Goal: Task Accomplishment & Management: Manage account settings

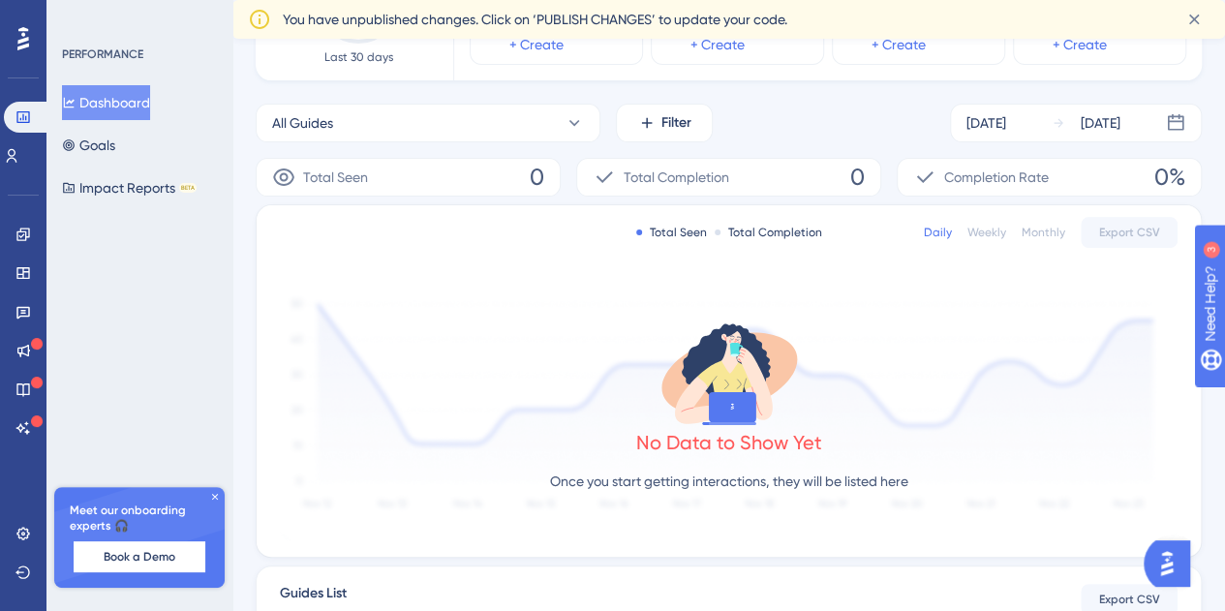
scroll to position [49, 0]
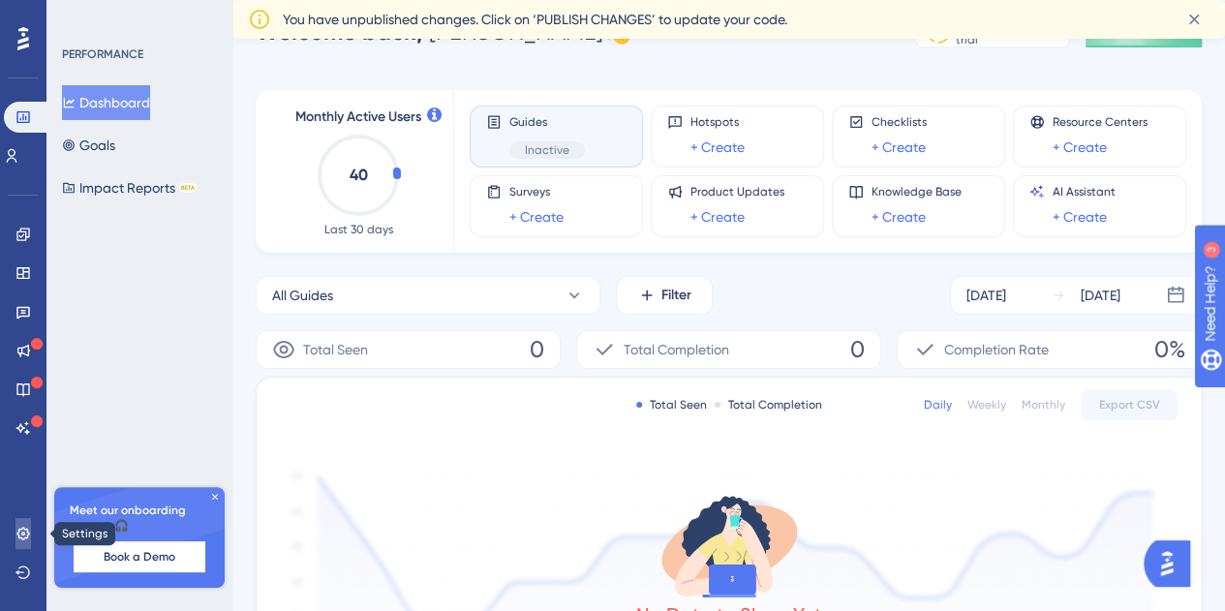
click at [29, 541] on link at bounding box center [22, 533] width 15 height 31
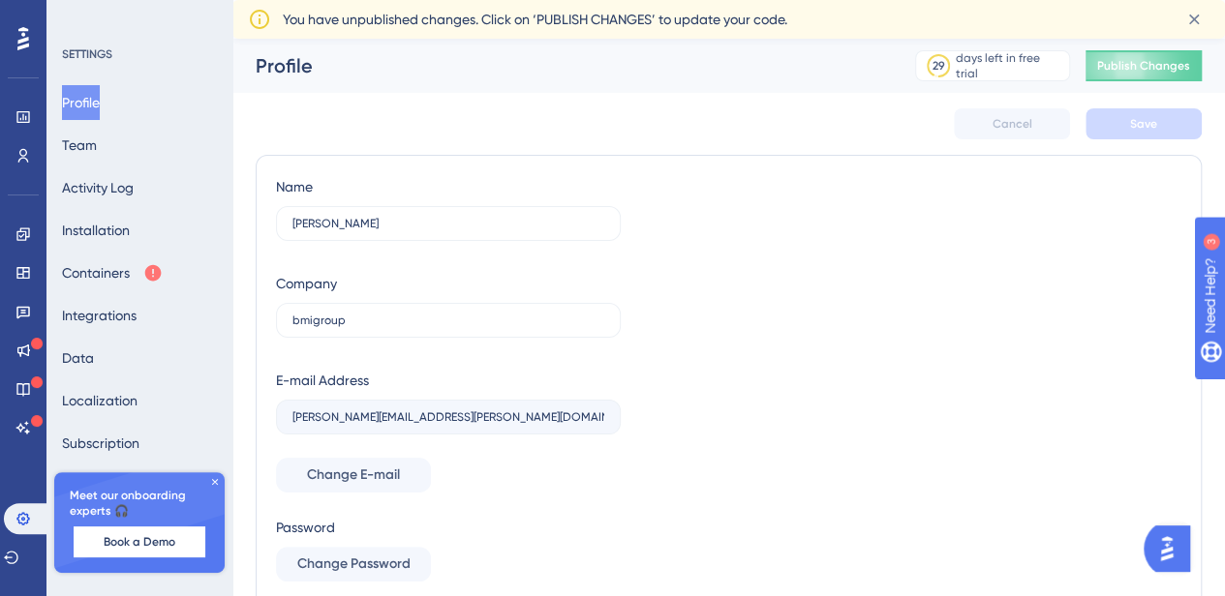
click at [213, 481] on icon at bounding box center [215, 482] width 12 height 12
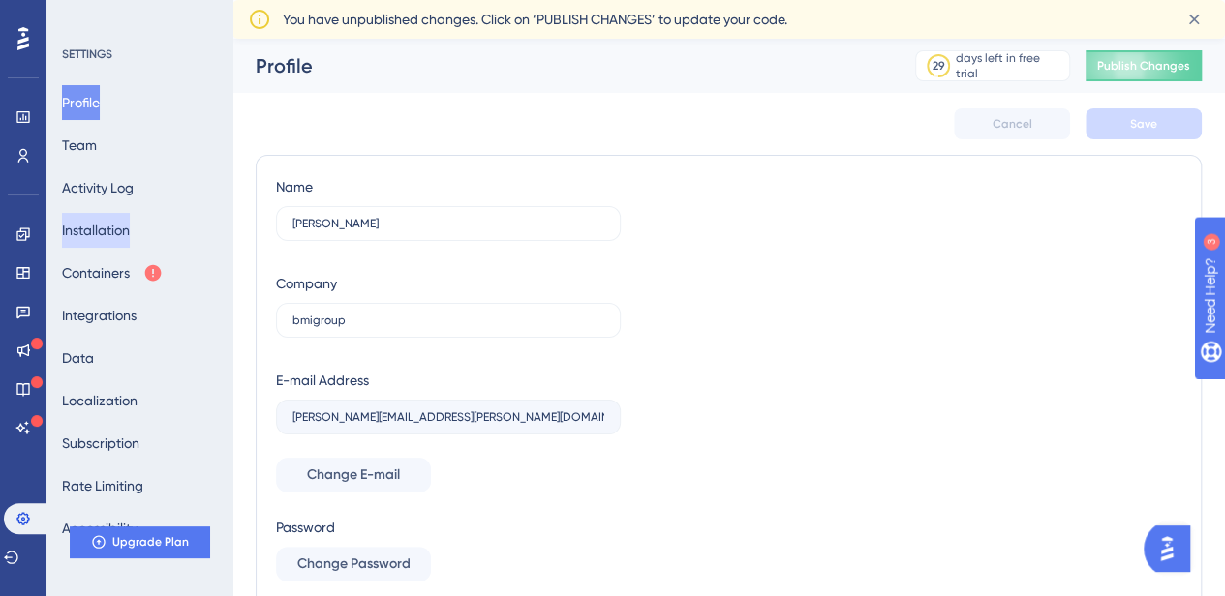
click at [109, 238] on button "Installation" at bounding box center [96, 230] width 68 height 35
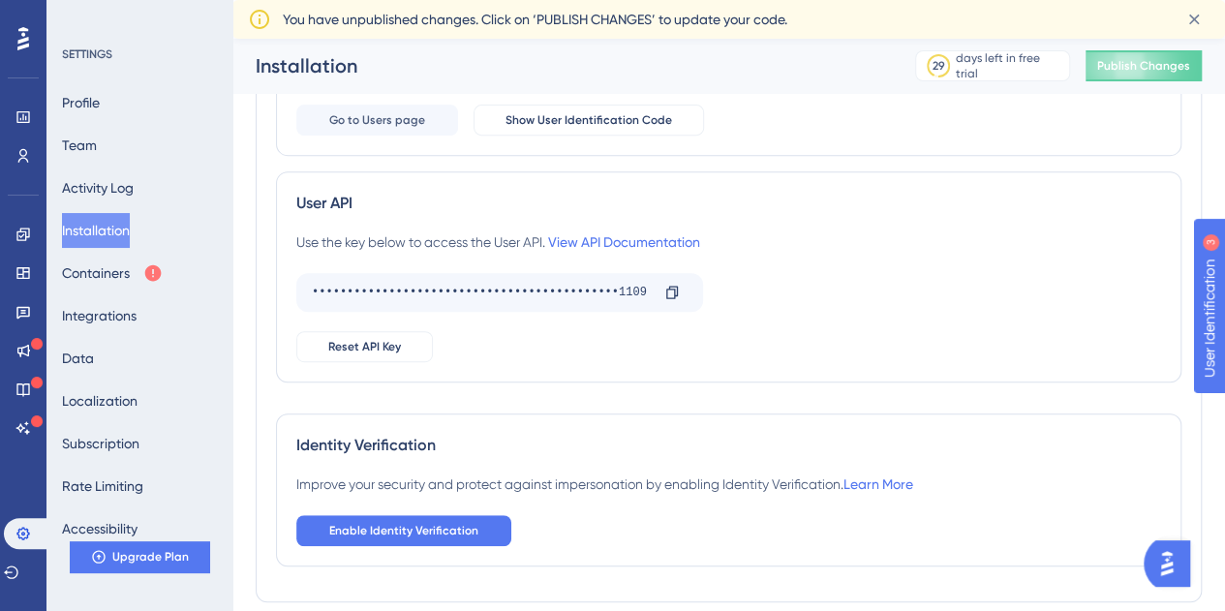
scroll to position [406, 0]
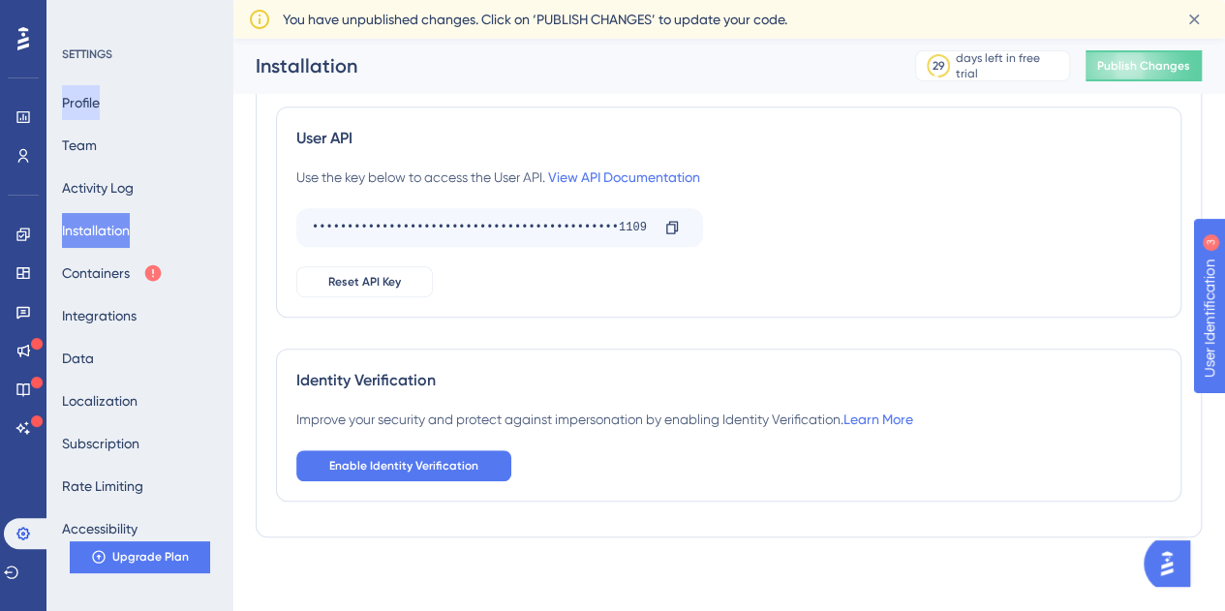
click at [100, 93] on button "Profile" at bounding box center [81, 102] width 38 height 35
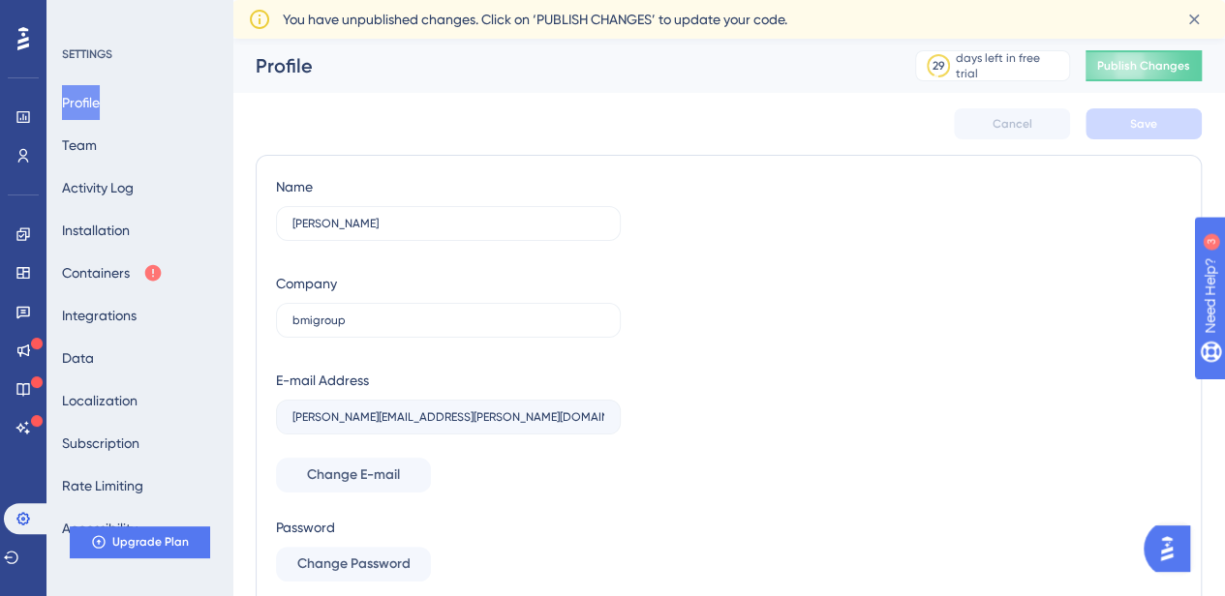
scroll to position [160, 0]
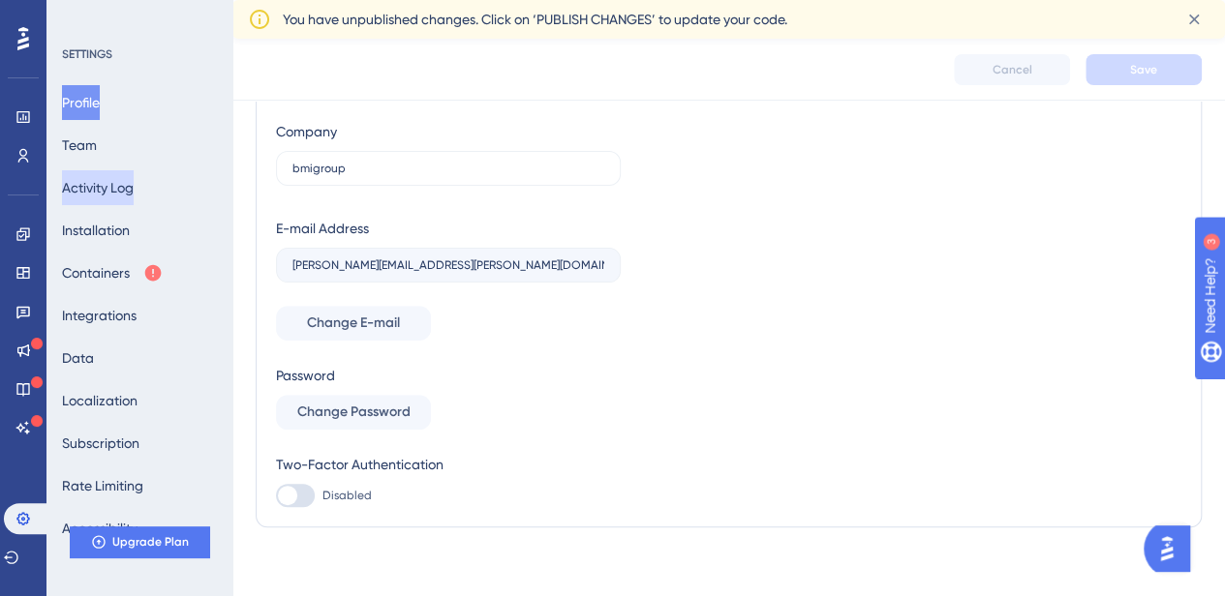
click at [134, 185] on button "Activity Log" at bounding box center [98, 187] width 72 height 35
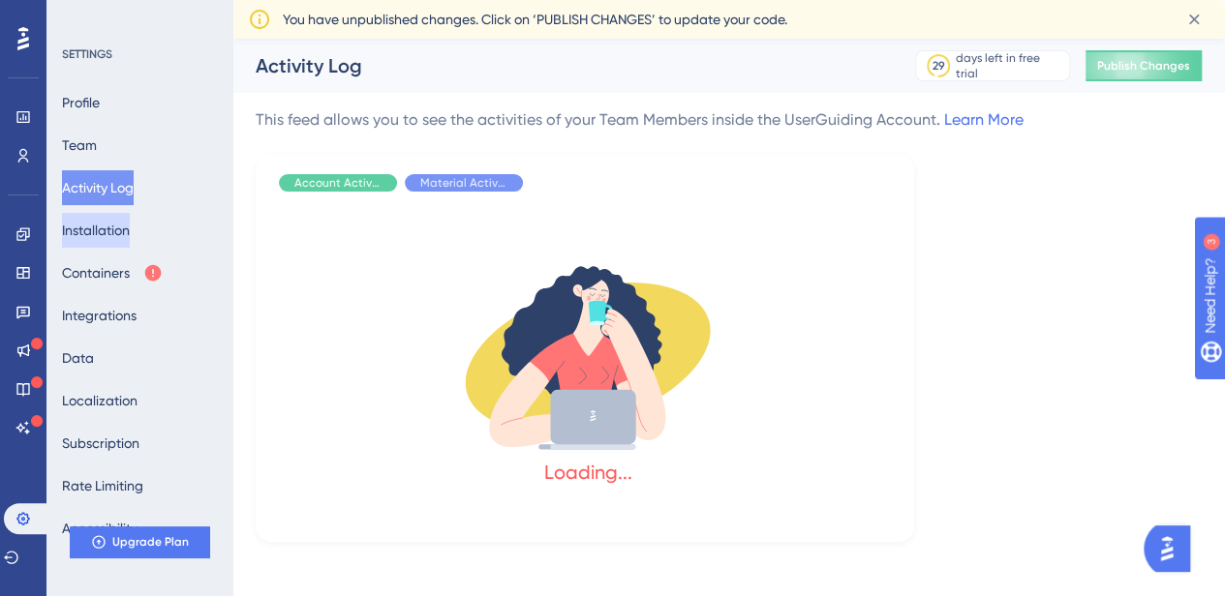
click at [122, 236] on button "Installation" at bounding box center [96, 230] width 68 height 35
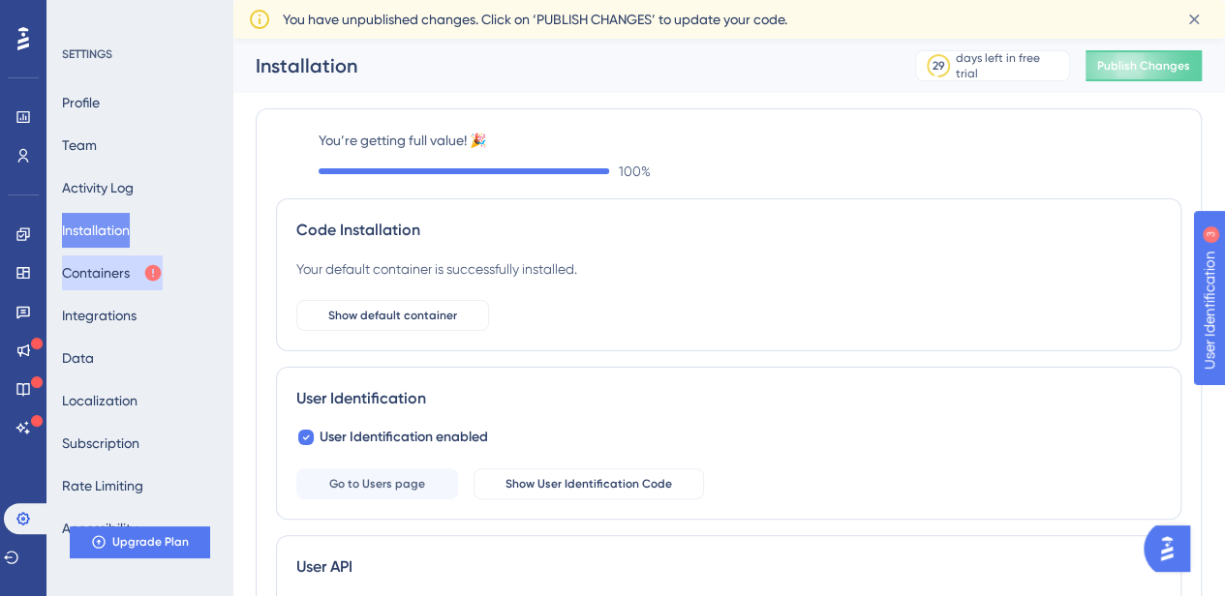
click at [122, 272] on button "Containers" at bounding box center [112, 273] width 101 height 35
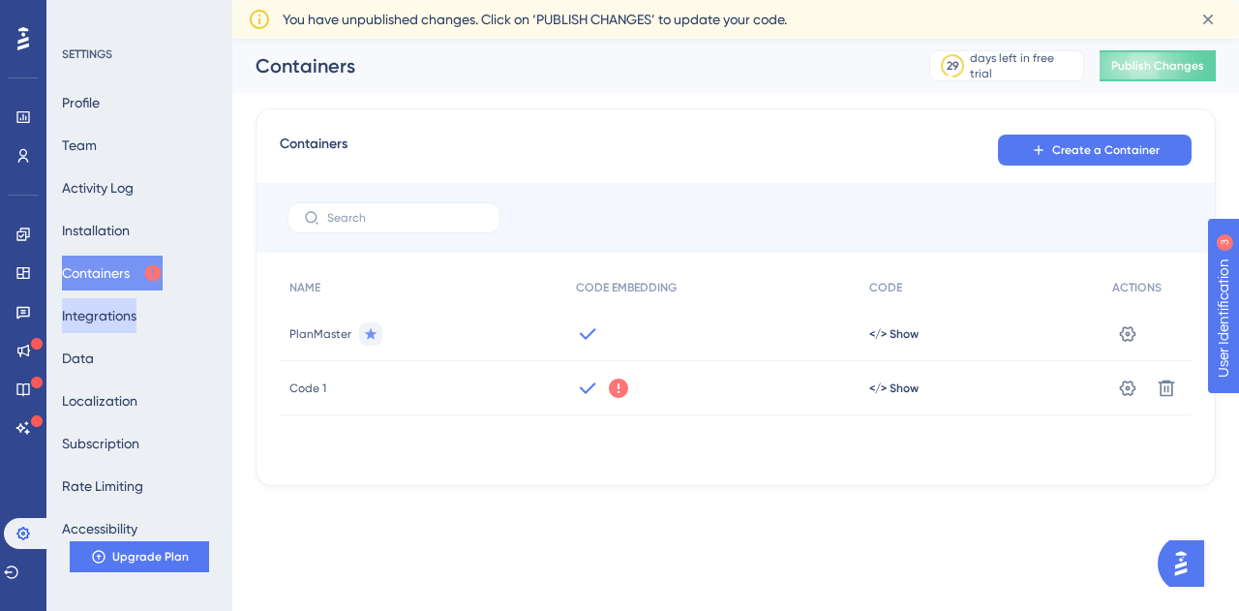
click at [123, 307] on button "Integrations" at bounding box center [99, 315] width 75 height 35
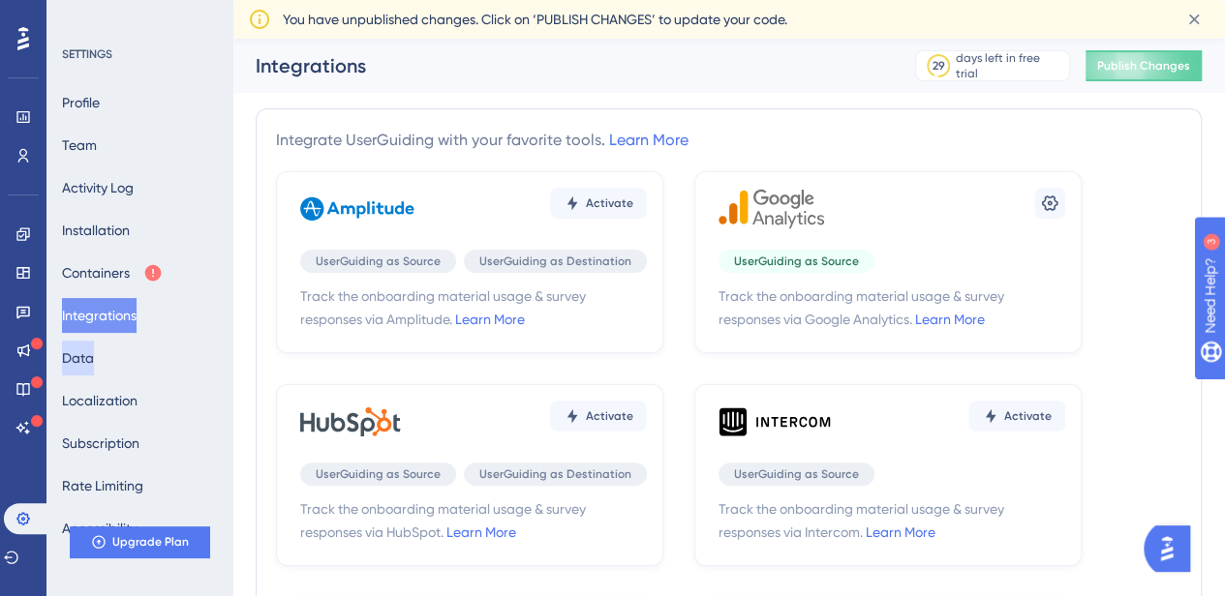
click at [94, 361] on button "Data" at bounding box center [78, 358] width 32 height 35
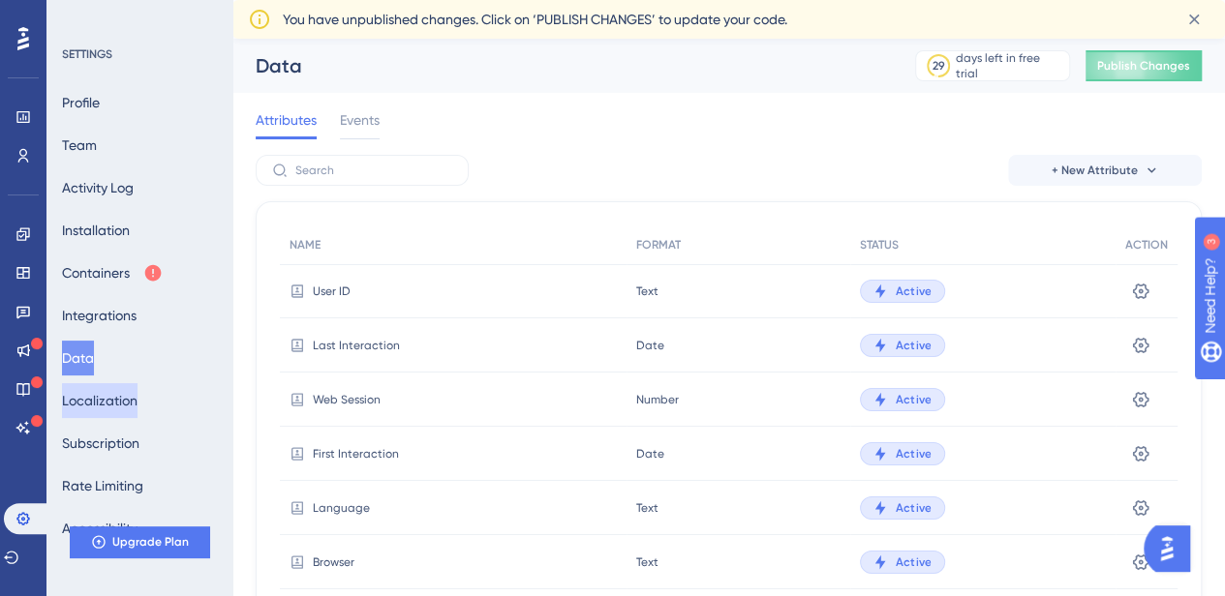
click at [130, 405] on button "Localization" at bounding box center [100, 400] width 76 height 35
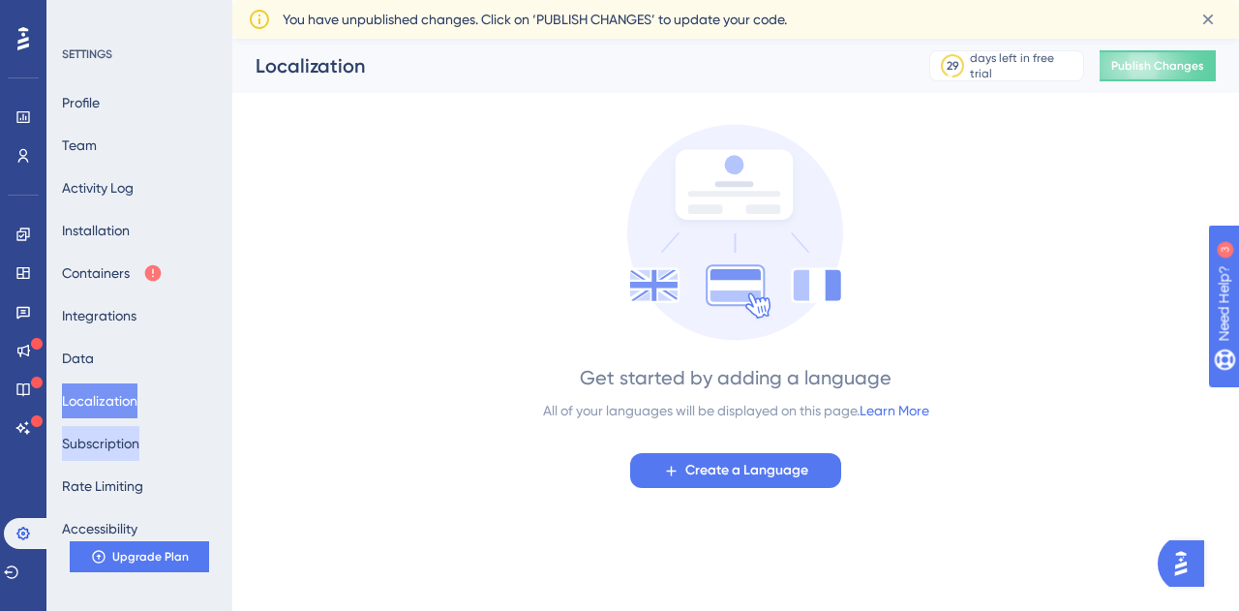
click at [139, 448] on button "Subscription" at bounding box center [100, 443] width 77 height 35
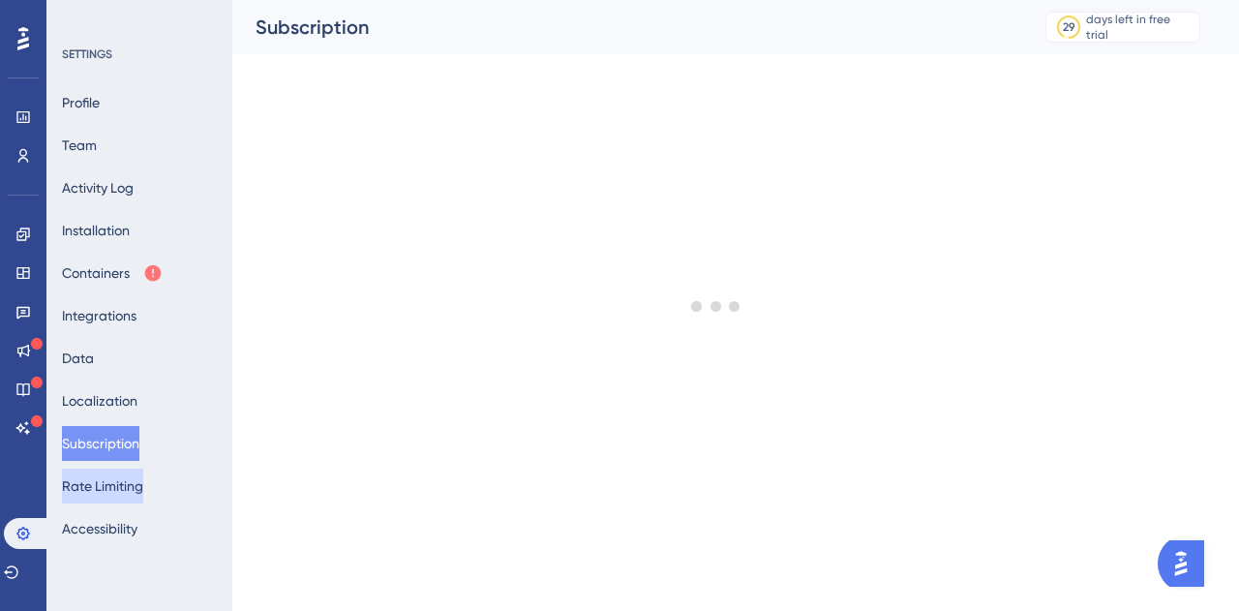
click at [136, 487] on button "Rate Limiting" at bounding box center [102, 486] width 81 height 35
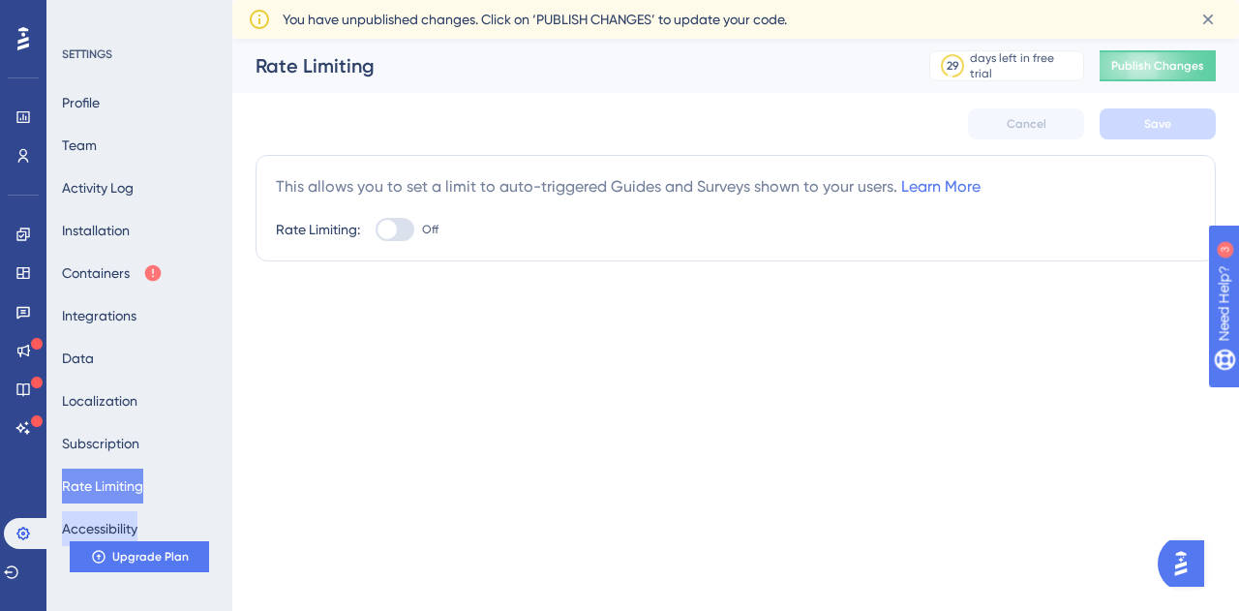
click at [137, 526] on button "Accessibility" at bounding box center [100, 528] width 76 height 35
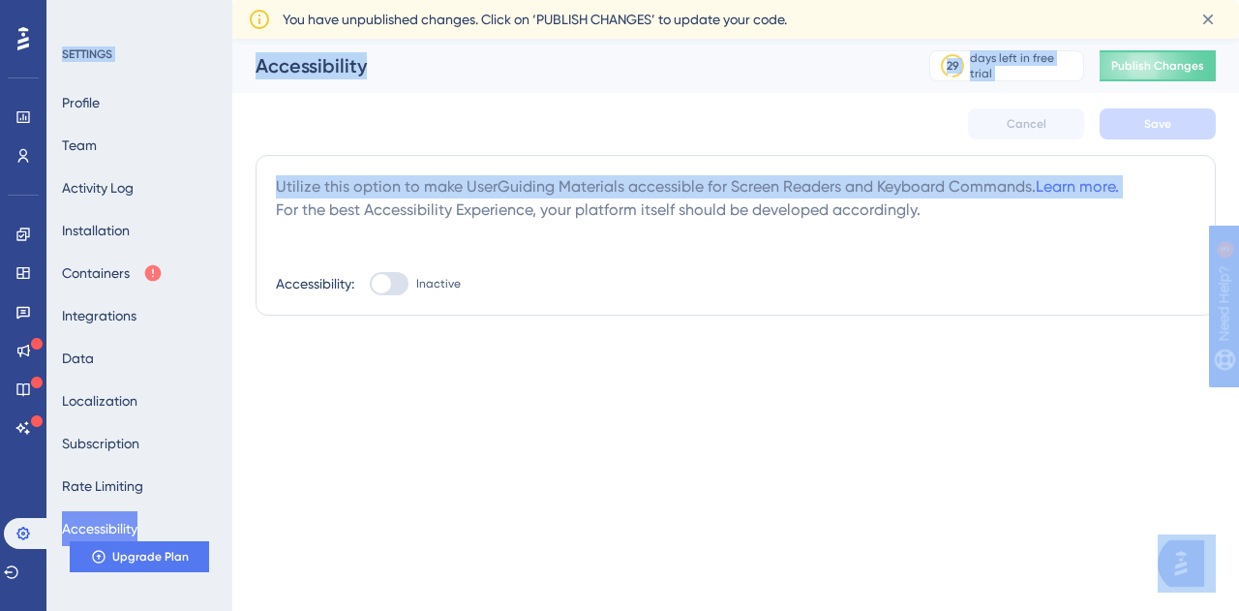
drag, startPoint x: 242, startPoint y: 234, endPoint x: 253, endPoint y: 477, distance: 243.3
click at [253, 0] on html "Performance Users Engagement Widgets Feedback Product Updates Knowledge Base AI…" at bounding box center [619, 0] width 1239 height 0
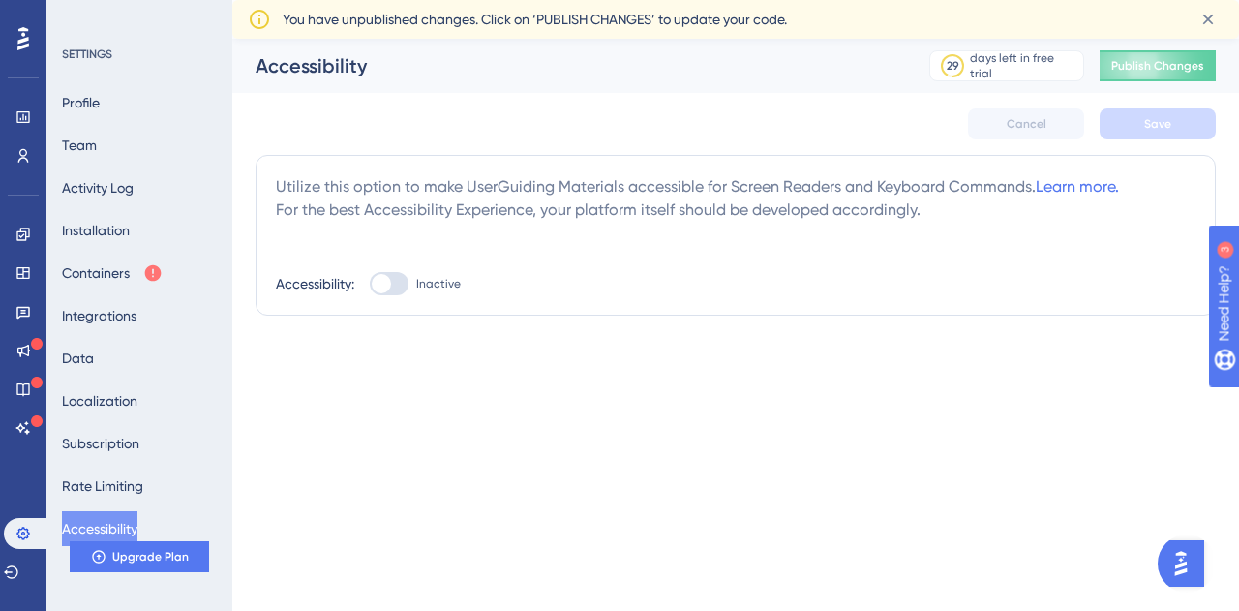
click at [239, 0] on html "Performance Users Engagement Widgets Feedback Product Updates Knowledge Base AI…" at bounding box center [619, 0] width 1239 height 0
click at [15, 238] on link at bounding box center [22, 234] width 15 height 31
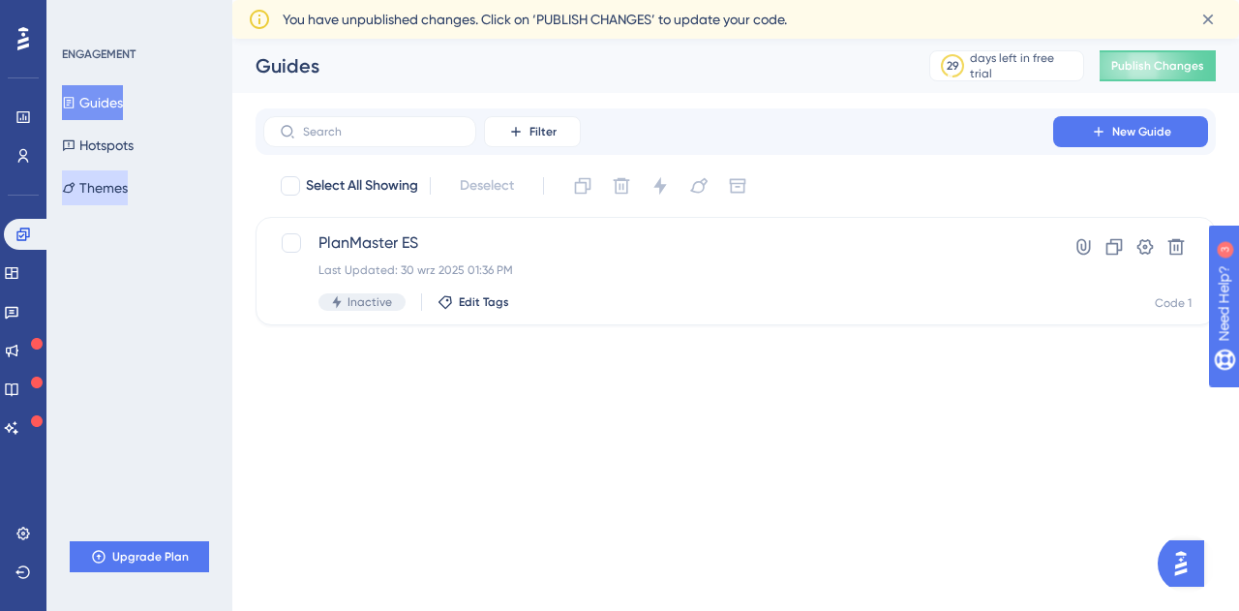
click at [109, 188] on button "Themes" at bounding box center [95, 187] width 66 height 35
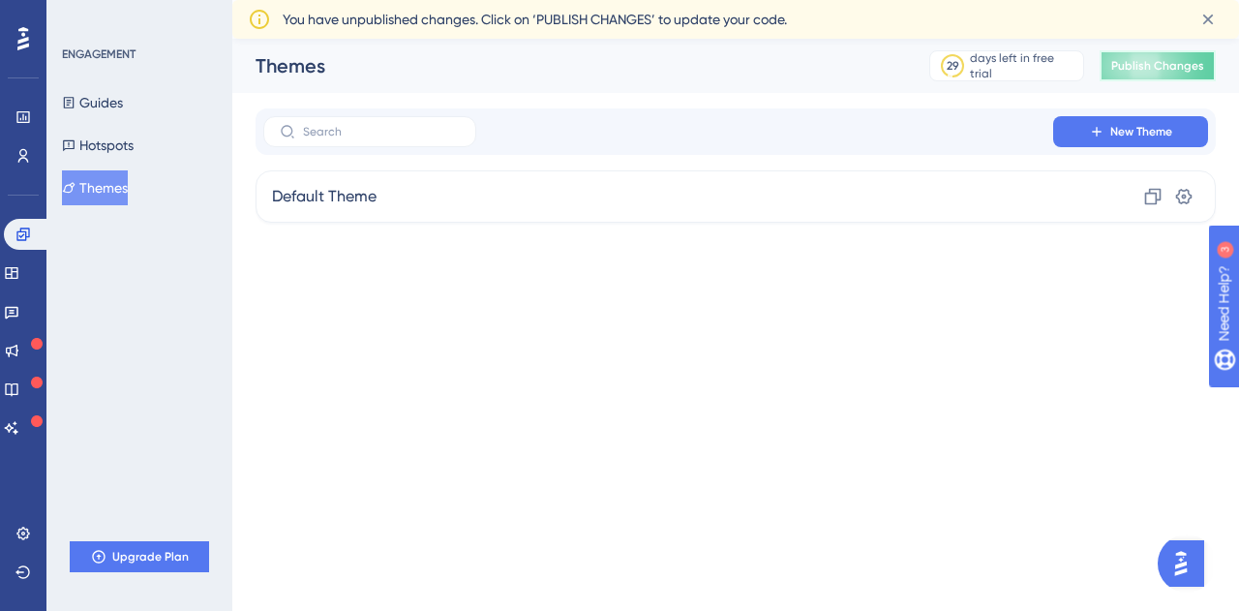
click at [1161, 50] on button "Publish Changes" at bounding box center [1158, 65] width 116 height 31
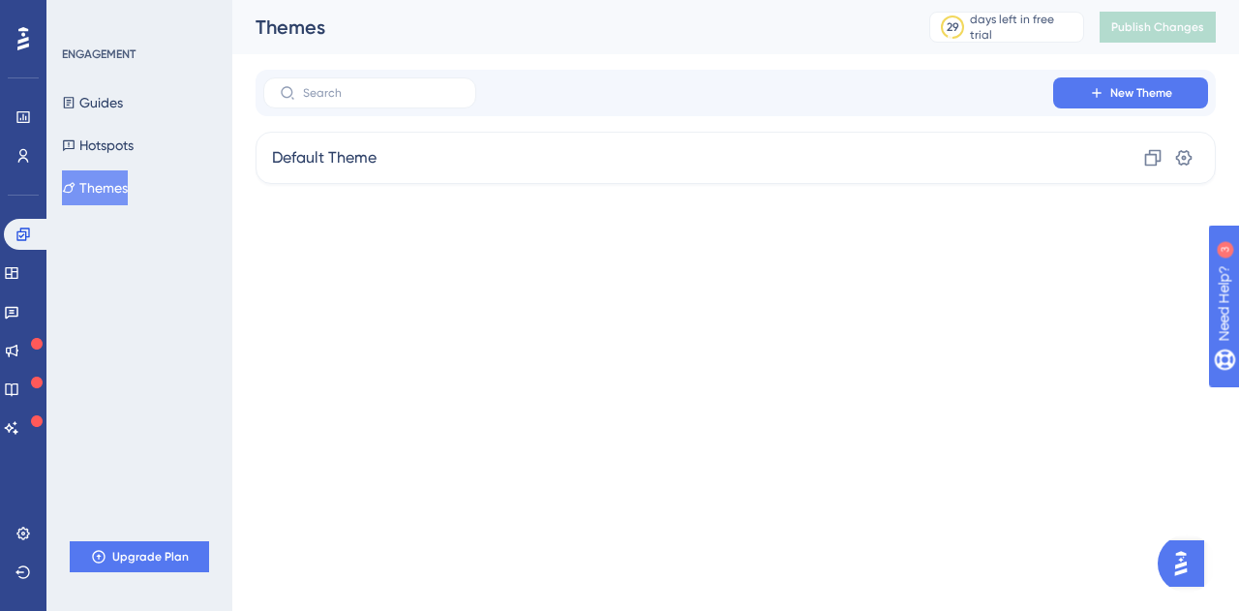
click at [113, 191] on button "Themes" at bounding box center [95, 187] width 66 height 35
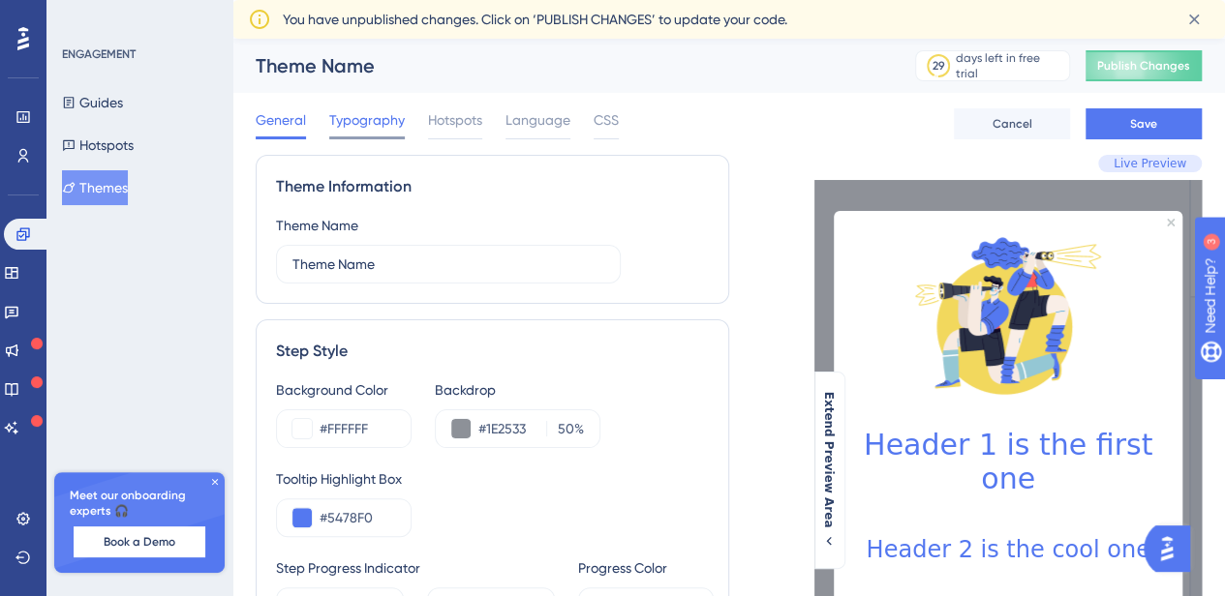
click at [337, 111] on span "Typography" at bounding box center [367, 119] width 76 height 23
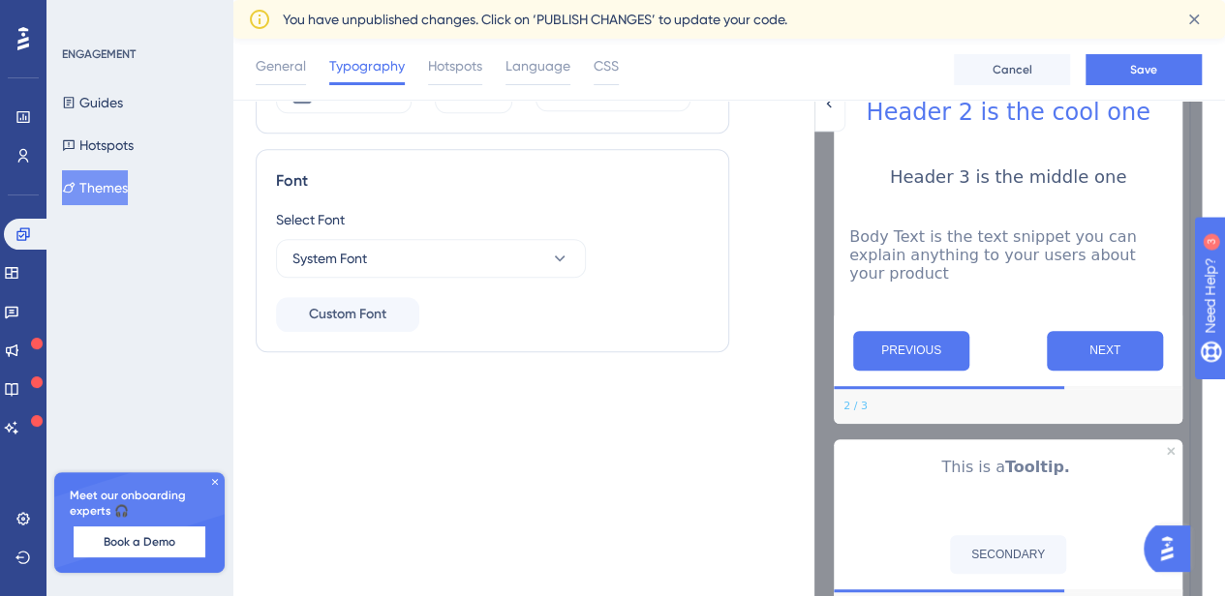
scroll to position [391, 0]
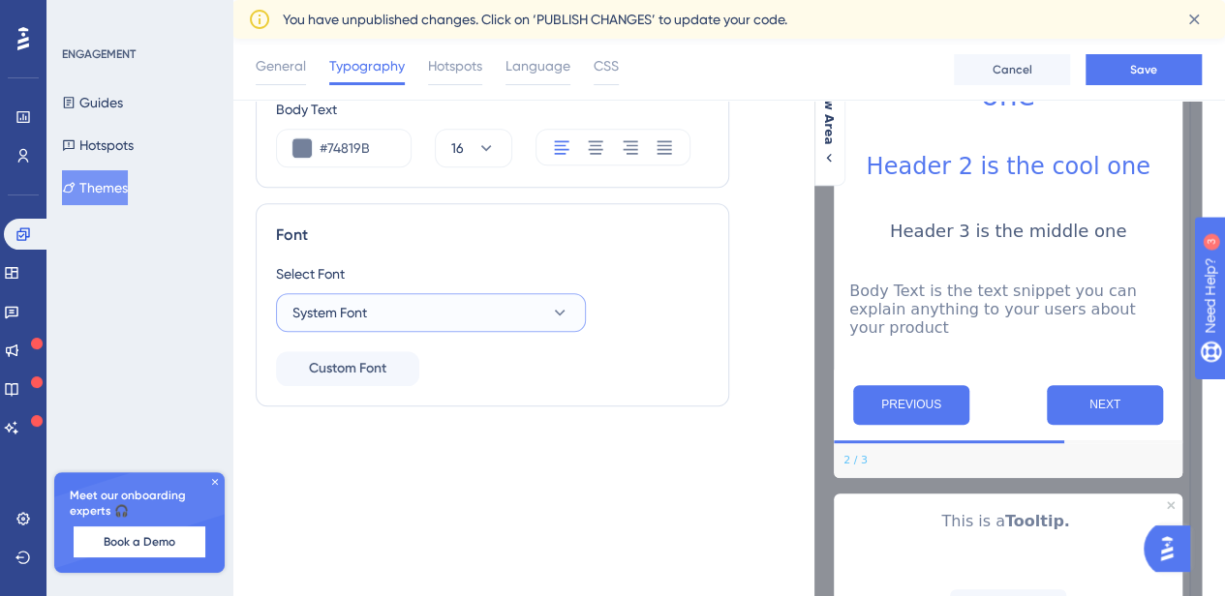
click at [362, 326] on button "System Font" at bounding box center [431, 312] width 310 height 39
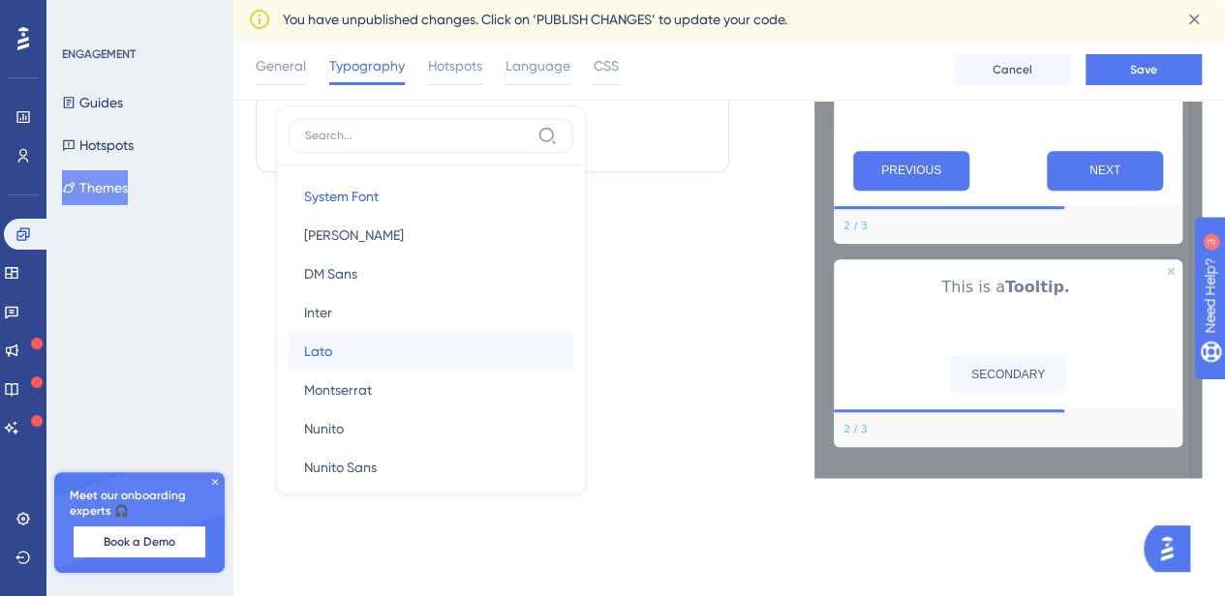
click at [367, 348] on button "Lato Lato" at bounding box center [431, 351] width 285 height 39
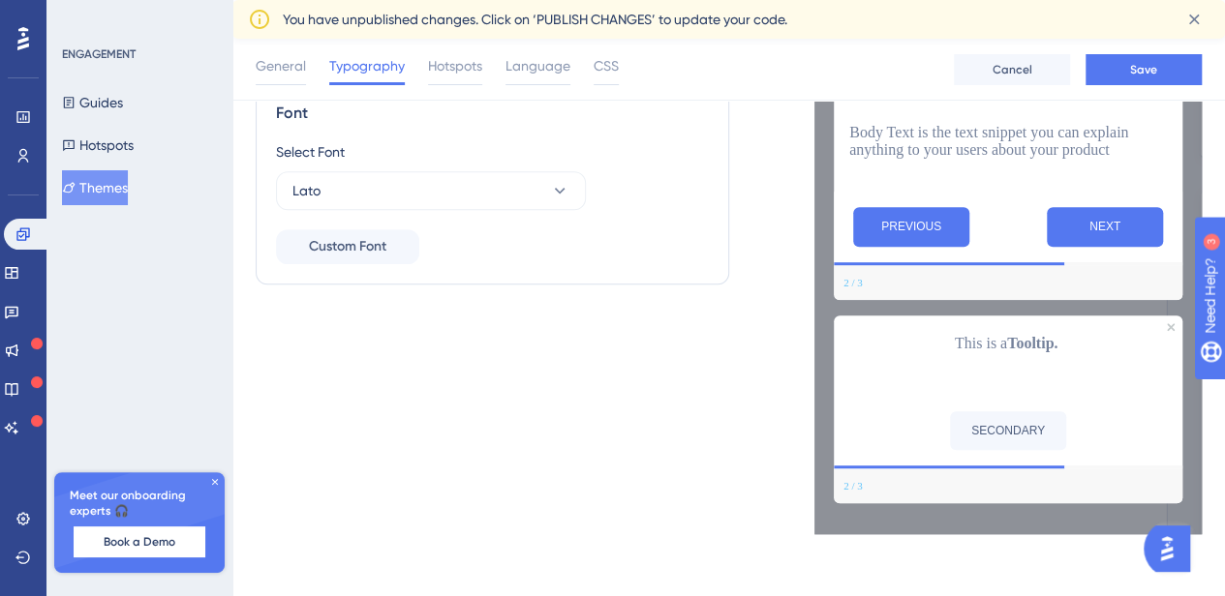
scroll to position [521, 0]
click at [363, 245] on span "Custom Font" at bounding box center [347, 240] width 77 height 23
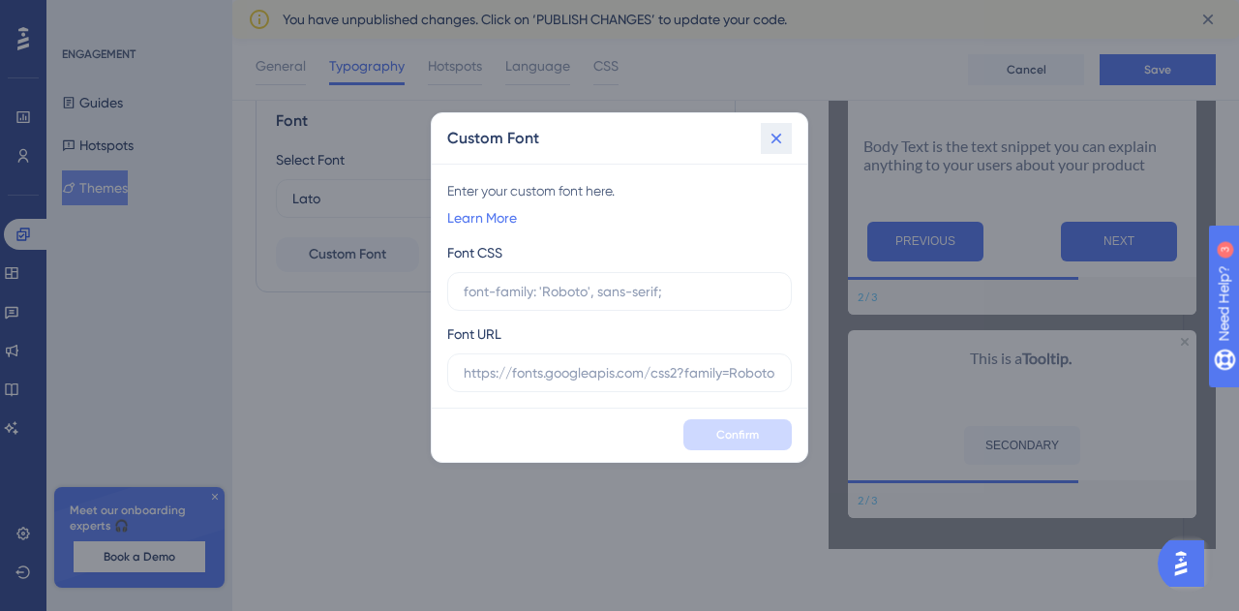
click at [778, 145] on icon at bounding box center [776, 138] width 19 height 19
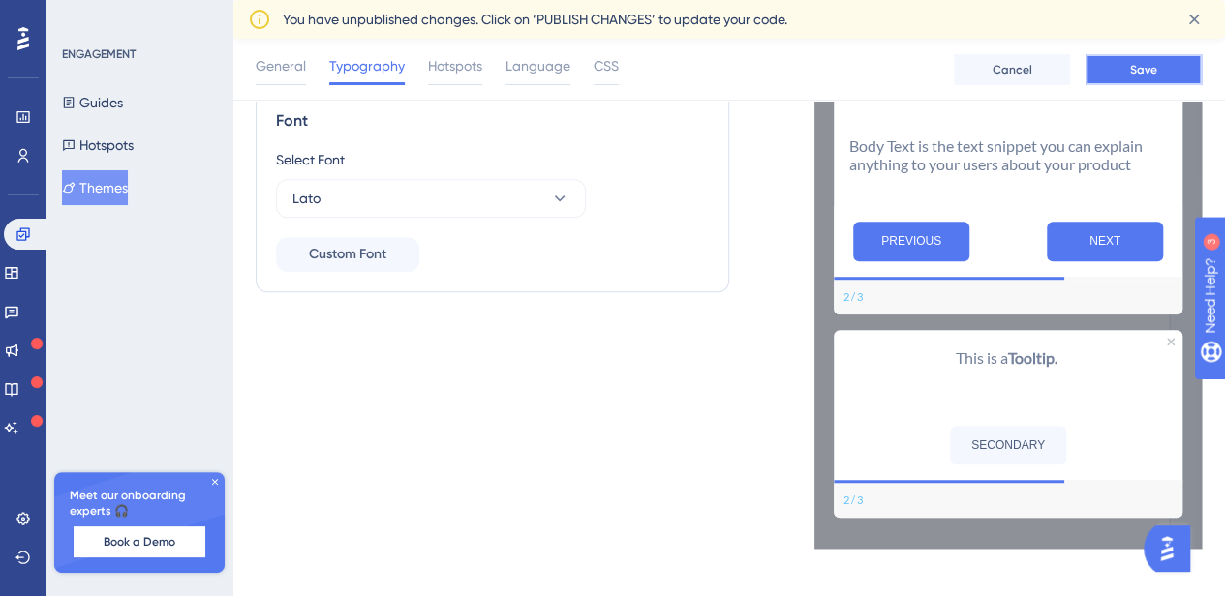
click at [1136, 82] on button "Save" at bounding box center [1143, 69] width 116 height 31
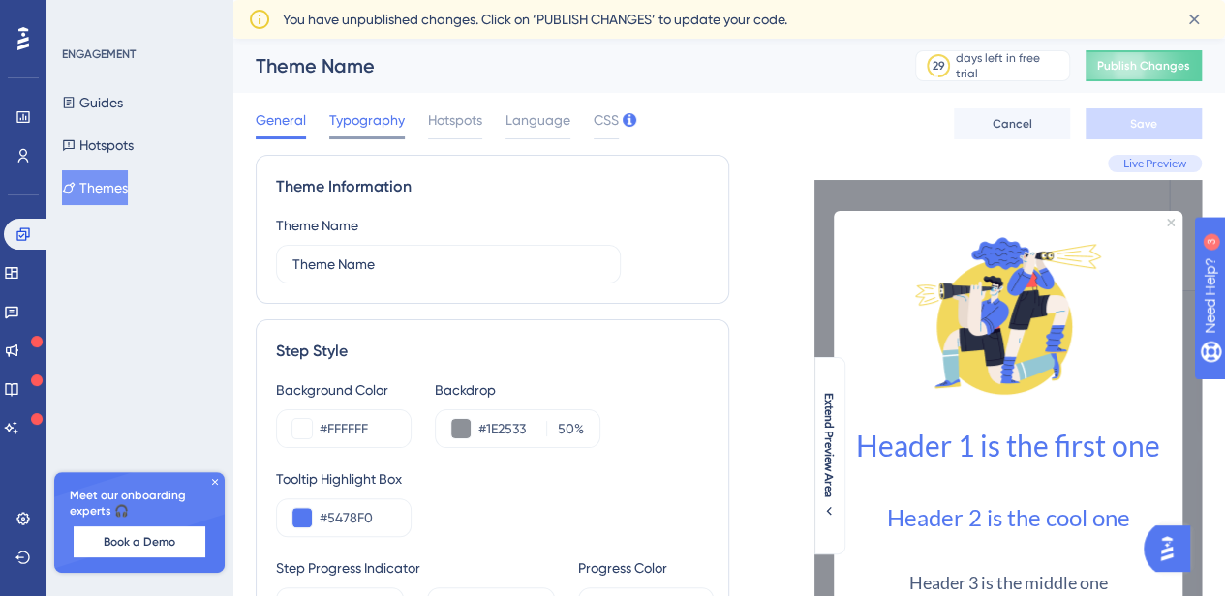
click at [356, 135] on div "Typography" at bounding box center [367, 123] width 76 height 31
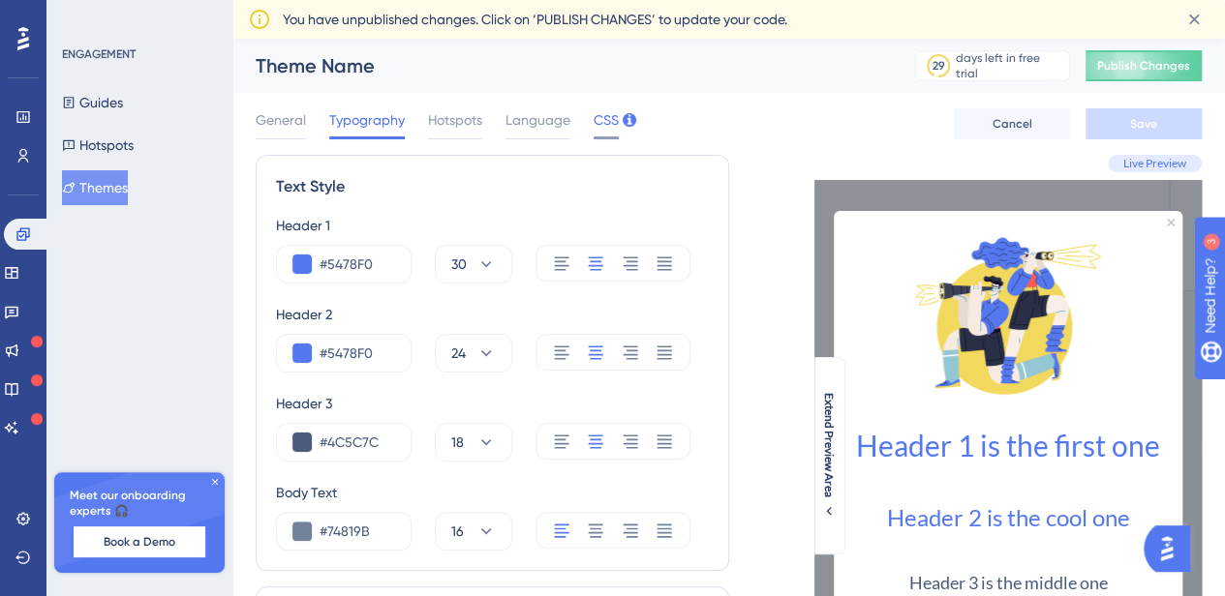
click at [614, 122] on span "CSS" at bounding box center [606, 119] width 25 height 23
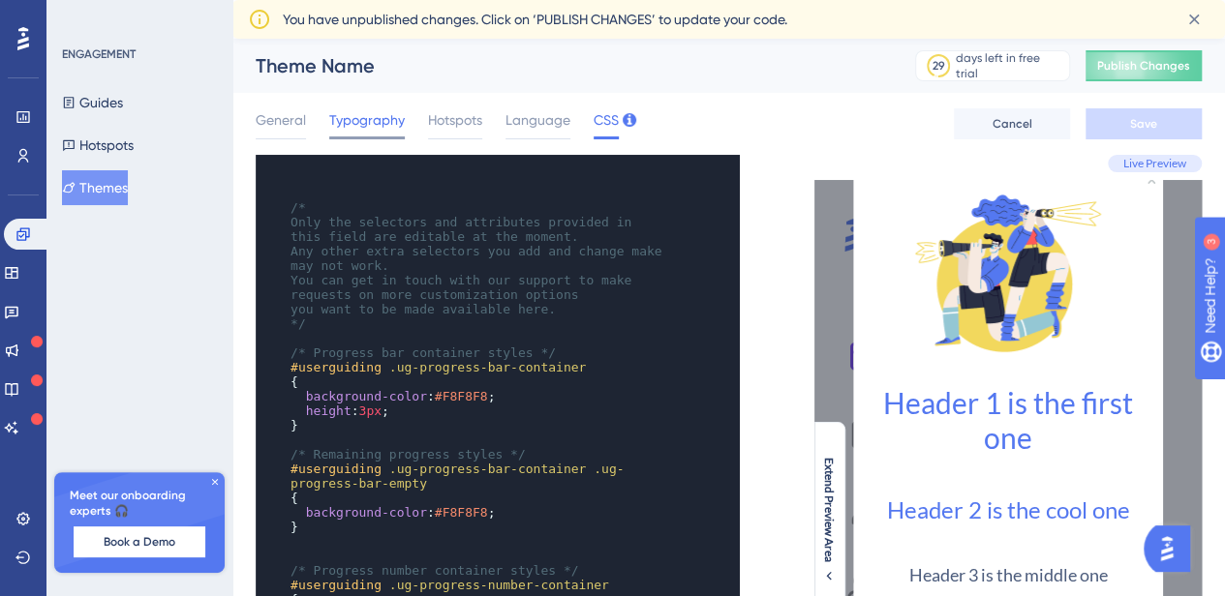
click at [382, 118] on span "Typography" at bounding box center [367, 119] width 76 height 23
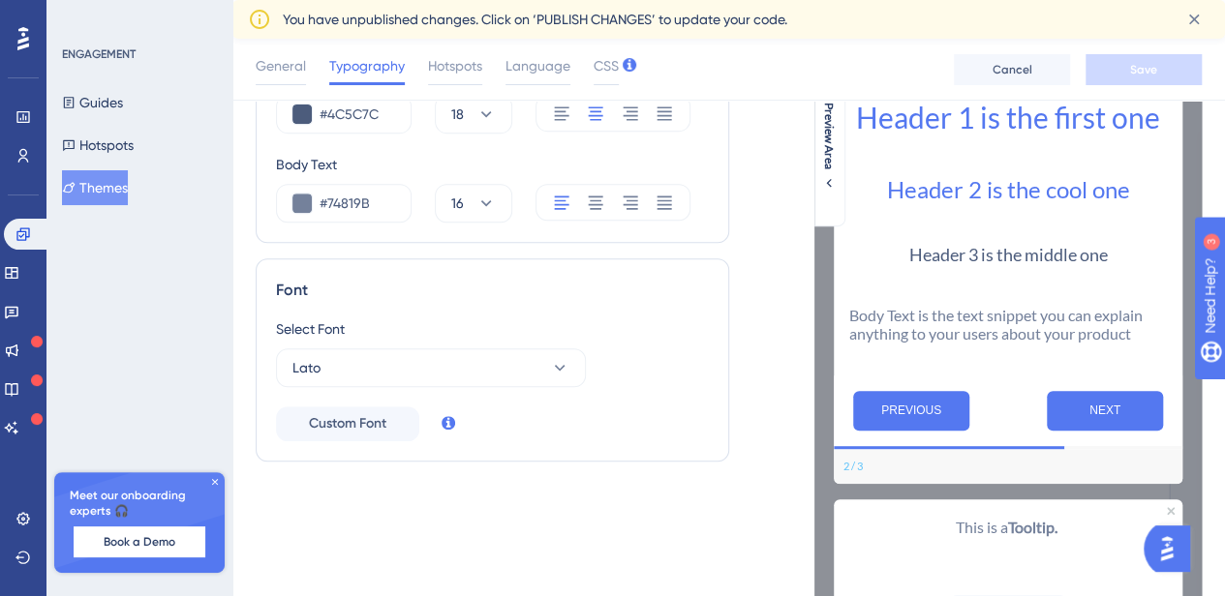
scroll to position [521, 0]
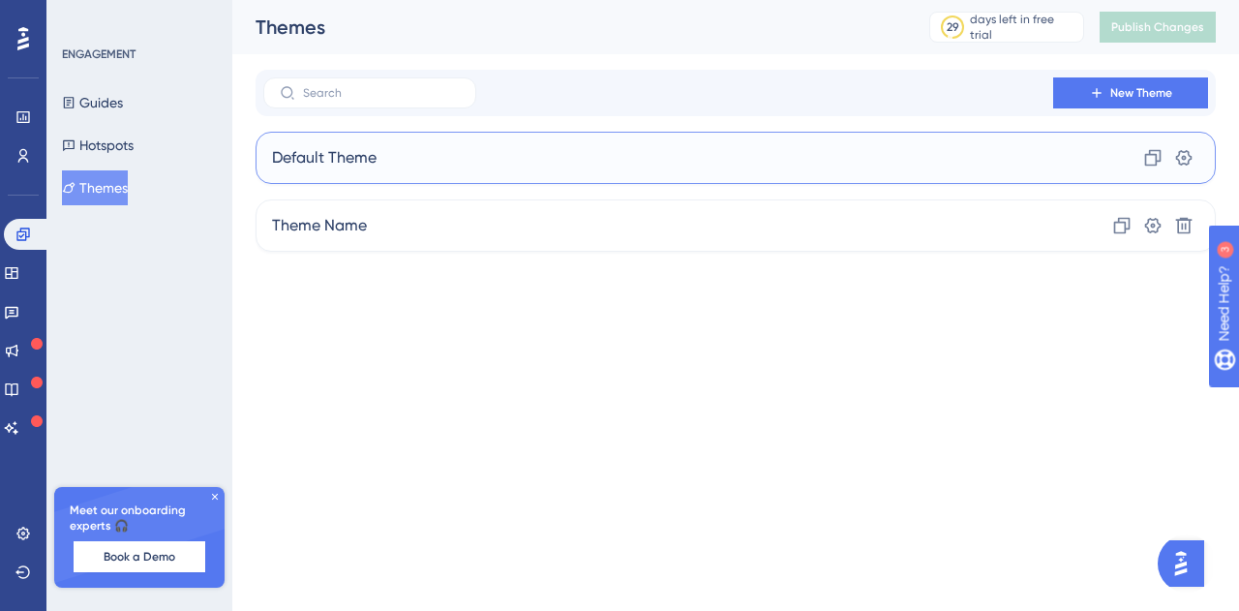
click at [387, 157] on div "Default Theme Clone Settings" at bounding box center [736, 158] width 961 height 52
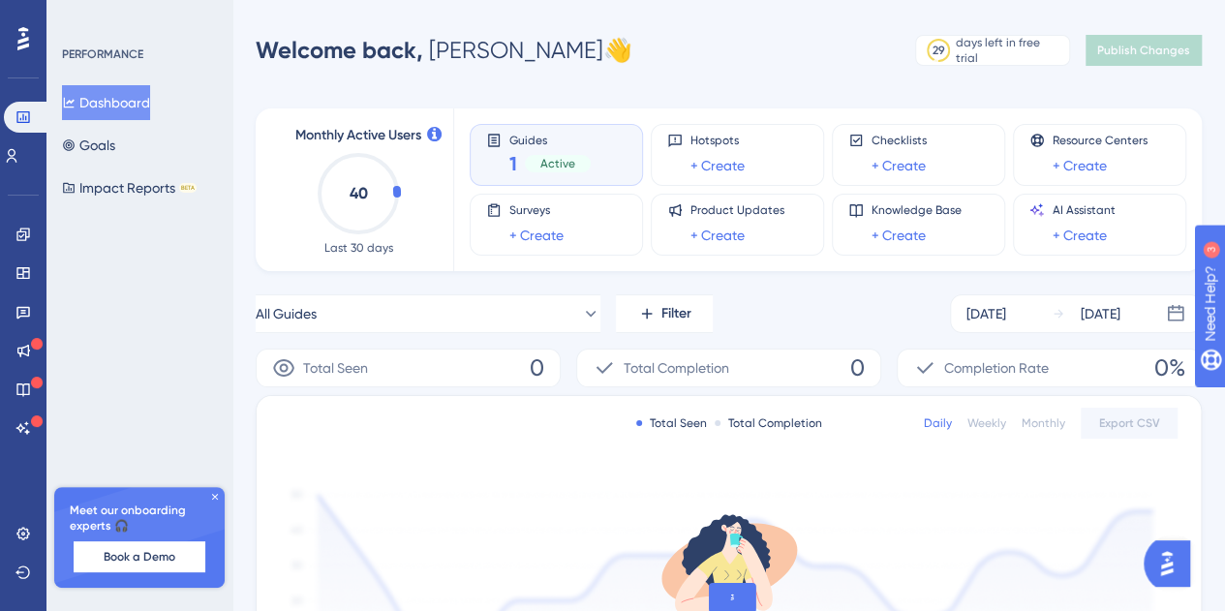
click at [568, 153] on div "1 Active" at bounding box center [549, 163] width 81 height 27
click at [604, 155] on div "Guides 1 Active" at bounding box center [556, 155] width 140 height 45
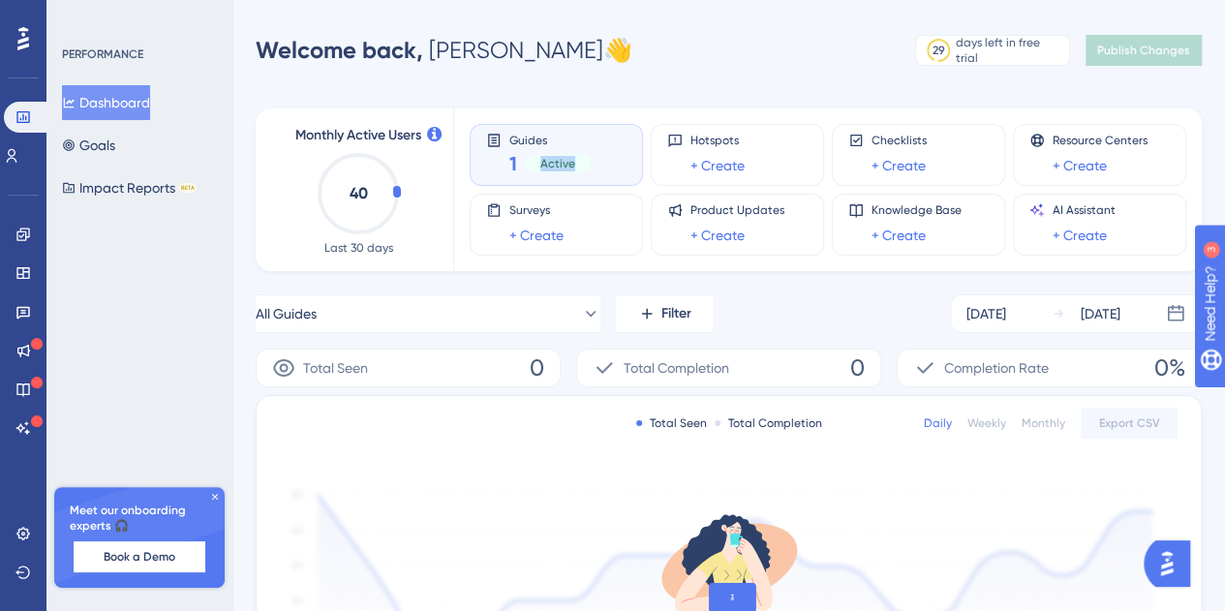
click at [604, 155] on div "Guides 1 Active" at bounding box center [556, 155] width 140 height 45
click at [99, 139] on button "Goals" at bounding box center [88, 145] width 53 height 35
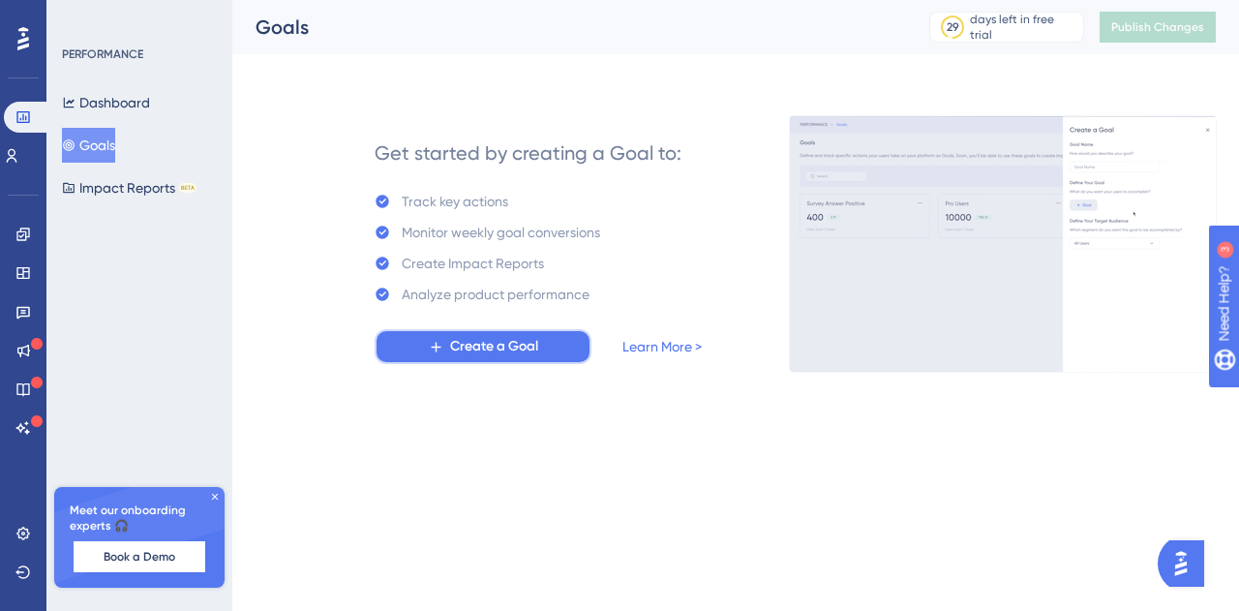
click at [530, 351] on span "Create a Goal" at bounding box center [494, 346] width 88 height 23
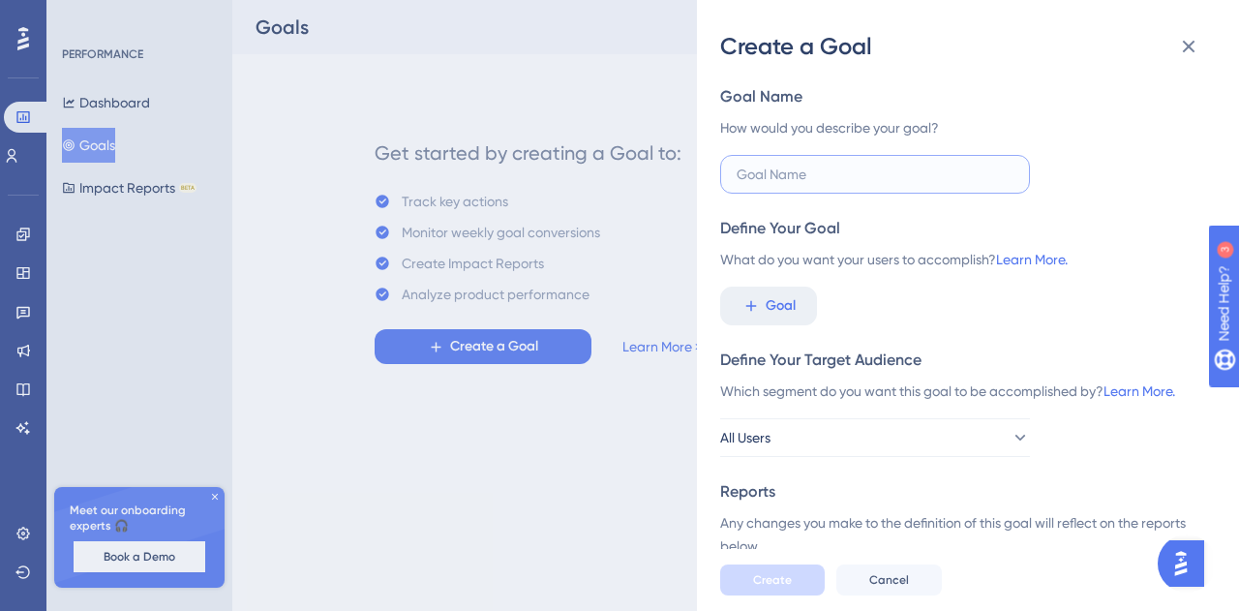
click at [801, 174] on input "text" at bounding box center [875, 174] width 277 height 21
type input "Leads"
click at [794, 314] on span "Goal" at bounding box center [781, 305] width 30 height 23
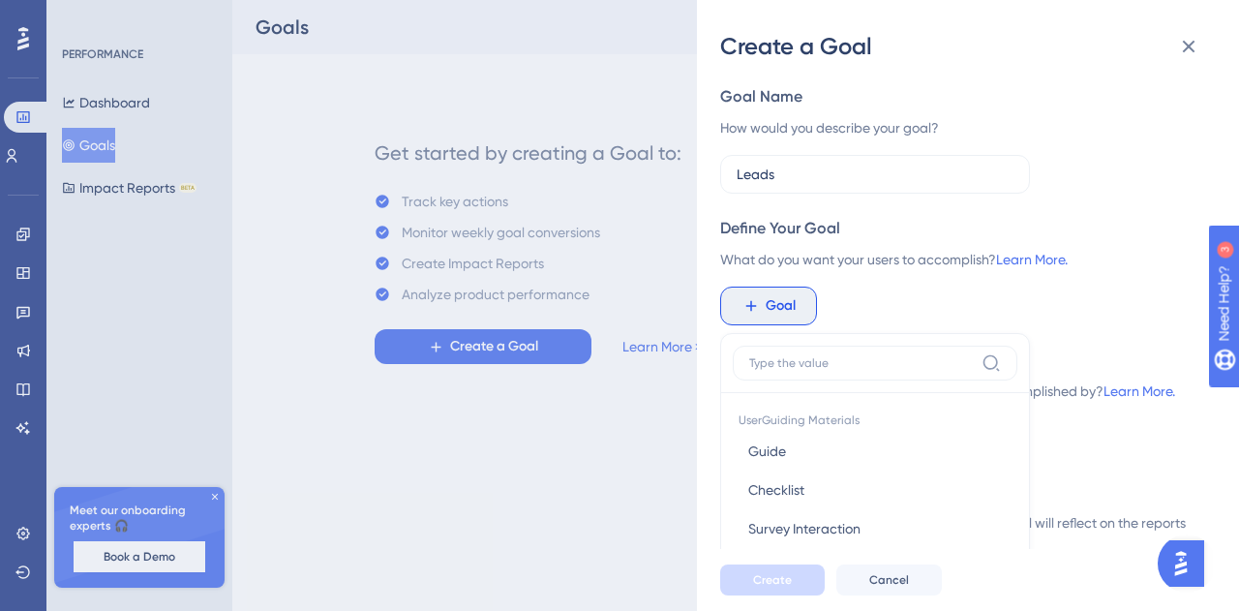
scroll to position [186, 0]
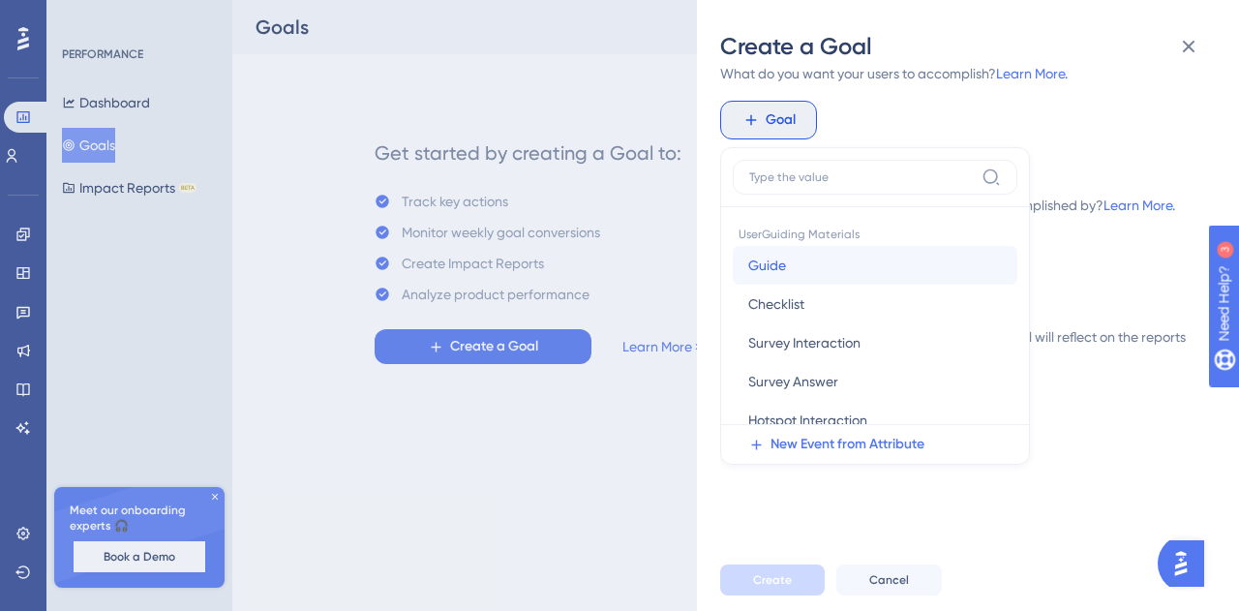
click at [875, 268] on button "Guide Guide" at bounding box center [875, 265] width 285 height 39
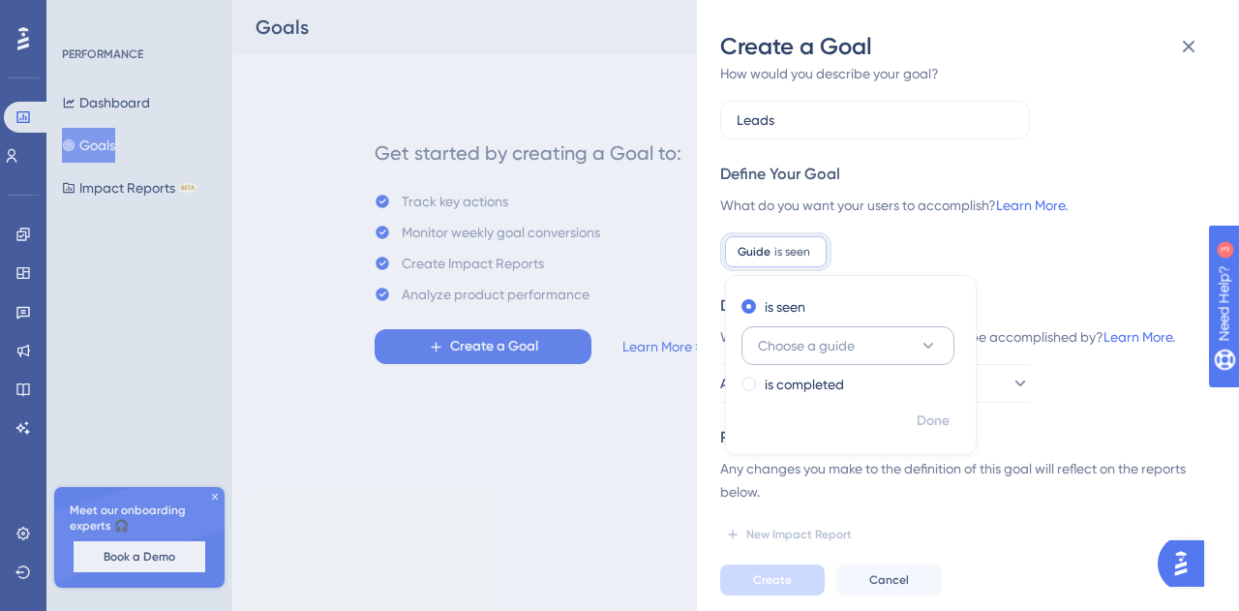
click at [878, 342] on button "Choose a guide" at bounding box center [848, 345] width 213 height 39
click at [845, 459] on span "PlanMaster ES" at bounding box center [813, 463] width 87 height 23
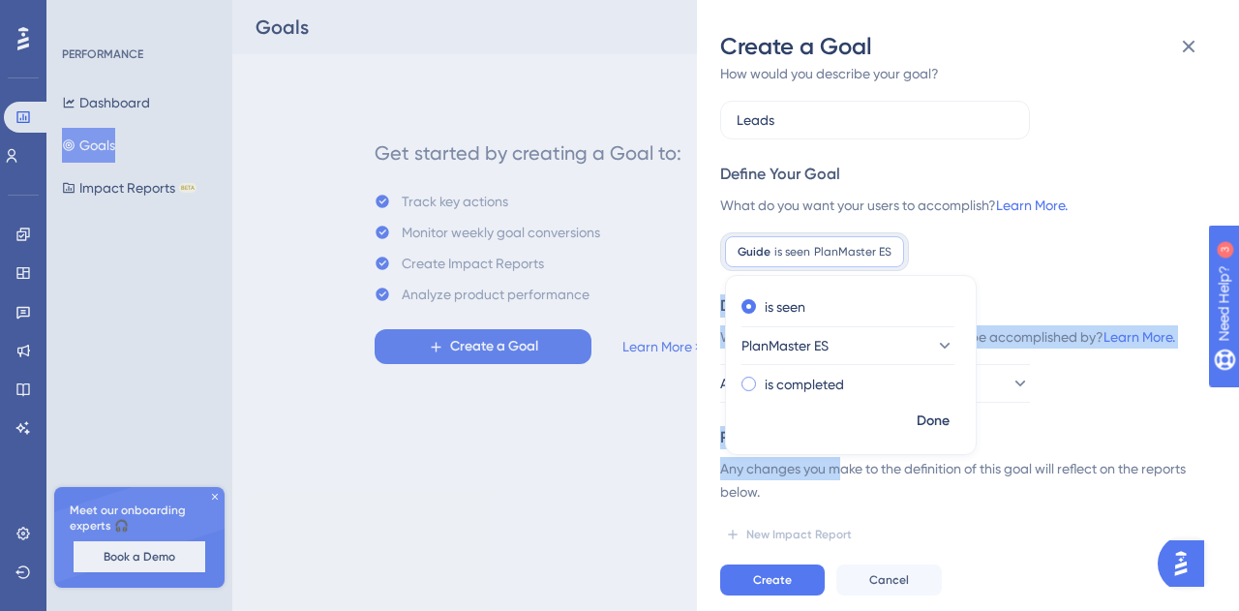
drag, startPoint x: 845, startPoint y: 459, endPoint x: 746, endPoint y: 381, distance: 126.9
click at [746, 381] on div "Goal Name How would you describe your goal? Leads Define Your Goal What do you …" at bounding box center [960, 290] width 480 height 519
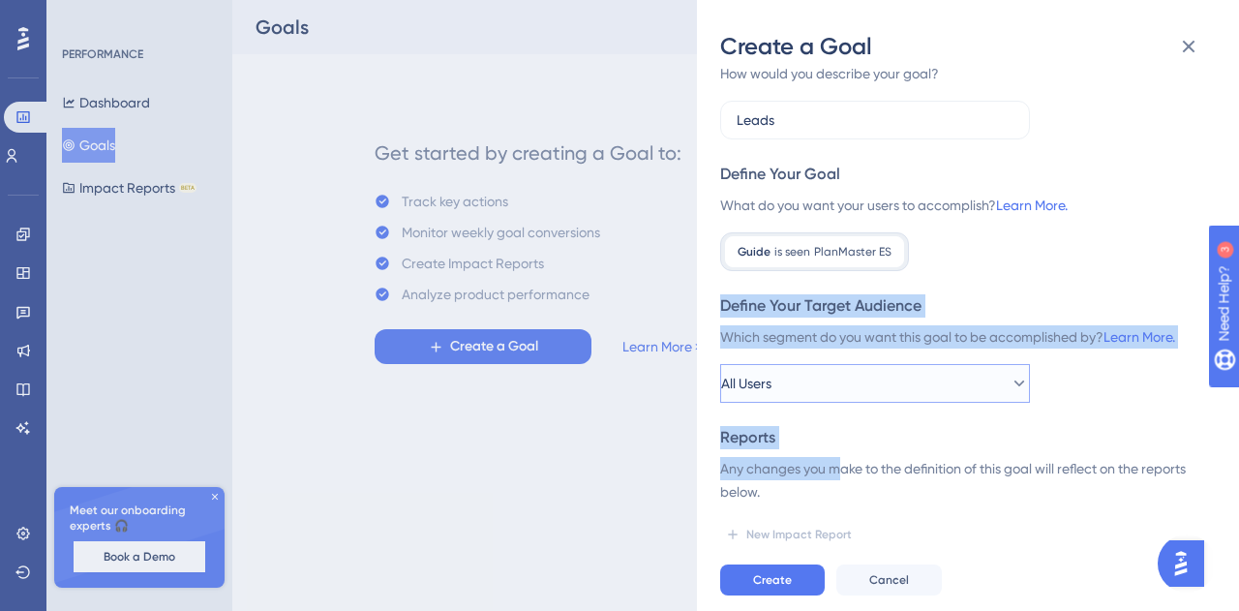
click at [746, 381] on span "All Users" at bounding box center [746, 383] width 50 height 23
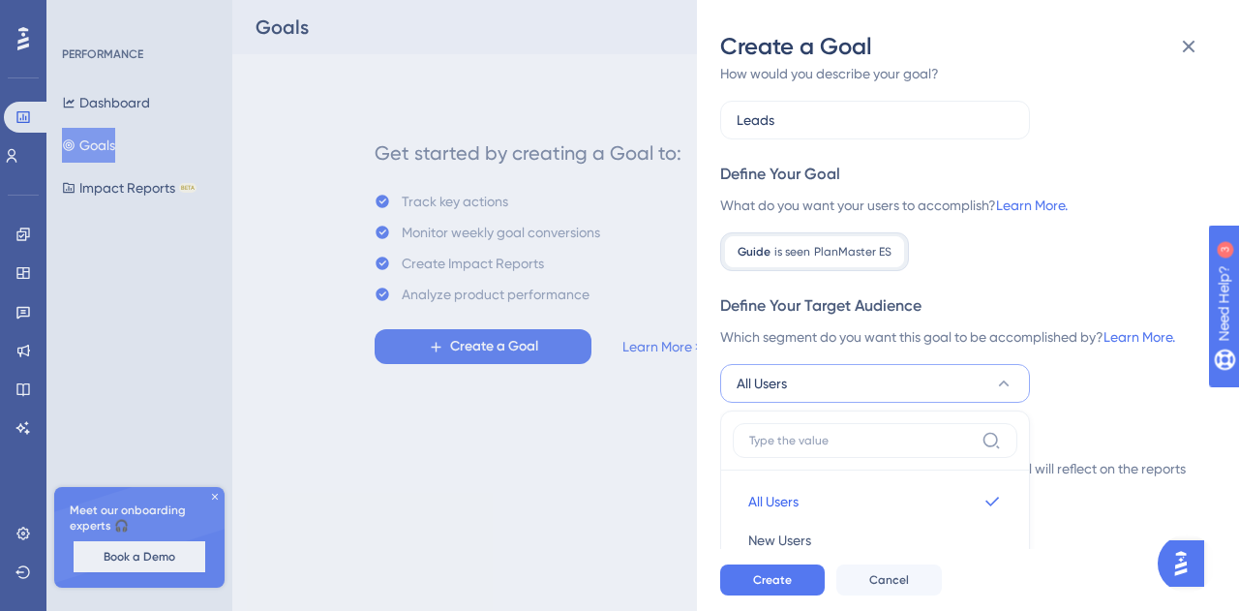
scroll to position [161, 0]
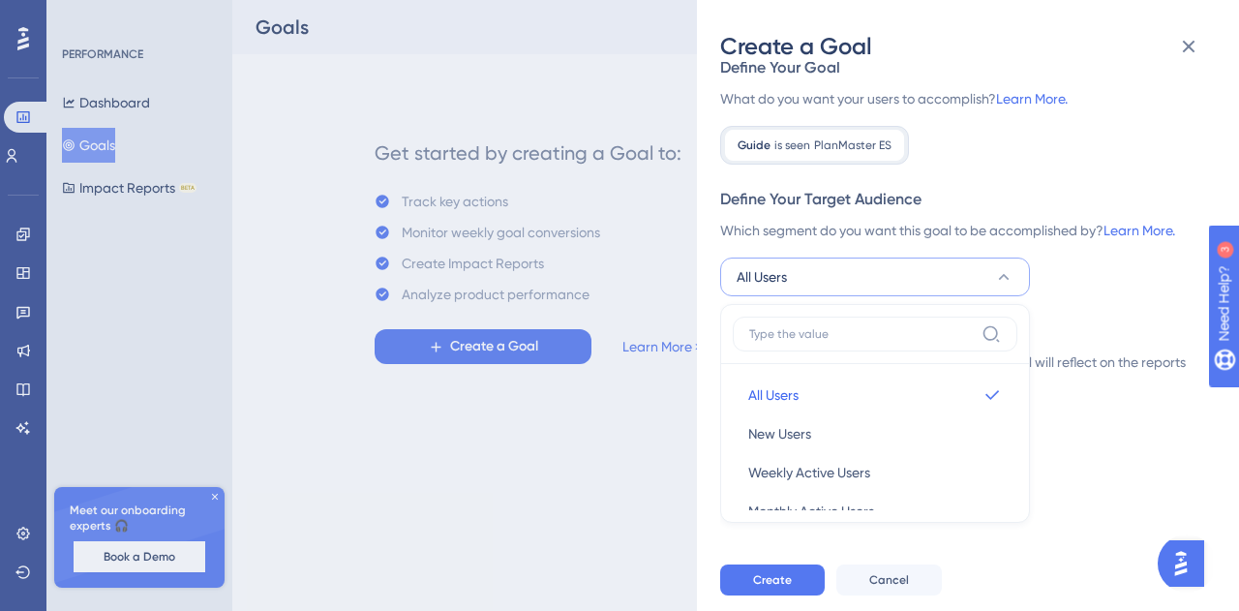
click at [1094, 304] on div "Goal Name How would you describe your goal? Leads Define Your Goal What do you …" at bounding box center [960, 183] width 480 height 519
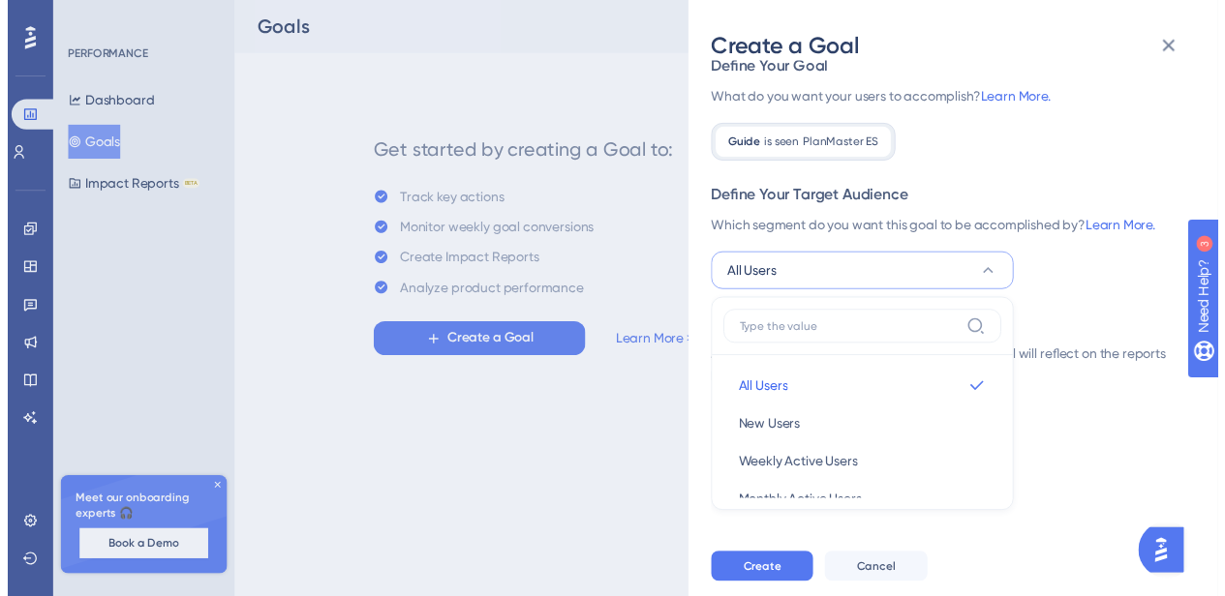
scroll to position [54, 0]
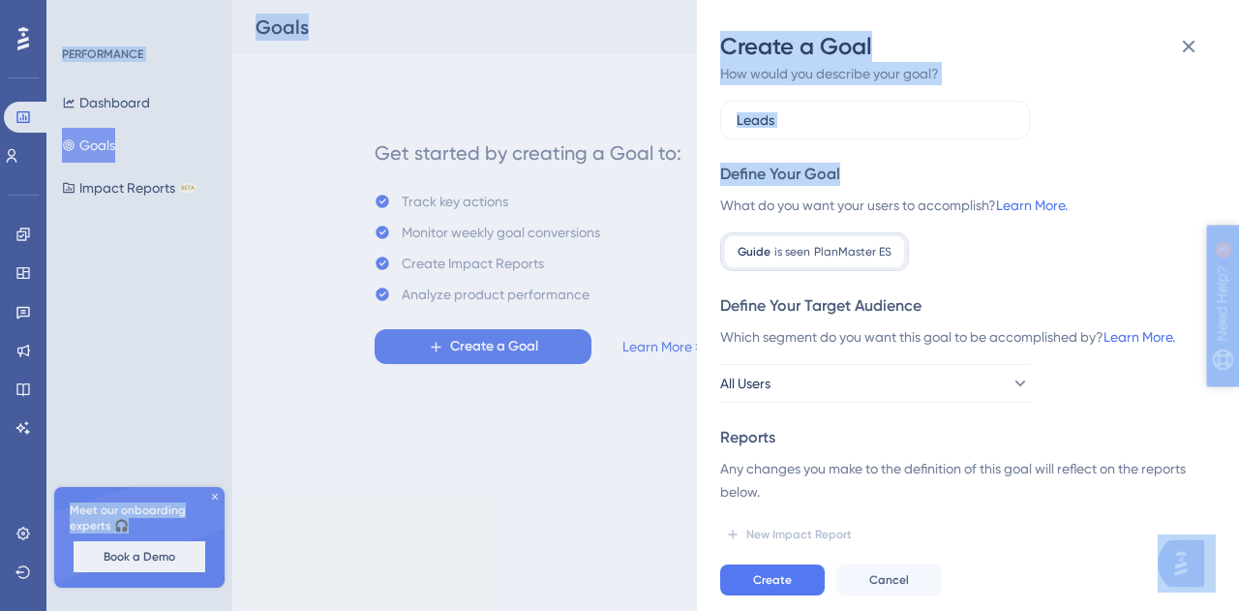
drag, startPoint x: 2430, startPoint y: 573, endPoint x: 1261, endPoint y: 407, distance: 1181.5
click at [786, 582] on span "Create" at bounding box center [772, 579] width 39 height 15
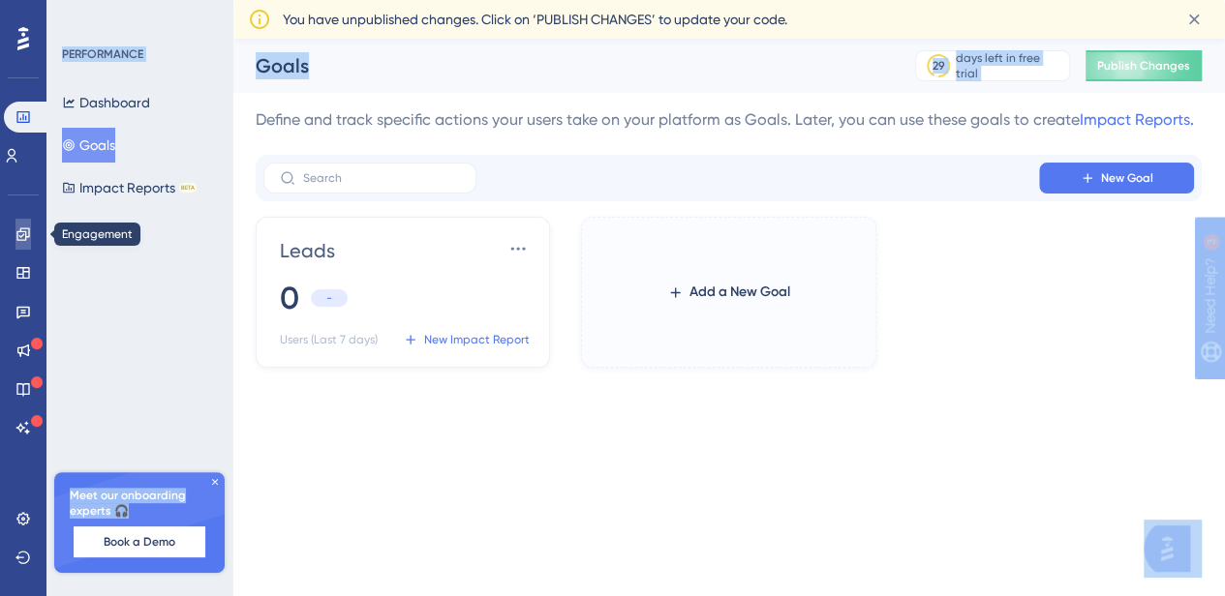
click at [15, 229] on link at bounding box center [22, 234] width 15 height 31
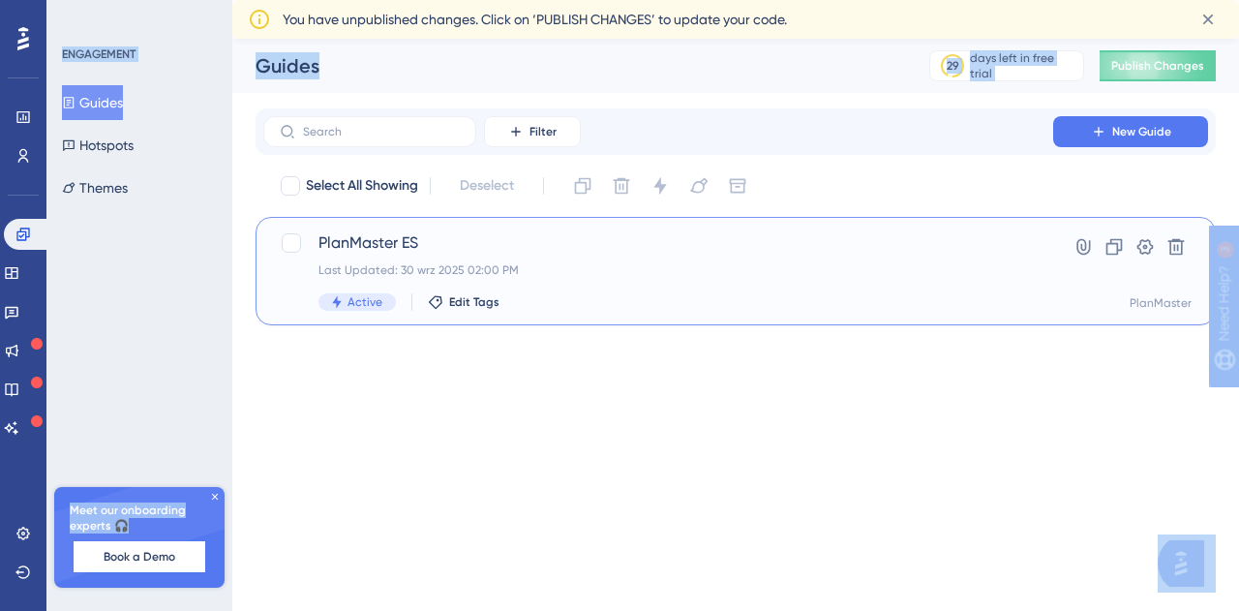
click at [375, 249] on span "PlanMaster ES" at bounding box center [659, 242] width 680 height 23
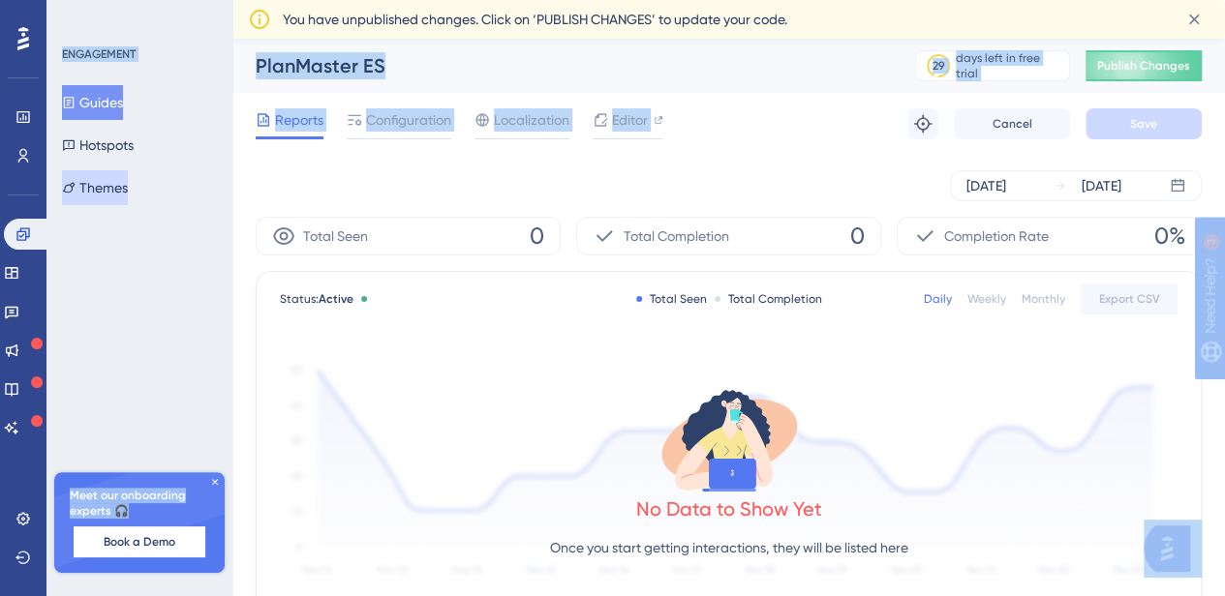
click at [115, 194] on button "Themes" at bounding box center [95, 187] width 66 height 35
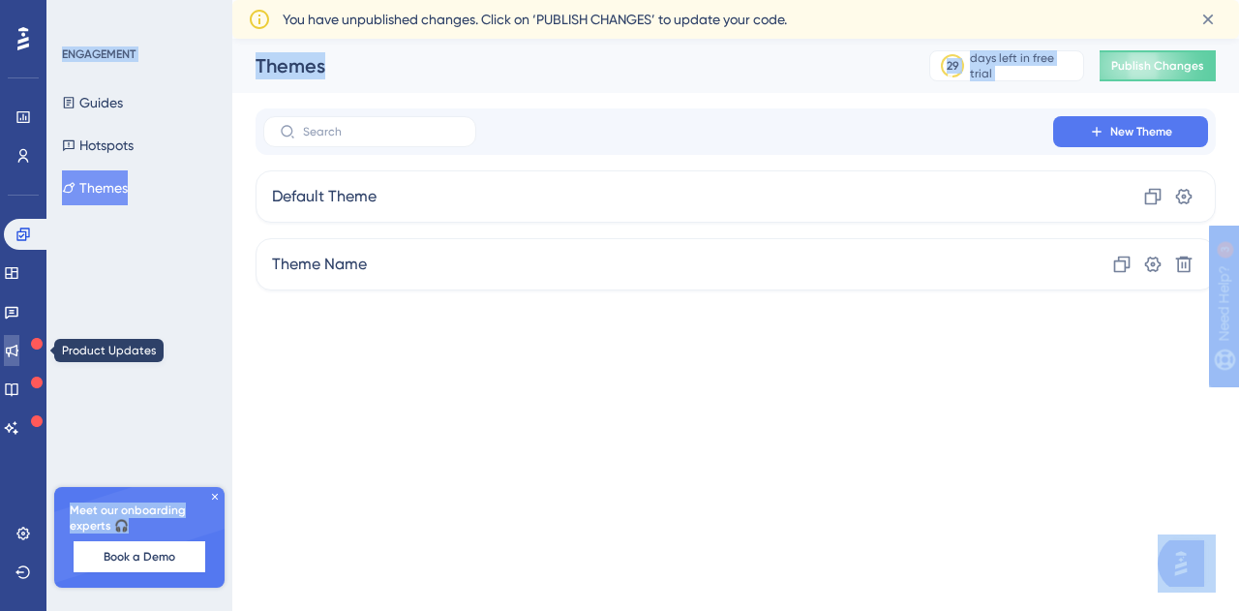
click at [19, 342] on link at bounding box center [11, 350] width 15 height 31
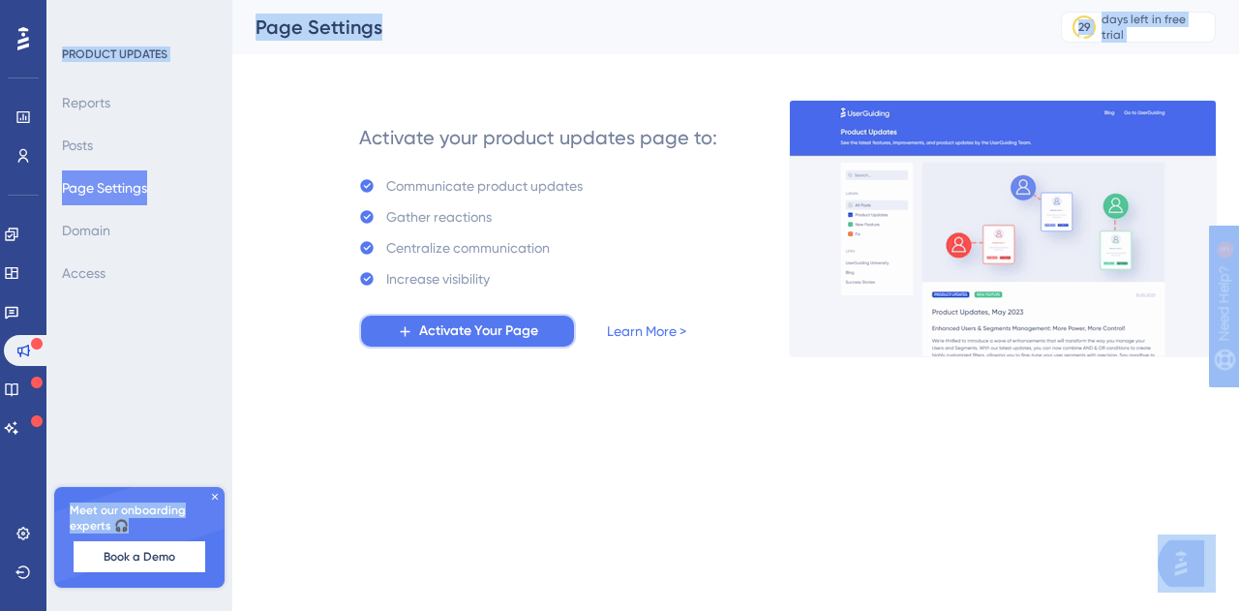
click at [489, 337] on span "Activate Your Page" at bounding box center [478, 331] width 119 height 23
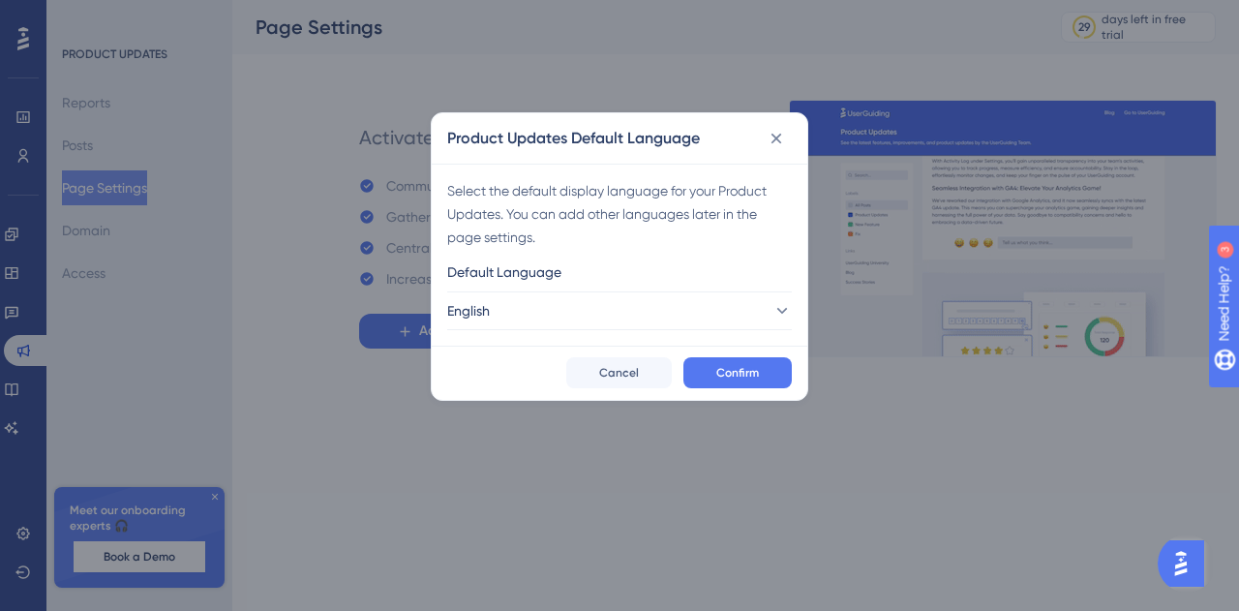
click at [321, 228] on div "Product Updates Default Language Select the default display language for your P…" at bounding box center [619, 305] width 1239 height 611
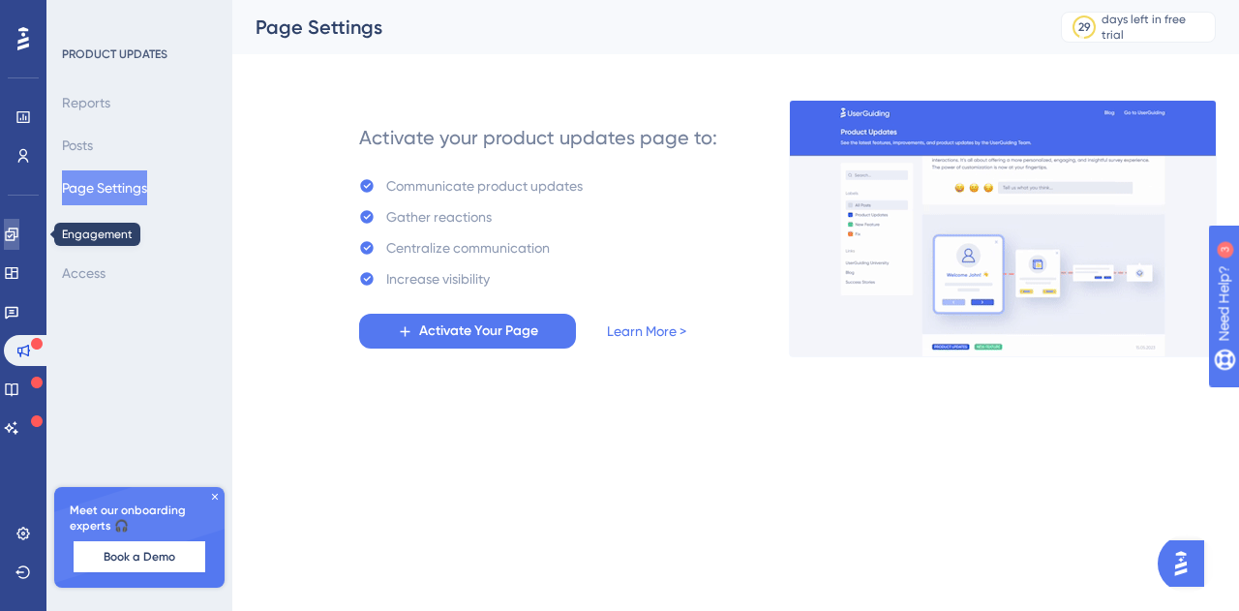
click at [17, 231] on icon at bounding box center [11, 234] width 13 height 13
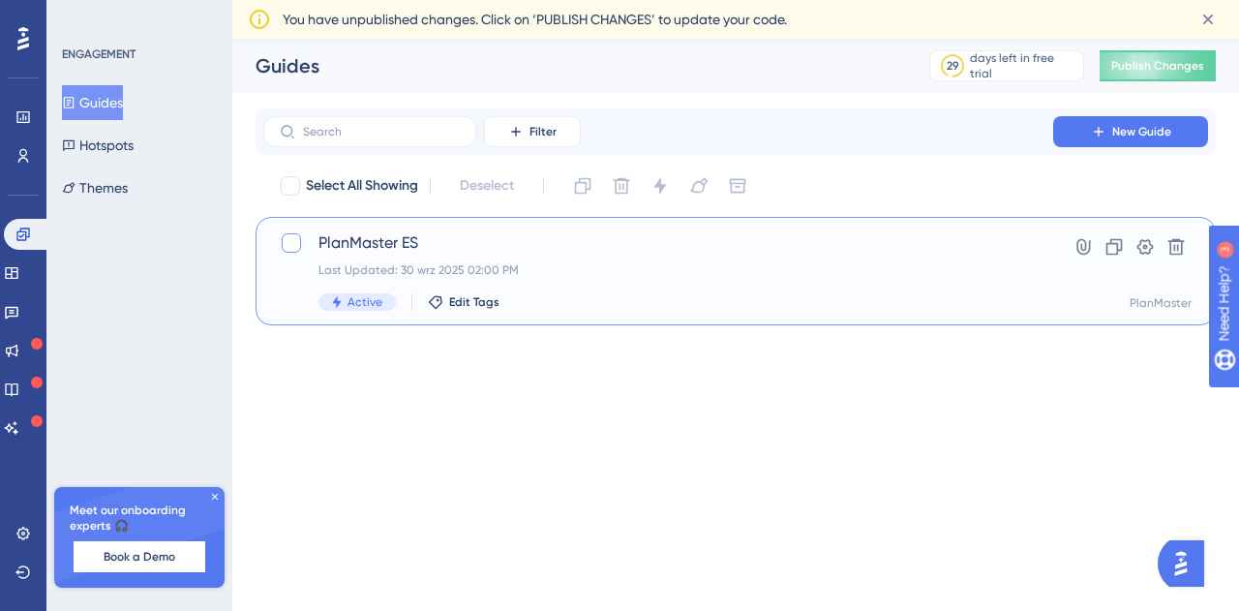
click at [292, 244] on div at bounding box center [291, 242] width 19 height 19
checkbox input "true"
click at [360, 237] on span "PlanMaster ES" at bounding box center [659, 242] width 680 height 23
click at [1144, 245] on icon at bounding box center [1145, 246] width 19 height 19
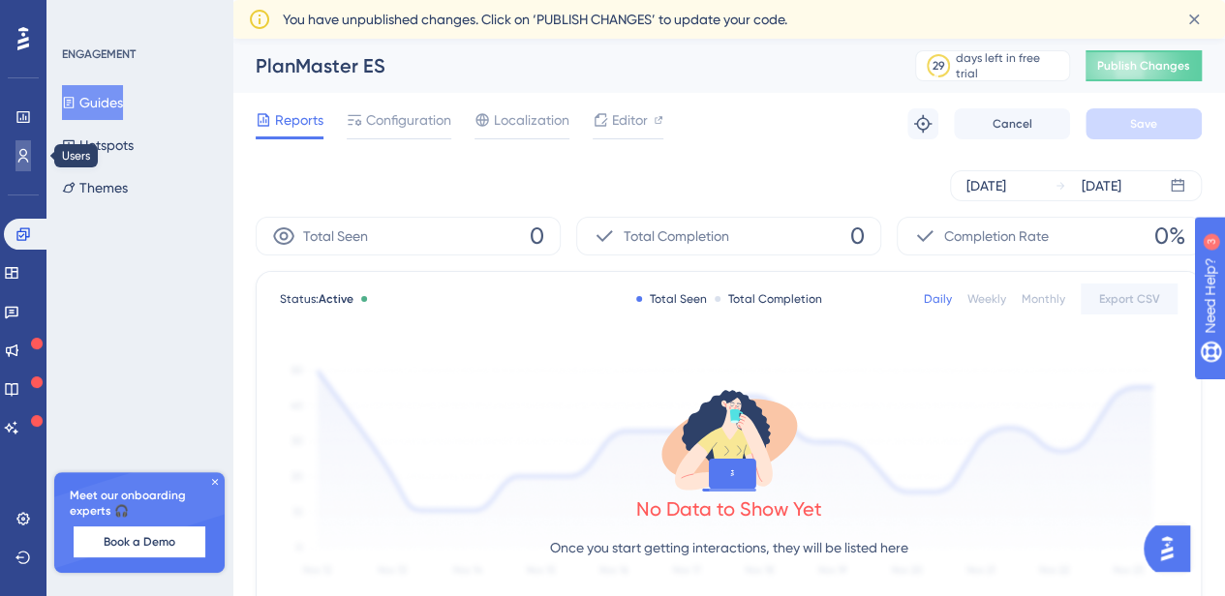
click at [16, 157] on icon at bounding box center [22, 155] width 15 height 15
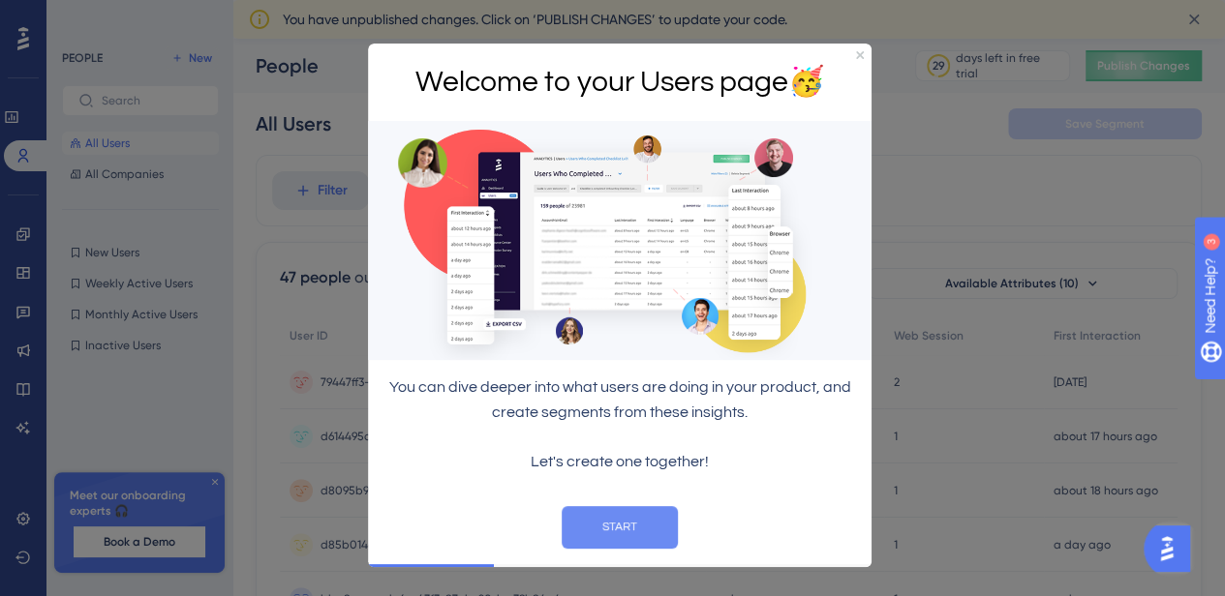
click at [661, 527] on button "START" at bounding box center [620, 526] width 116 height 43
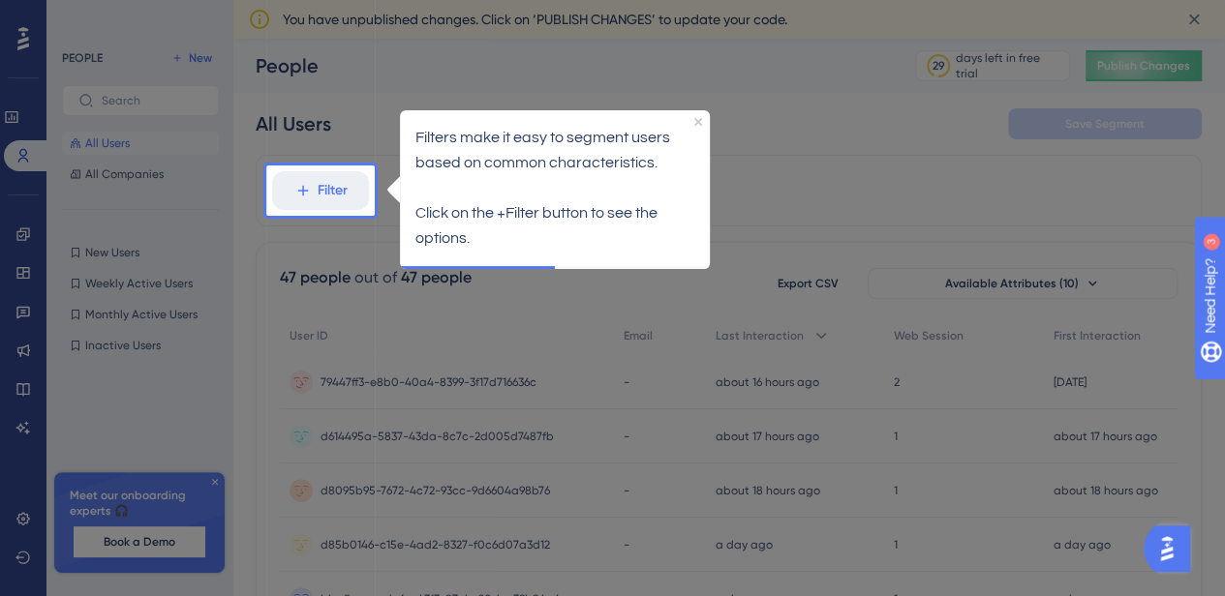
click at [697, 120] on icon "Close Preview" at bounding box center [697, 122] width 8 height 8
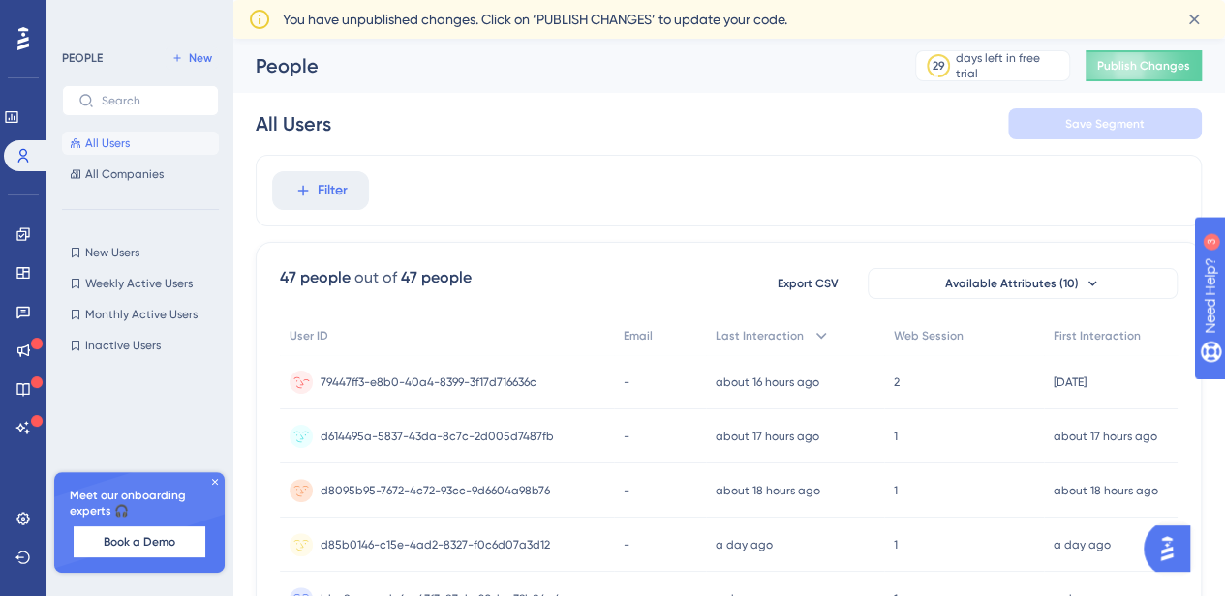
click at [488, 382] on span "79447ff3-e8b0-40a4-8399-3f17d716636c" at bounding box center [429, 382] width 216 height 15
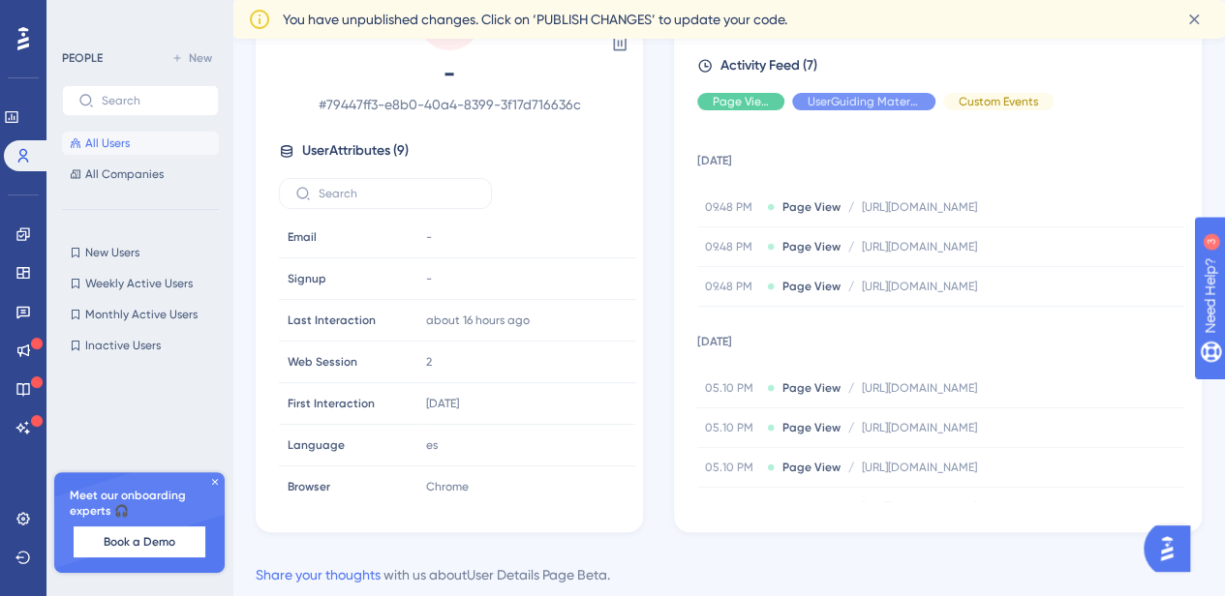
scroll to position [29, 0]
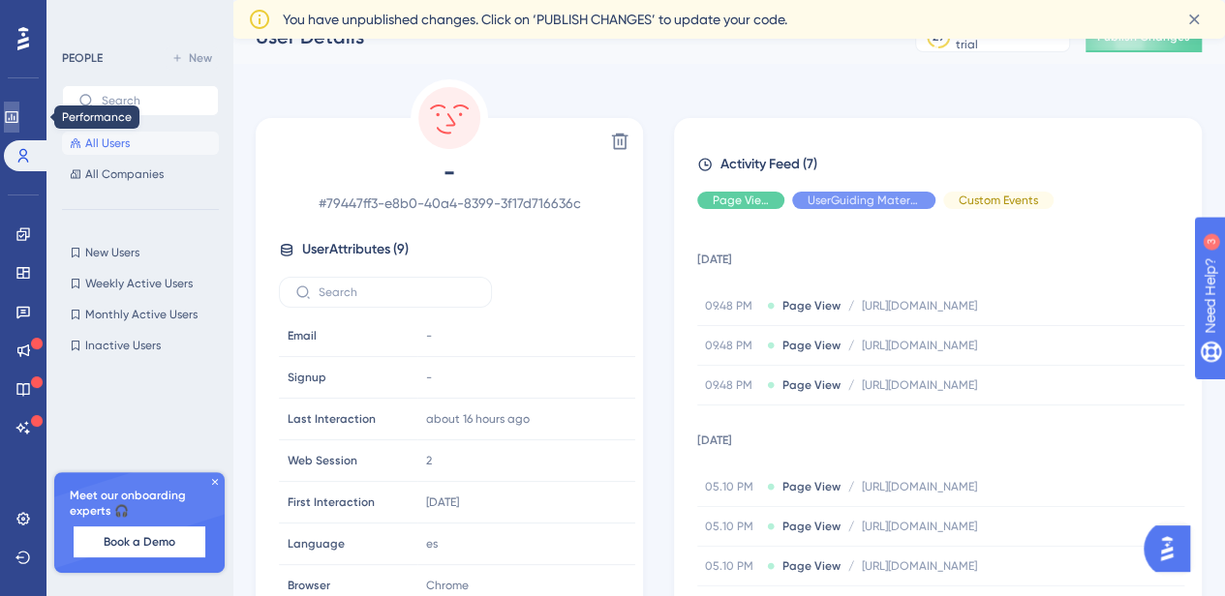
click at [17, 124] on icon at bounding box center [11, 116] width 15 height 15
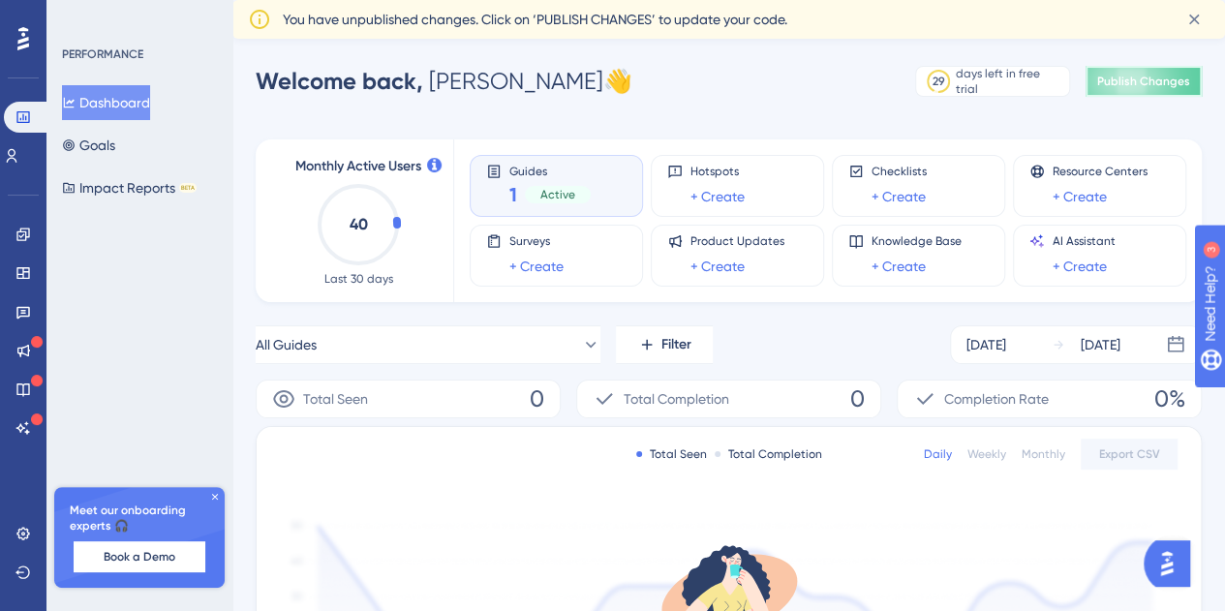
click at [1147, 87] on span "Publish Changes" at bounding box center [1143, 81] width 93 height 15
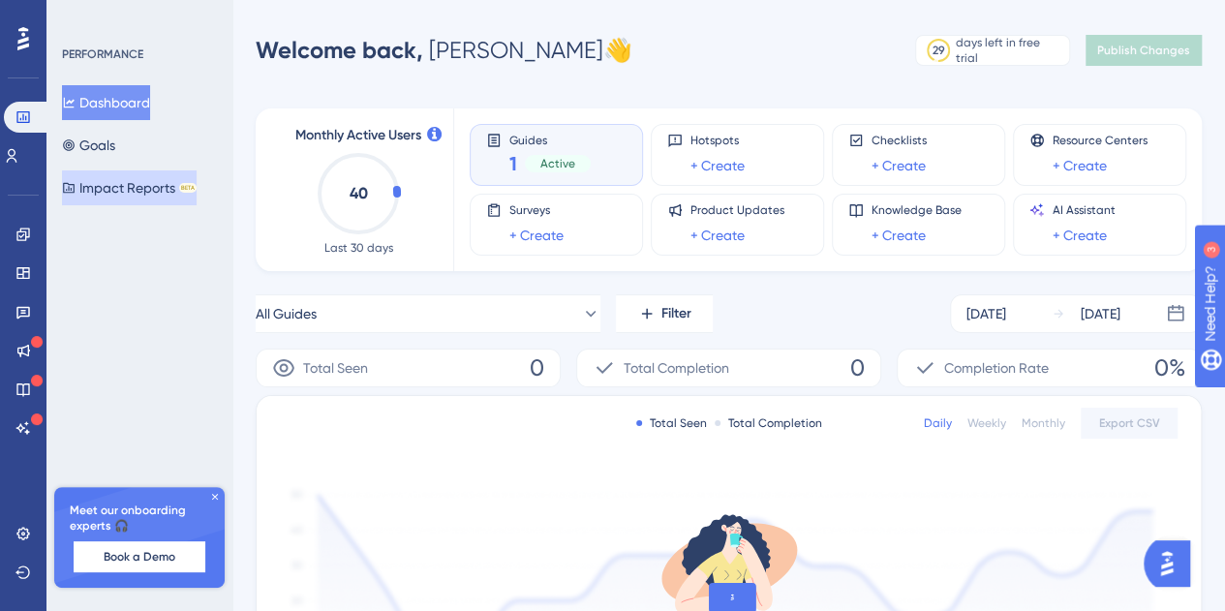
click at [139, 197] on button "Impact Reports BETA" at bounding box center [129, 187] width 135 height 35
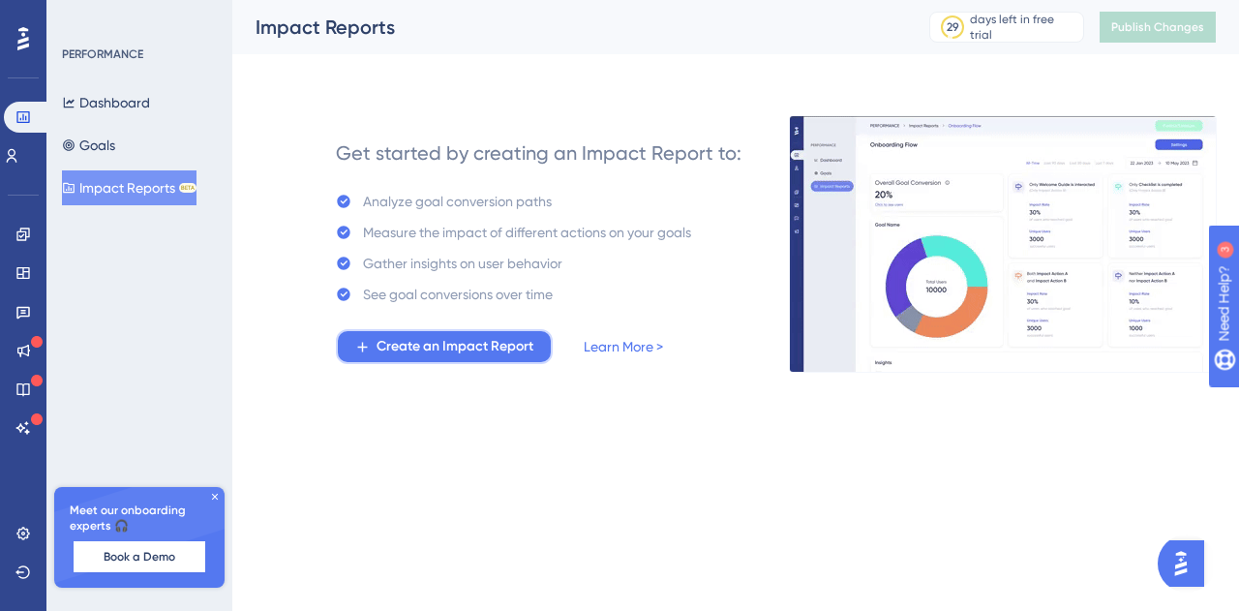
click at [436, 354] on span "Create an Impact Report" at bounding box center [455, 346] width 157 height 23
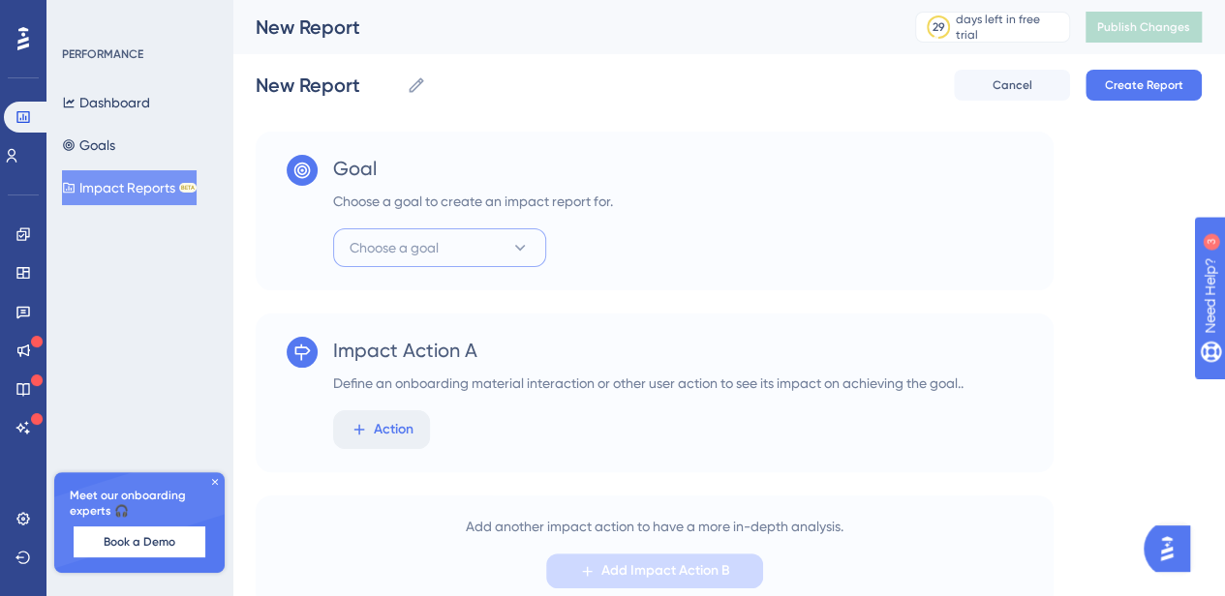
click at [500, 238] on button "Choose a goal" at bounding box center [439, 248] width 213 height 39
click at [405, 307] on div "Leads Leads" at bounding box center [439, 307] width 157 height 39
click at [416, 424] on button "Action" at bounding box center [381, 430] width 97 height 39
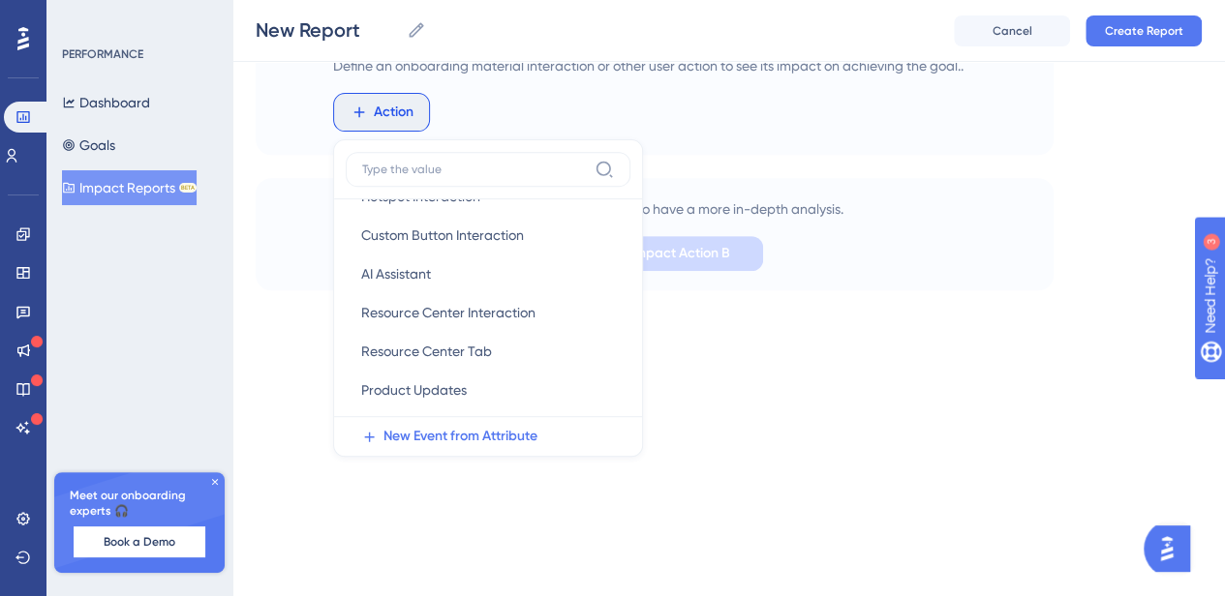
scroll to position [335, 0]
click at [245, 124] on div "Performance Users Engagement Widgets Feedback Product Updates Knowledge Base AI…" at bounding box center [728, 5] width 992 height 631
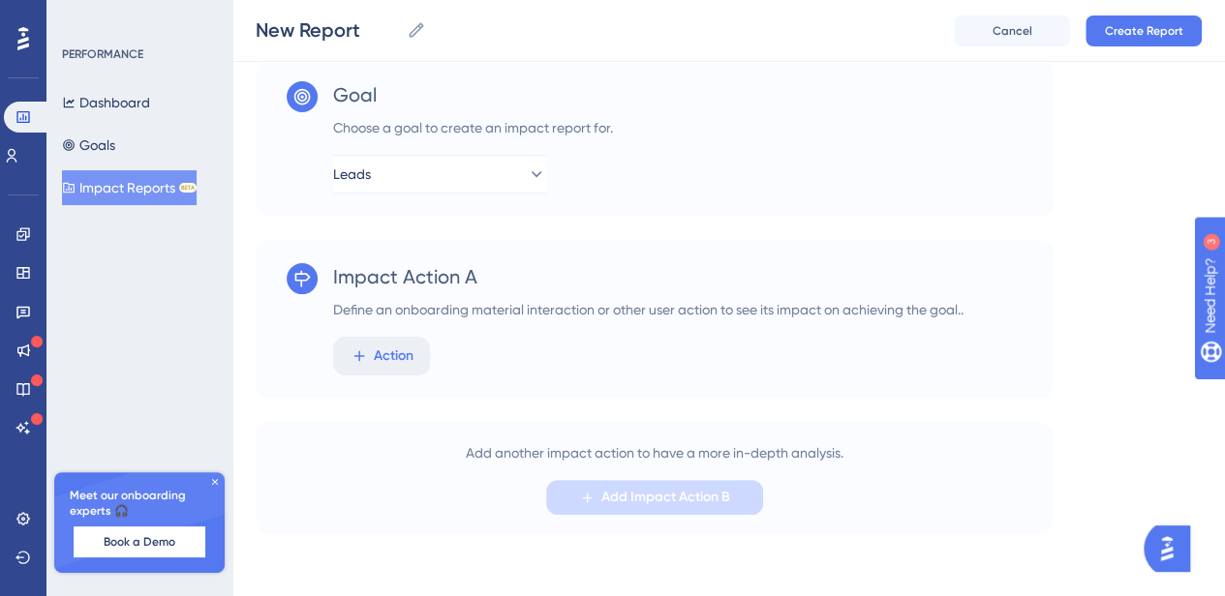
scroll to position [66, 0]
click at [19, 144] on link at bounding box center [11, 155] width 15 height 31
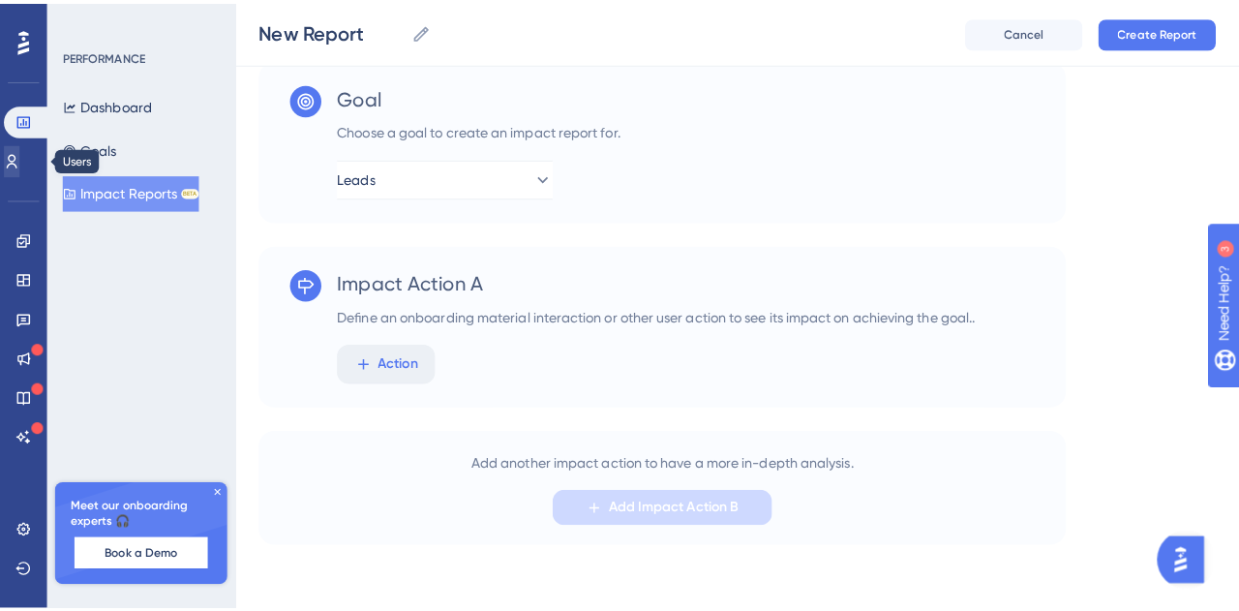
scroll to position [50, 0]
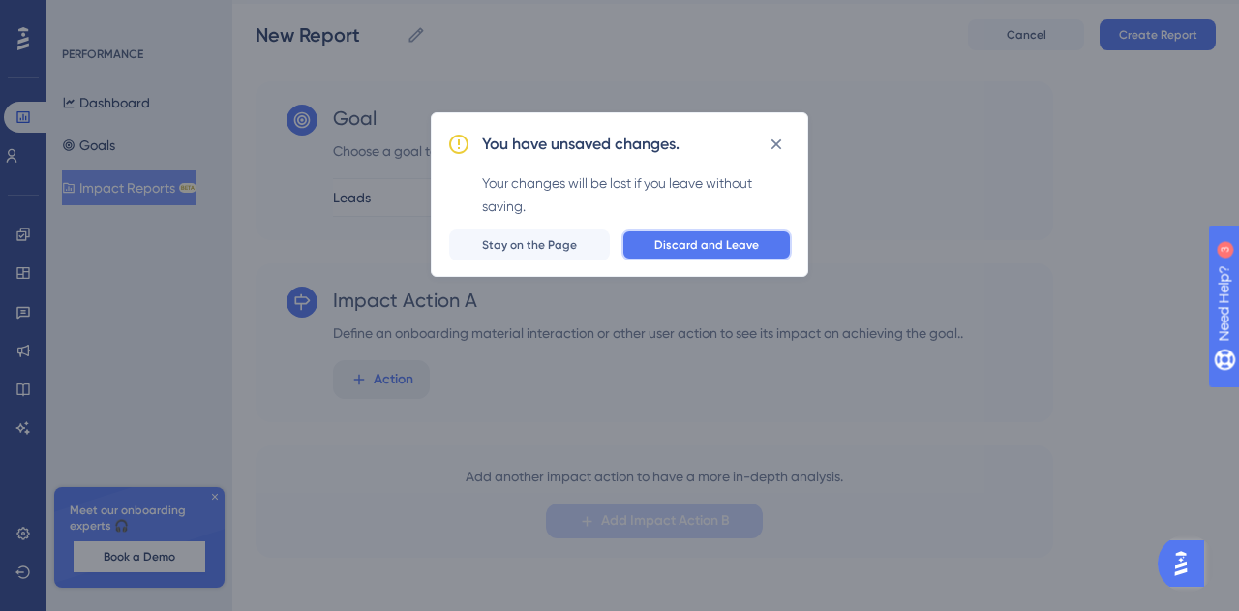
click at [701, 250] on span "Discard and Leave" at bounding box center [707, 244] width 105 height 15
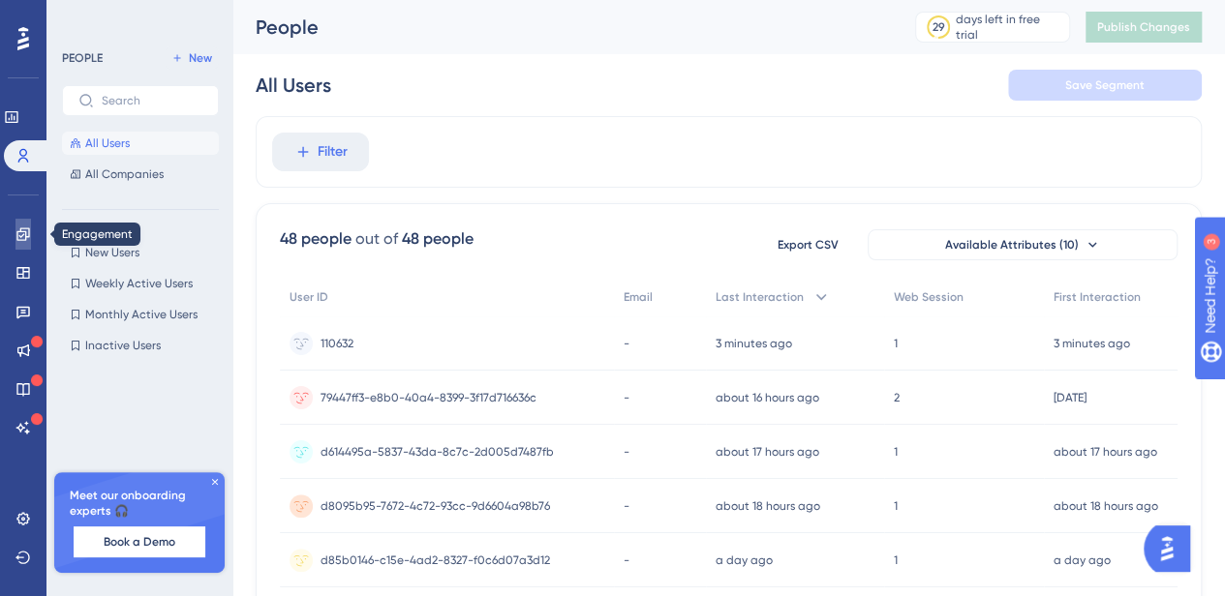
click at [15, 231] on link at bounding box center [22, 234] width 15 height 31
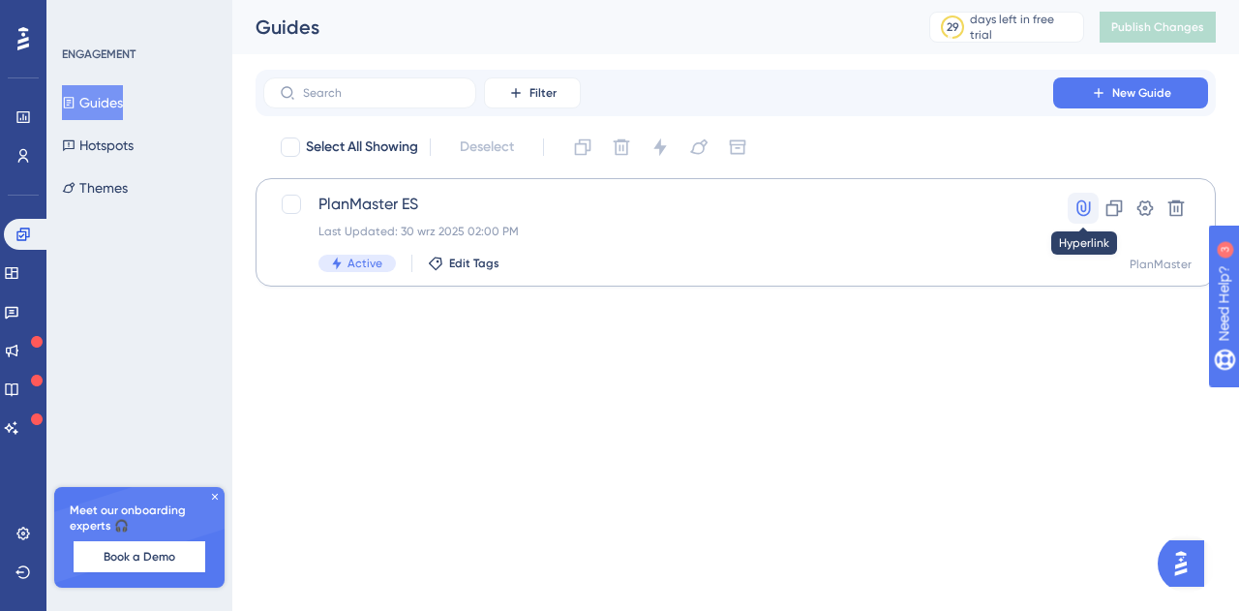
click at [1083, 208] on icon at bounding box center [1083, 207] width 19 height 19
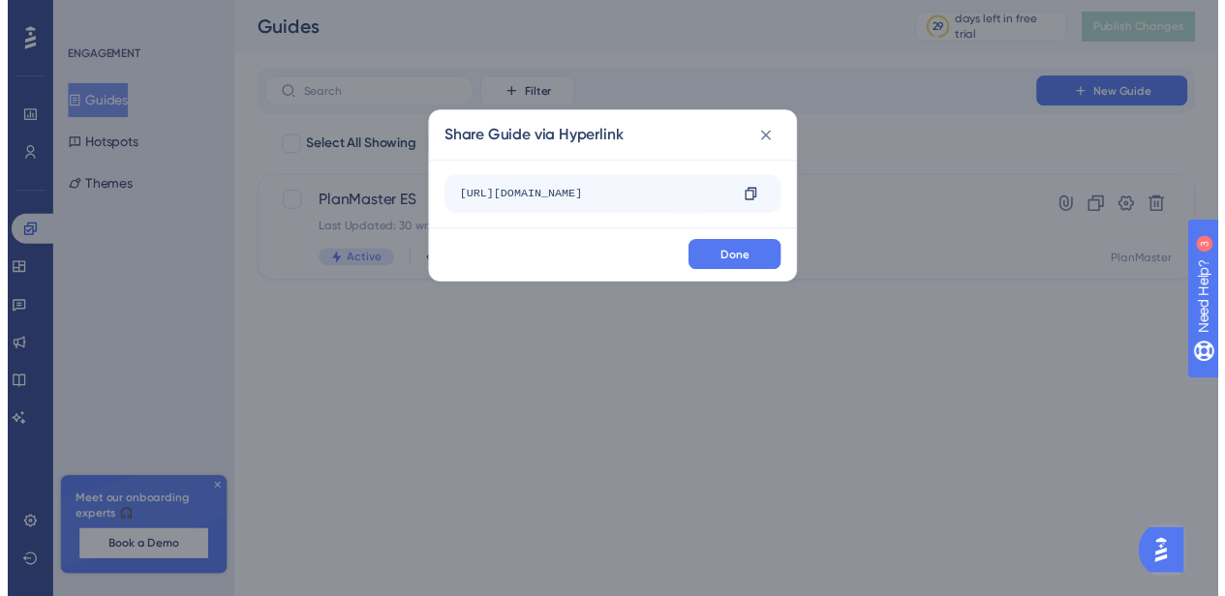
scroll to position [0, 46]
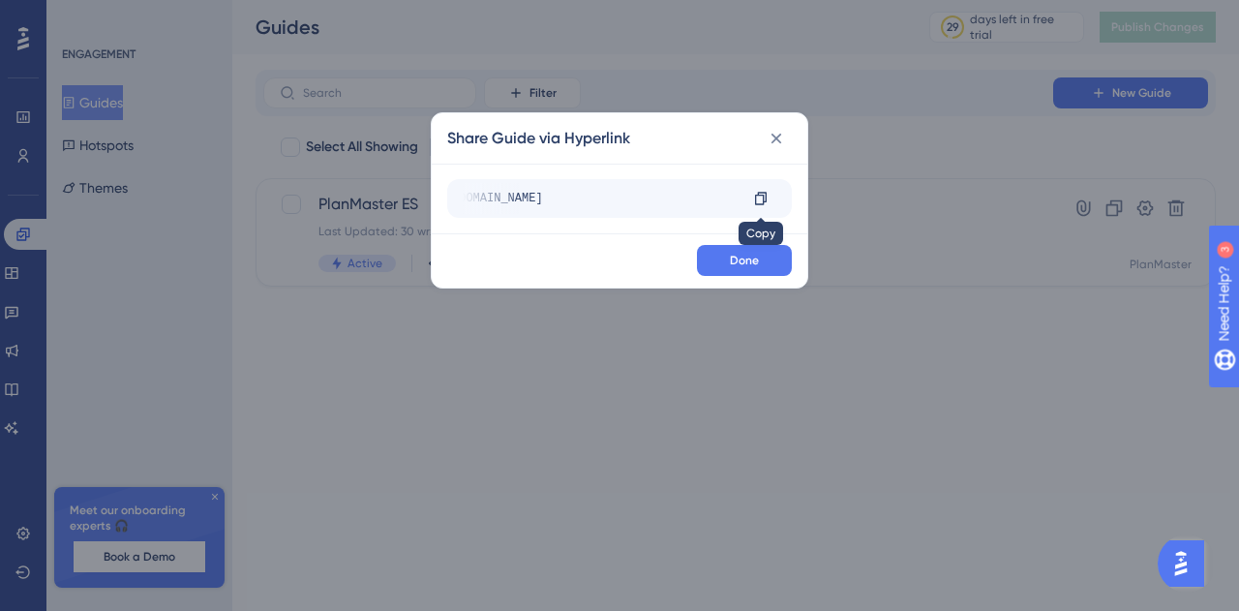
drag, startPoint x: 674, startPoint y: 191, endPoint x: 749, endPoint y: 211, distance: 78.2
click at [749, 211] on div "https://es.intouch.bmigroup.com/?__ug__=153073 Copy" at bounding box center [619, 198] width 345 height 39
click at [755, 204] on icon at bounding box center [761, 198] width 12 height 13
copy div "m/?__ug__=153073 Copy"
click at [773, 142] on icon at bounding box center [777, 138] width 11 height 11
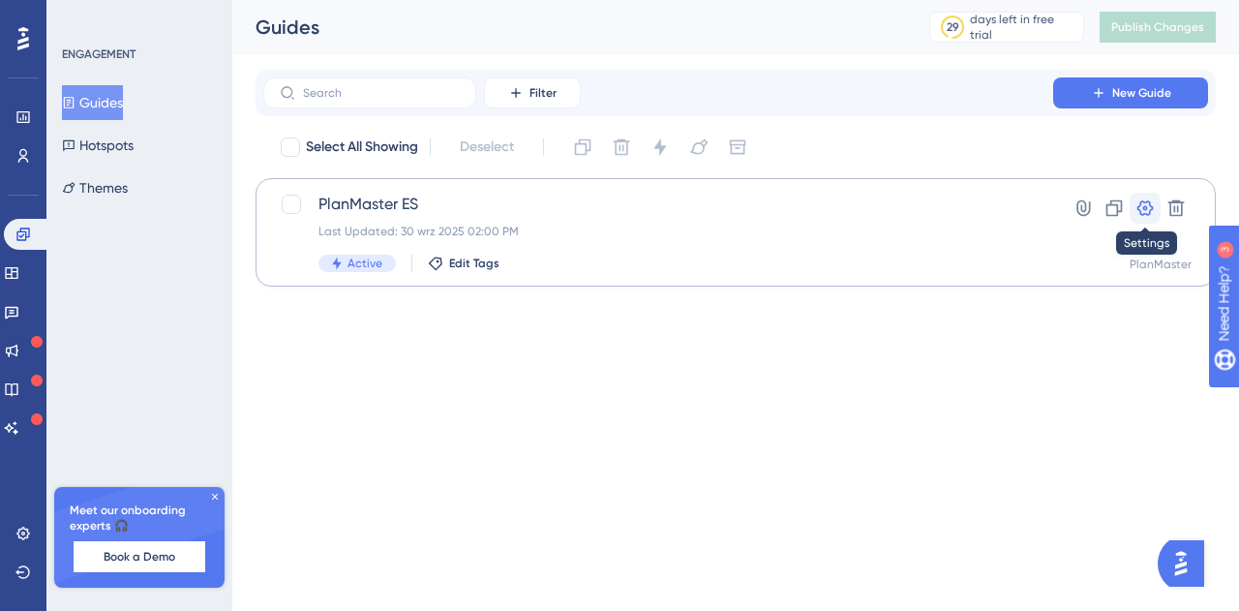
click at [1143, 203] on icon at bounding box center [1145, 207] width 19 height 19
click at [1075, 211] on icon at bounding box center [1083, 207] width 19 height 19
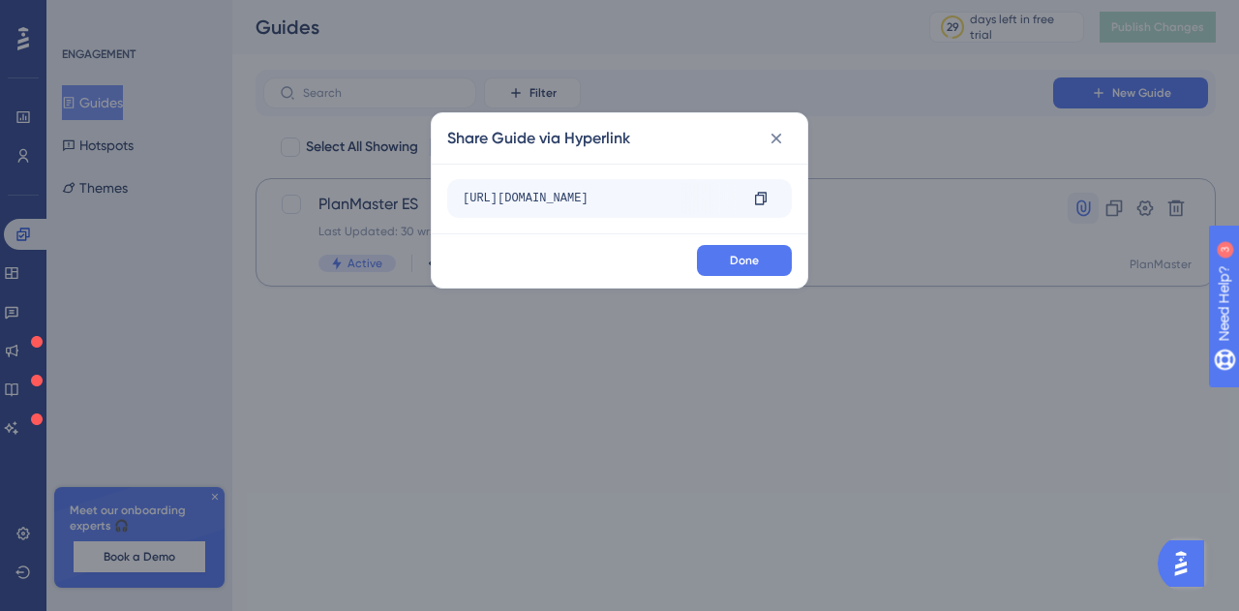
click at [1075, 211] on div "Share Guide via Hyperlink https://es.intouch.bmigroup.com/?__ug__=153073 Copy D…" at bounding box center [619, 305] width 1239 height 611
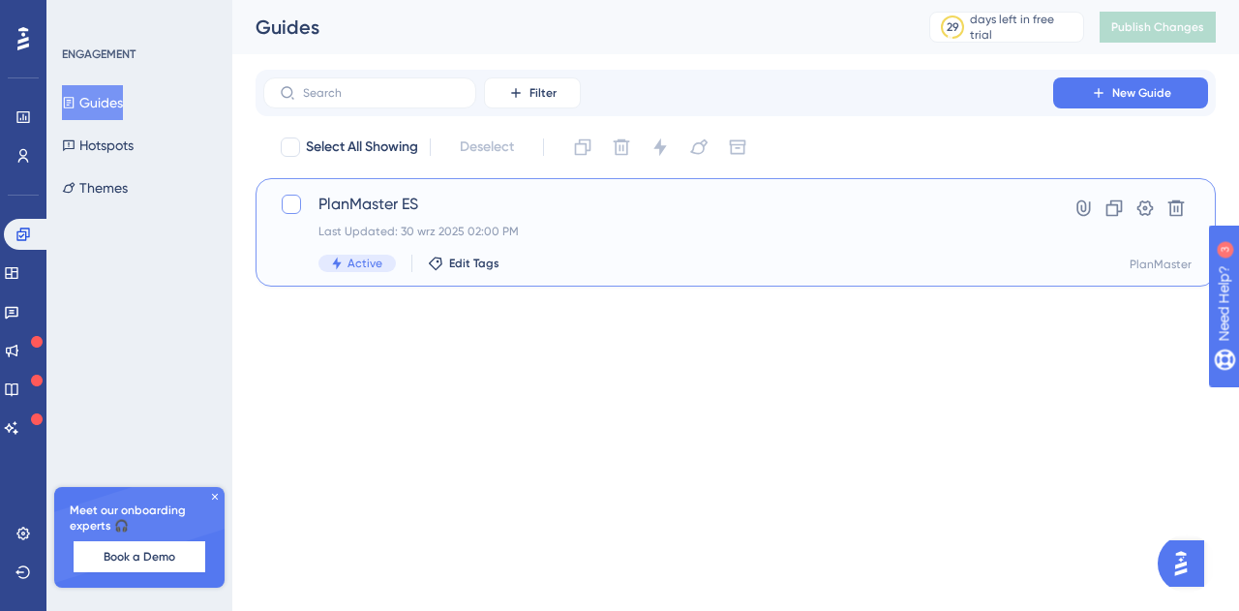
click at [290, 210] on div at bounding box center [291, 204] width 19 height 19
checkbox input "true"
click at [382, 203] on span "PlanMaster ES" at bounding box center [659, 204] width 680 height 23
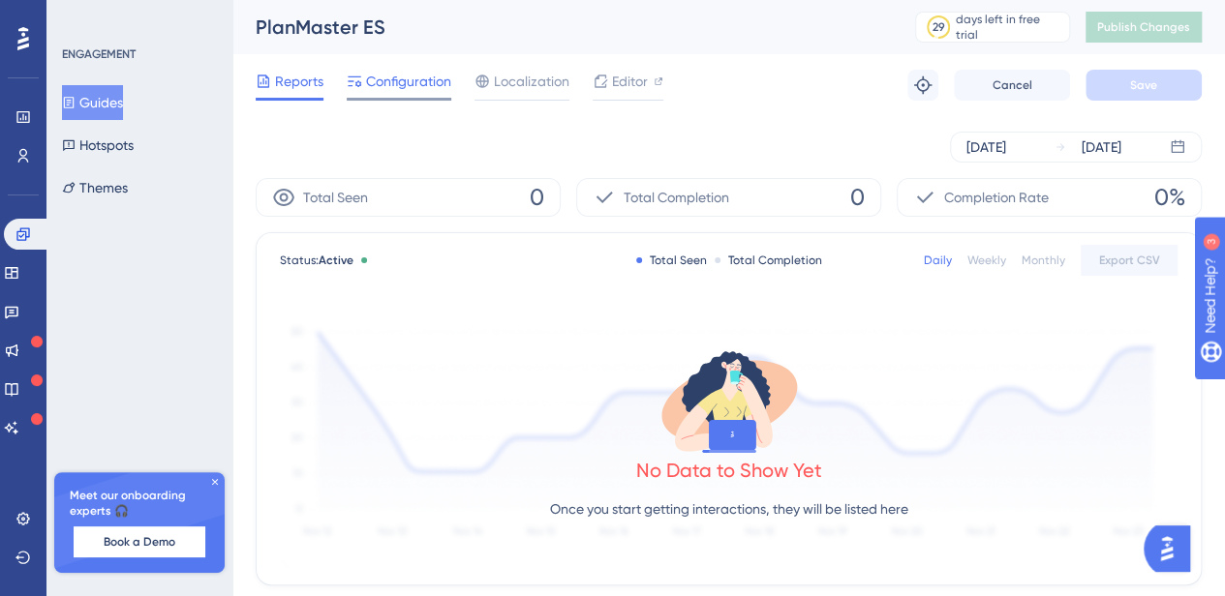
click at [393, 75] on span "Configuration" at bounding box center [408, 81] width 85 height 23
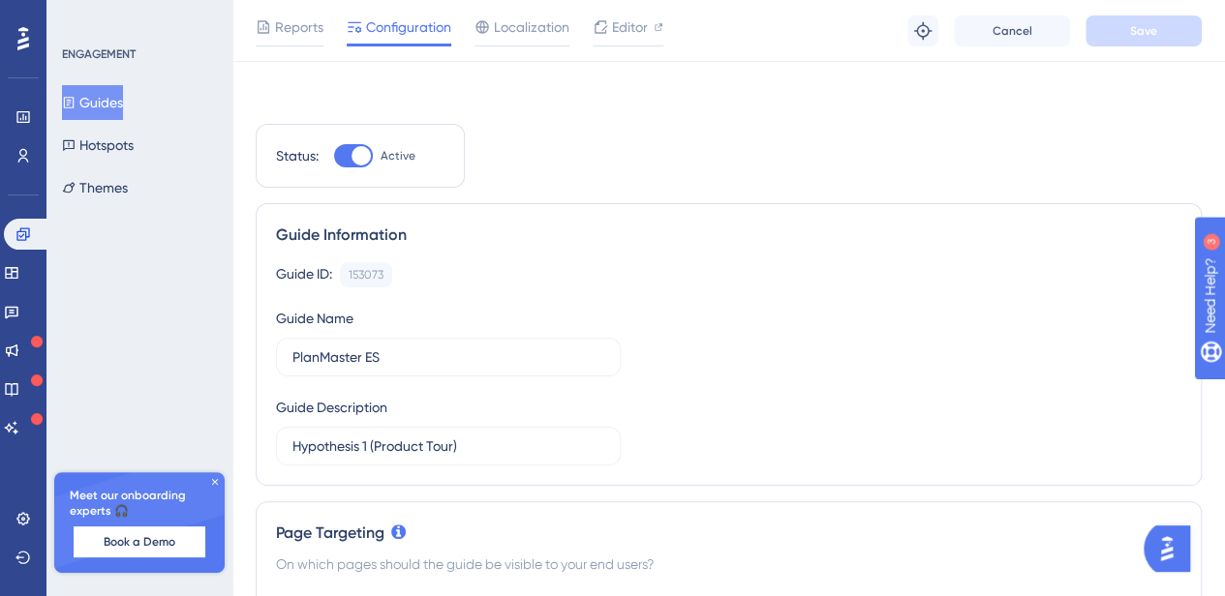
scroll to position [308, 0]
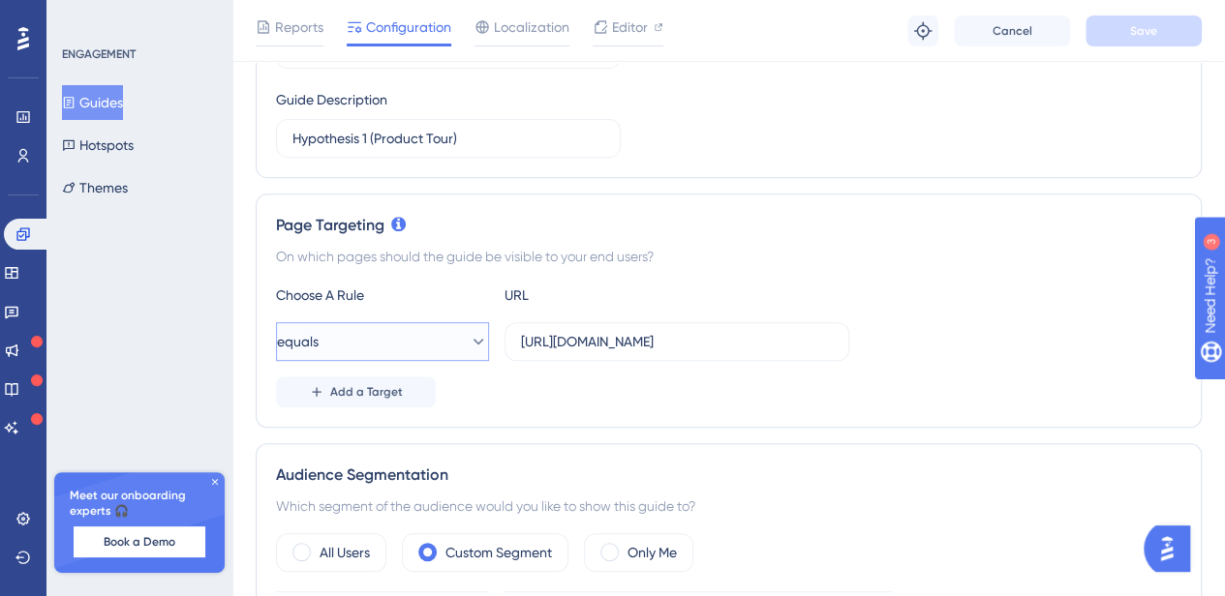
click at [407, 332] on button "equals" at bounding box center [382, 341] width 213 height 39
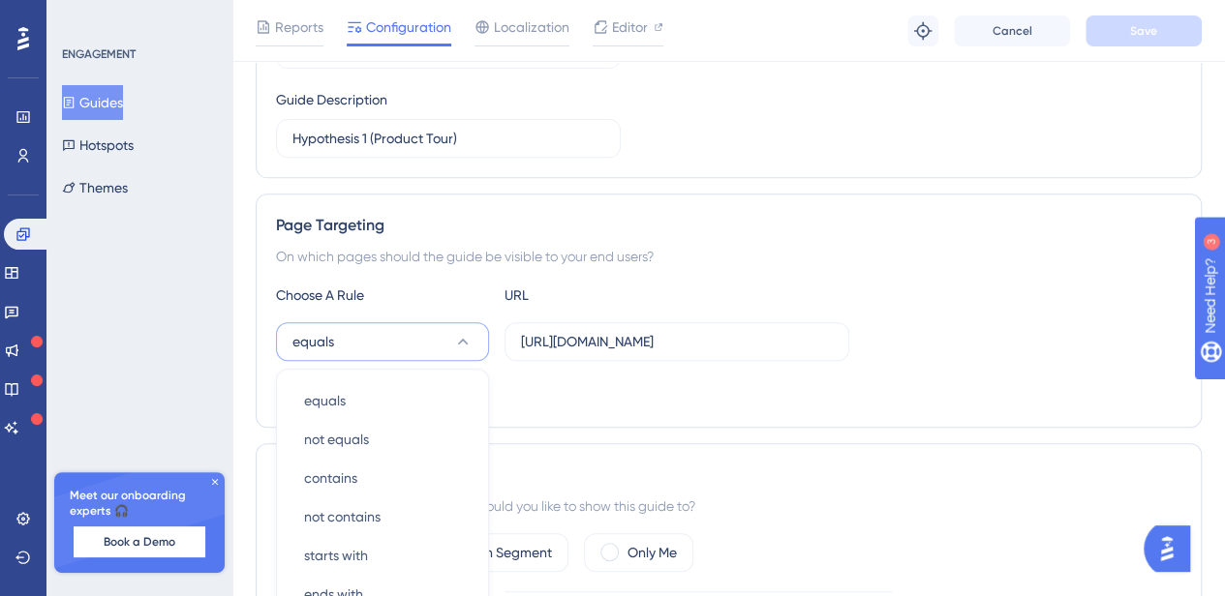
scroll to position [524, 0]
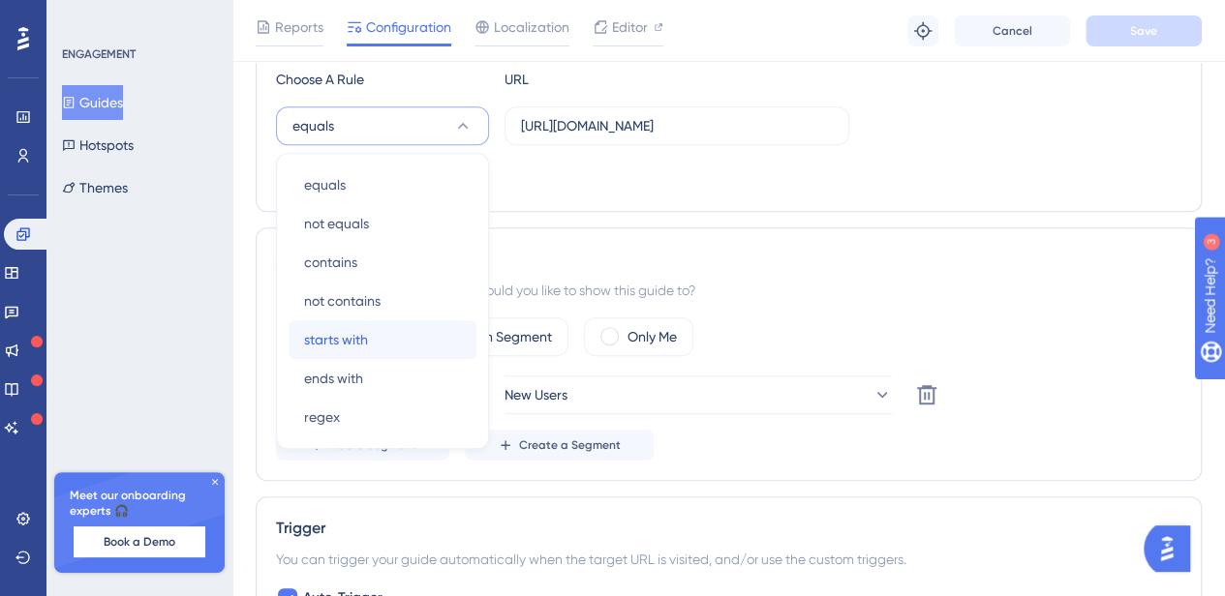
click at [407, 332] on div "starts with starts with" at bounding box center [382, 340] width 157 height 39
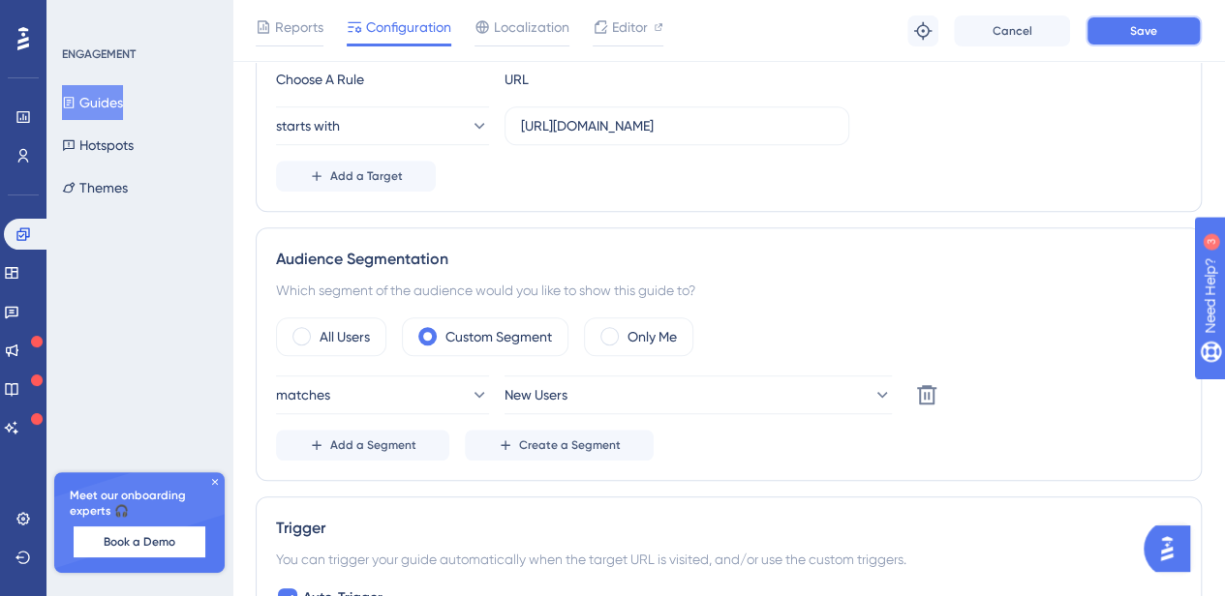
click at [1150, 36] on span "Save" at bounding box center [1143, 30] width 27 height 15
click at [306, 335] on span at bounding box center [301, 336] width 18 height 18
click at [317, 330] on input "radio" at bounding box center [317, 330] width 0 height 0
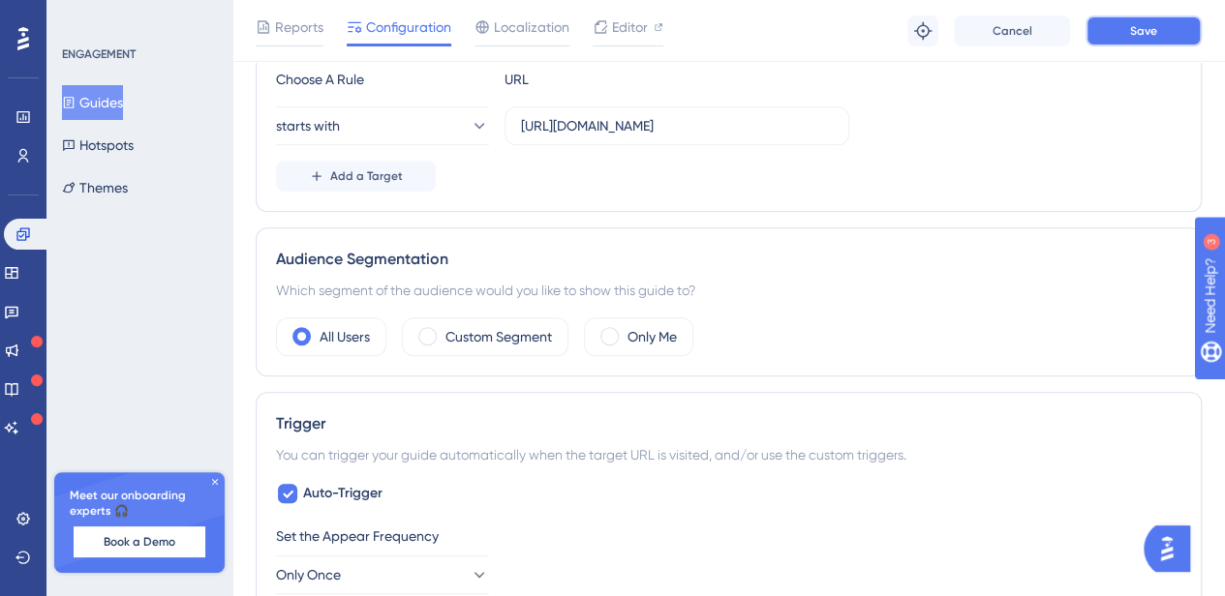
click at [1154, 30] on span "Save" at bounding box center [1143, 30] width 27 height 15
click at [469, 126] on icon at bounding box center [478, 125] width 19 height 19
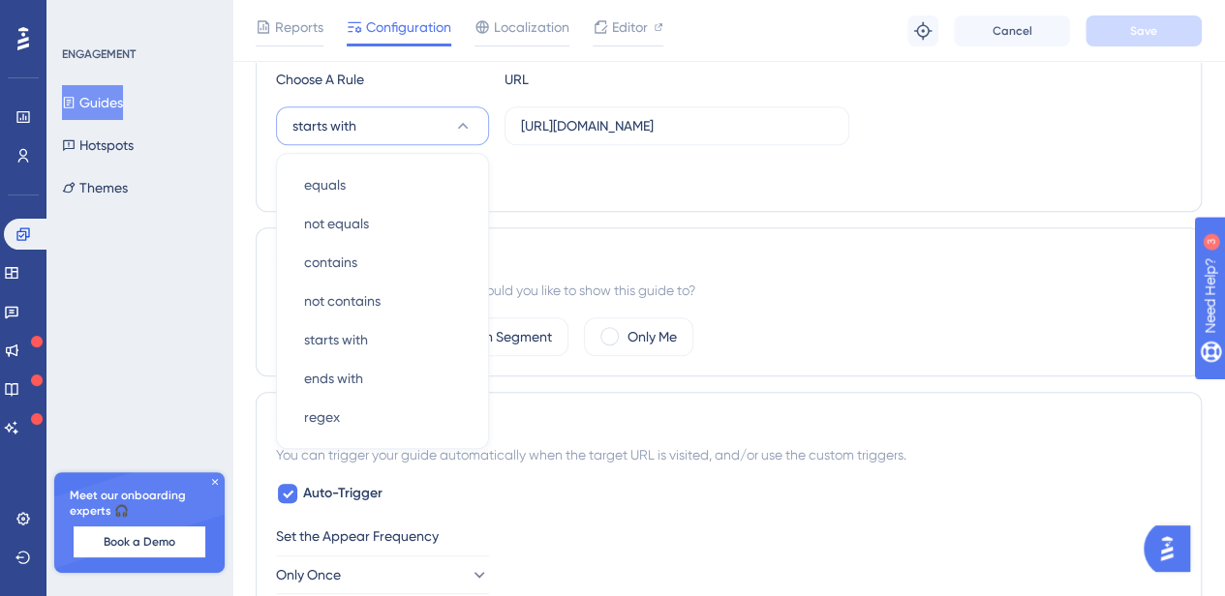
click at [650, 222] on div "Status: Active Guide Information Guide ID: 153073 Copy Guide Name PlanMaster ES…" at bounding box center [729, 538] width 946 height 1877
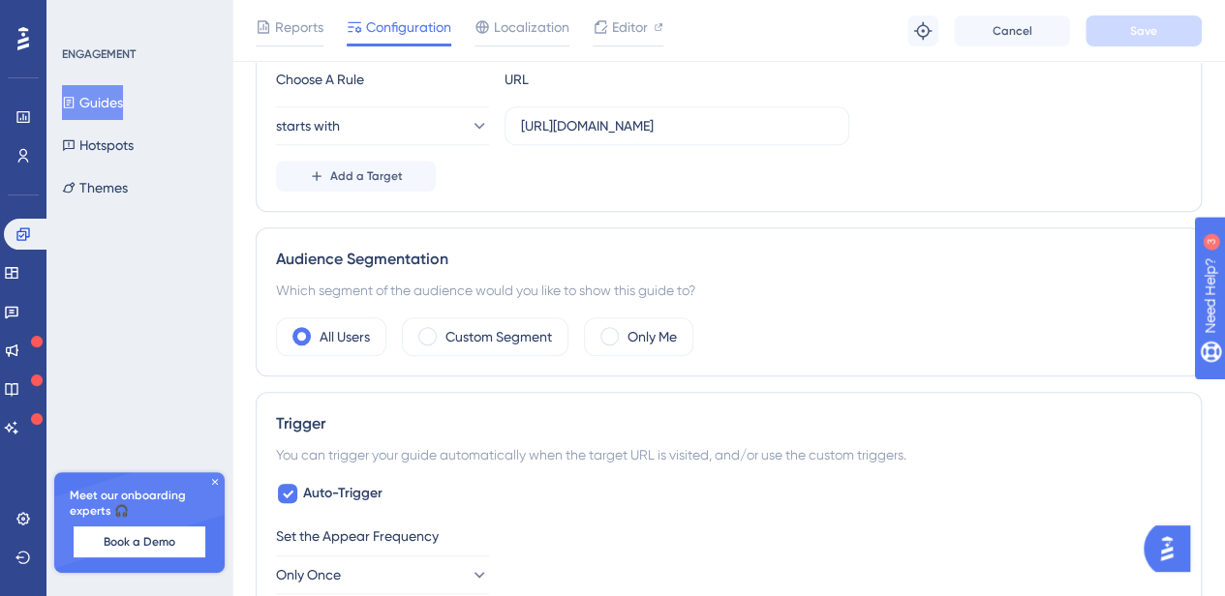
scroll to position [362, 0]
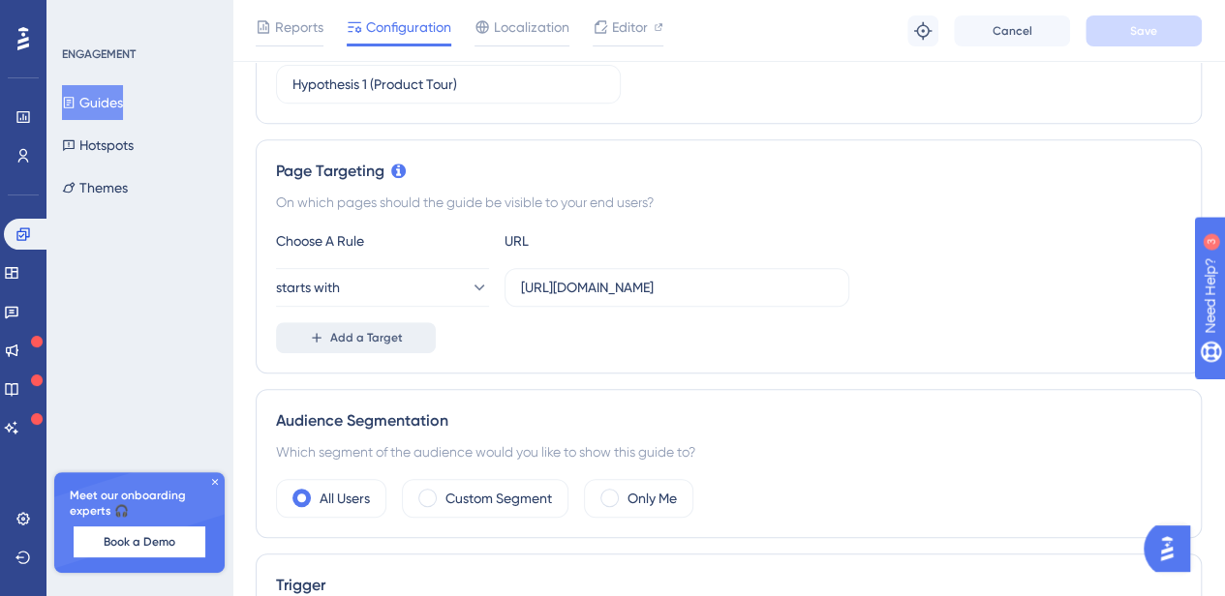
click at [409, 326] on button "Add a Target" at bounding box center [356, 337] width 160 height 31
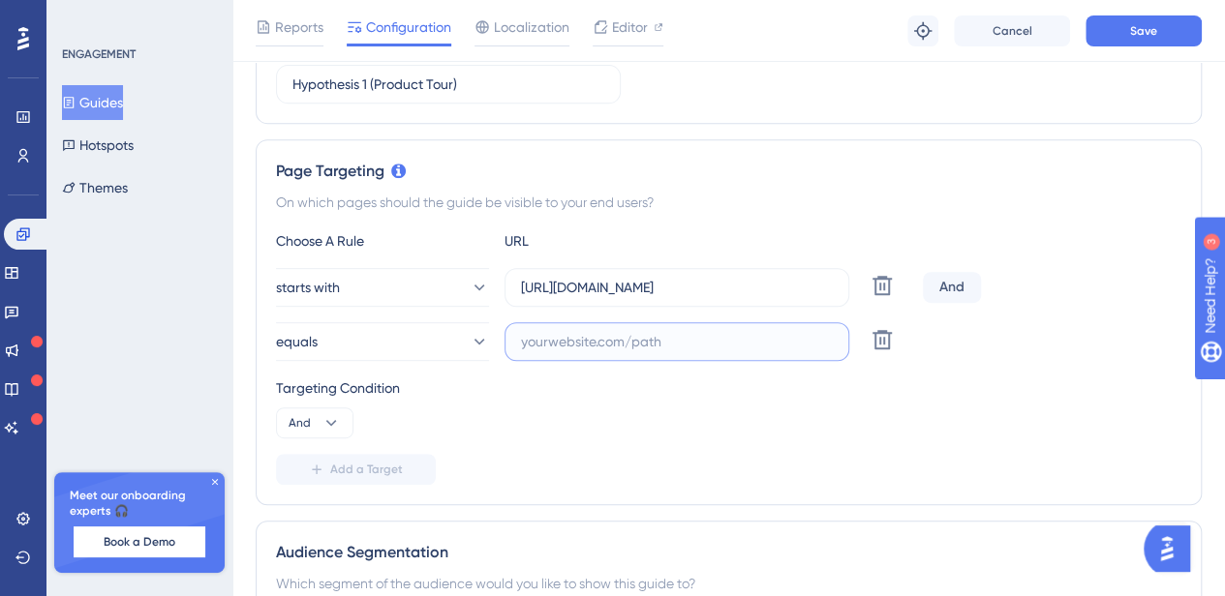
click at [598, 346] on input "text" at bounding box center [677, 341] width 312 height 21
paste input "https://es.intouch.bmigroup.com/roof-measurement"
type input "https://es.intouch.bmigroup.com/roof-measurement"
click at [416, 340] on button "equals" at bounding box center [382, 341] width 213 height 39
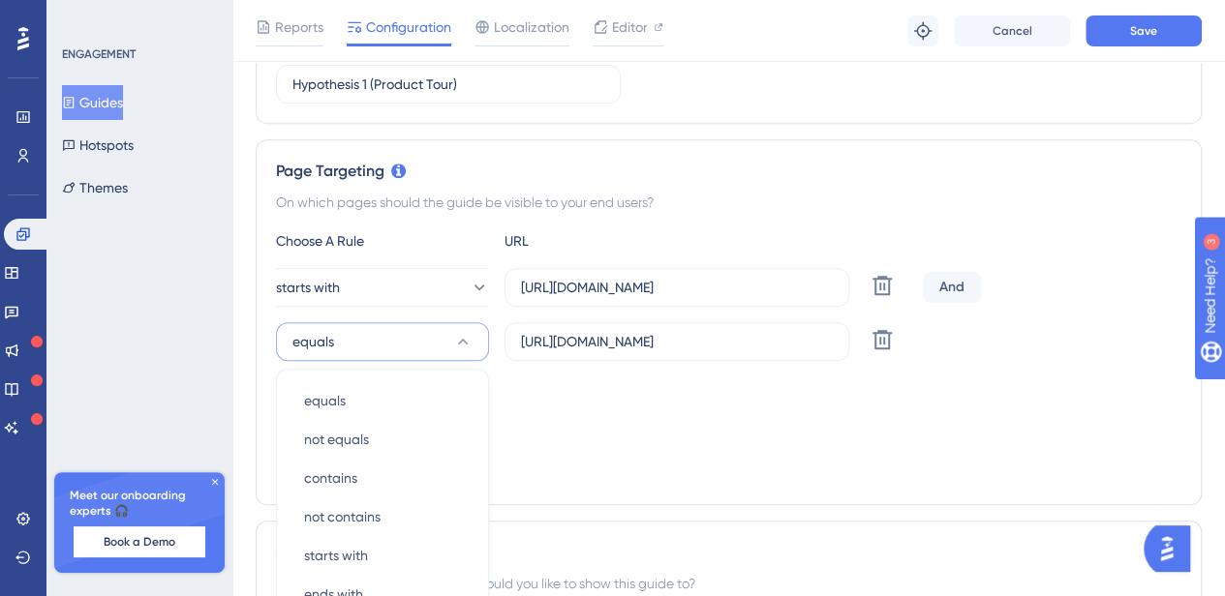
scroll to position [578, 0]
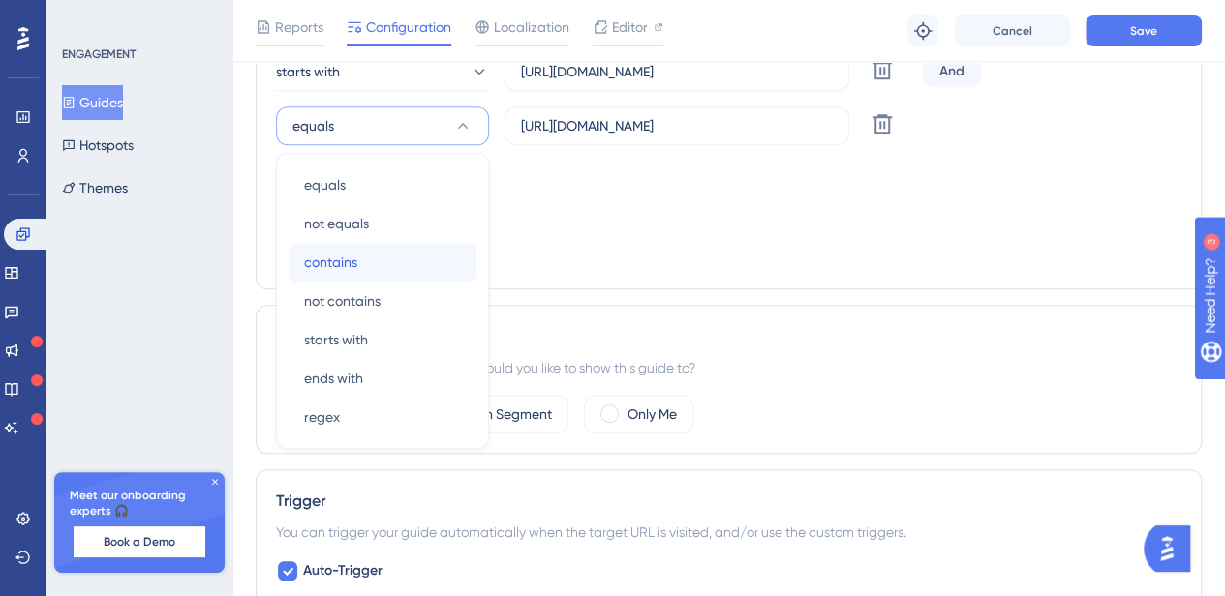
click at [382, 276] on div "contains contains" at bounding box center [382, 262] width 157 height 39
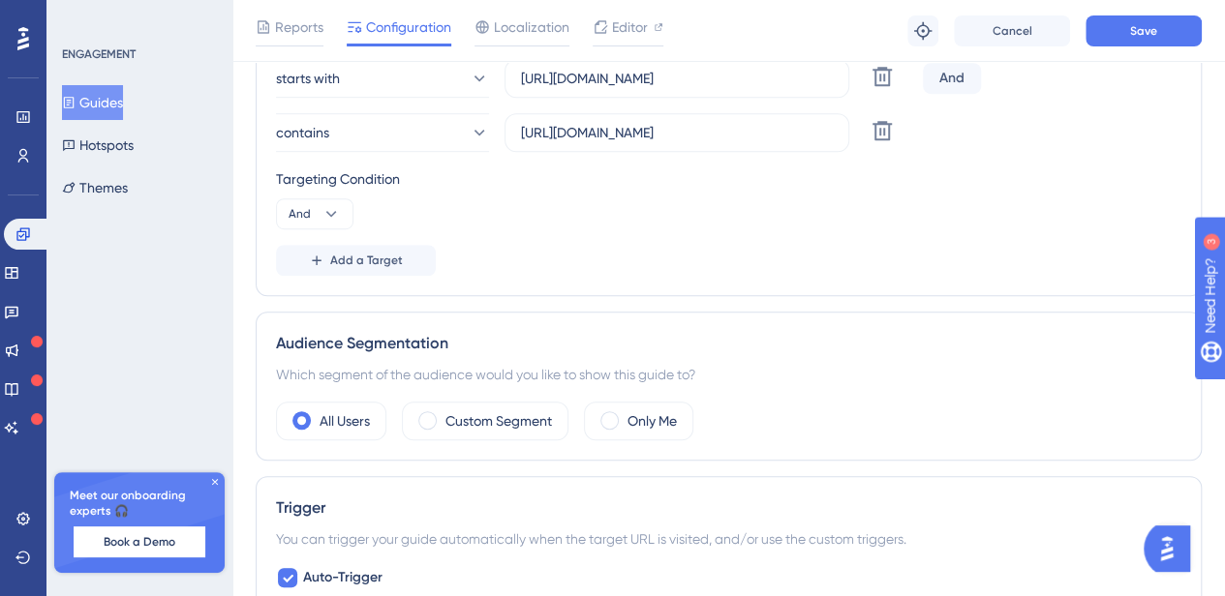
scroll to position [381, 0]
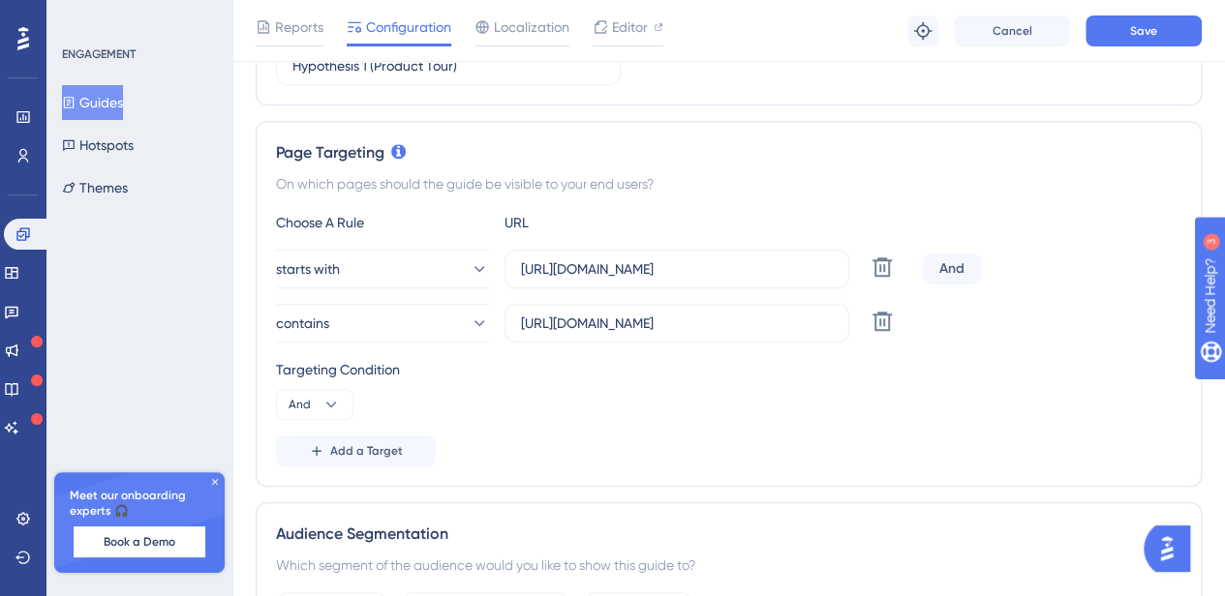
click at [956, 259] on div "And" at bounding box center [952, 269] width 58 height 31
click at [839, 415] on div "Targeting Condition And" at bounding box center [728, 389] width 905 height 62
click at [319, 401] on button "And" at bounding box center [314, 404] width 77 height 31
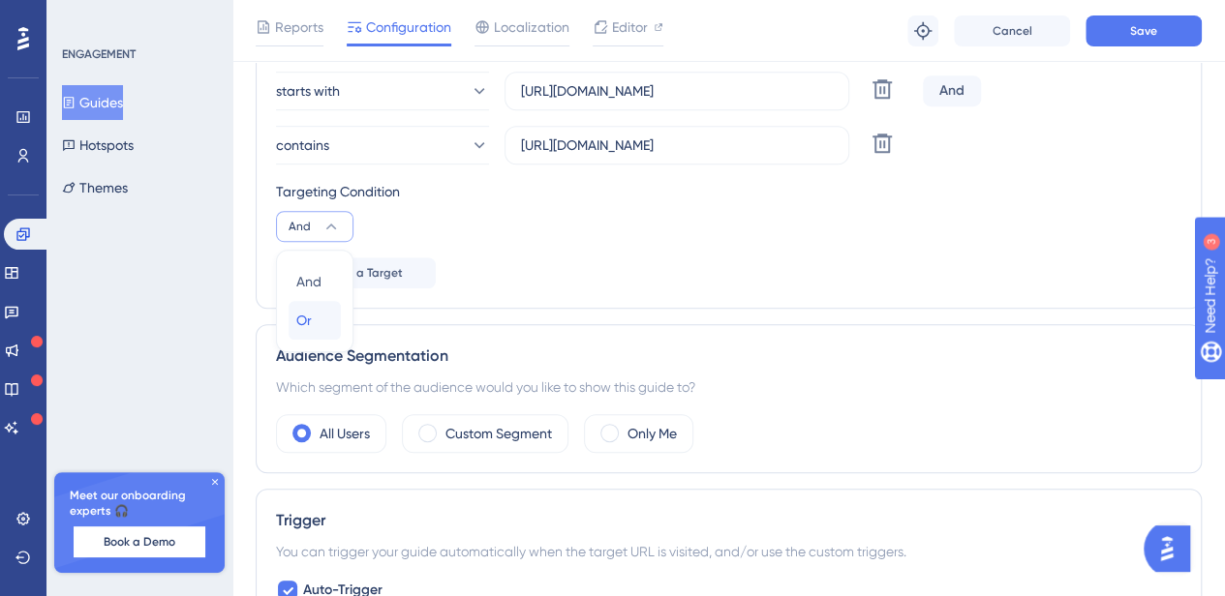
click at [314, 324] on div "Or Or" at bounding box center [314, 320] width 37 height 39
click at [1142, 26] on span "Save" at bounding box center [1143, 30] width 27 height 15
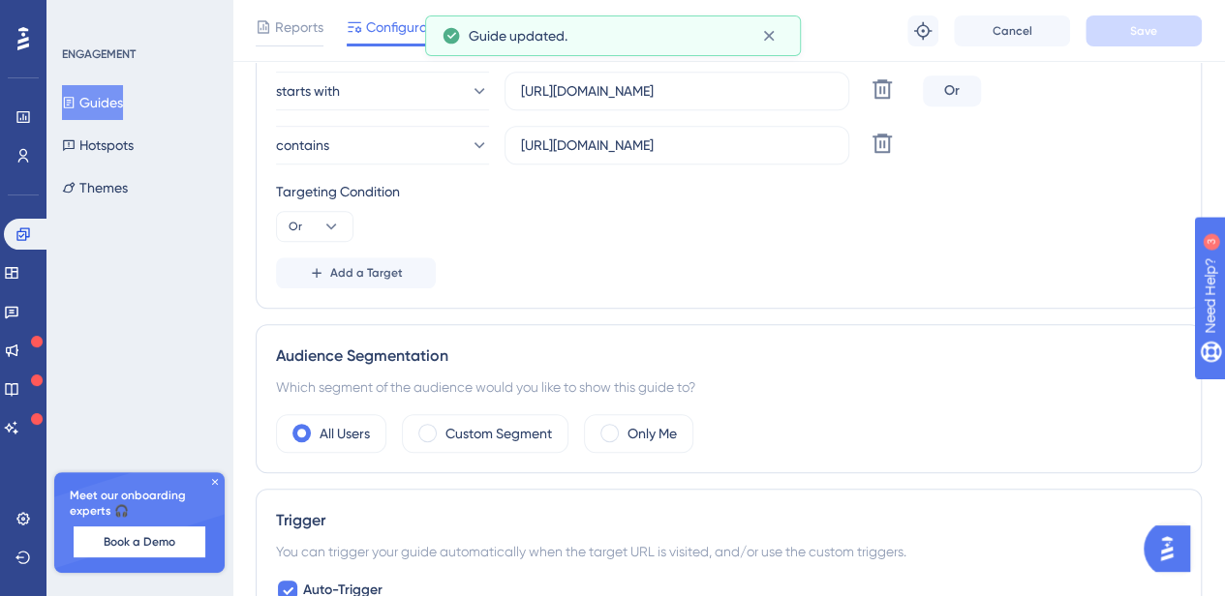
scroll to position [877, 0]
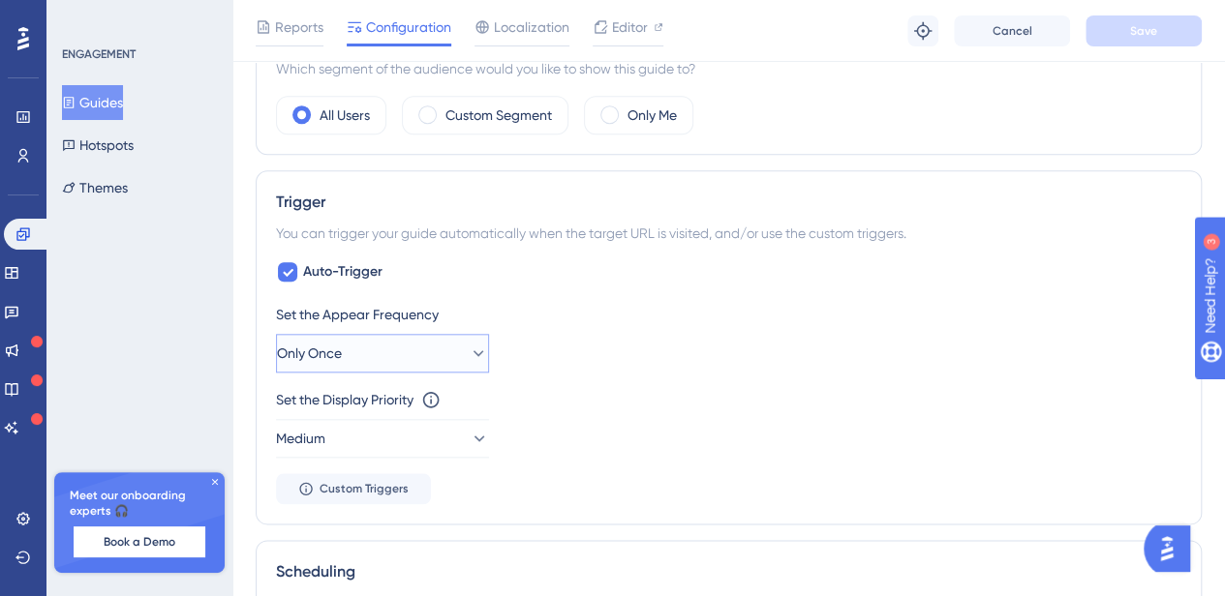
click at [410, 357] on button "Only Once" at bounding box center [382, 353] width 213 height 39
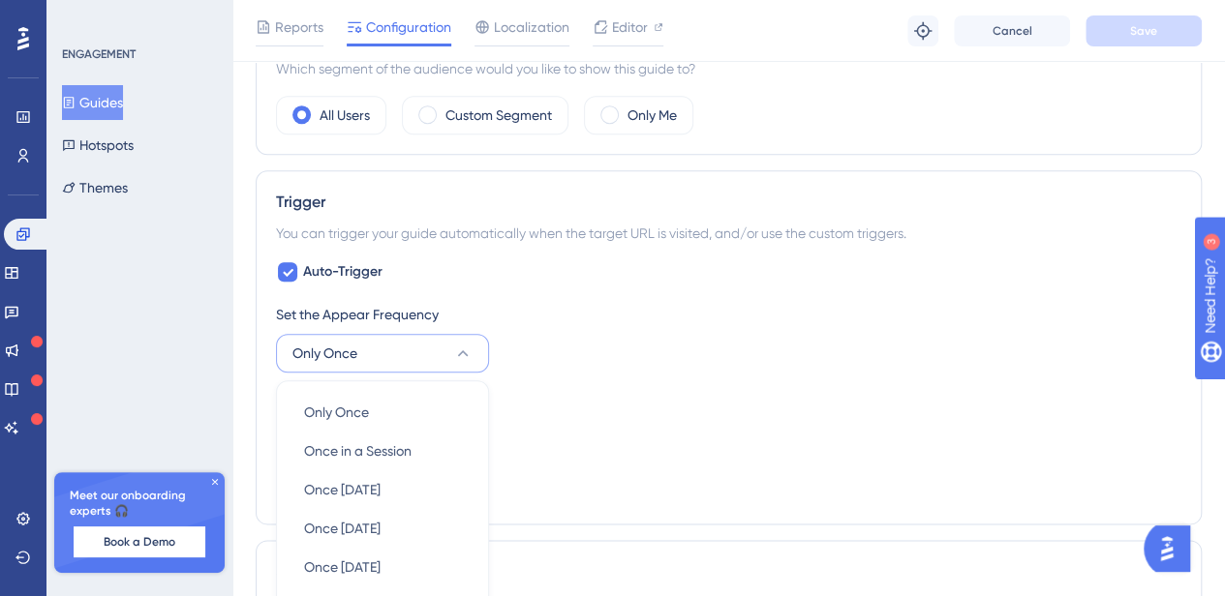
scroll to position [1103, 0]
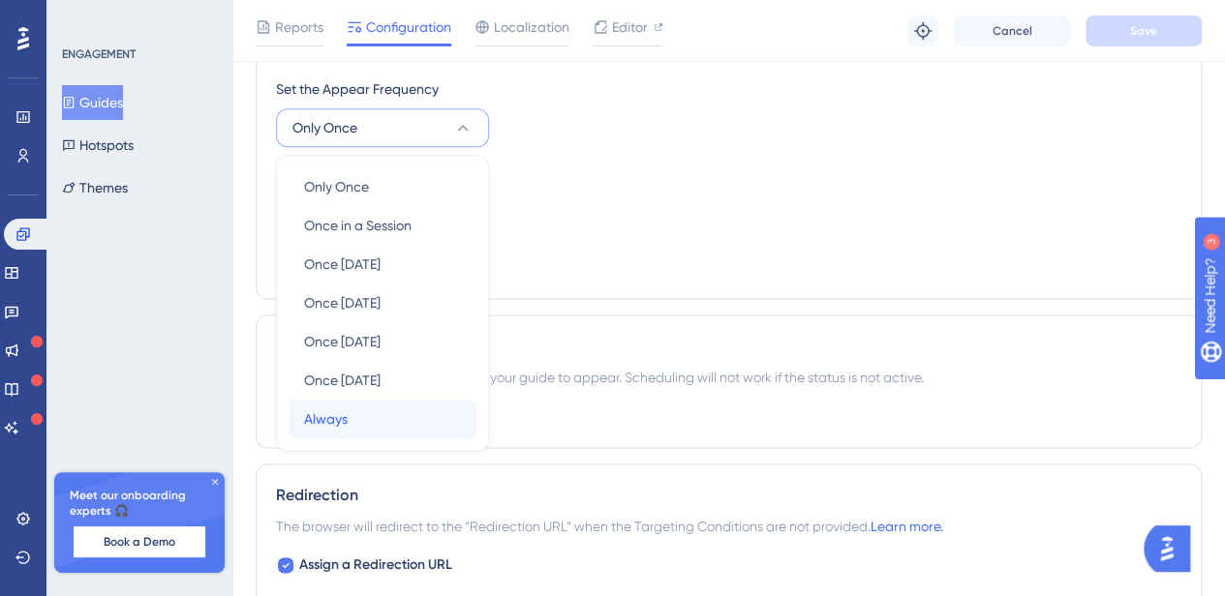
click at [417, 414] on div "Always Always" at bounding box center [382, 419] width 157 height 39
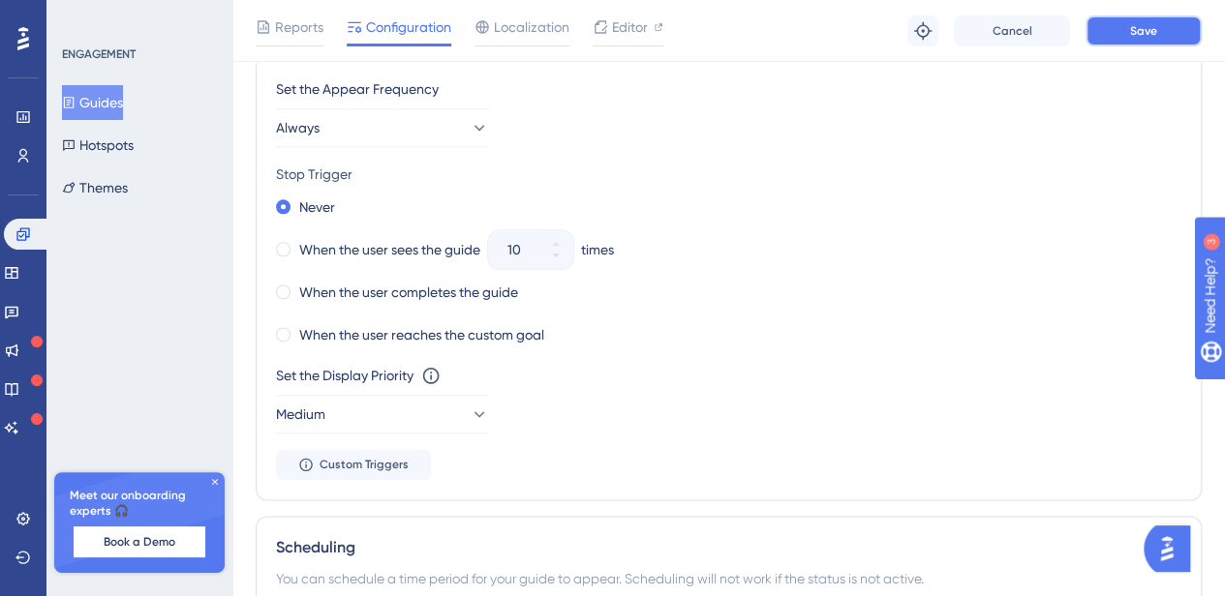
click at [1171, 39] on button "Save" at bounding box center [1143, 30] width 116 height 31
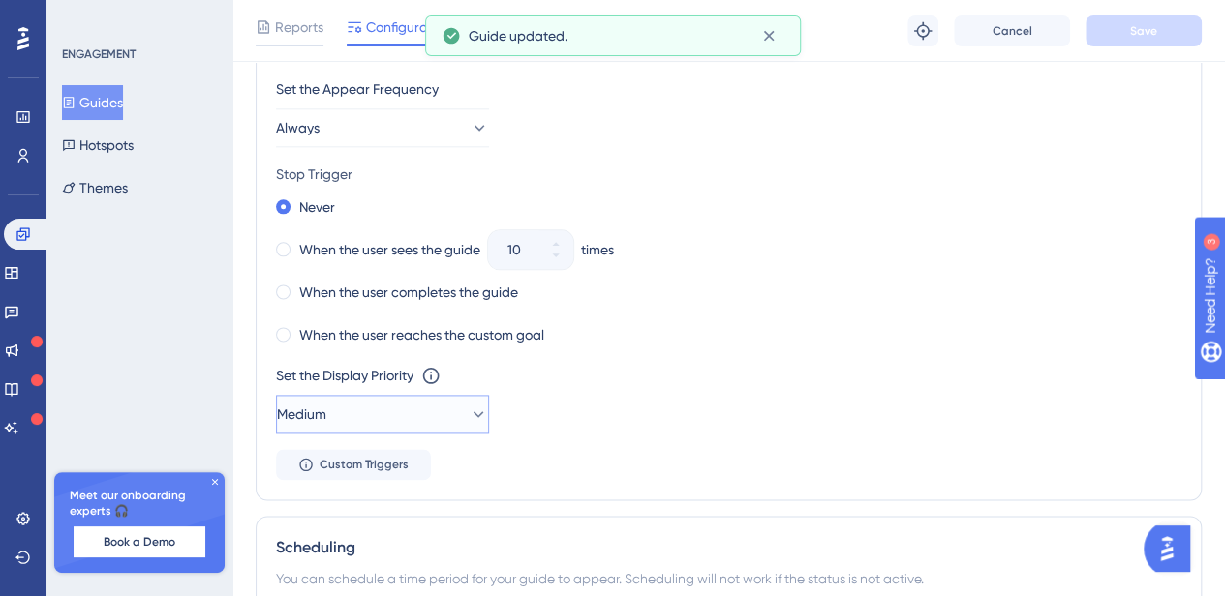
click at [487, 408] on button "Medium" at bounding box center [382, 414] width 213 height 39
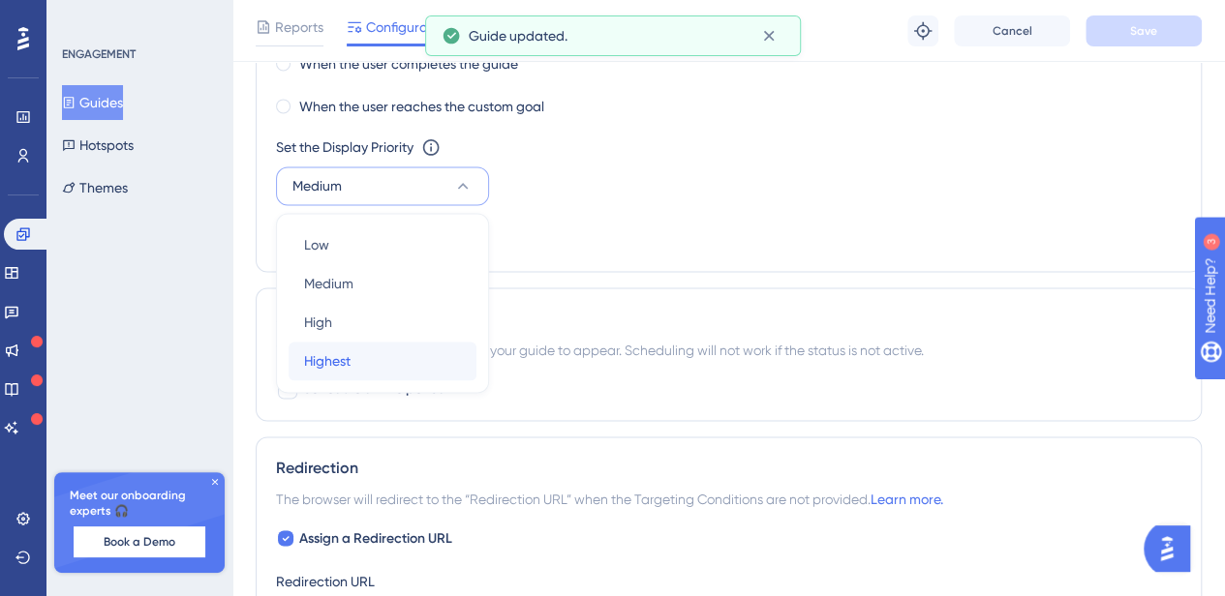
click at [402, 344] on div "Highest Highest" at bounding box center [382, 361] width 157 height 39
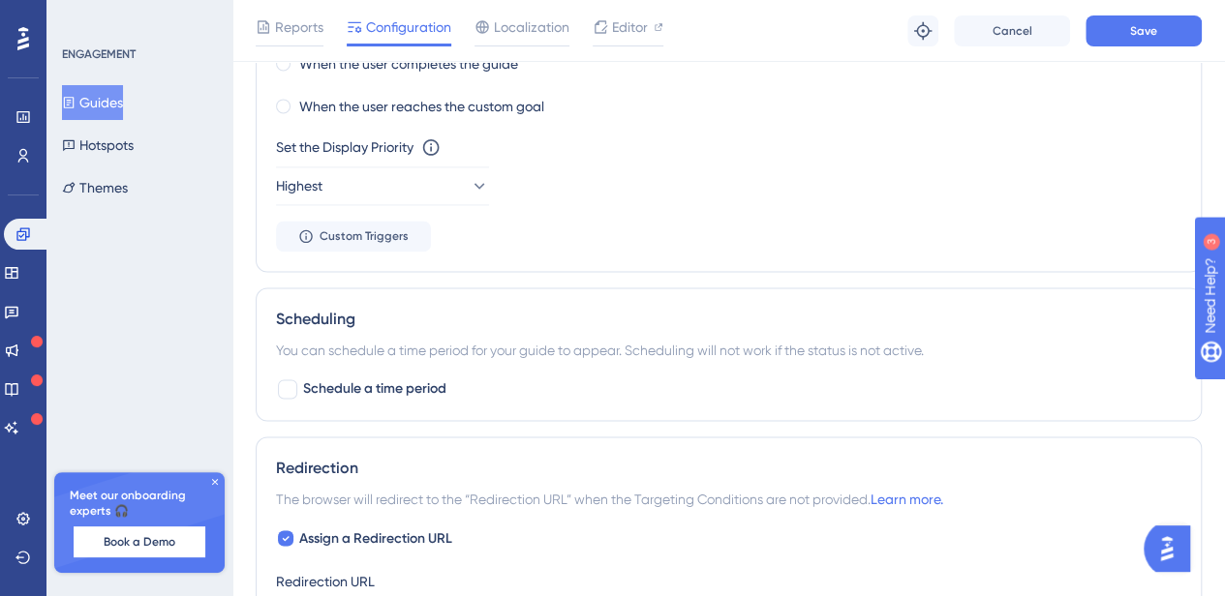
click at [1154, 48] on div "Reports Configuration Localization Editor Troubleshoot Cancel Save" at bounding box center [728, 31] width 992 height 62
click at [1168, 31] on button "Save" at bounding box center [1143, 30] width 116 height 31
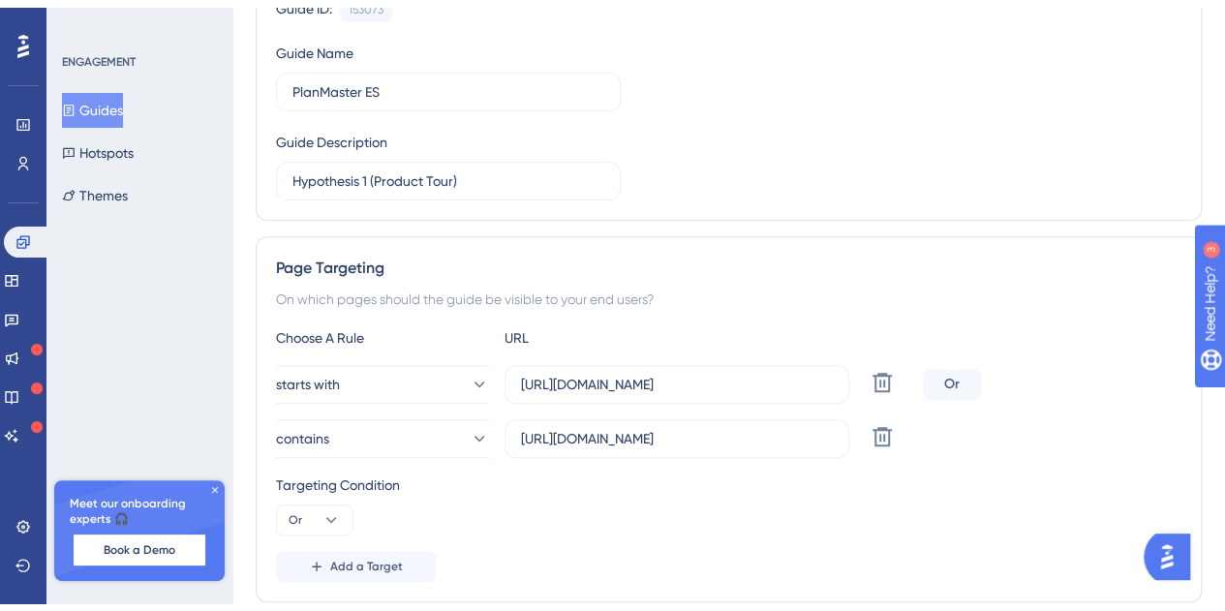
scroll to position [0, 0]
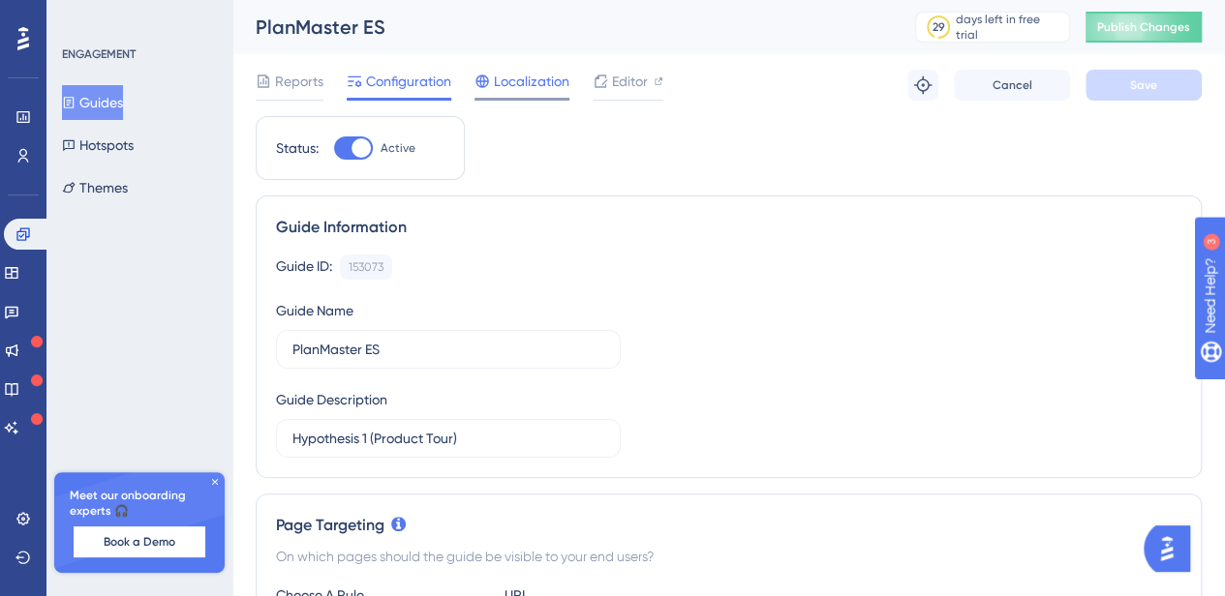
click at [550, 90] on span "Localization" at bounding box center [532, 81] width 76 height 23
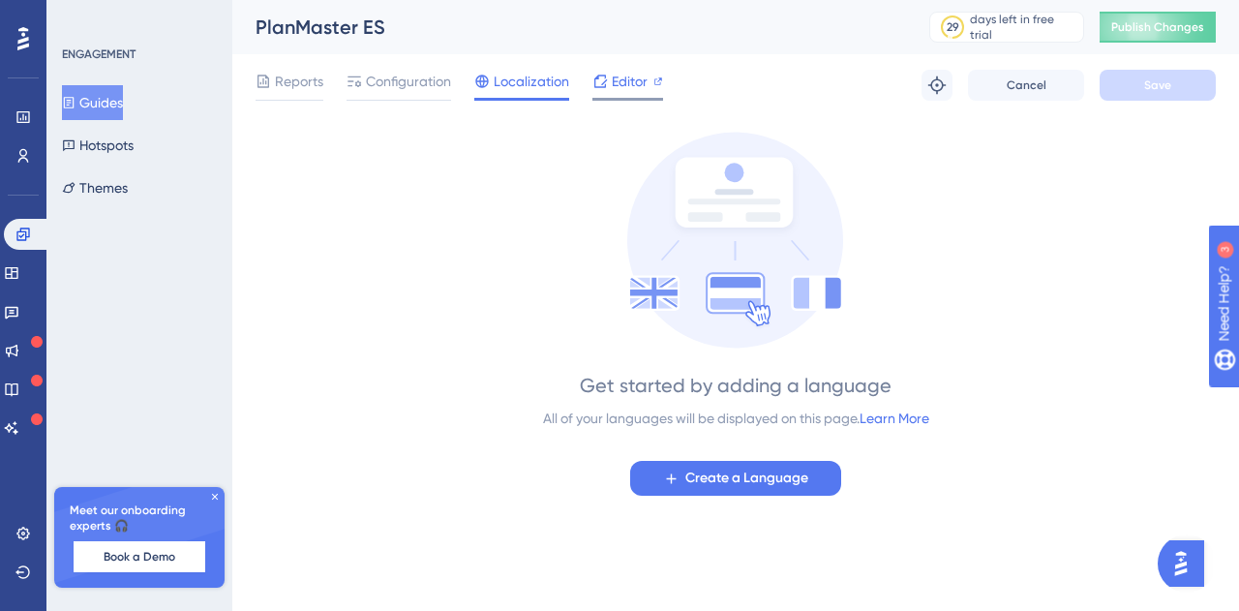
click at [627, 81] on span "Editor" at bounding box center [630, 81] width 36 height 23
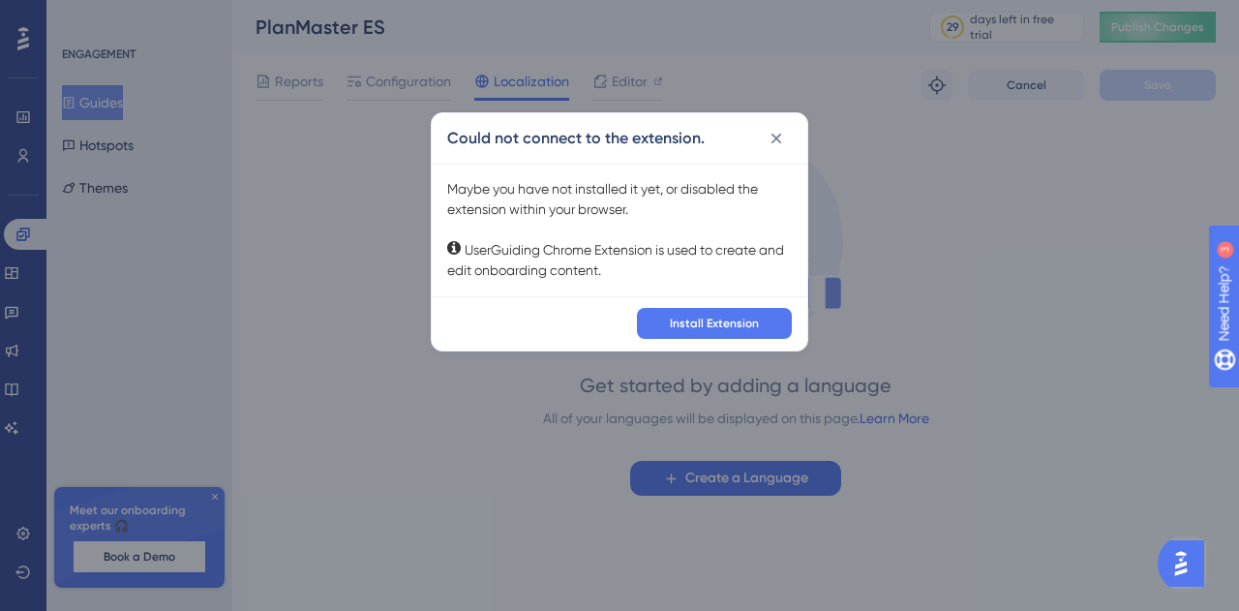
click at [992, 261] on div "Could not connect to the extension. Maybe you have not installed it yet, or dis…" at bounding box center [619, 305] width 1239 height 611
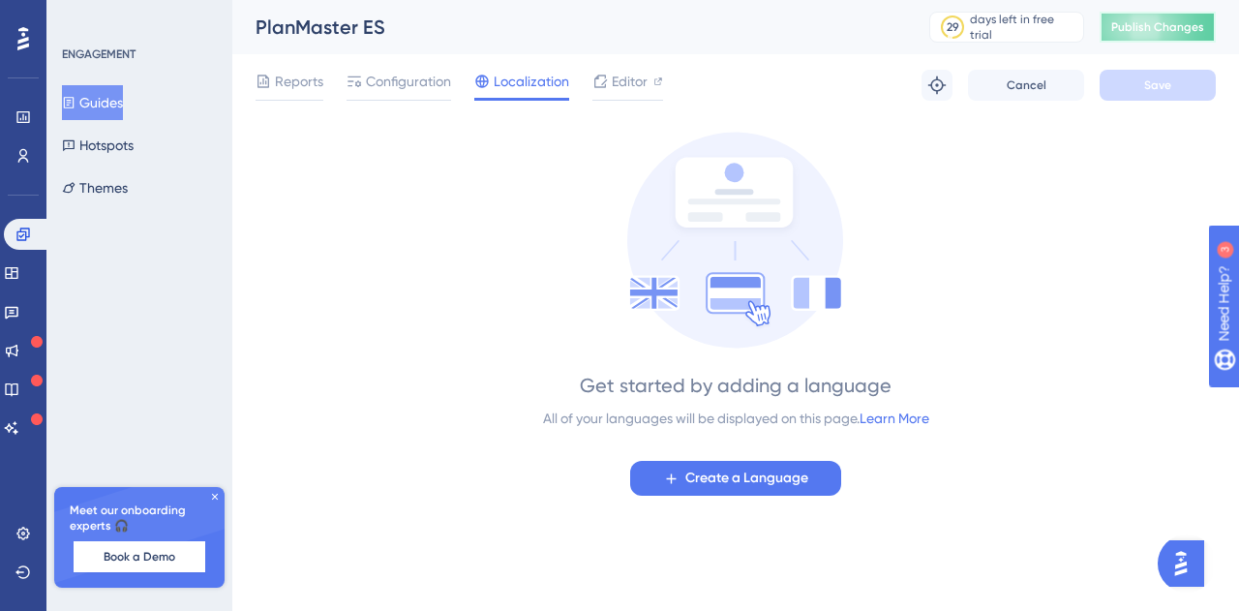
click at [1144, 22] on span "Publish Changes" at bounding box center [1158, 26] width 93 height 15
click at [17, 128] on link at bounding box center [22, 117] width 15 height 31
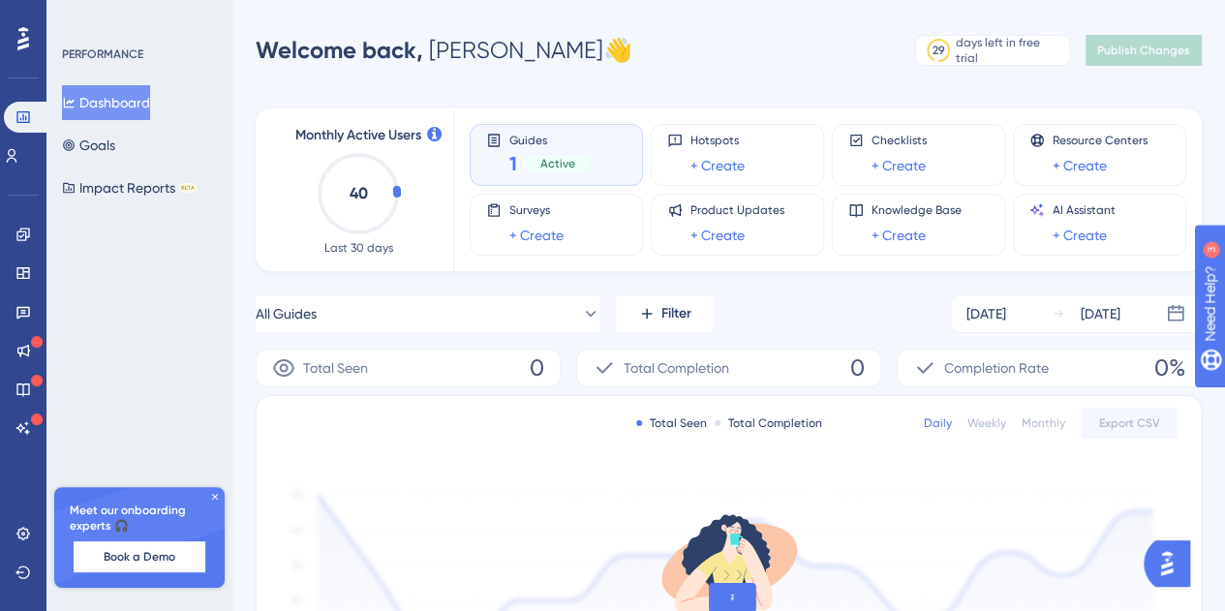
click at [1176, 567] on img "Open AI Assistant Launcher" at bounding box center [1166, 563] width 35 height 35
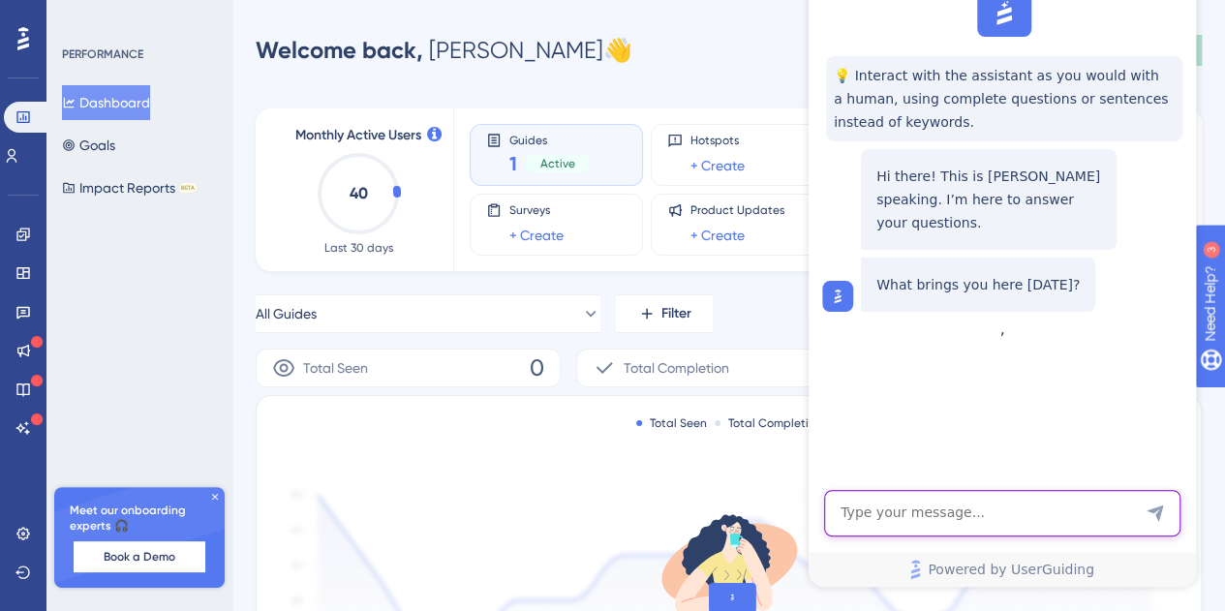
click at [1026, 512] on textarea "AI Assistant Text Input" at bounding box center [1002, 513] width 356 height 46
type textarea "Hey there"
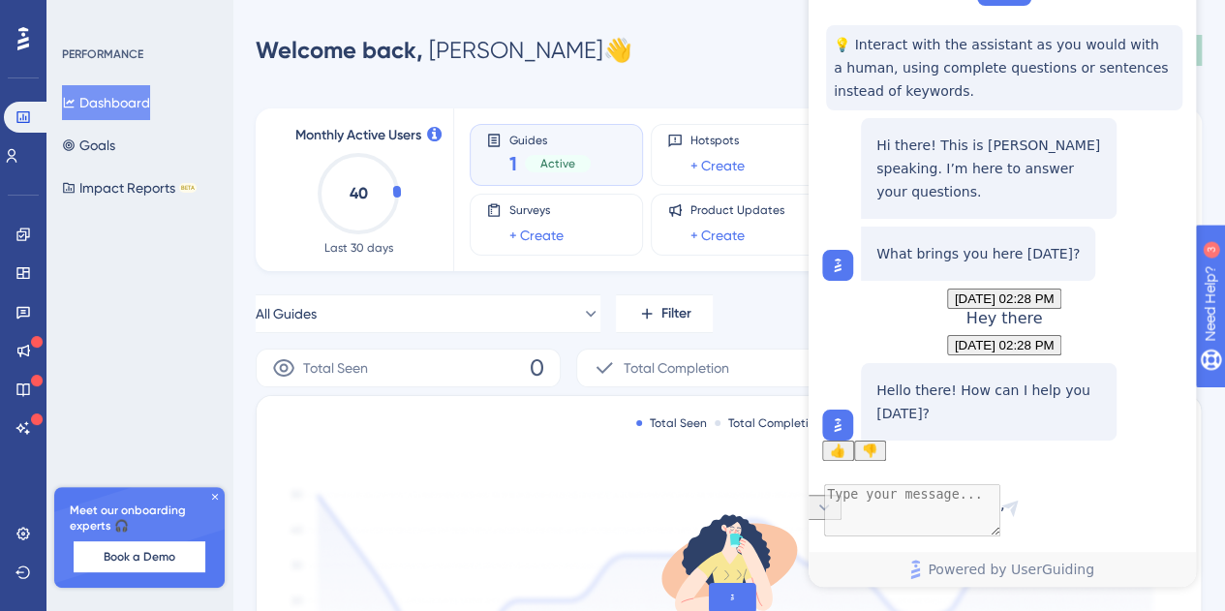
scroll to position [101, 0]
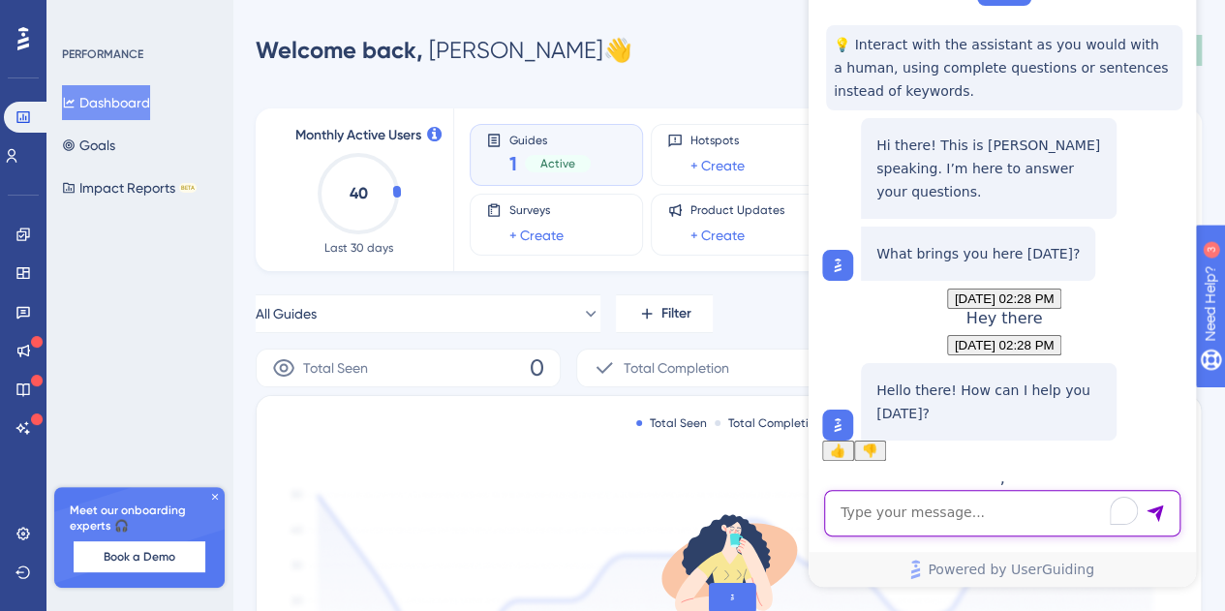
click at [939, 523] on textarea "To enrich screen reader interactions, please activate Accessibility in Grammarl…" at bounding box center [1002, 513] width 356 height 46
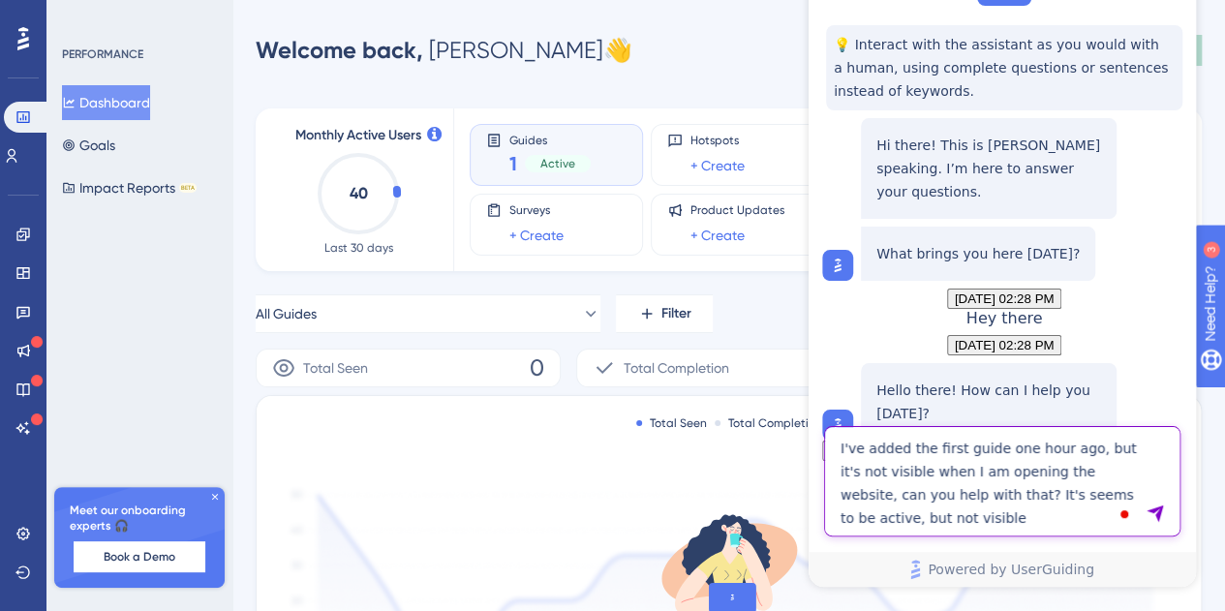
type textarea "I've added the first guide one hour ago, but it's not visible when I am opening…"
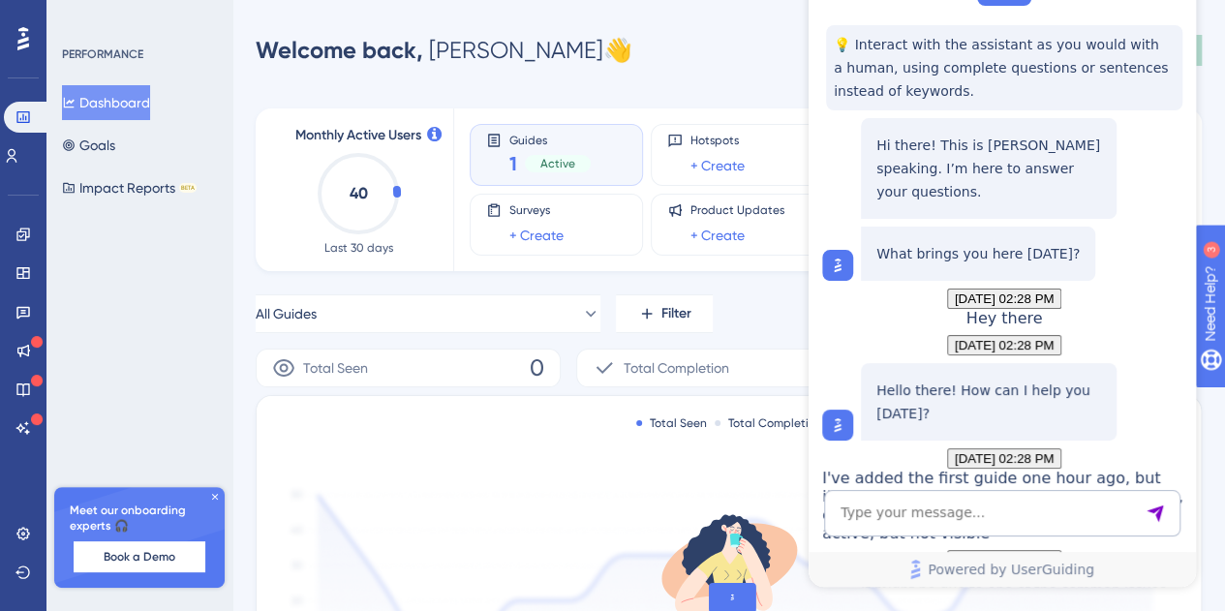
scroll to position [660, 0]
click at [550, 137] on span "Guides" at bounding box center [549, 140] width 81 height 14
click at [571, 174] on div "1 Active" at bounding box center [549, 163] width 81 height 27
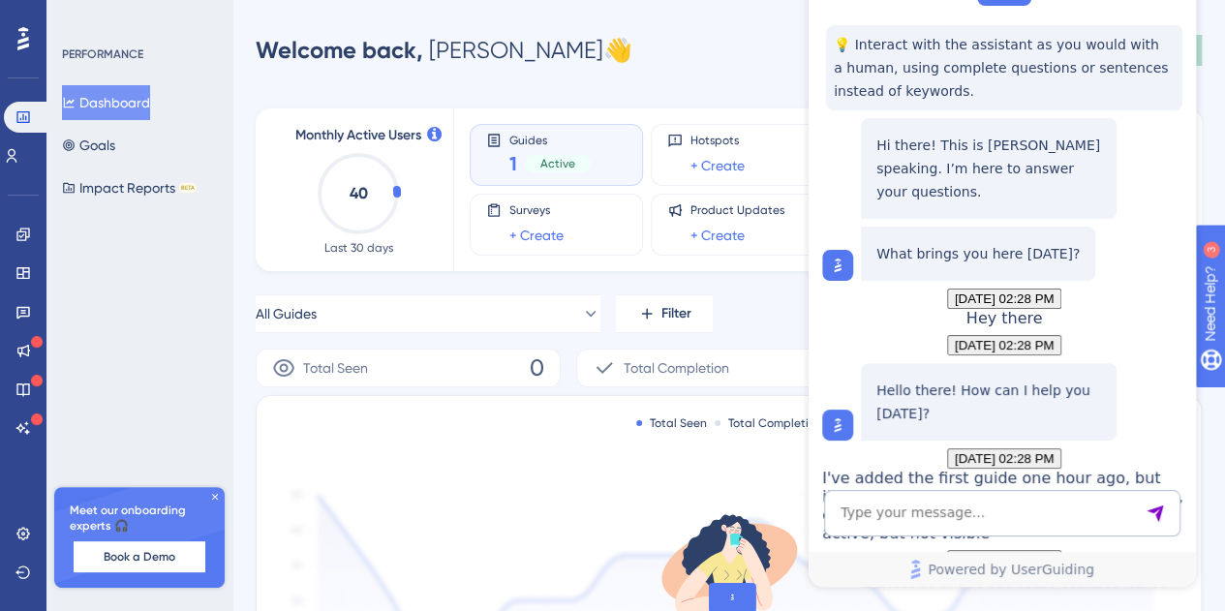
click at [571, 174] on div "1 Active" at bounding box center [549, 163] width 81 height 27
click at [21, 43] on icon at bounding box center [23, 38] width 12 height 23
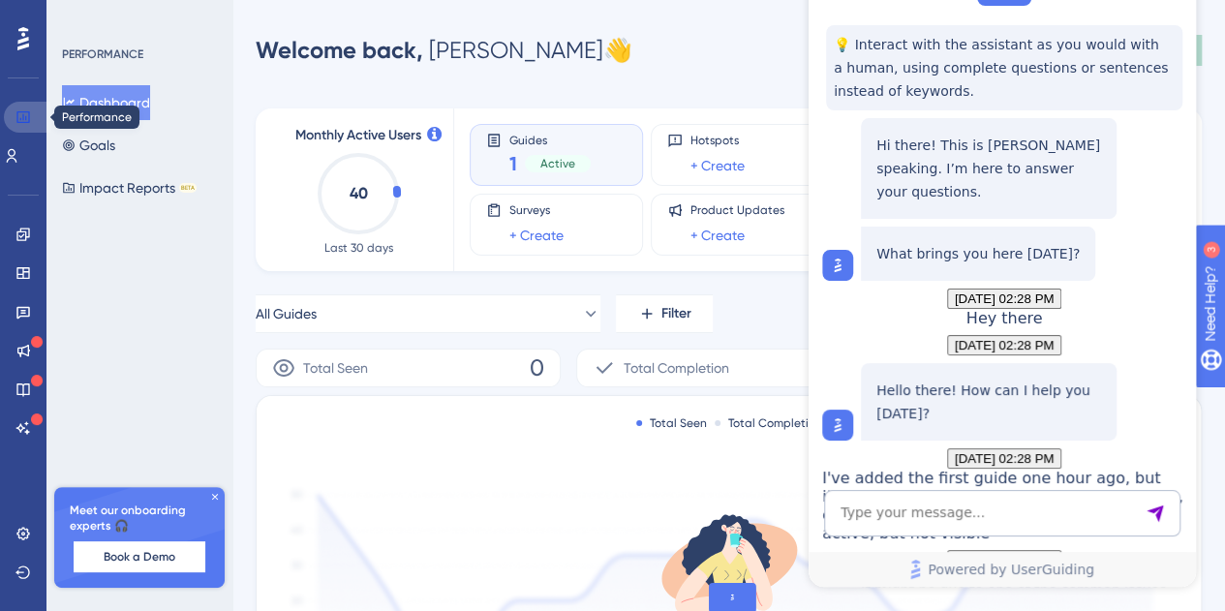
click at [35, 119] on link at bounding box center [27, 117] width 46 height 31
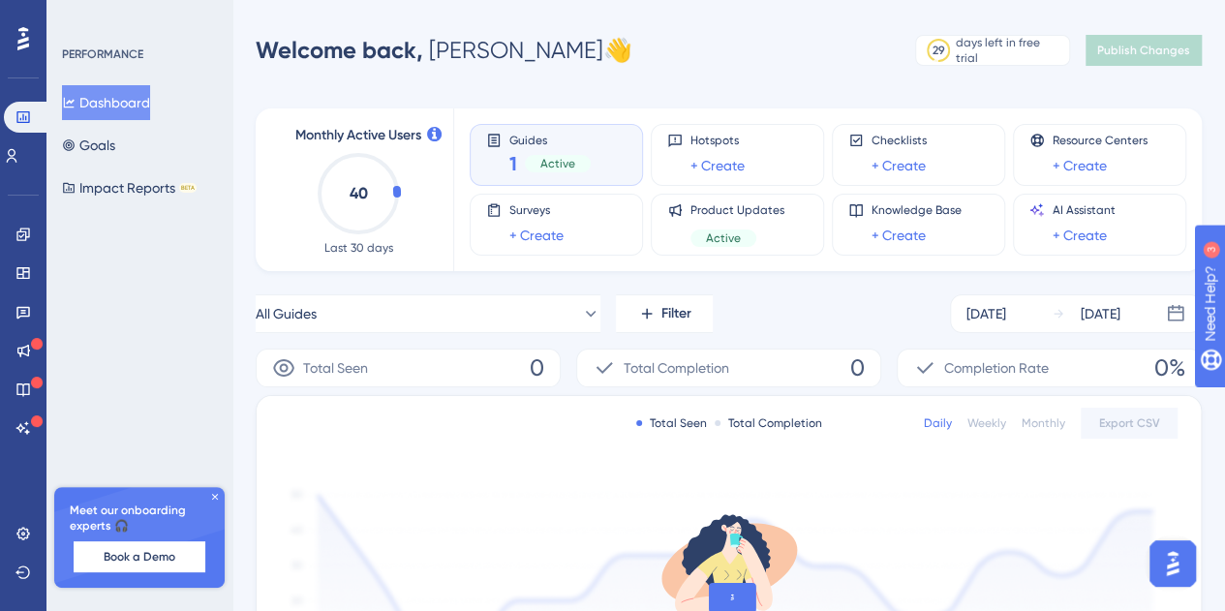
click at [544, 171] on span "Active" at bounding box center [557, 163] width 35 height 15
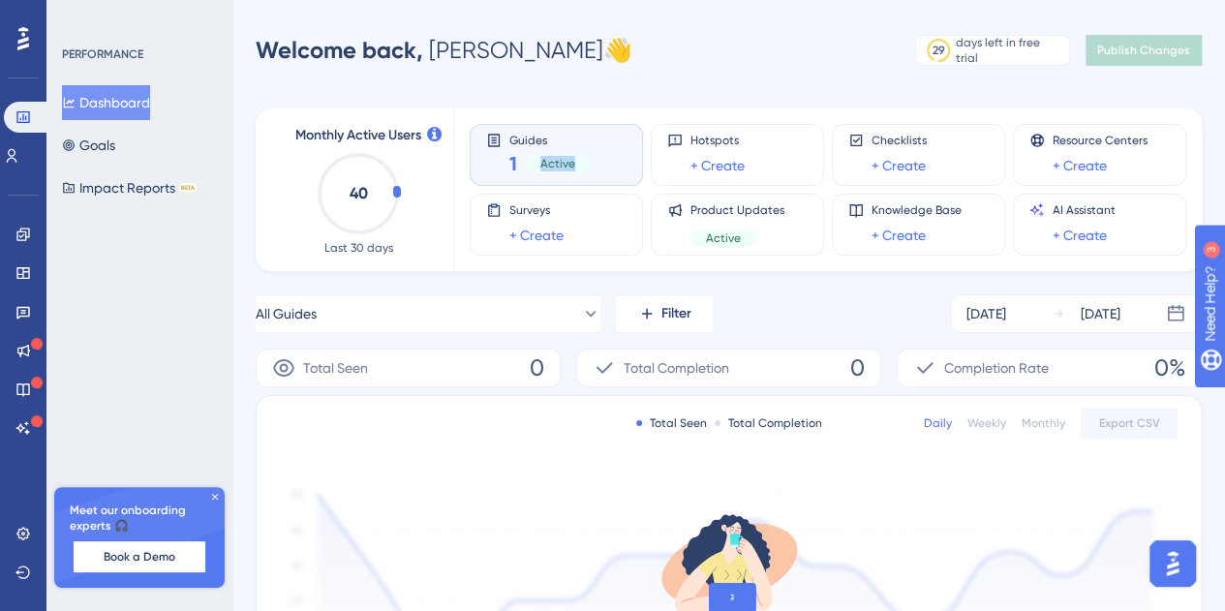
click at [544, 171] on span "Active" at bounding box center [557, 163] width 35 height 15
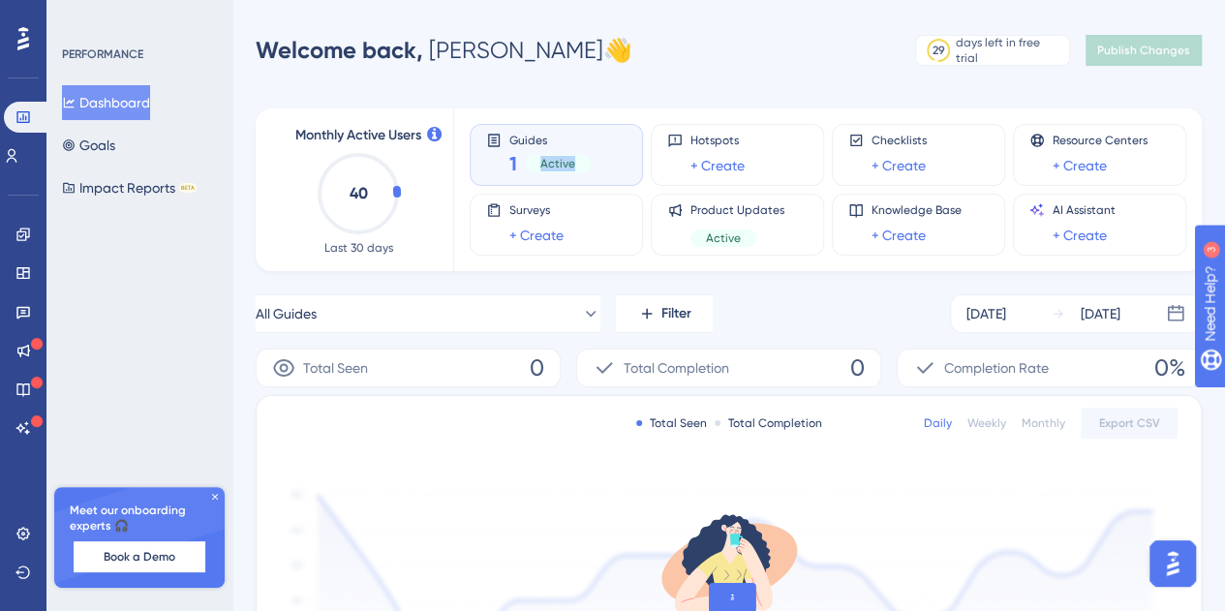
click at [544, 171] on span "Active" at bounding box center [557, 163] width 35 height 15
click at [563, 170] on span "Active" at bounding box center [557, 163] width 35 height 15
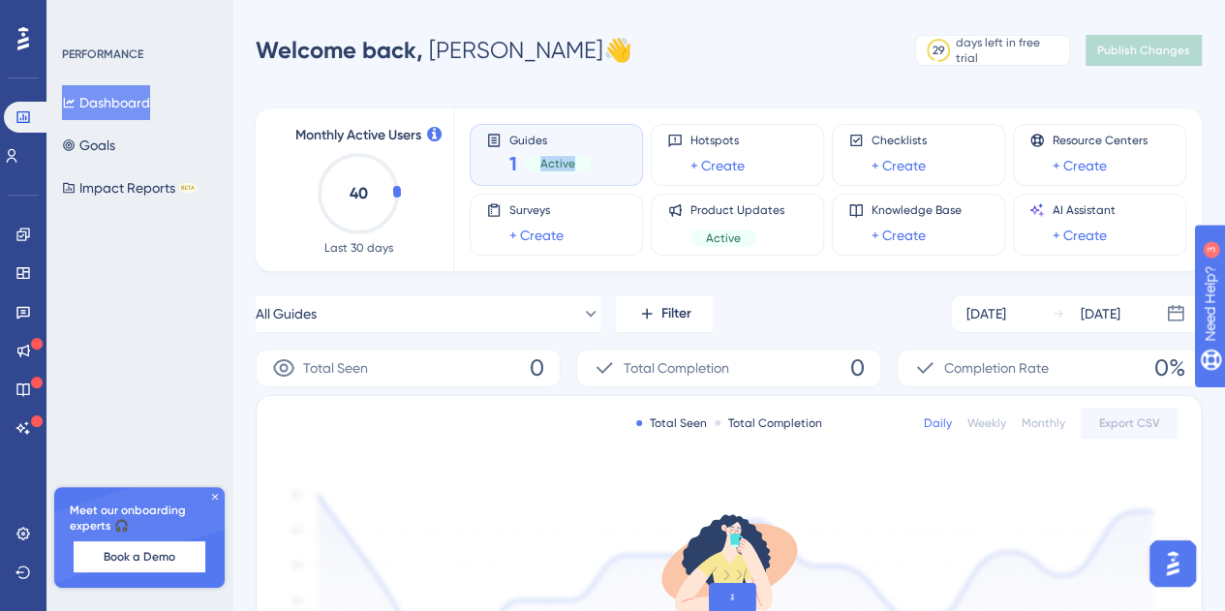
click at [563, 170] on span "Active" at bounding box center [557, 163] width 35 height 15
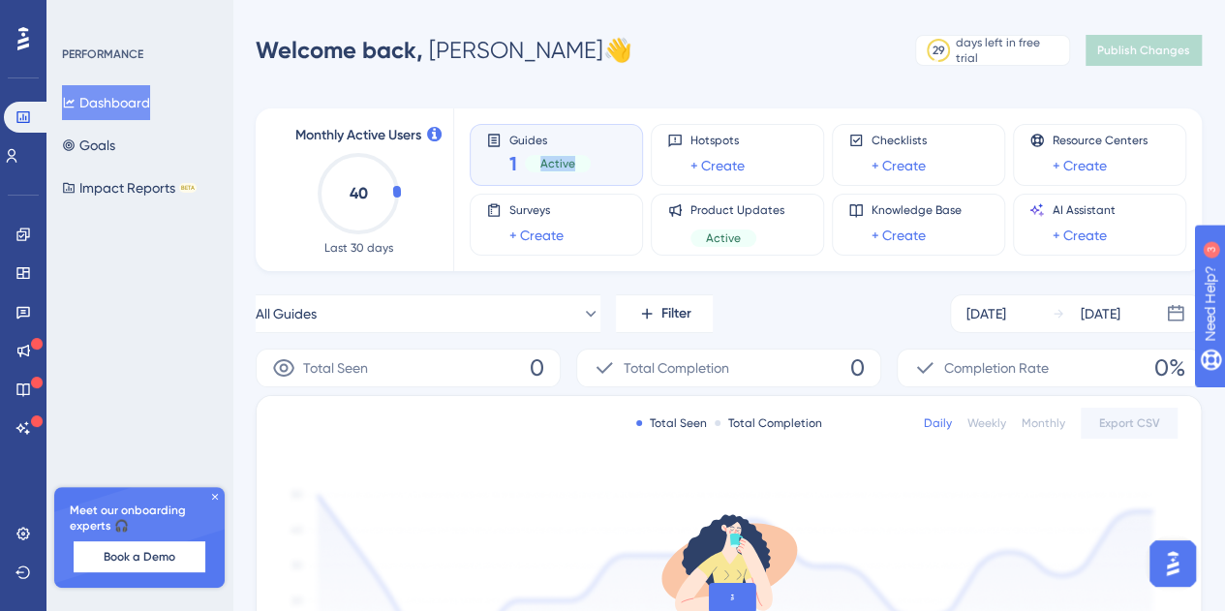
click at [563, 170] on span "Active" at bounding box center [557, 163] width 35 height 15
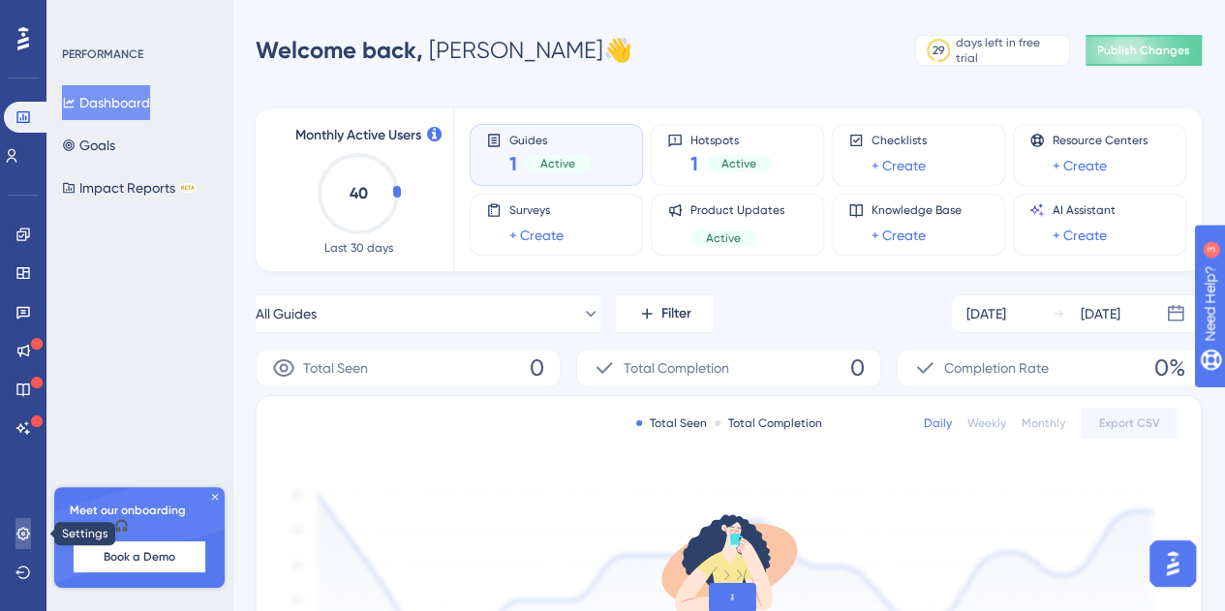
click at [21, 534] on icon at bounding box center [22, 533] width 13 height 13
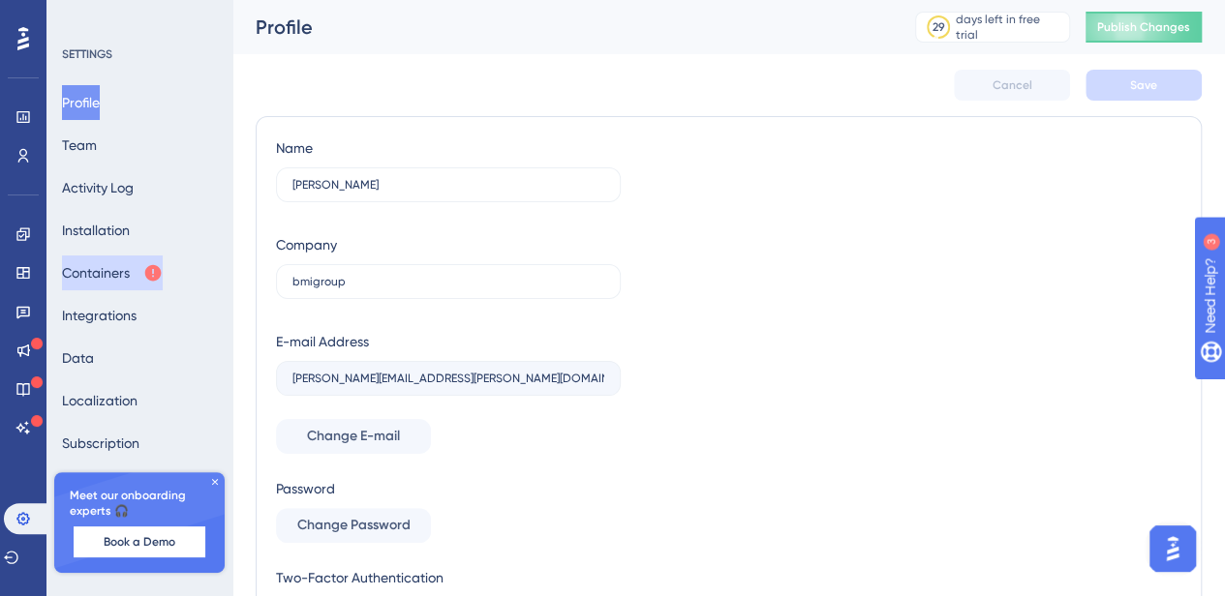
click at [147, 260] on button "Containers" at bounding box center [112, 273] width 101 height 35
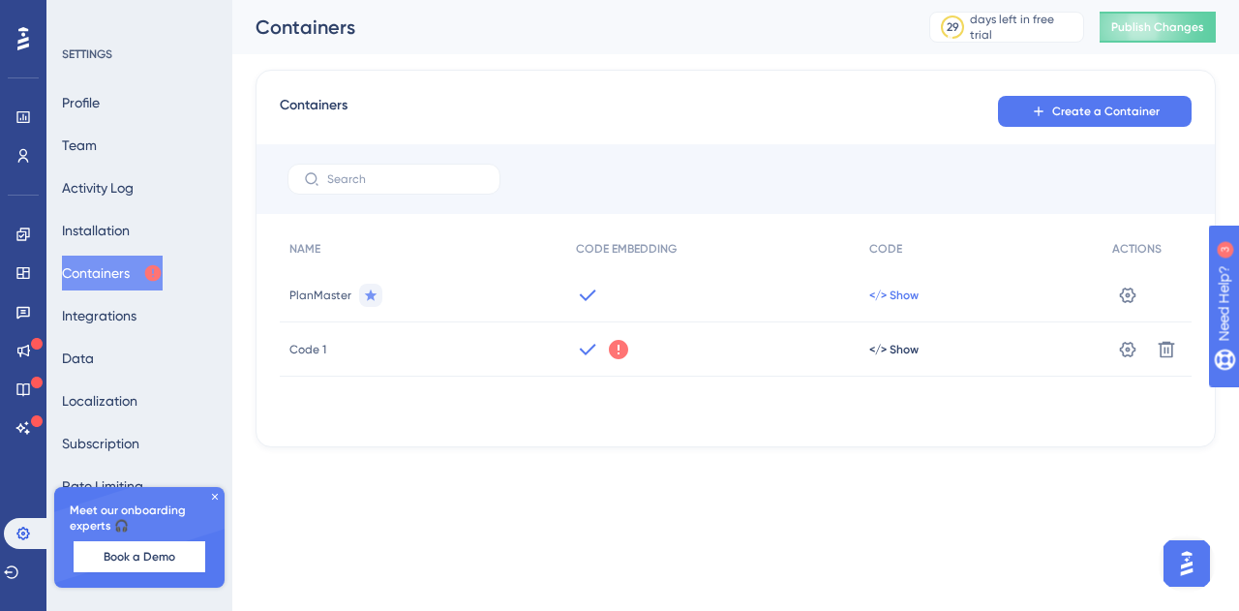
click at [902, 299] on span "</> Show" at bounding box center [894, 295] width 49 height 15
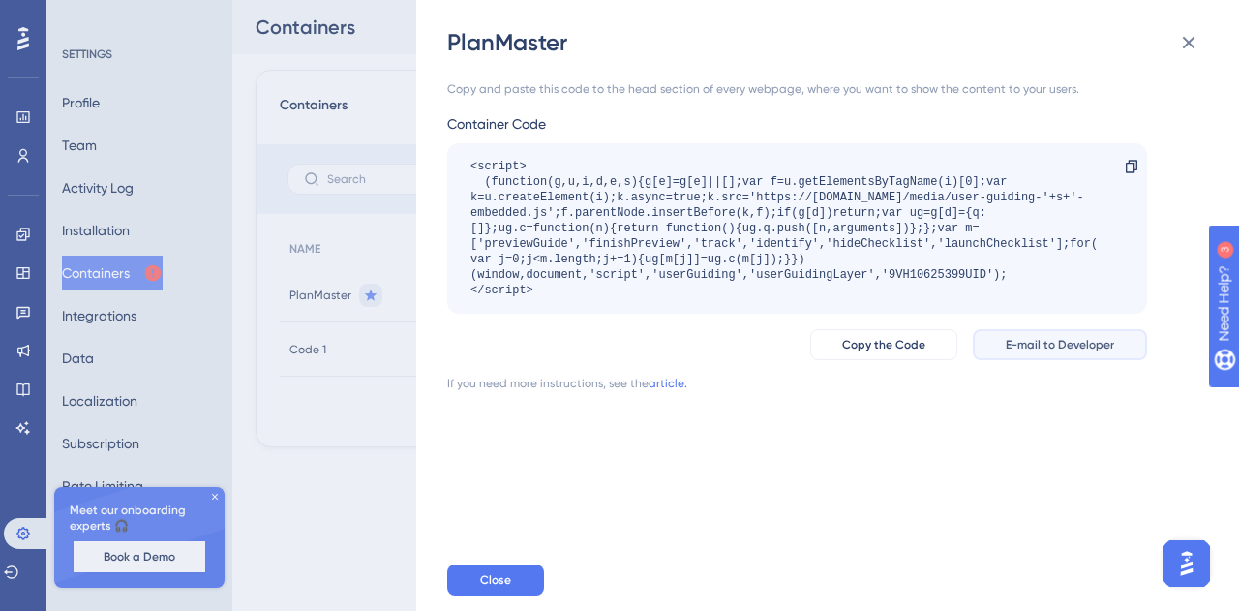
click at [1055, 353] on button "E-mail to Developer" at bounding box center [1060, 344] width 174 height 31
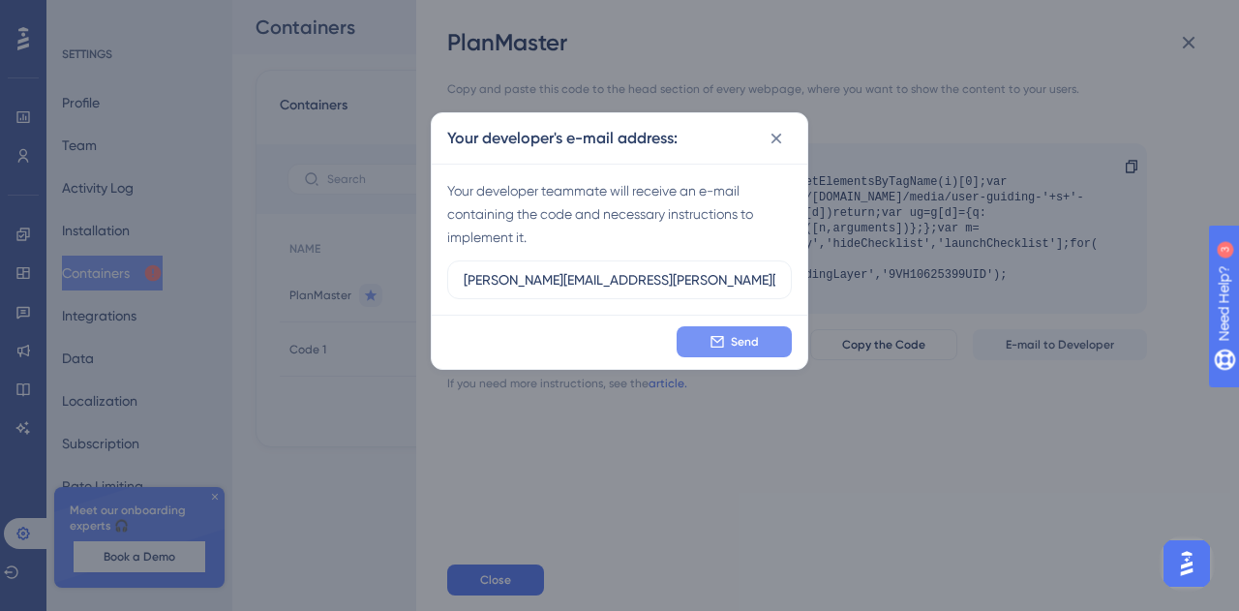
type input "[PERSON_NAME][EMAIL_ADDRESS][PERSON_NAME][DOMAIN_NAME]"
click at [748, 351] on button "Send" at bounding box center [734, 341] width 115 height 31
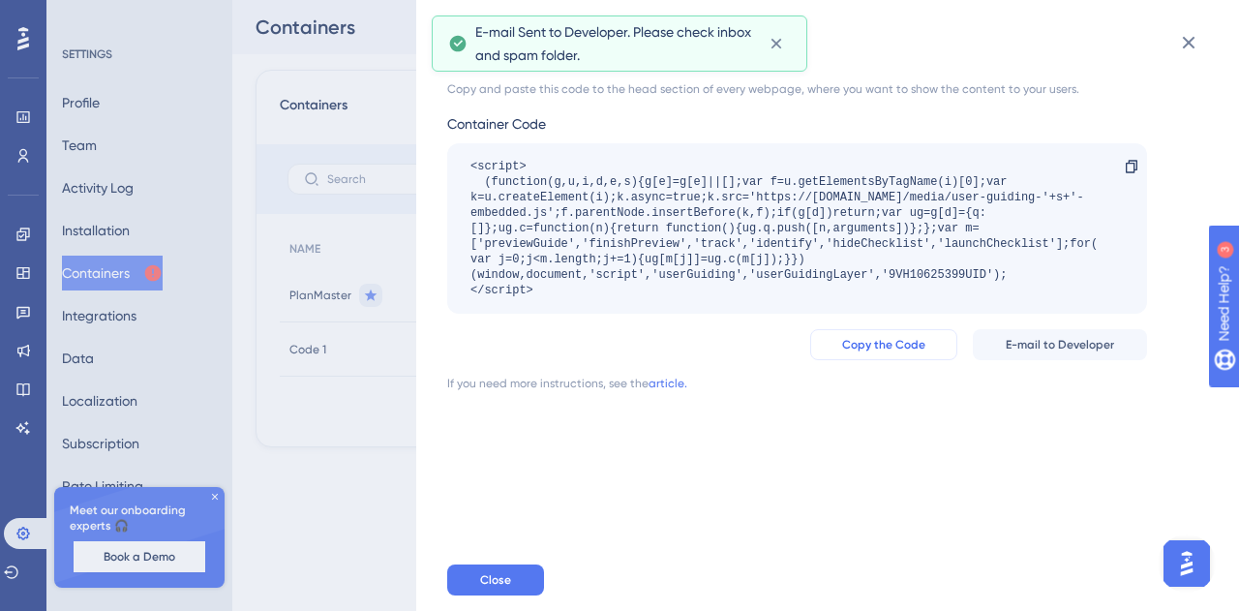
click at [882, 337] on span "Copy the Code" at bounding box center [883, 344] width 83 height 15
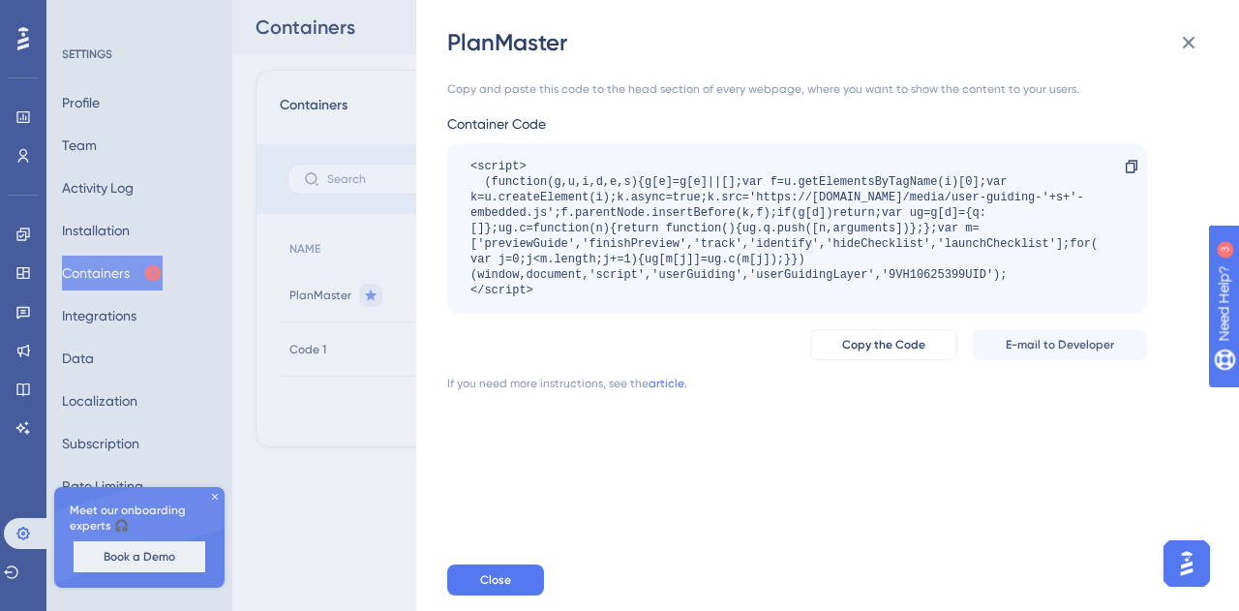
click at [13, 148] on div "PlanMaster Copy and paste this code to the head section of every webpage, where…" at bounding box center [619, 305] width 1239 height 611
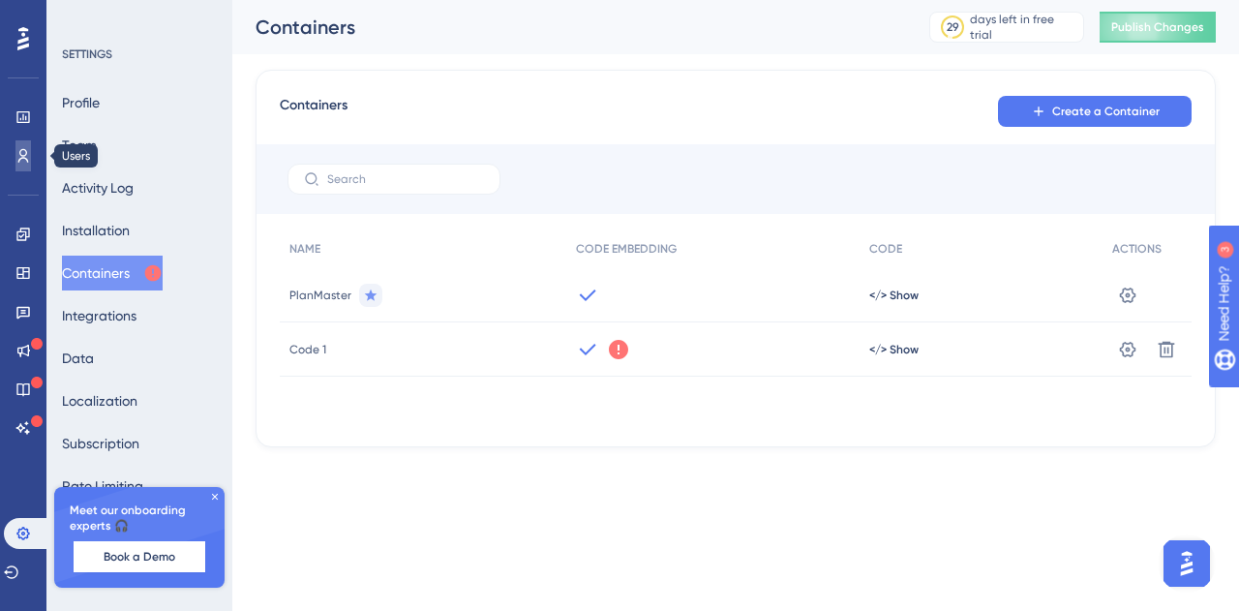
click at [27, 148] on icon at bounding box center [22, 155] width 15 height 15
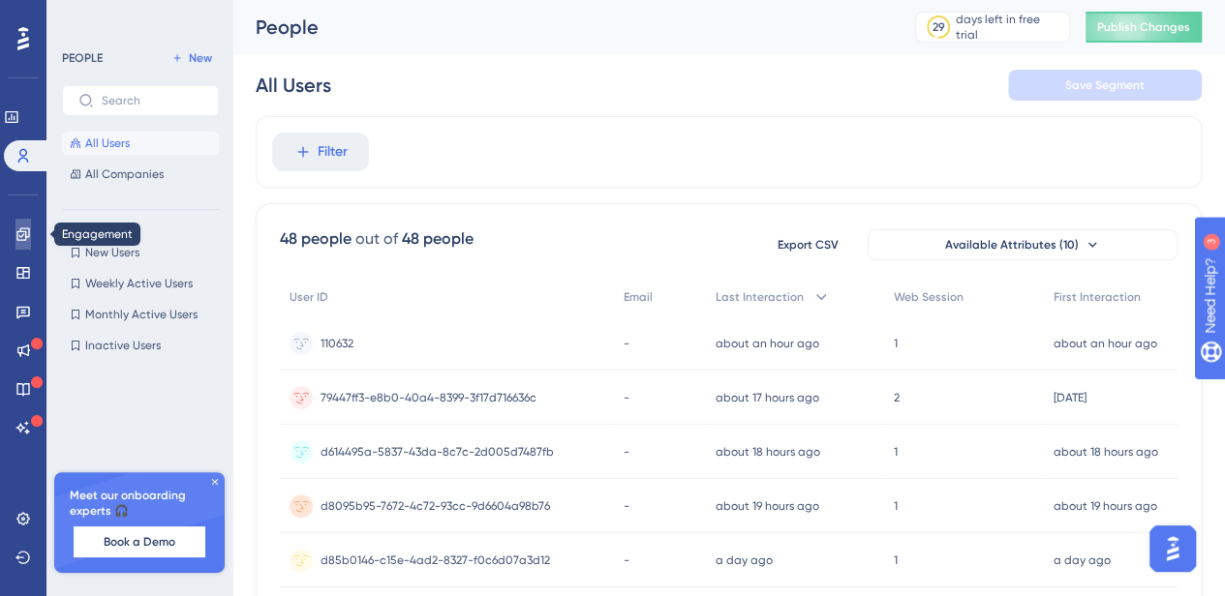
click at [27, 234] on icon at bounding box center [22, 234] width 15 height 15
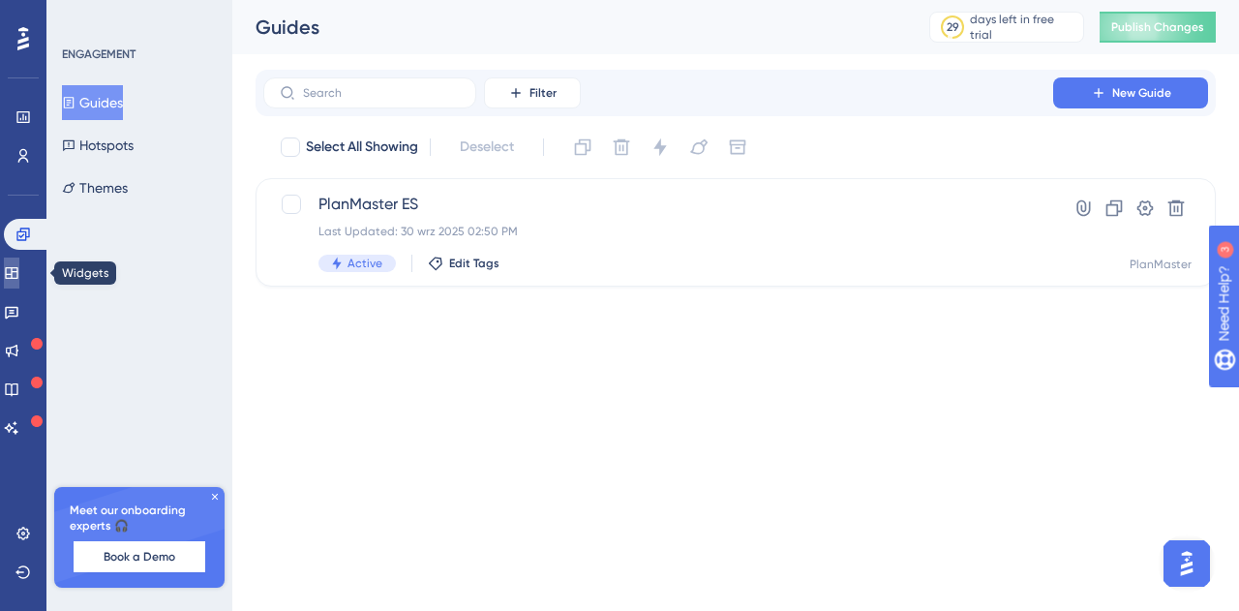
click at [19, 264] on link at bounding box center [11, 273] width 15 height 31
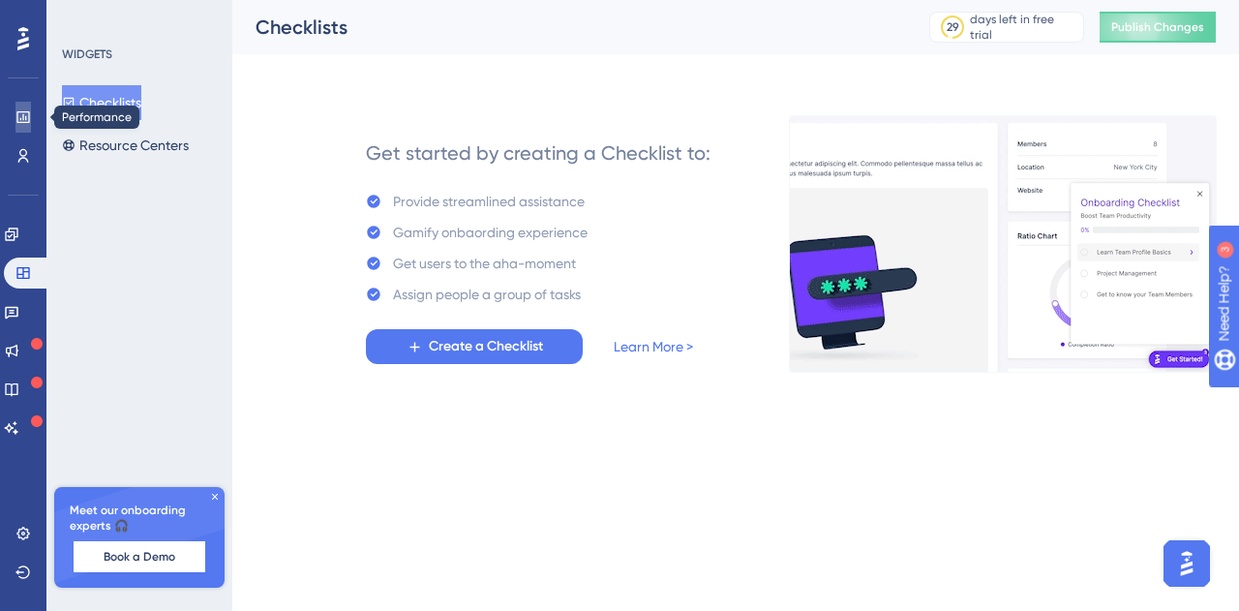
click at [22, 106] on link at bounding box center [22, 117] width 15 height 31
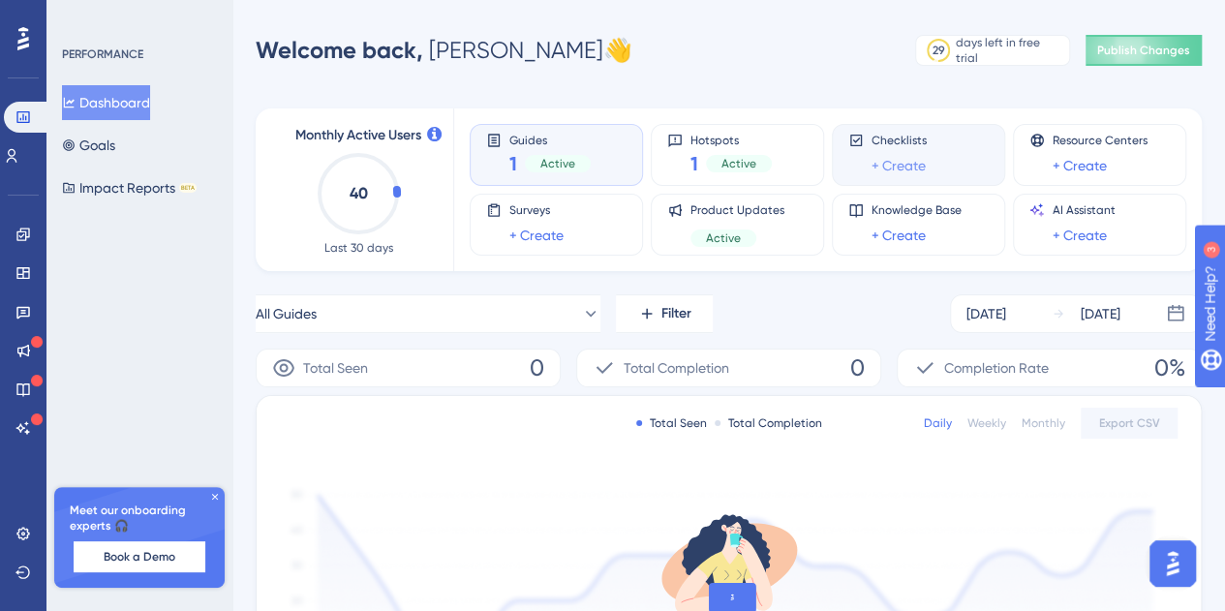
click at [898, 162] on link "+ Create" at bounding box center [898, 165] width 54 height 23
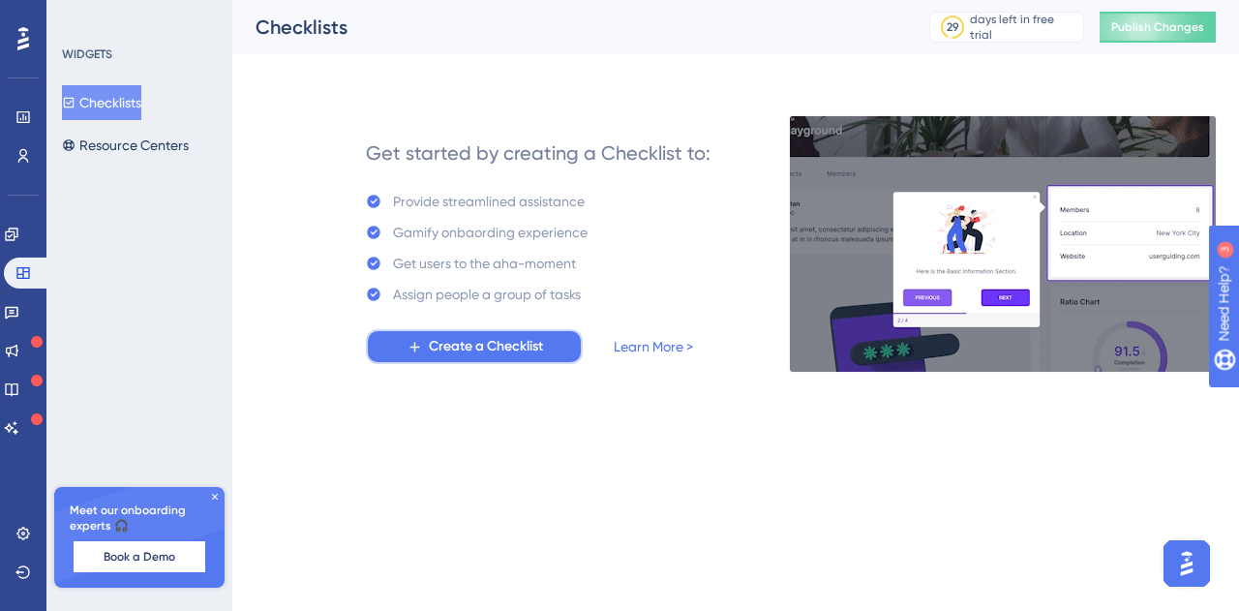
click at [461, 348] on span "Create a Checklist" at bounding box center [486, 346] width 114 height 23
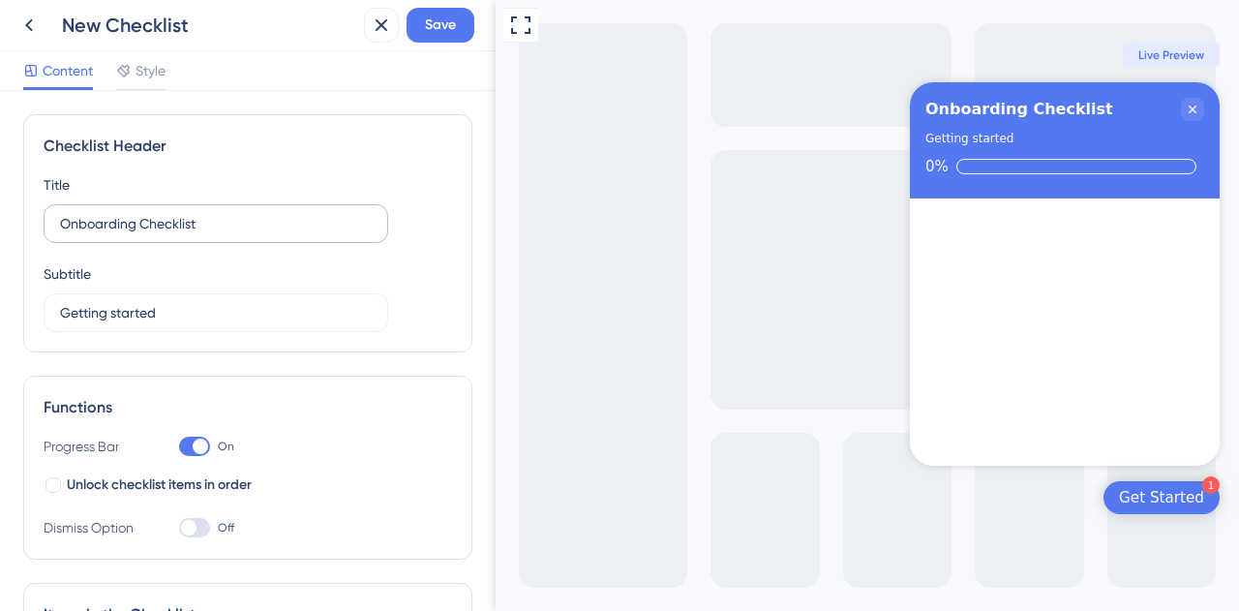
click at [236, 238] on label "Onboarding Checklist" at bounding box center [216, 223] width 345 height 39
click at [236, 234] on input "Onboarding Checklist" at bounding box center [216, 223] width 312 height 21
click at [450, 20] on span "Save" at bounding box center [440, 25] width 31 height 23
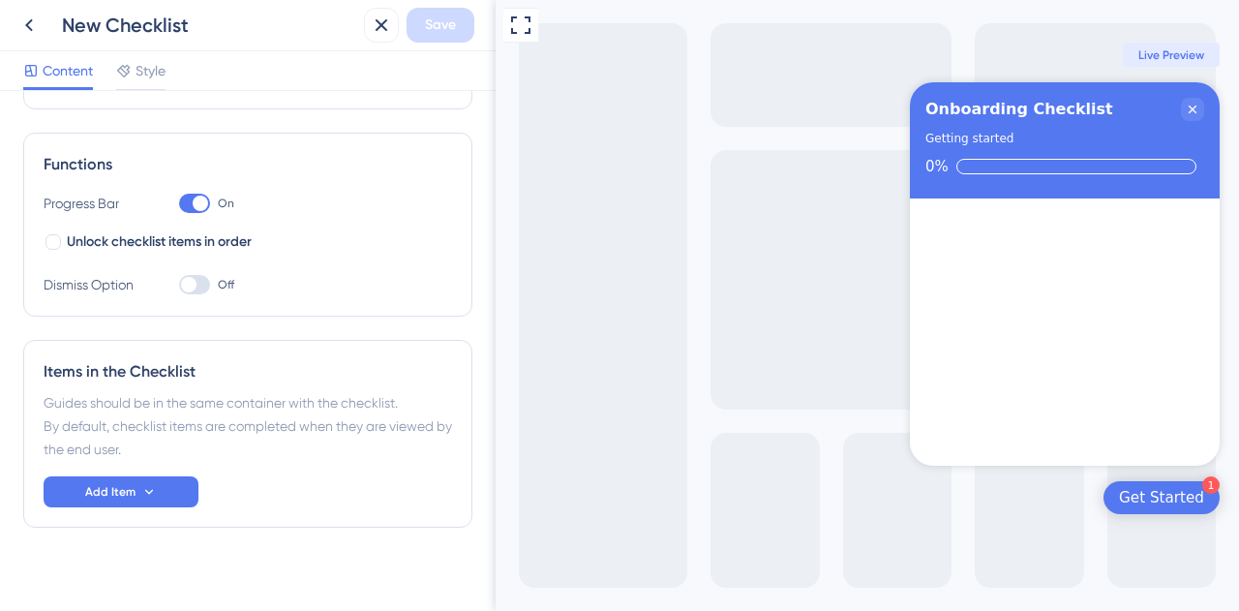
scroll to position [248, 0]
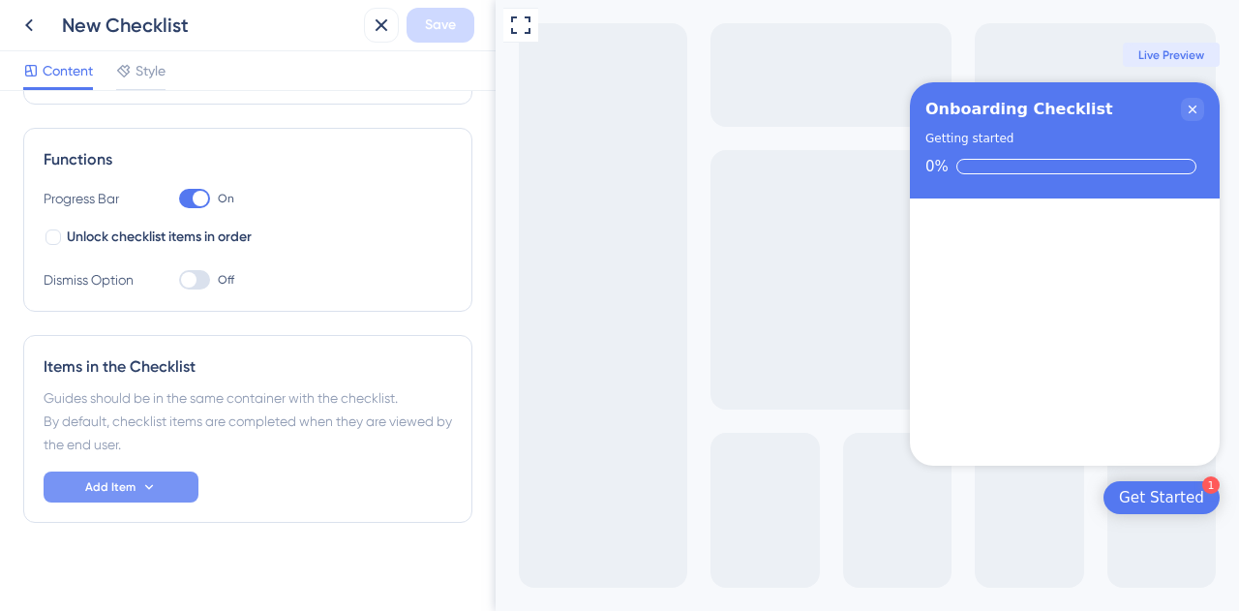
click at [132, 480] on span "Add Item" at bounding box center [110, 486] width 50 height 15
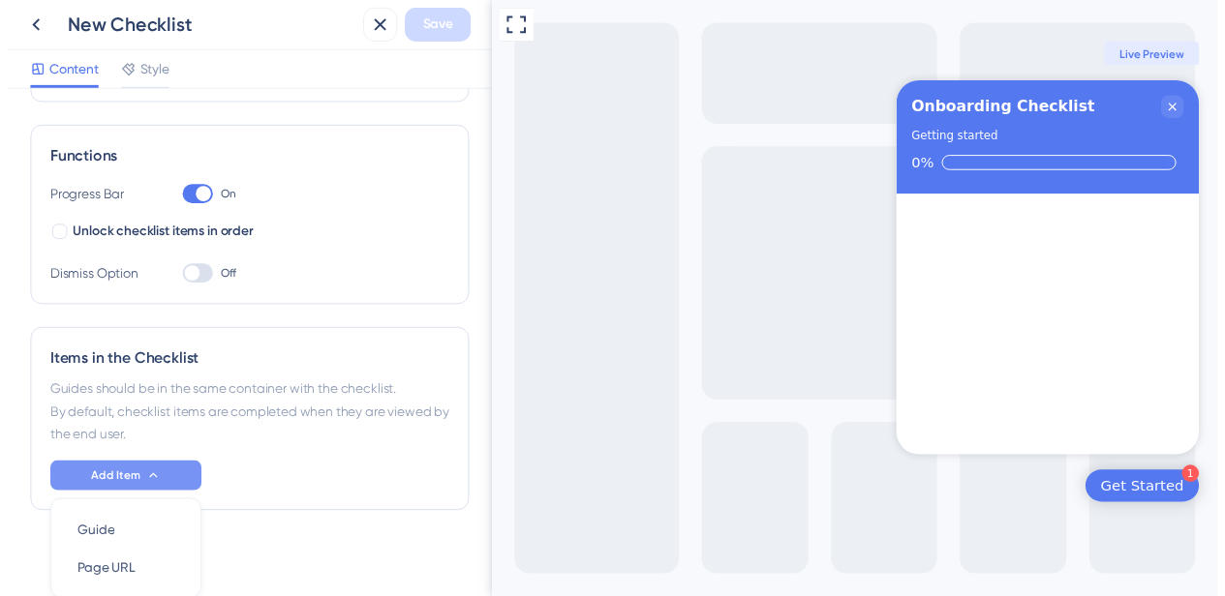
scroll to position [324, 0]
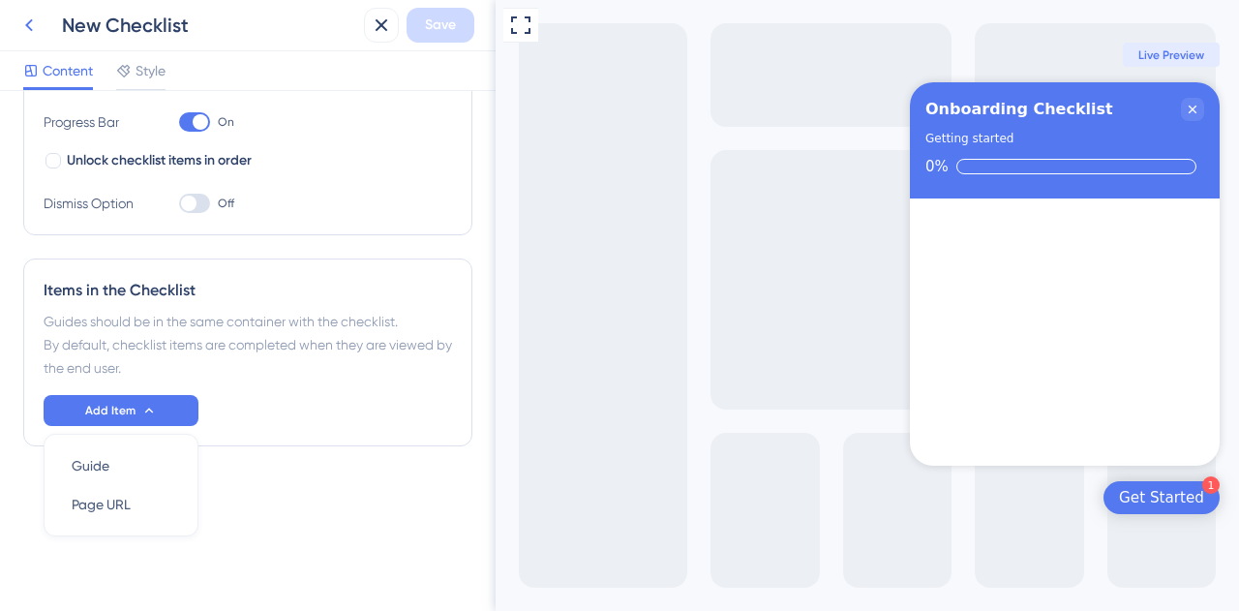
click at [37, 16] on icon at bounding box center [28, 25] width 23 height 23
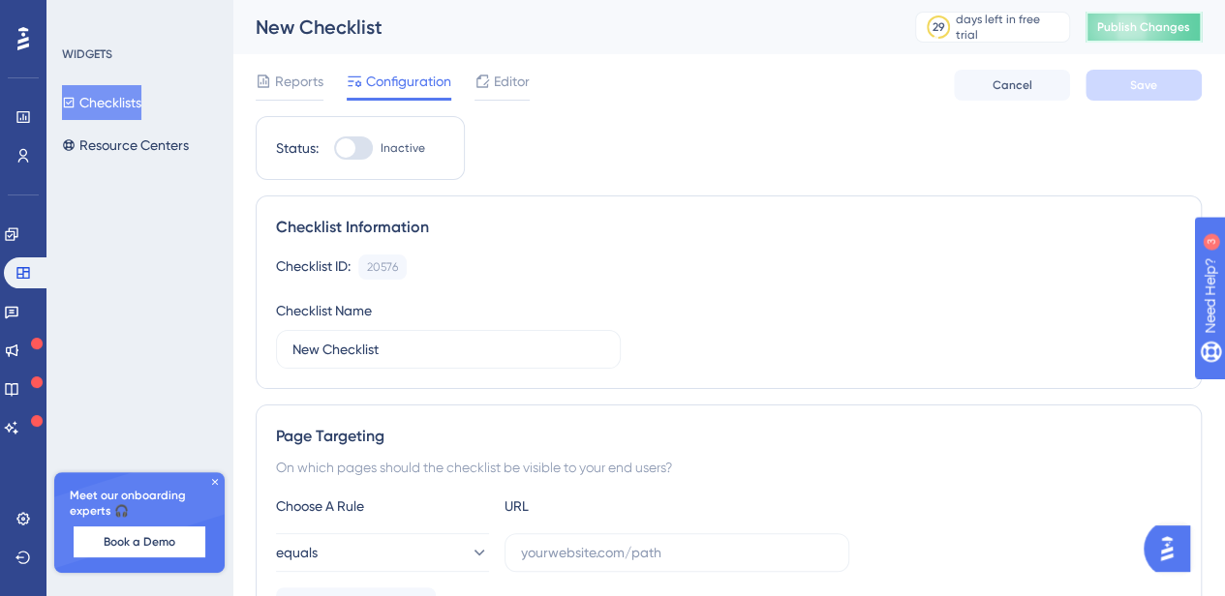
click at [1179, 30] on span "Publish Changes" at bounding box center [1143, 26] width 93 height 15
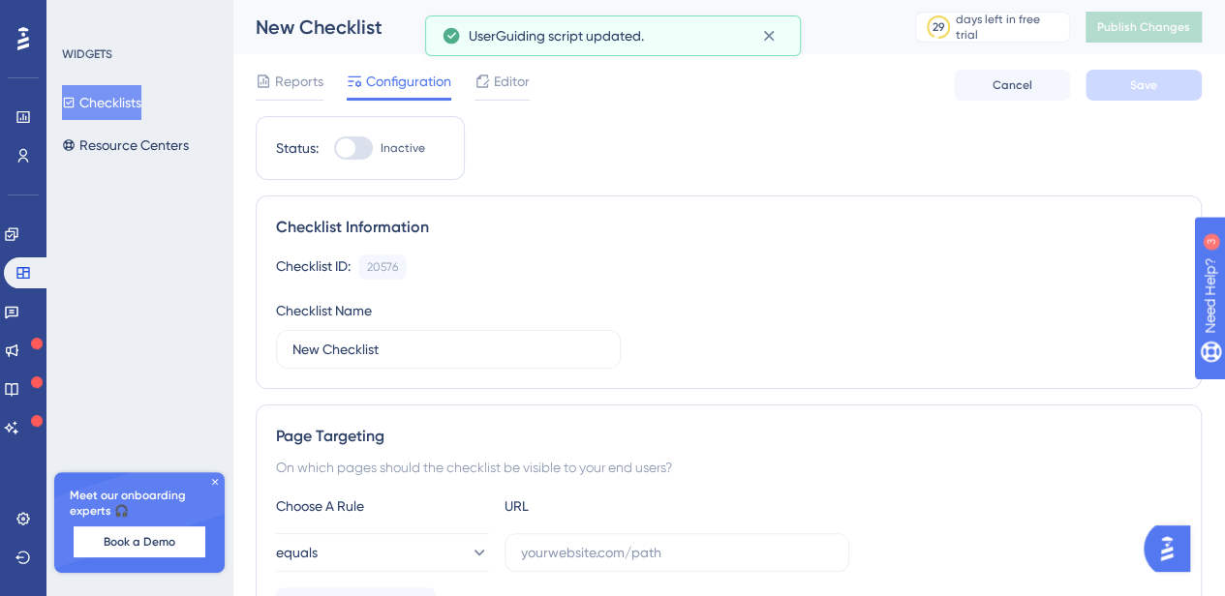
click at [365, 148] on div at bounding box center [353, 148] width 39 height 23
click at [334, 148] on input "Inactive" at bounding box center [333, 148] width 1 height 1
checkbox input "false"
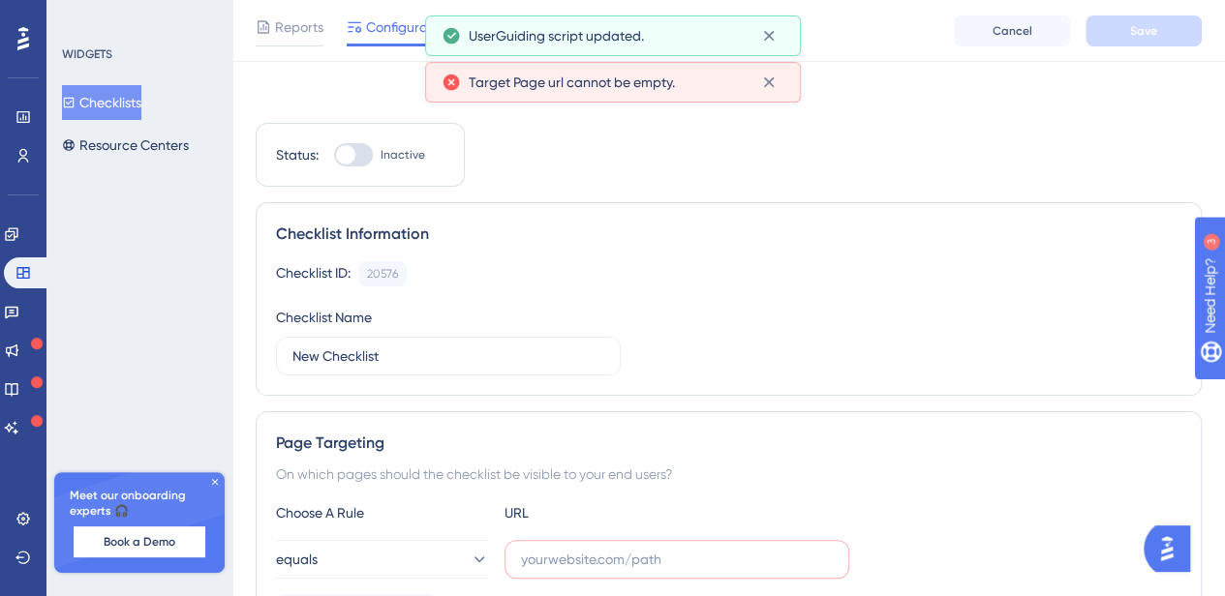
scroll to position [252, 0]
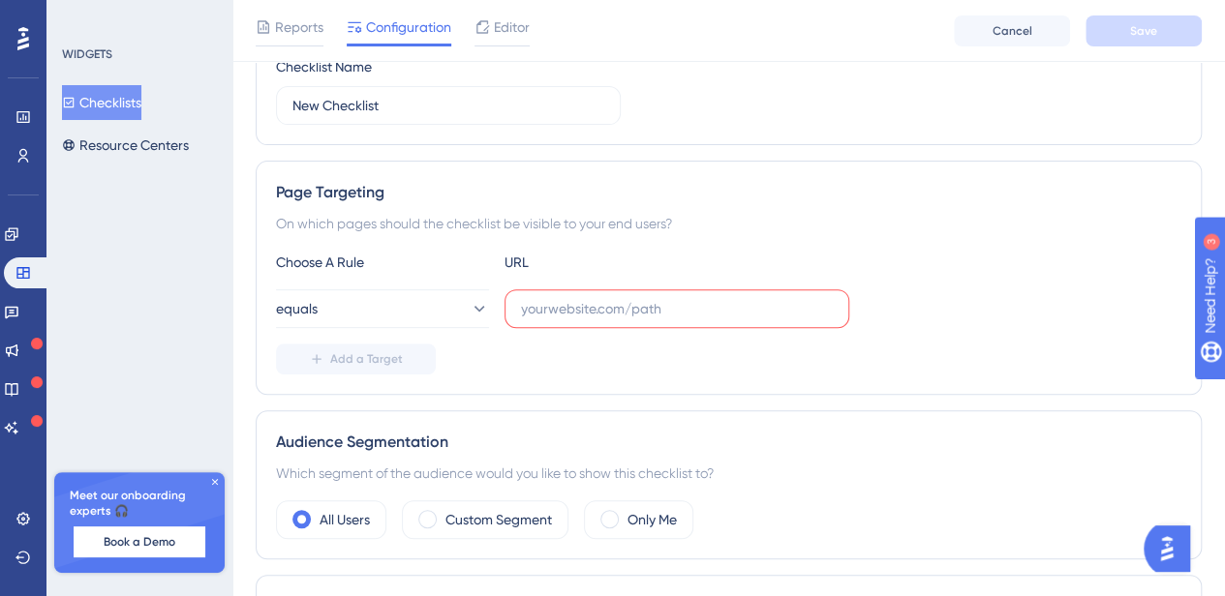
click at [623, 318] on label at bounding box center [676, 309] width 345 height 39
click at [623, 318] on input "text" at bounding box center [677, 308] width 312 height 21
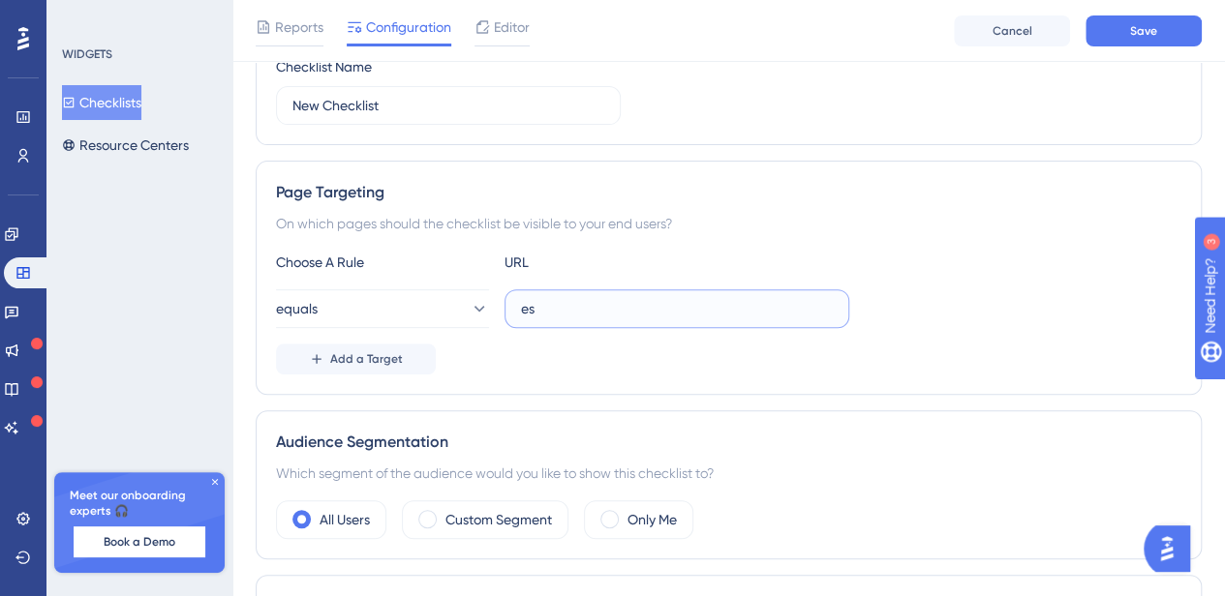
scroll to position [259, 0]
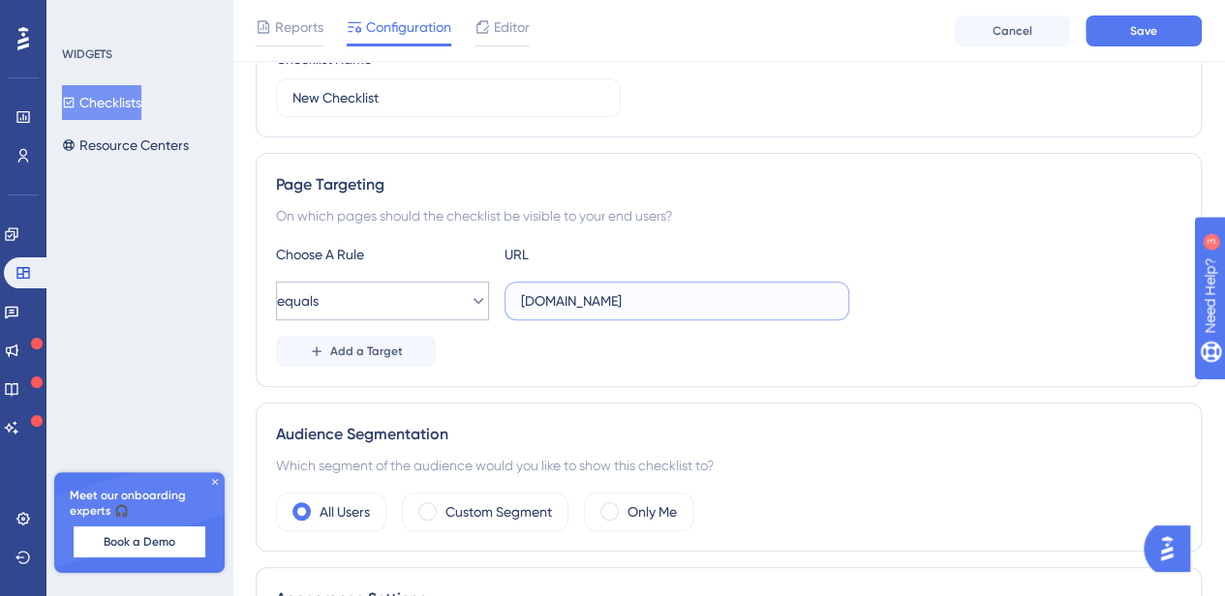
type input "es.intouch.bmigroup.com"
click at [439, 301] on button "equals" at bounding box center [382, 301] width 213 height 39
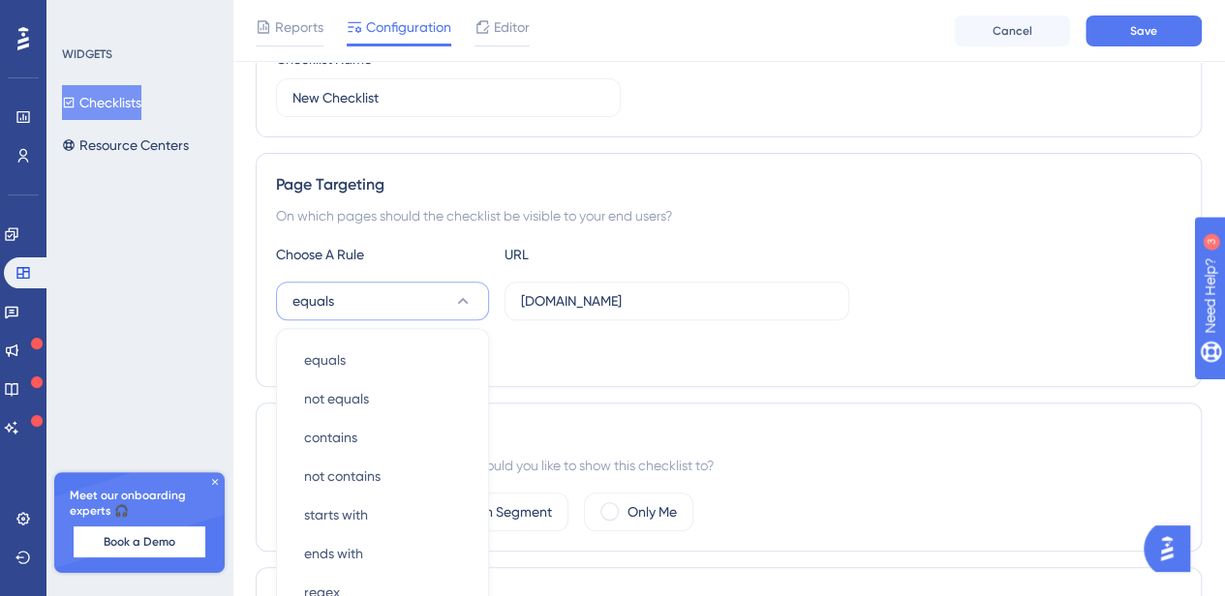
scroll to position [435, 0]
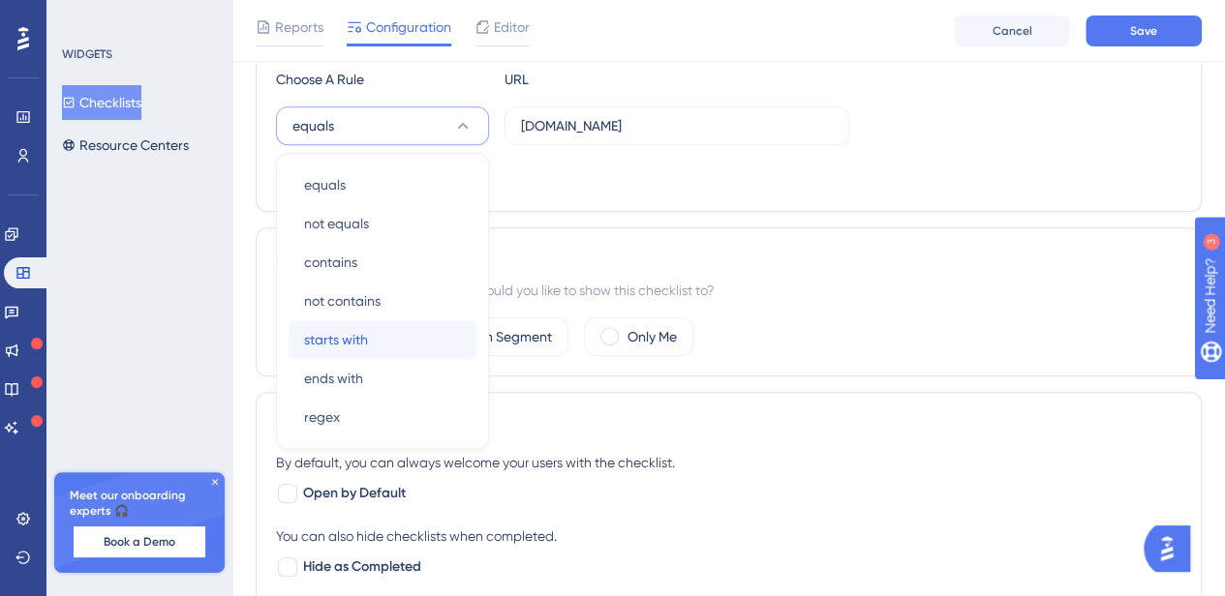
click at [416, 338] on div "starts with starts with" at bounding box center [382, 340] width 157 height 39
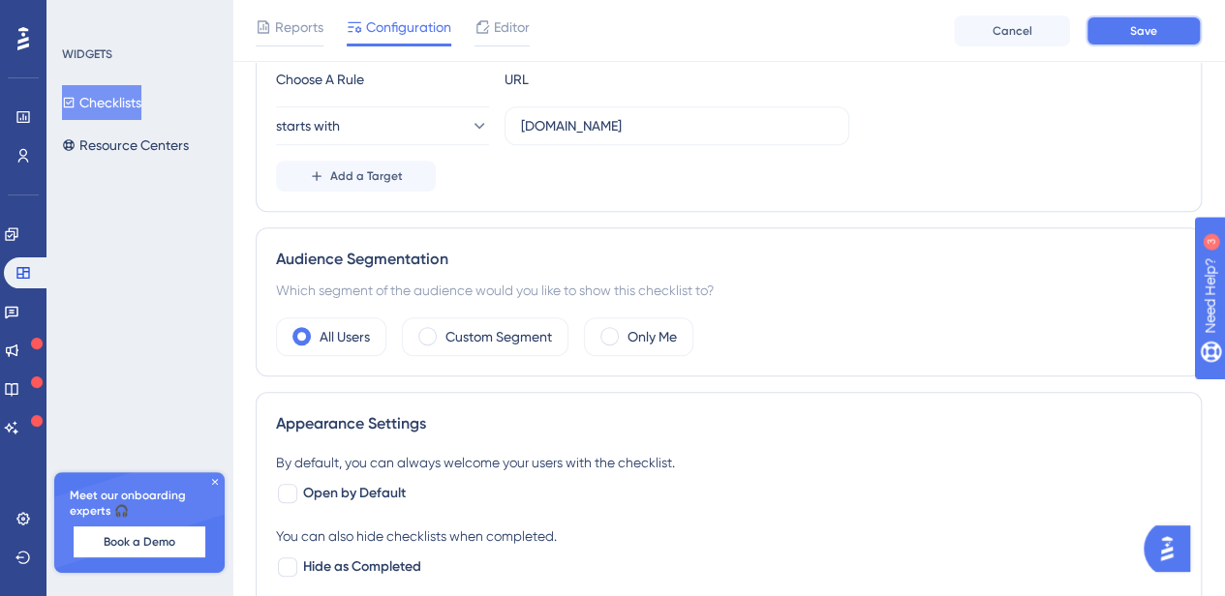
click at [1156, 22] on button "Save" at bounding box center [1143, 30] width 116 height 31
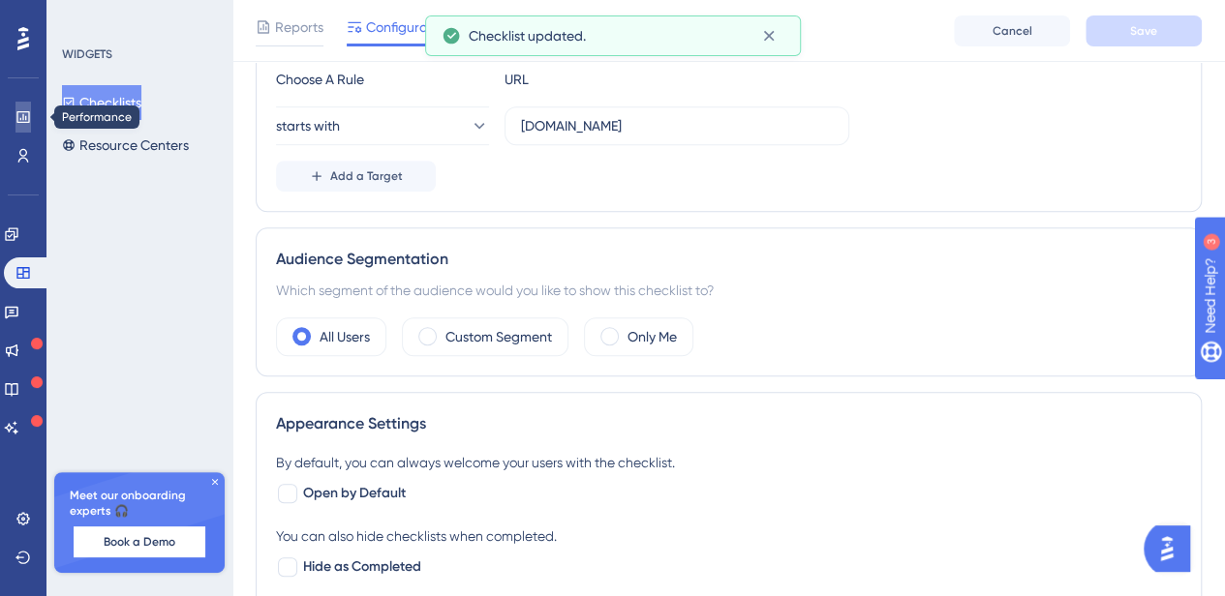
click at [31, 118] on link at bounding box center [22, 117] width 15 height 31
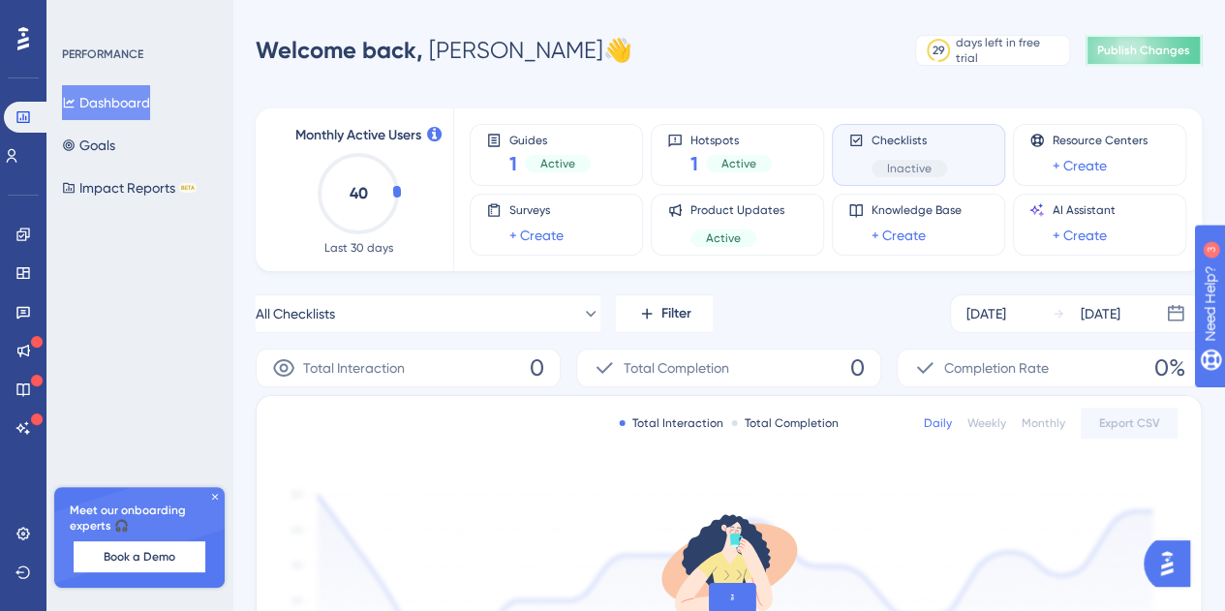
click at [1177, 36] on button "Publish Changes" at bounding box center [1143, 50] width 116 height 31
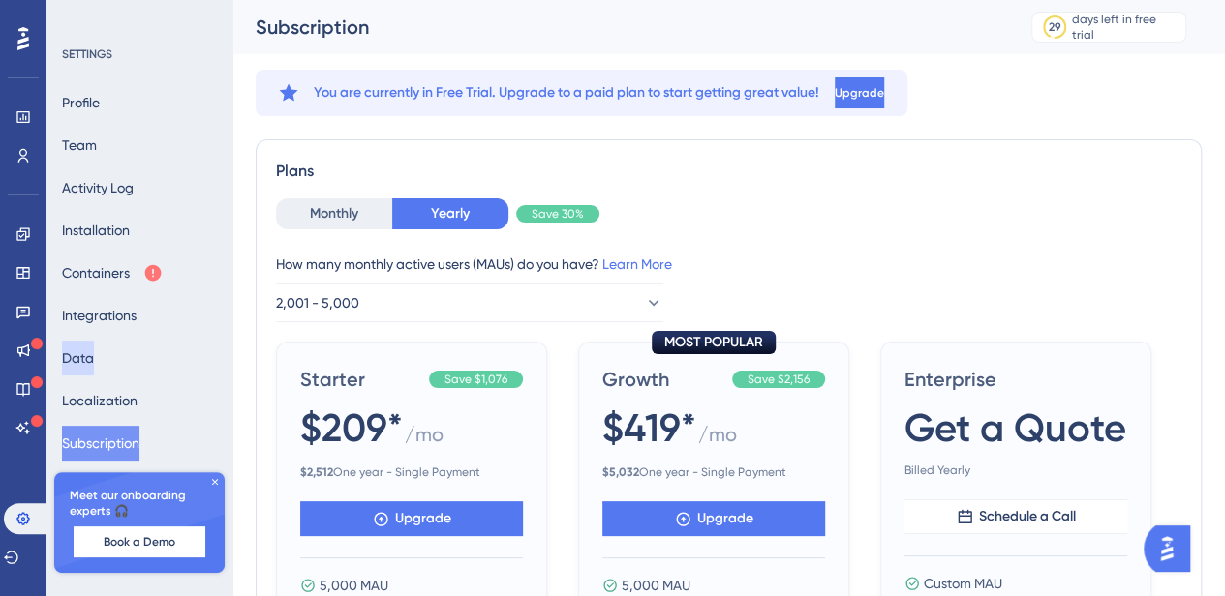
click at [94, 351] on button "Data" at bounding box center [78, 358] width 32 height 35
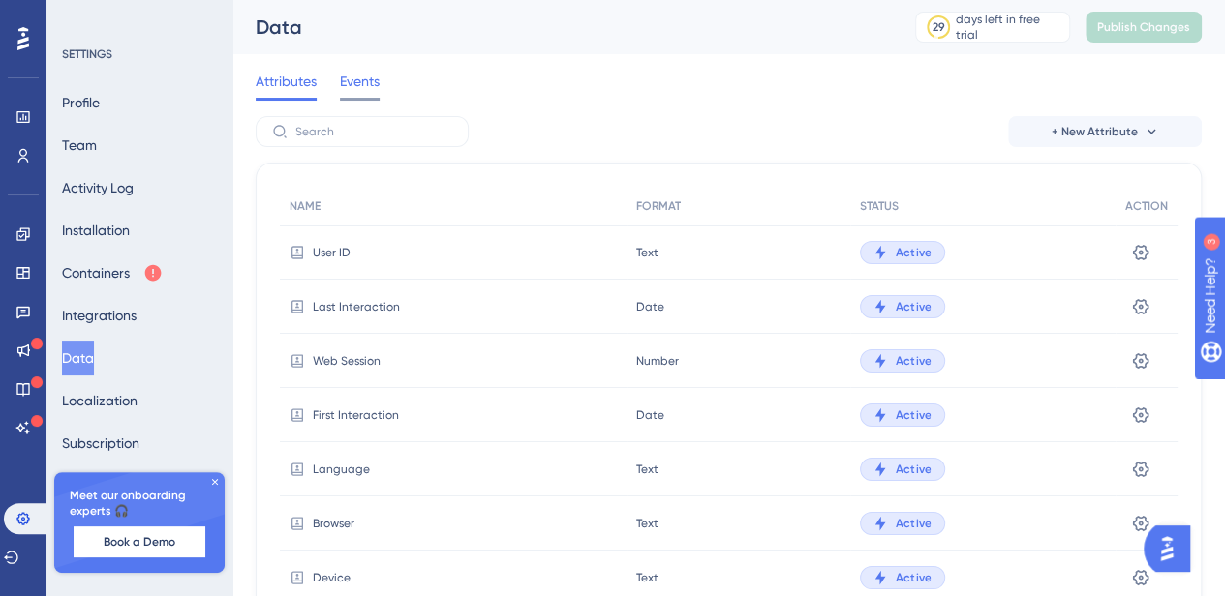
click at [364, 90] on span "Events" at bounding box center [360, 81] width 40 height 23
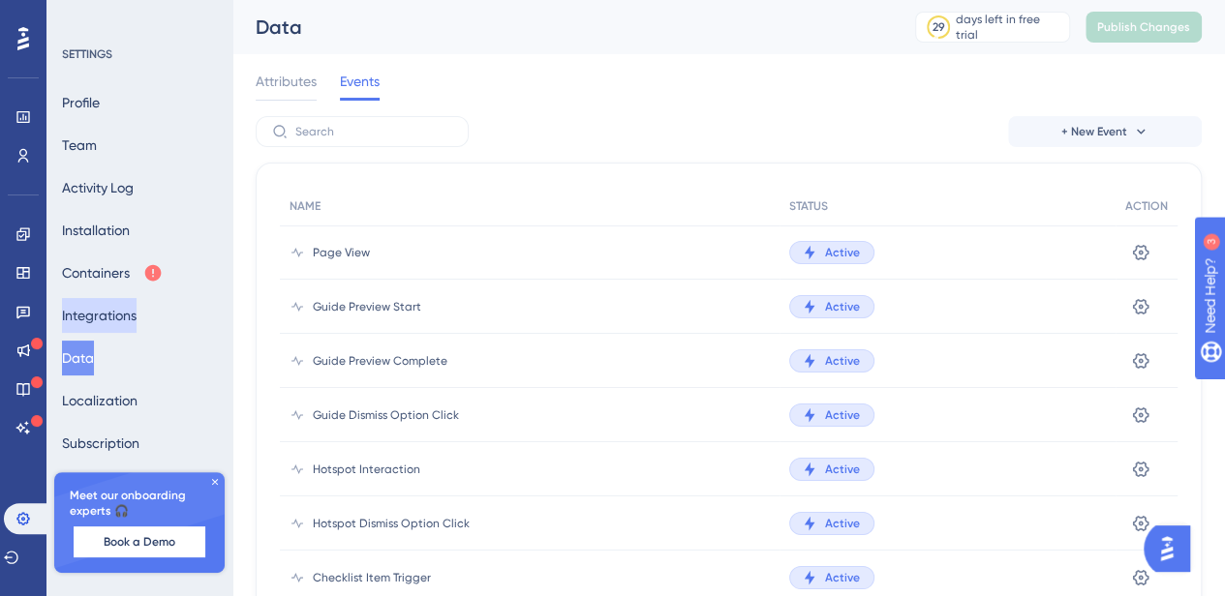
click at [137, 327] on button "Integrations" at bounding box center [99, 315] width 75 height 35
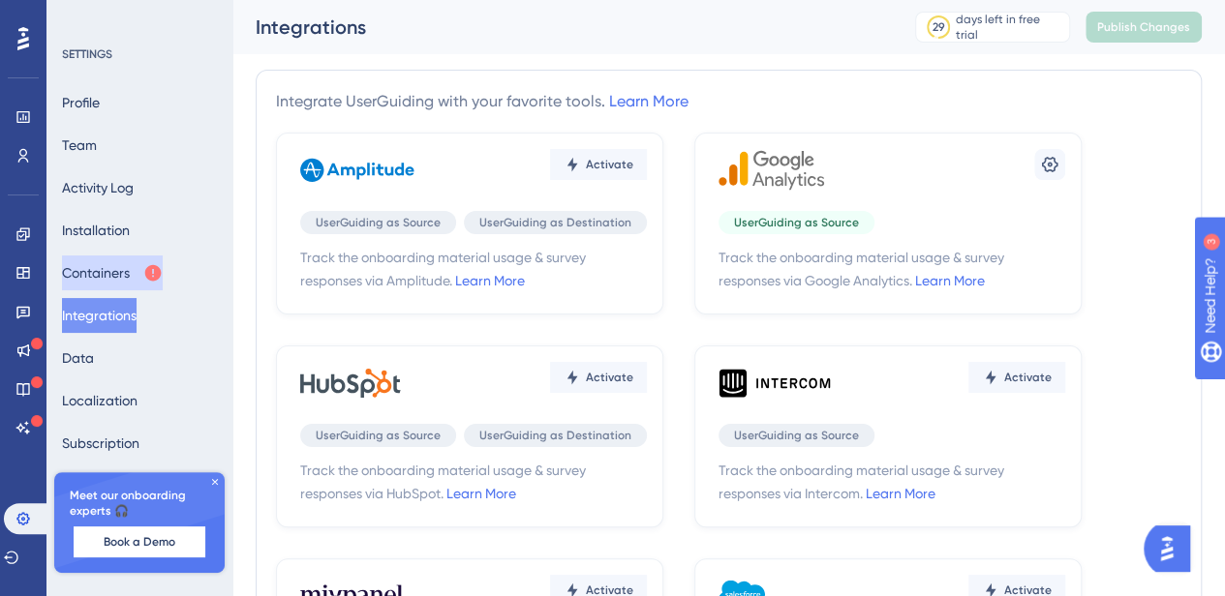
click at [127, 257] on button "Containers" at bounding box center [112, 273] width 101 height 35
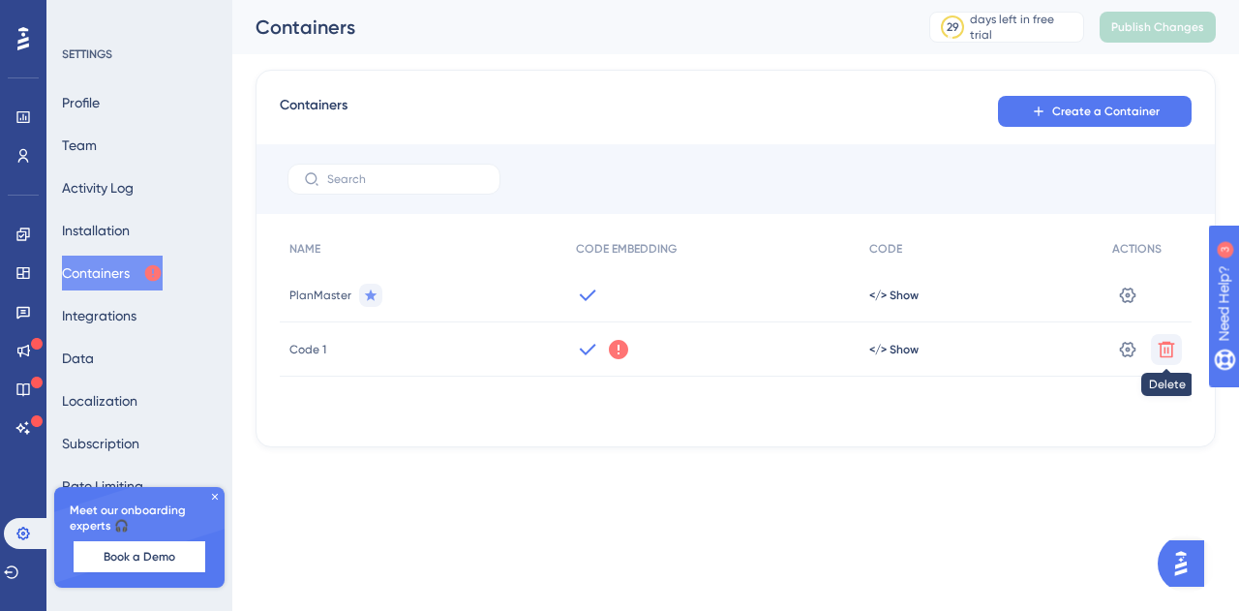
click at [1172, 341] on icon at bounding box center [1166, 349] width 19 height 19
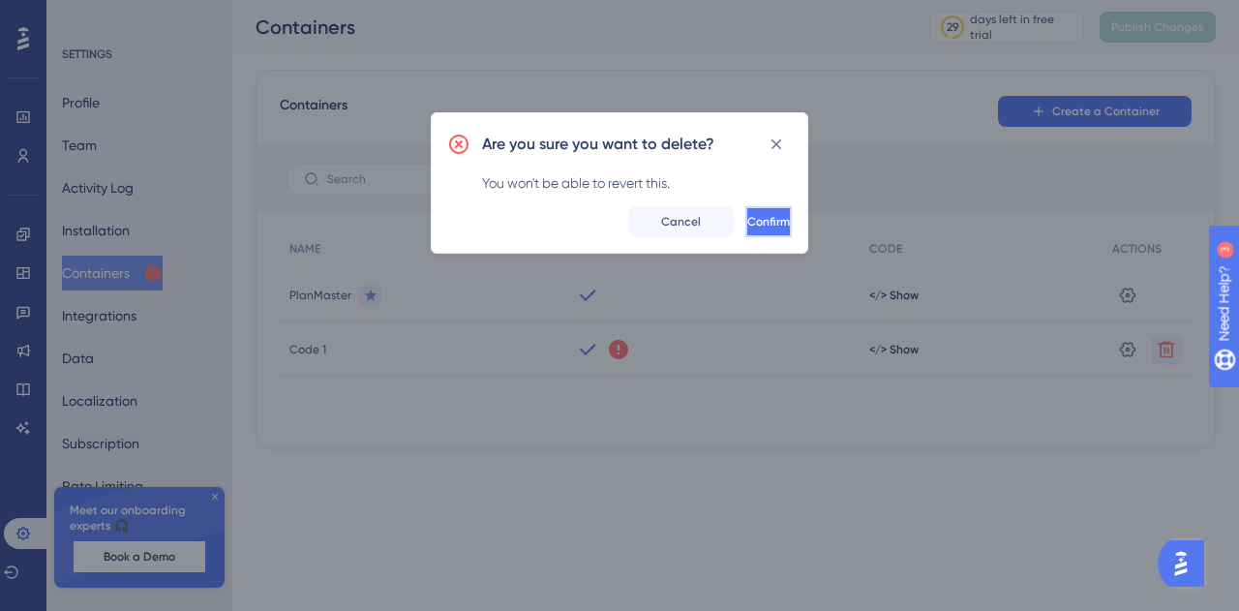
click at [775, 225] on button "Confirm" at bounding box center [769, 221] width 46 height 31
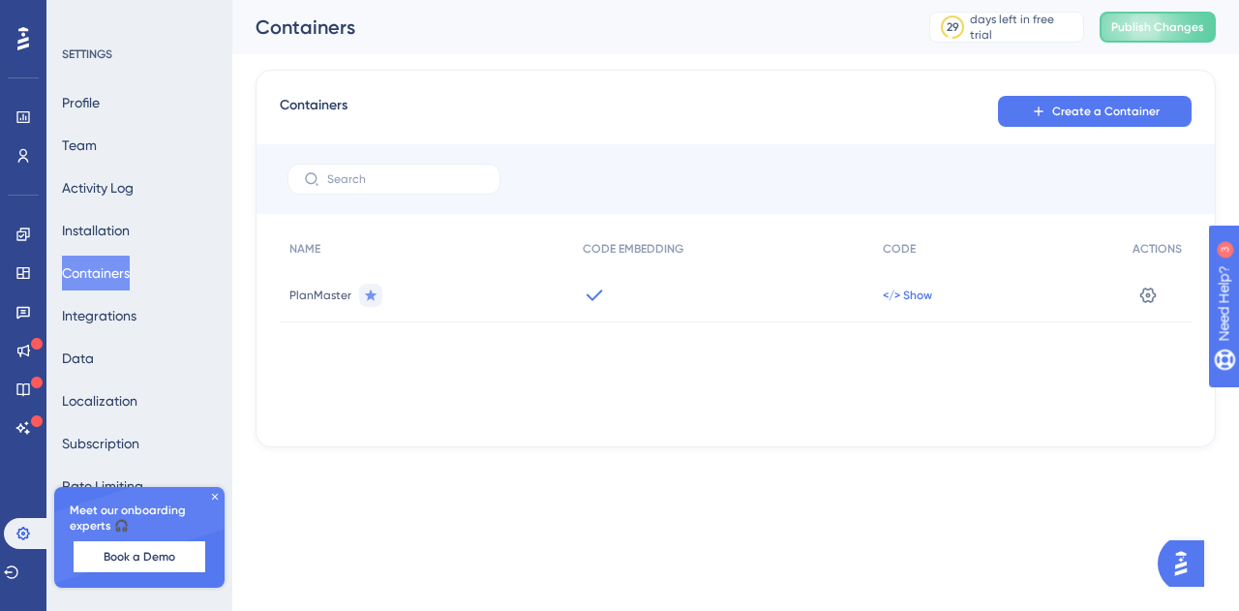
click at [907, 289] on span "</> Show" at bounding box center [907, 295] width 49 height 15
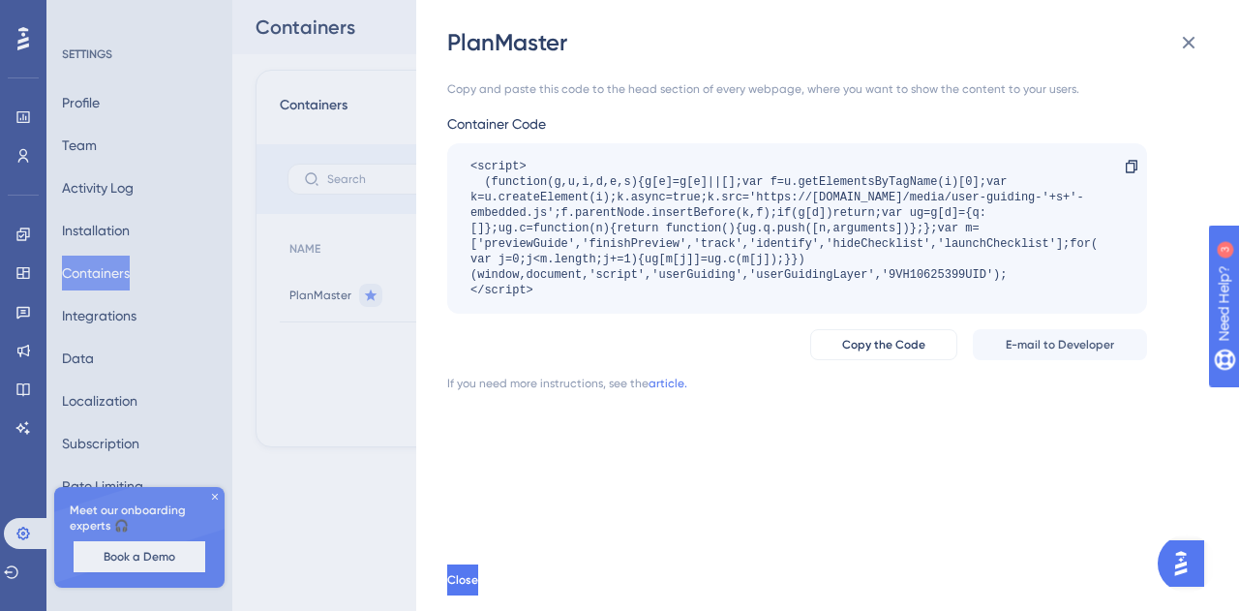
click at [335, 386] on div "PlanMaster Copy and paste this code to the head section of every webpage, where…" at bounding box center [619, 305] width 1239 height 611
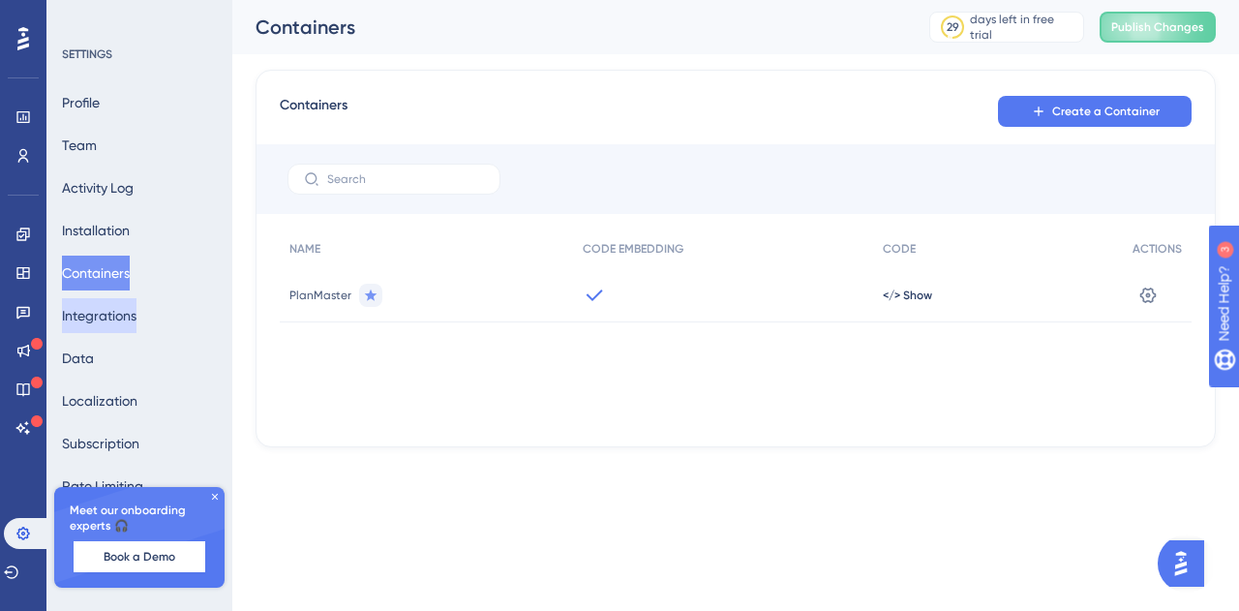
click at [134, 307] on button "Integrations" at bounding box center [99, 315] width 75 height 35
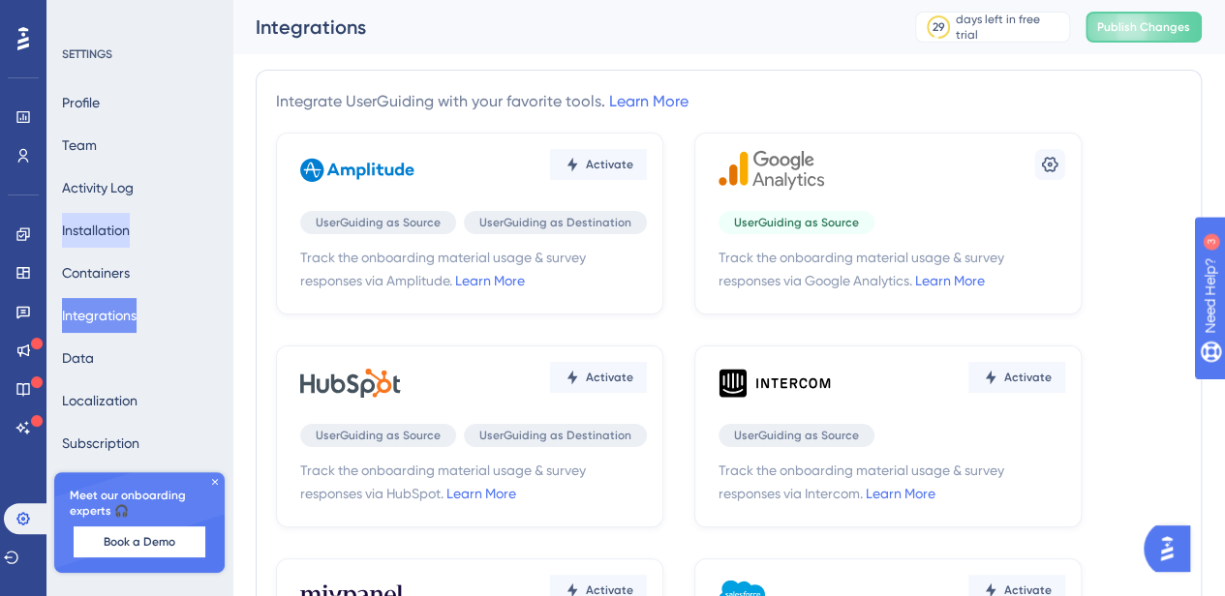
click at [130, 240] on button "Installation" at bounding box center [96, 230] width 68 height 35
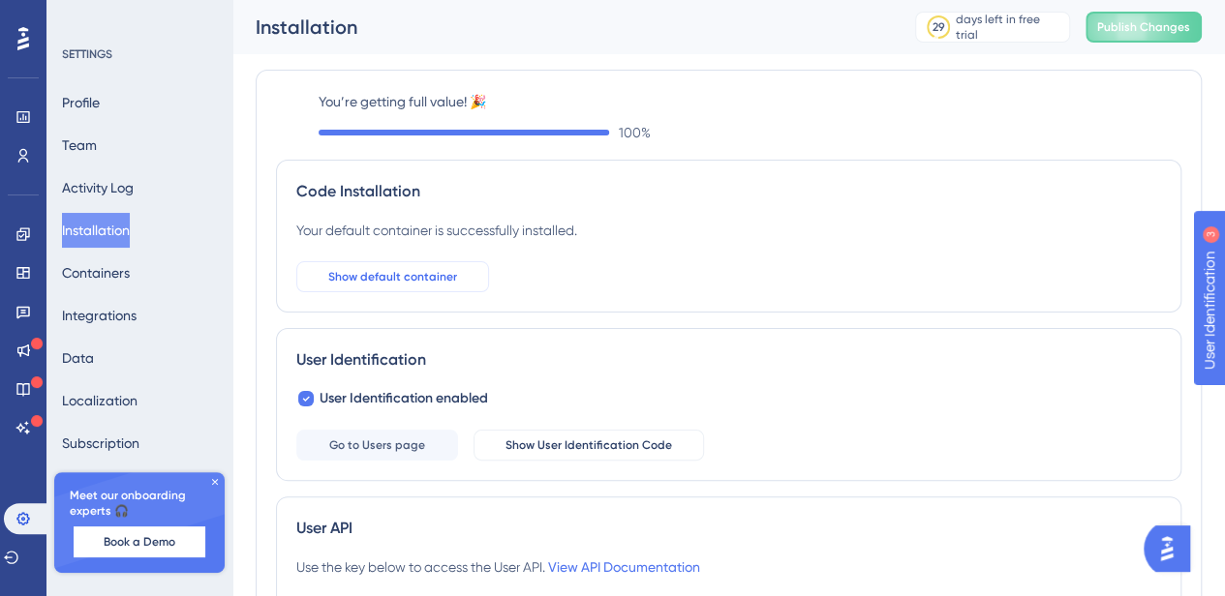
click at [399, 269] on span "Show default container" at bounding box center [392, 276] width 129 height 15
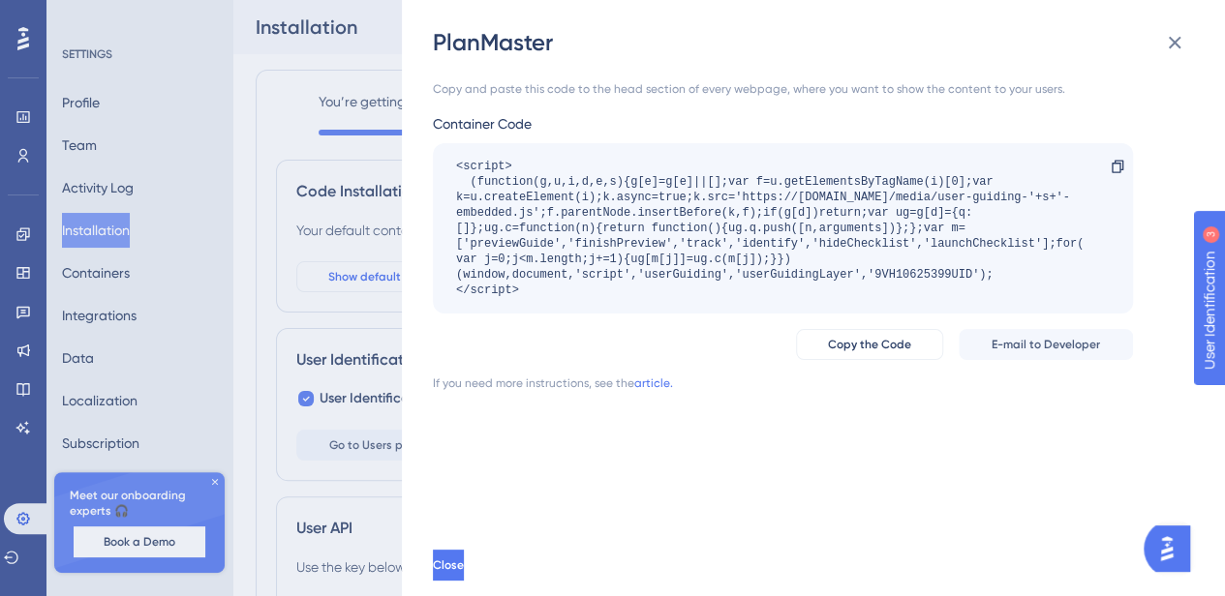
click at [399, 269] on div "PlanMaster Copy and paste this code to the head section of every webpage, where…" at bounding box center [612, 298] width 1225 height 596
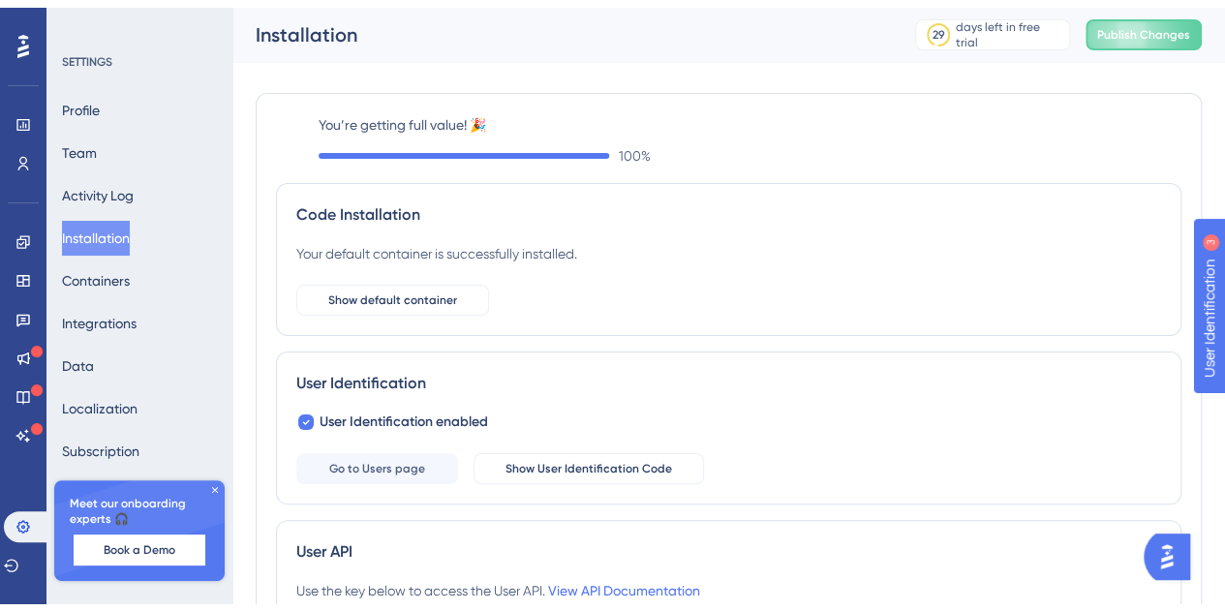
scroll to position [368, 0]
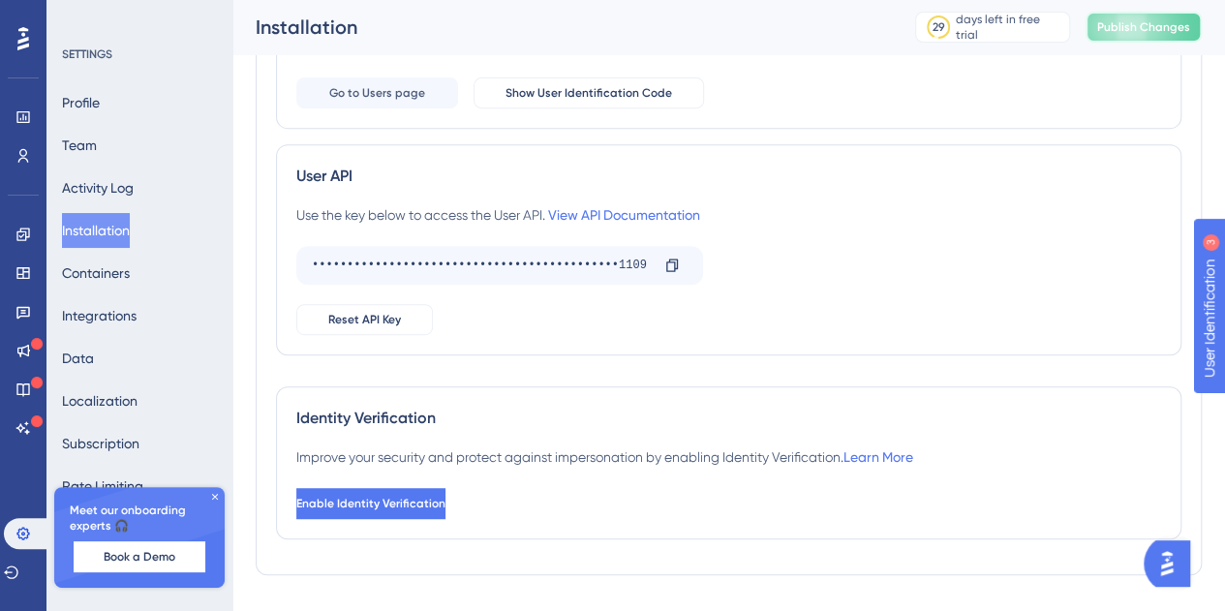
click at [1173, 24] on span "Publish Changes" at bounding box center [1143, 26] width 93 height 15
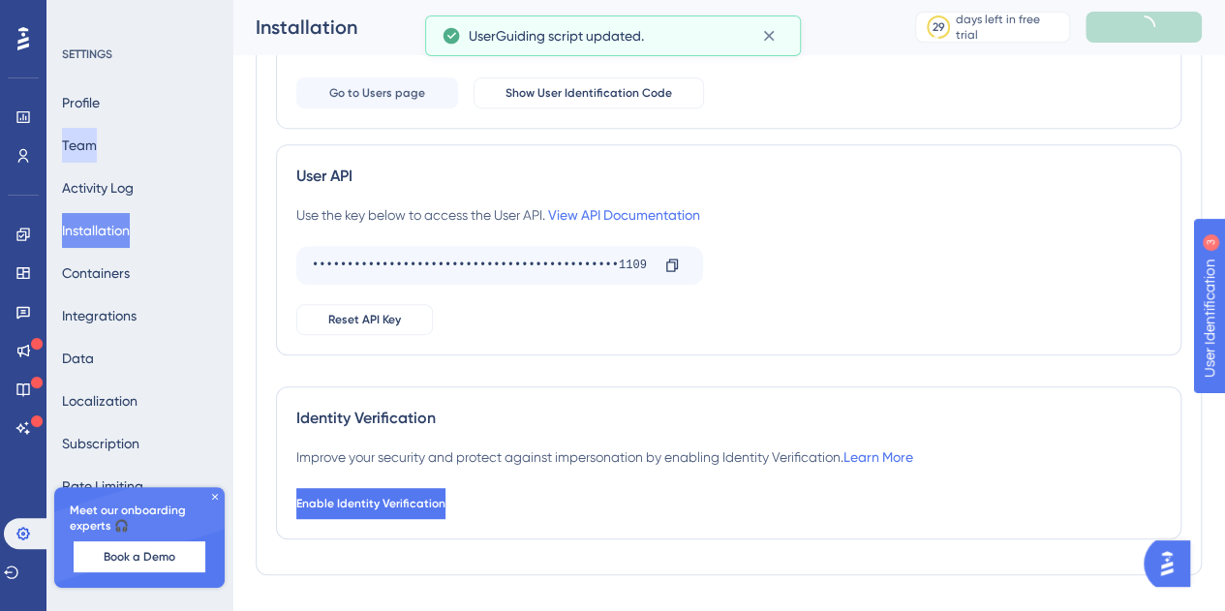
click at [97, 145] on button "Team" at bounding box center [79, 145] width 35 height 35
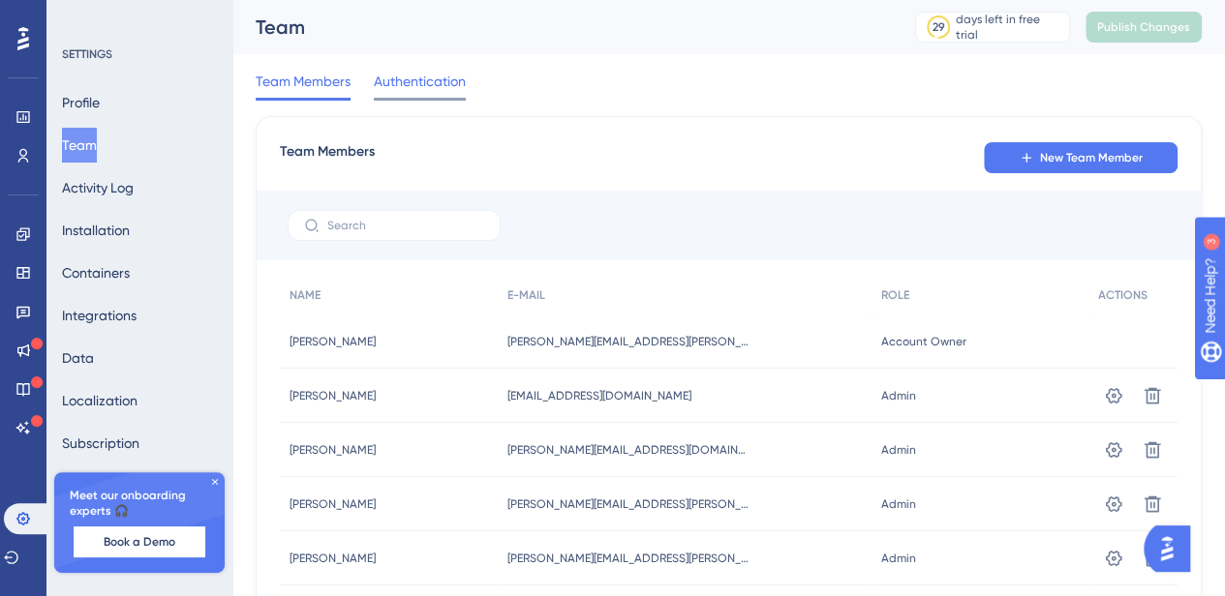
click at [451, 88] on span "Authentication" at bounding box center [420, 81] width 92 height 23
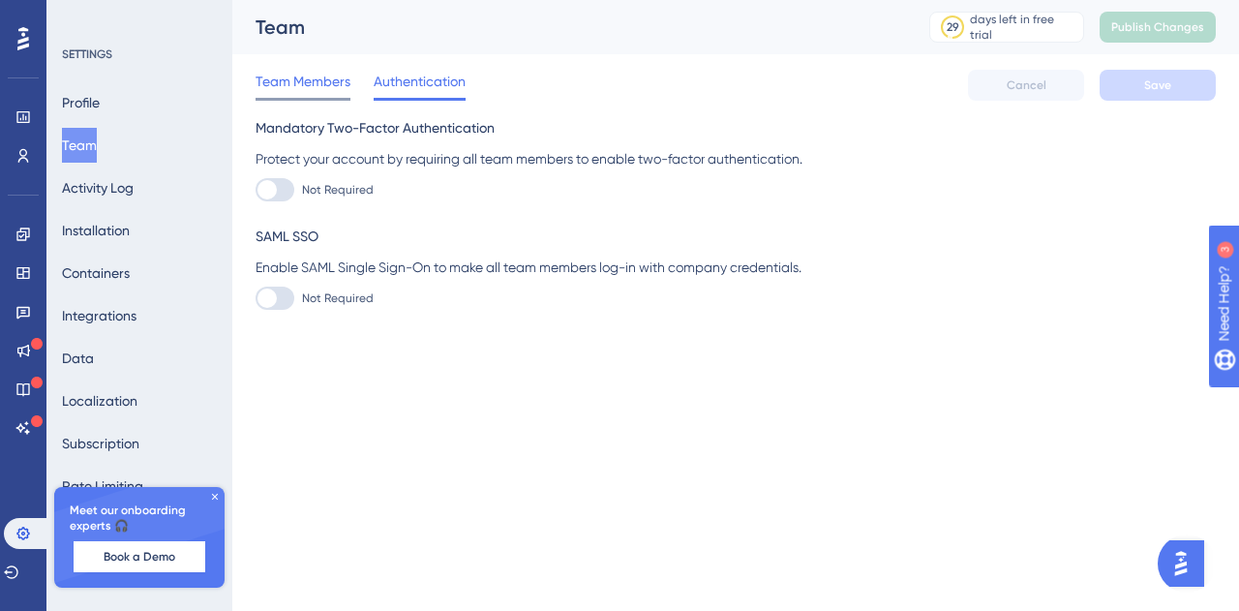
click at [317, 88] on span "Team Members" at bounding box center [303, 81] width 95 height 23
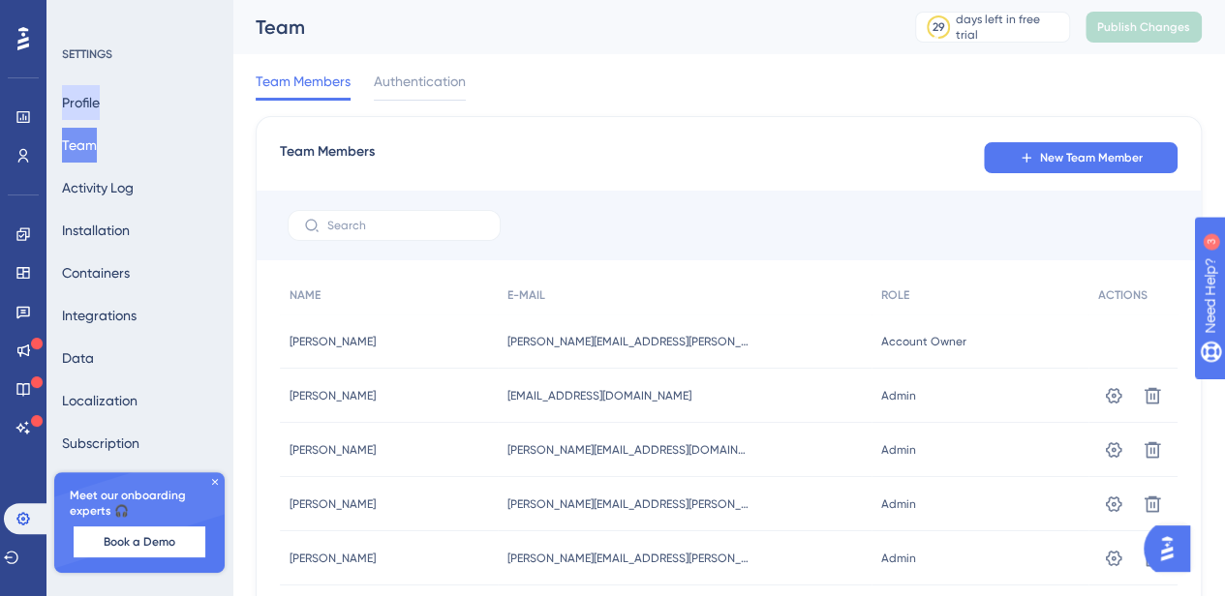
click at [91, 116] on button "Profile" at bounding box center [81, 102] width 38 height 35
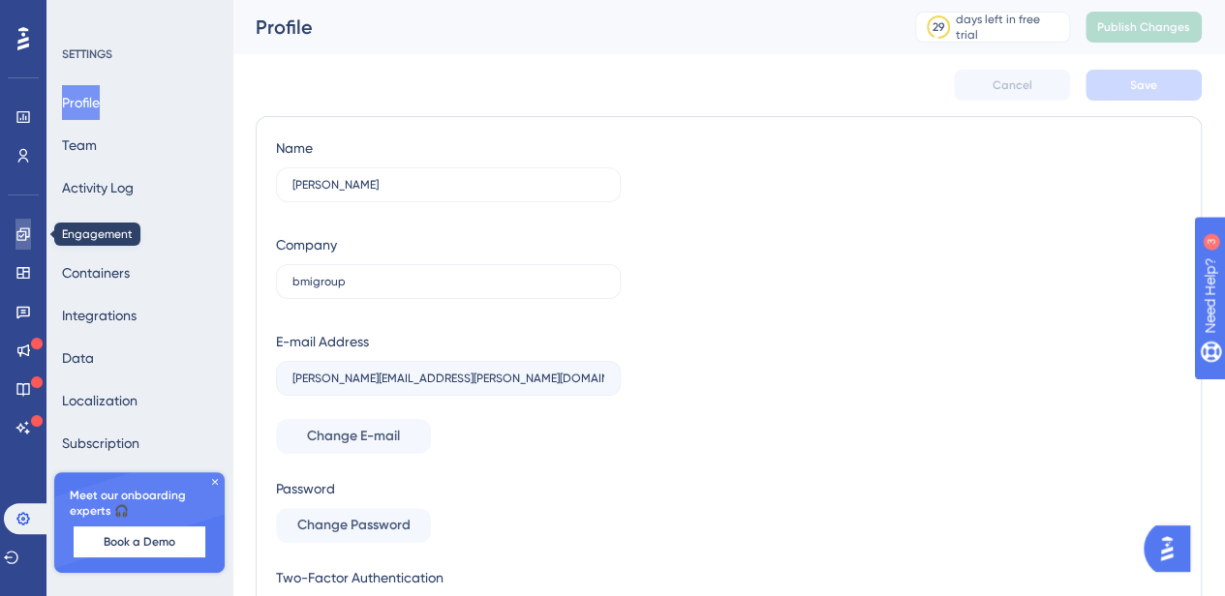
click at [18, 242] on link at bounding box center [22, 234] width 15 height 31
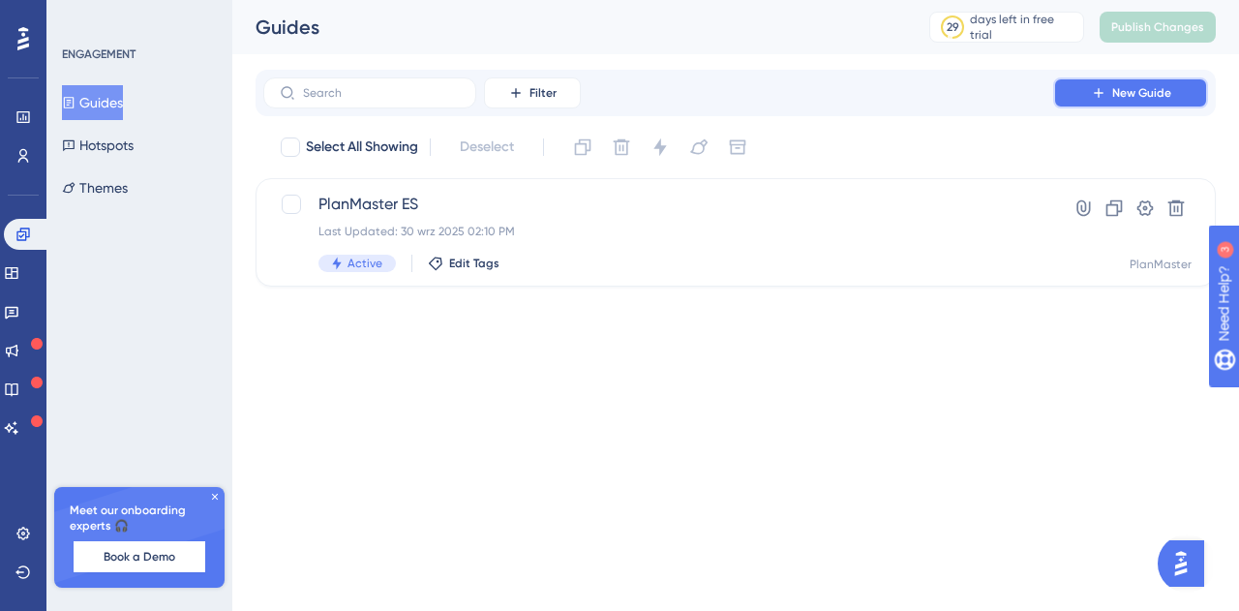
click at [1143, 94] on span "New Guide" at bounding box center [1142, 92] width 59 height 15
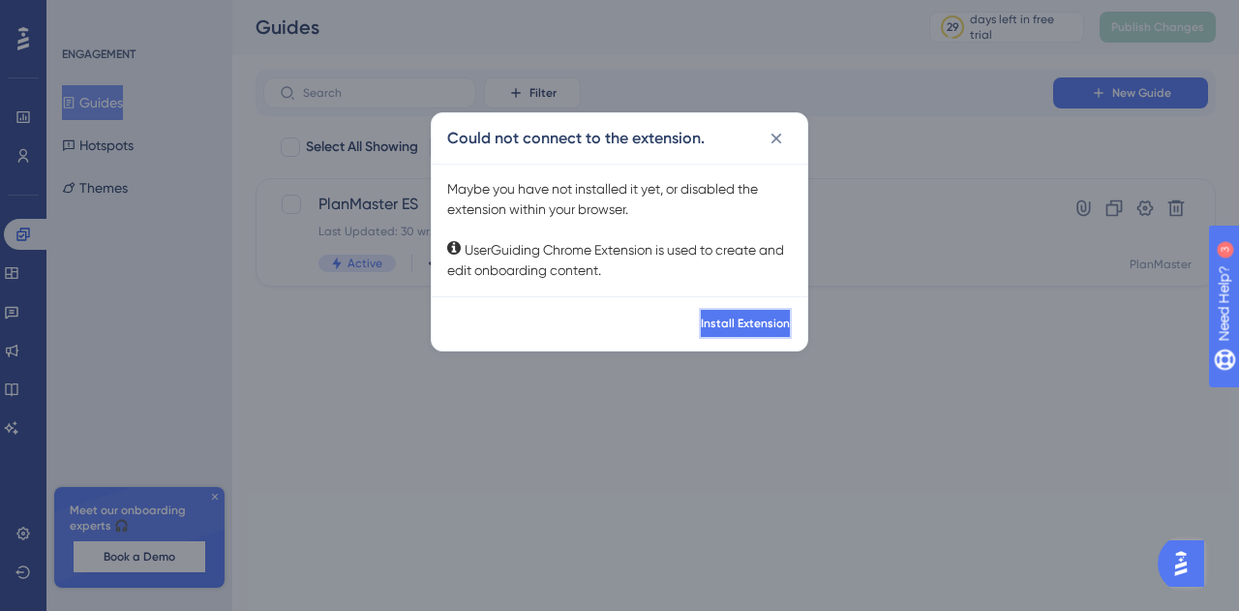
click at [774, 315] on button "Install Extension" at bounding box center [745, 323] width 93 height 31
click at [384, 435] on div "Could not connect to the extension. Maybe you have not installed it yet, or dis…" at bounding box center [619, 305] width 1239 height 611
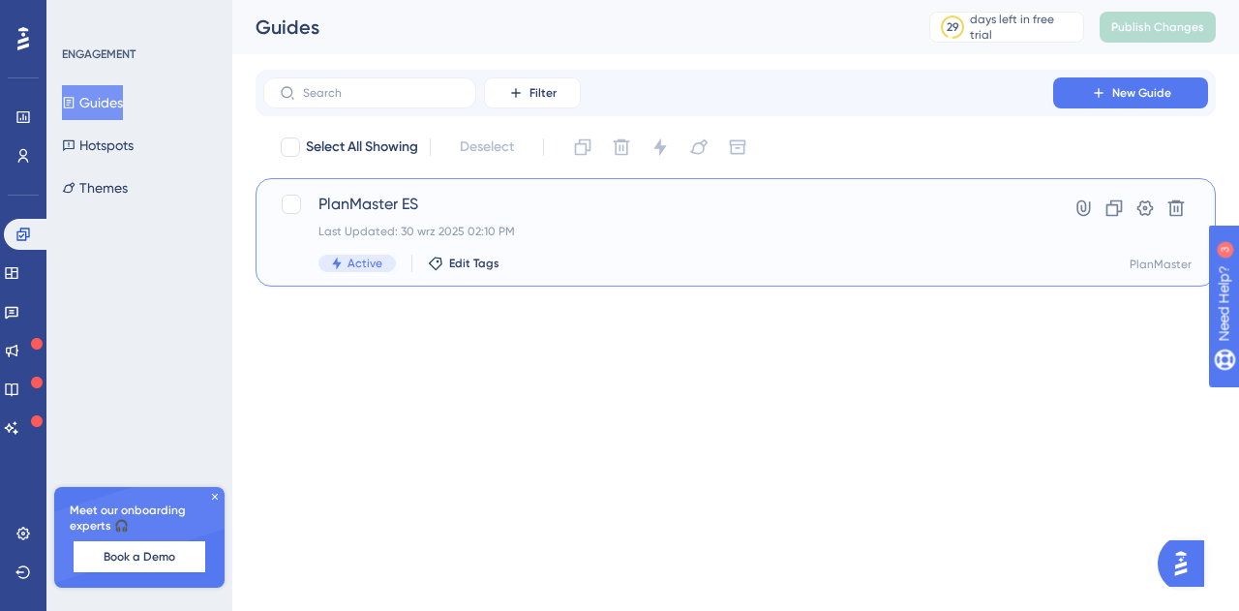
click at [390, 218] on div "PlanMaster ES Last Updated: 30 wrz 2025 02:10 PM Active Edit Tags" at bounding box center [659, 232] width 680 height 79
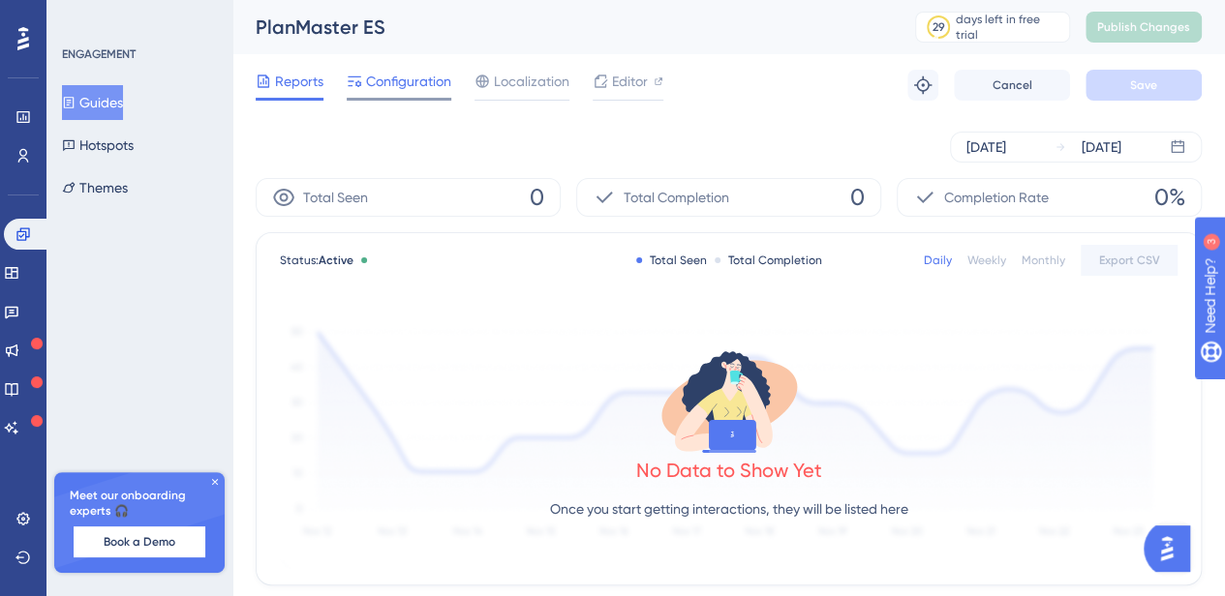
click at [401, 91] on span "Configuration" at bounding box center [408, 81] width 85 height 23
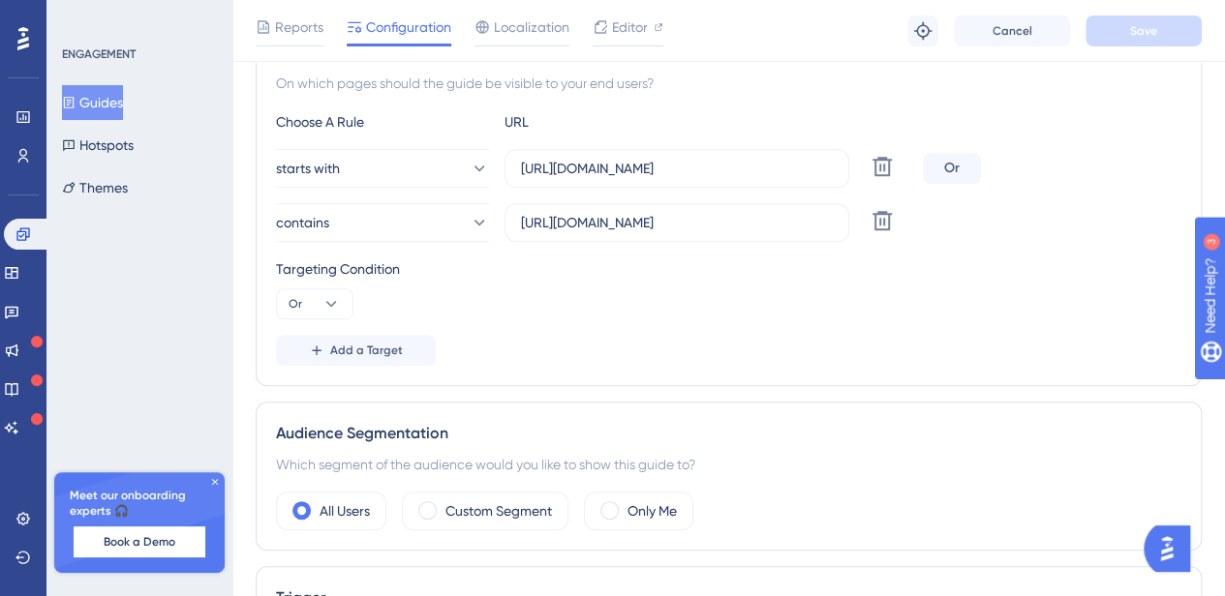
scroll to position [490, 0]
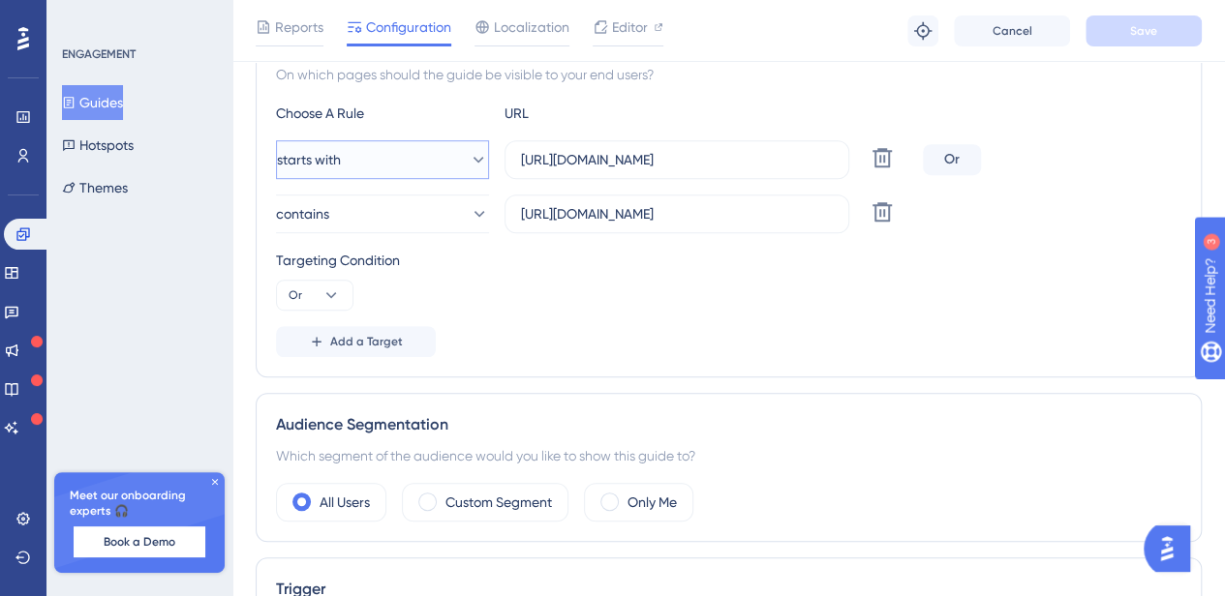
click at [405, 152] on button "starts with" at bounding box center [382, 159] width 213 height 39
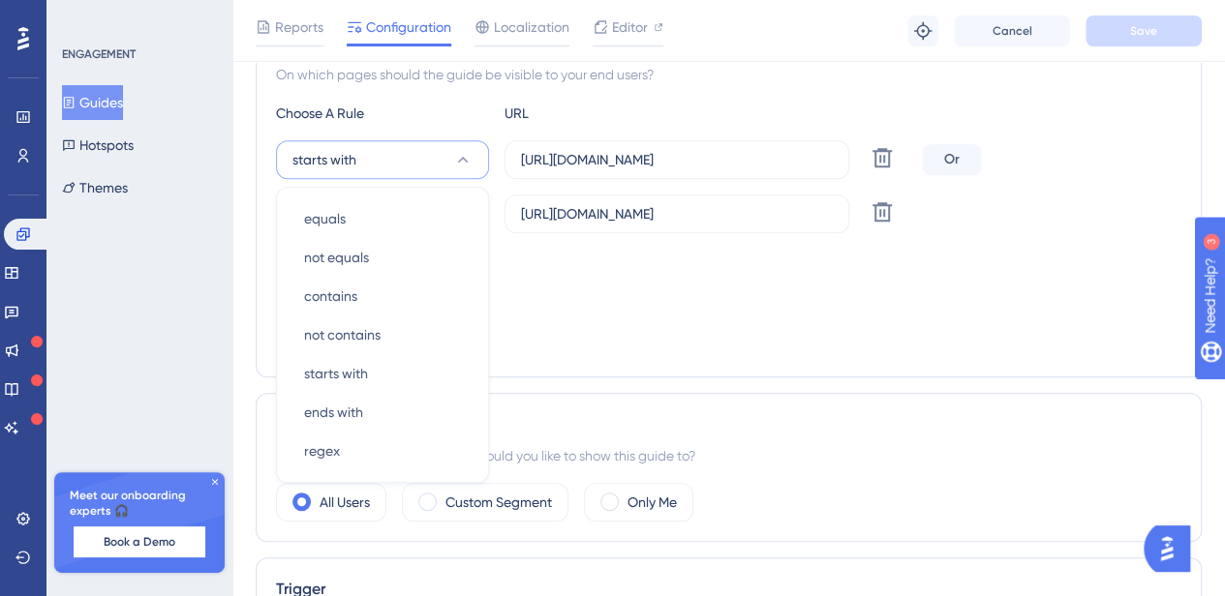
scroll to position [524, 0]
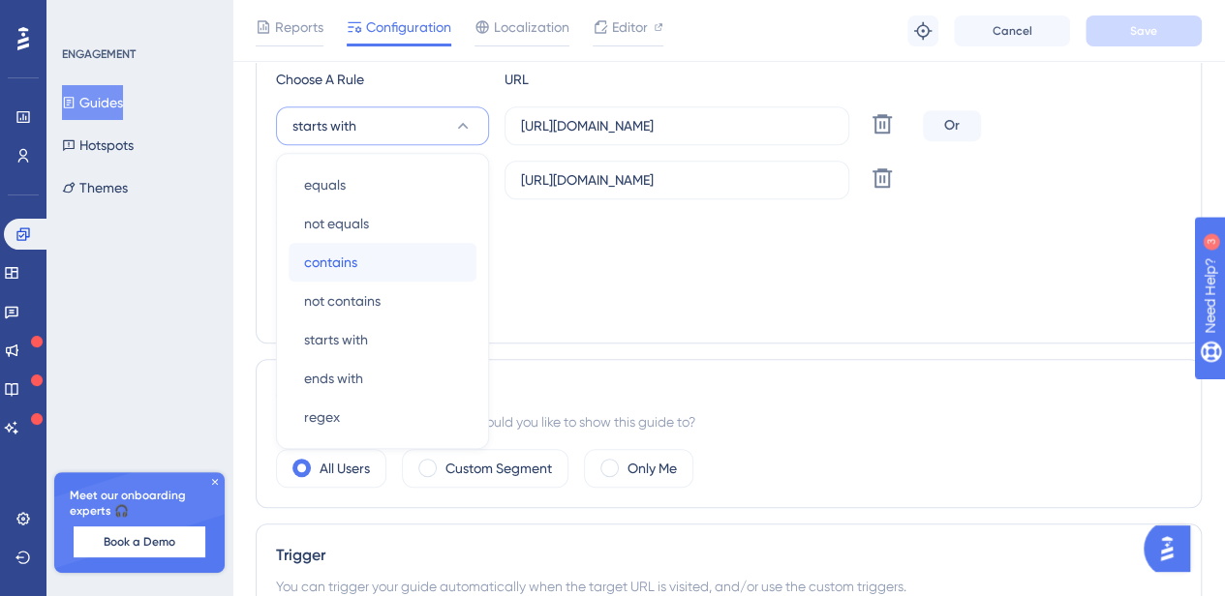
click at [380, 264] on div "contains contains" at bounding box center [382, 262] width 157 height 39
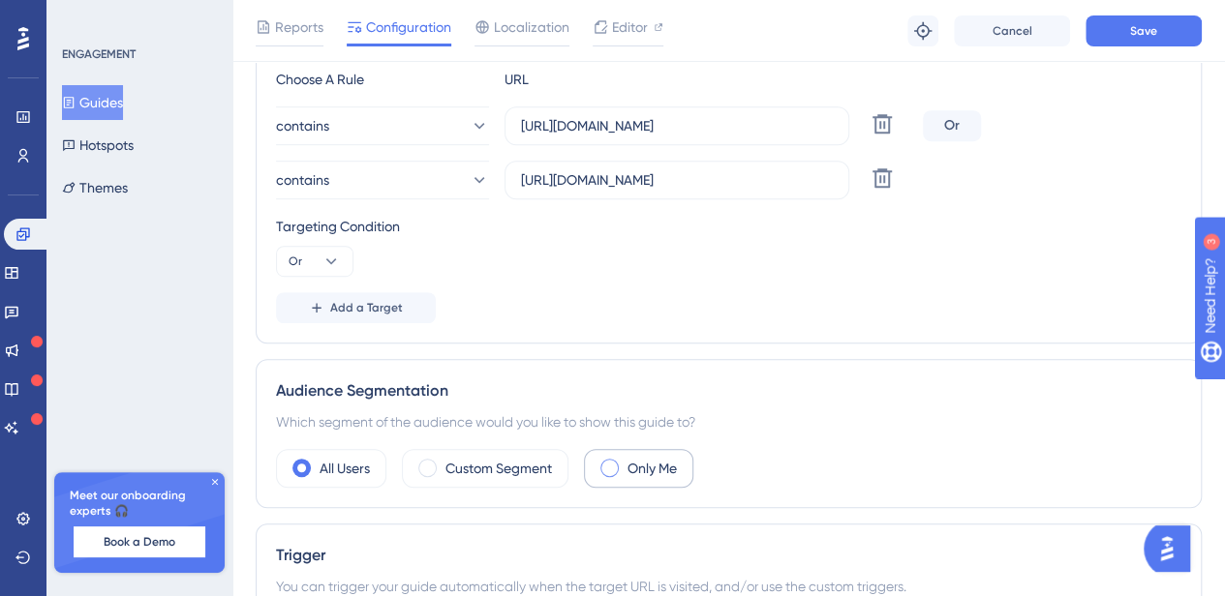
click at [610, 459] on span at bounding box center [609, 468] width 18 height 18
click at [625, 462] on input "radio" at bounding box center [625, 462] width 0 height 0
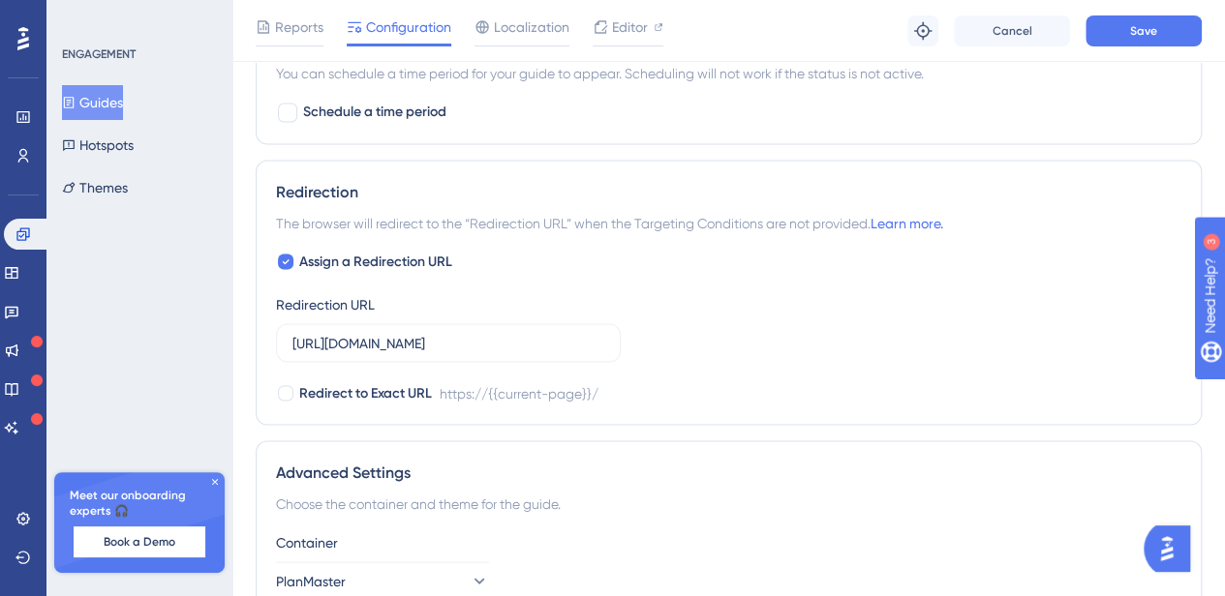
scroll to position [1701, 0]
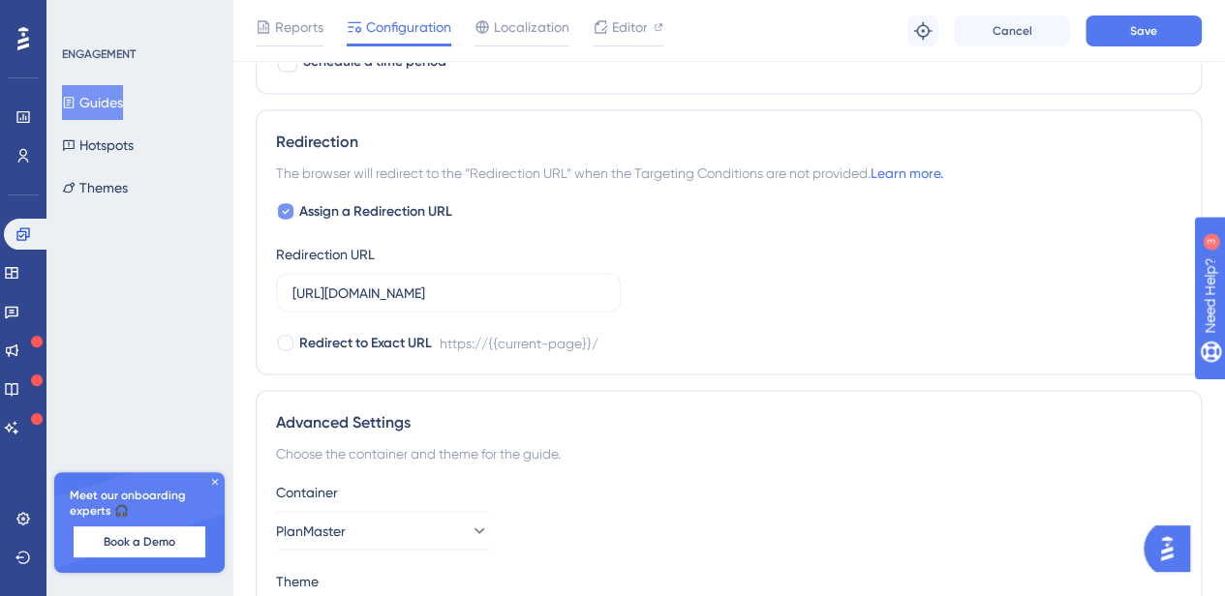
click at [290, 206] on div at bounding box center [285, 210] width 15 height 15
checkbox input "false"
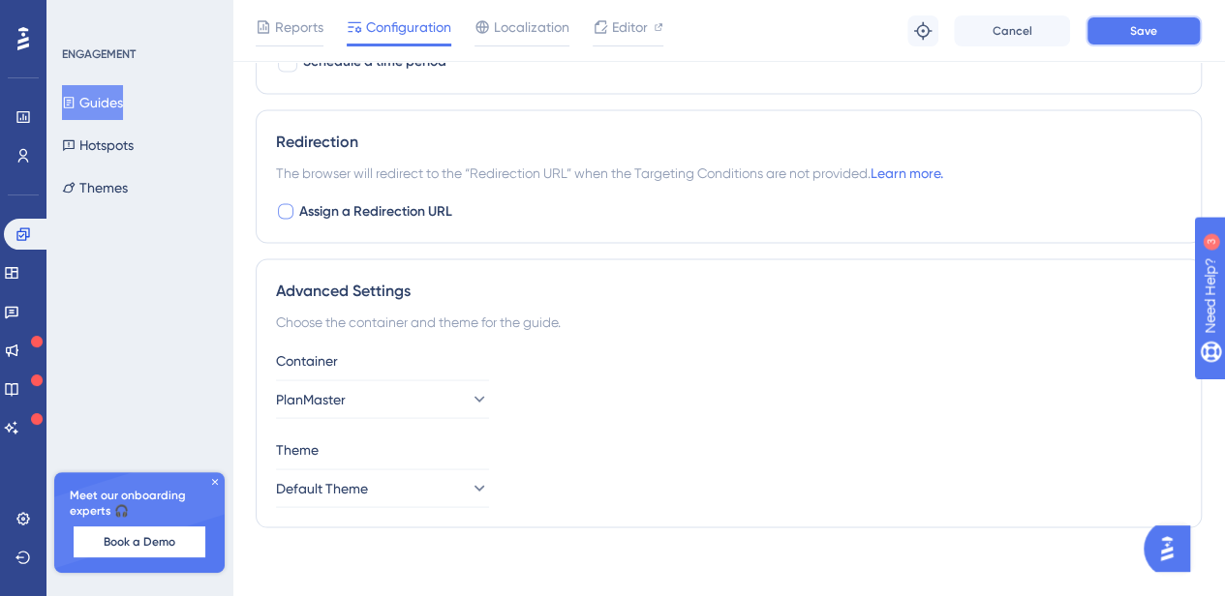
click at [1146, 37] on span "Save" at bounding box center [1143, 30] width 27 height 15
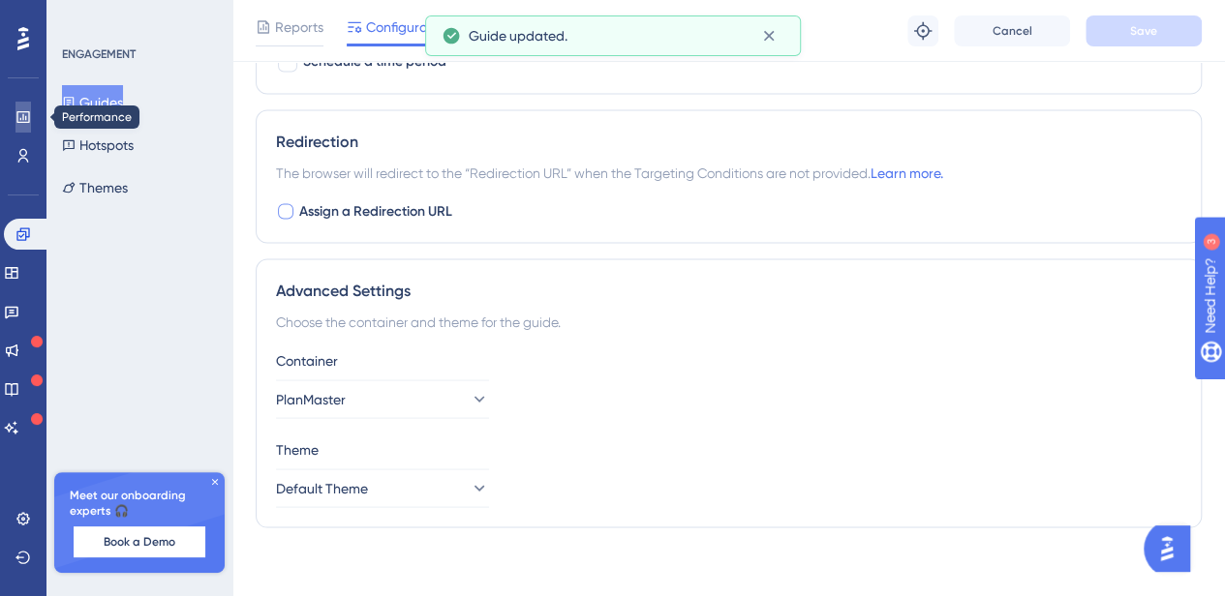
click at [16, 104] on link at bounding box center [22, 117] width 15 height 31
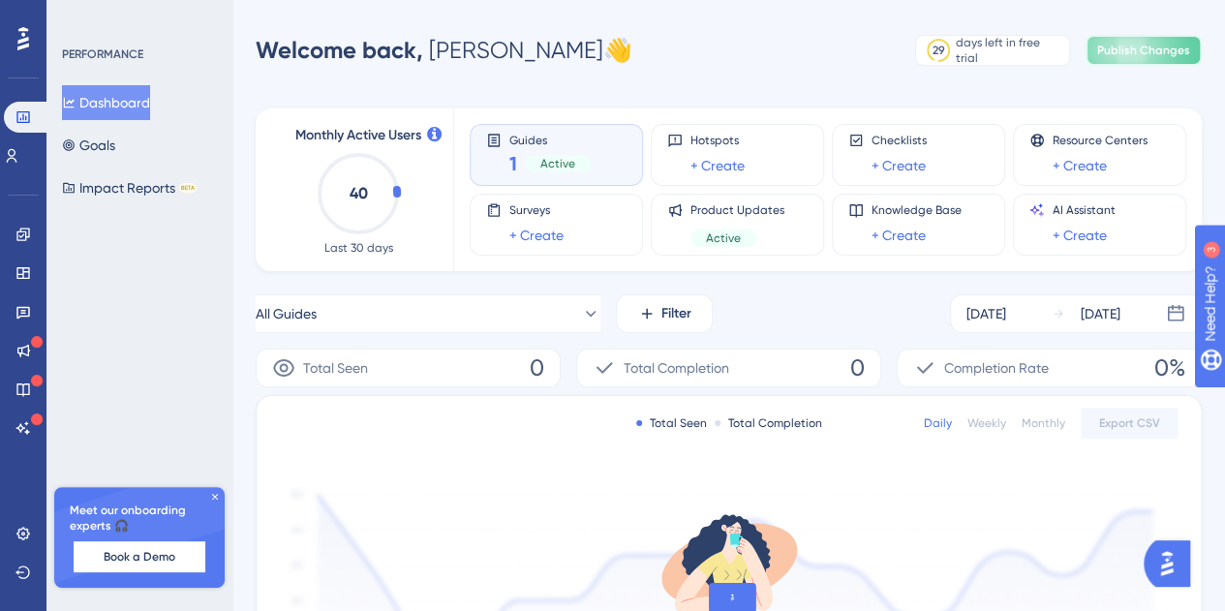
click at [1112, 53] on span "Publish Changes" at bounding box center [1143, 50] width 93 height 15
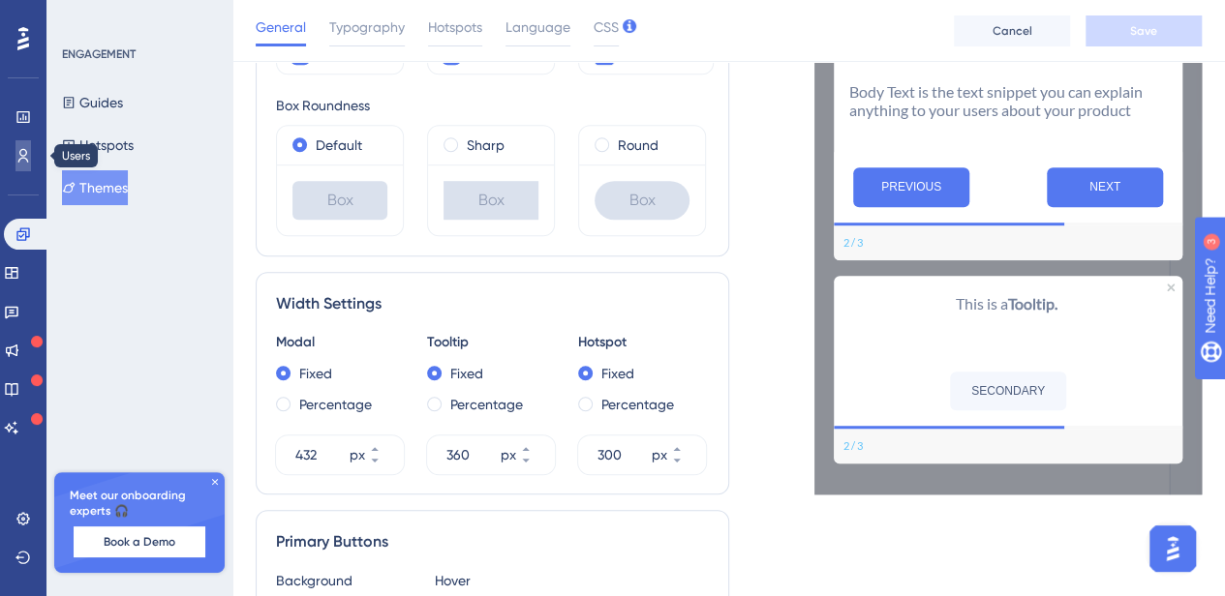
click at [25, 152] on icon at bounding box center [22, 155] width 15 height 15
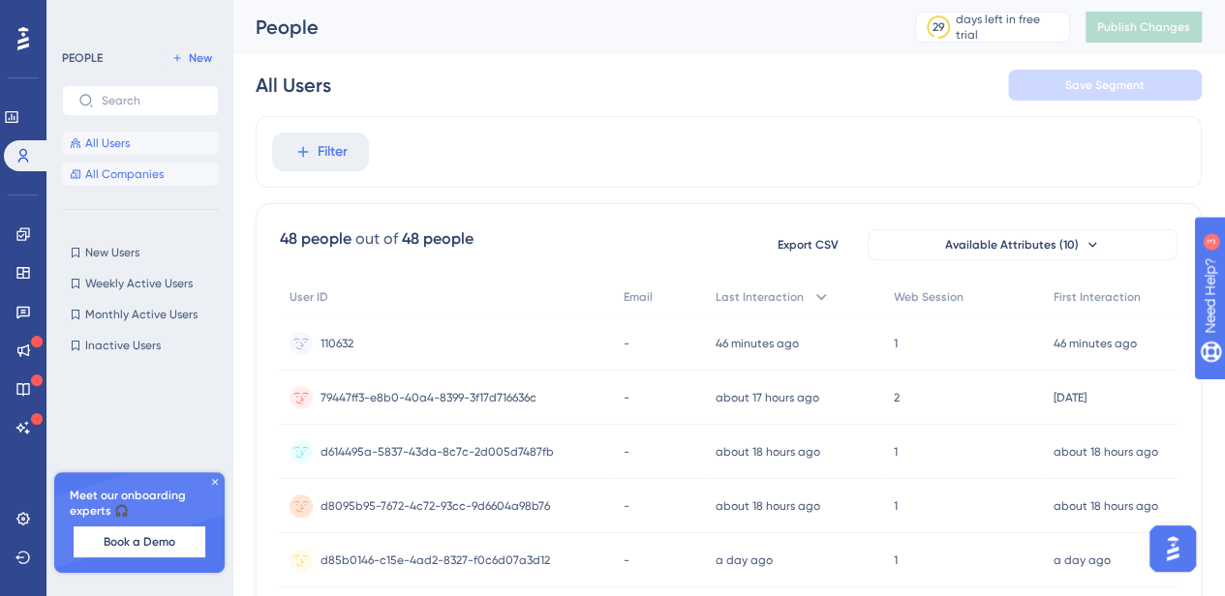
click at [143, 179] on span "All Companies" at bounding box center [124, 174] width 78 height 15
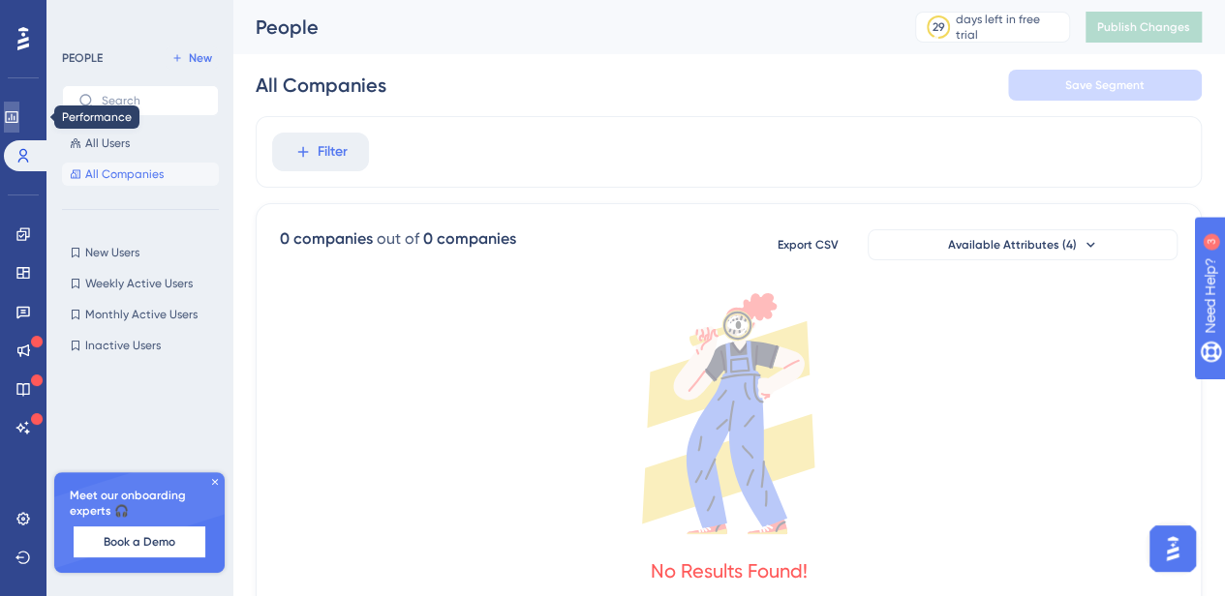
click at [19, 113] on icon at bounding box center [11, 116] width 15 height 15
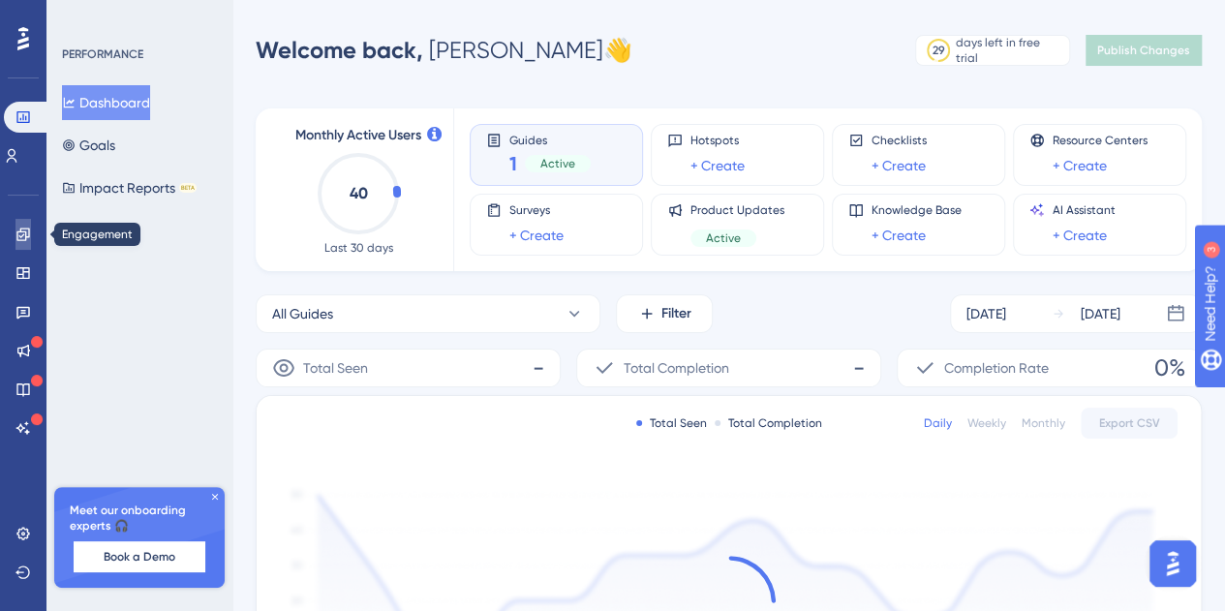
click at [31, 233] on link at bounding box center [22, 234] width 15 height 31
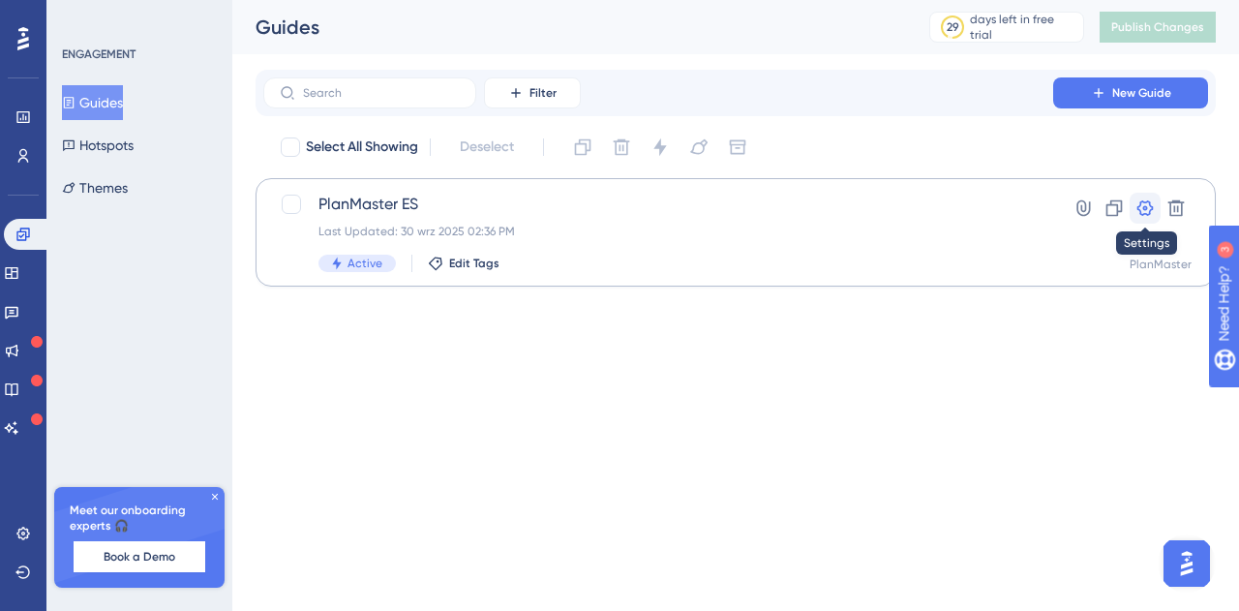
click at [1154, 214] on icon at bounding box center [1145, 207] width 19 height 19
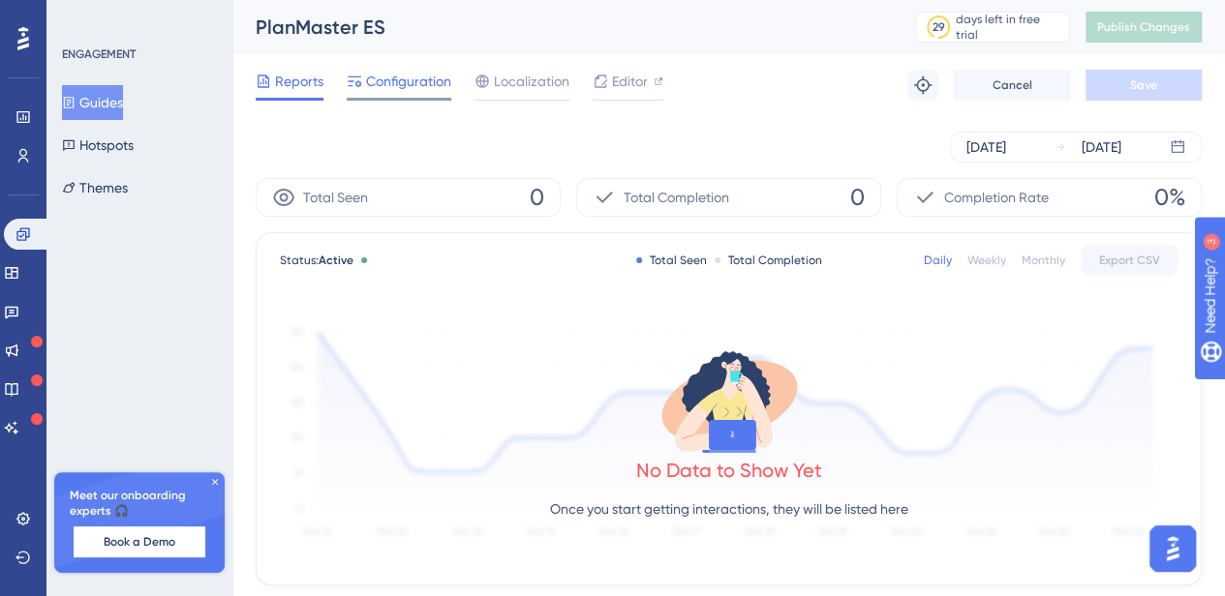
click at [447, 89] on span "Configuration" at bounding box center [408, 81] width 85 height 23
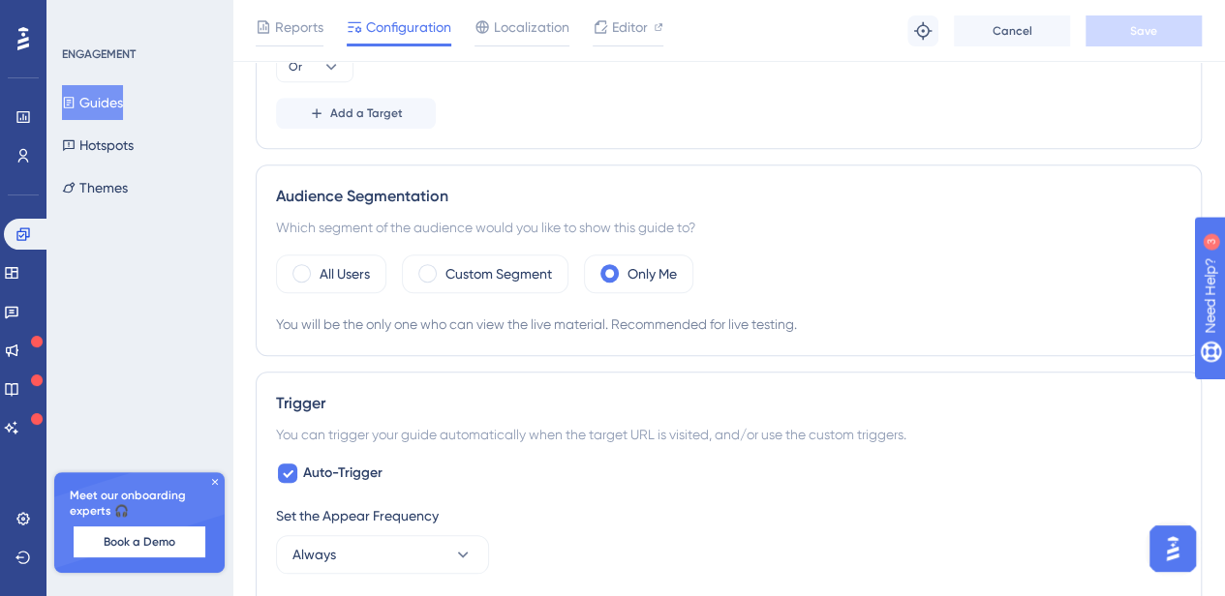
scroll to position [782, 0]
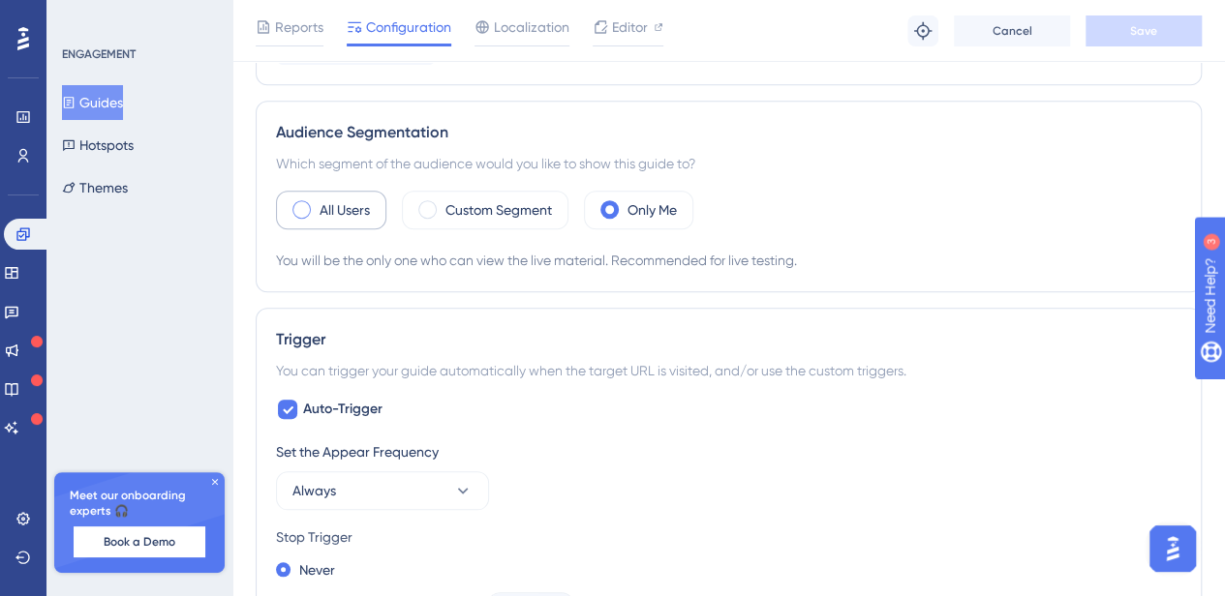
click at [300, 206] on span at bounding box center [301, 209] width 18 height 18
click at [317, 203] on input "radio" at bounding box center [317, 203] width 0 height 0
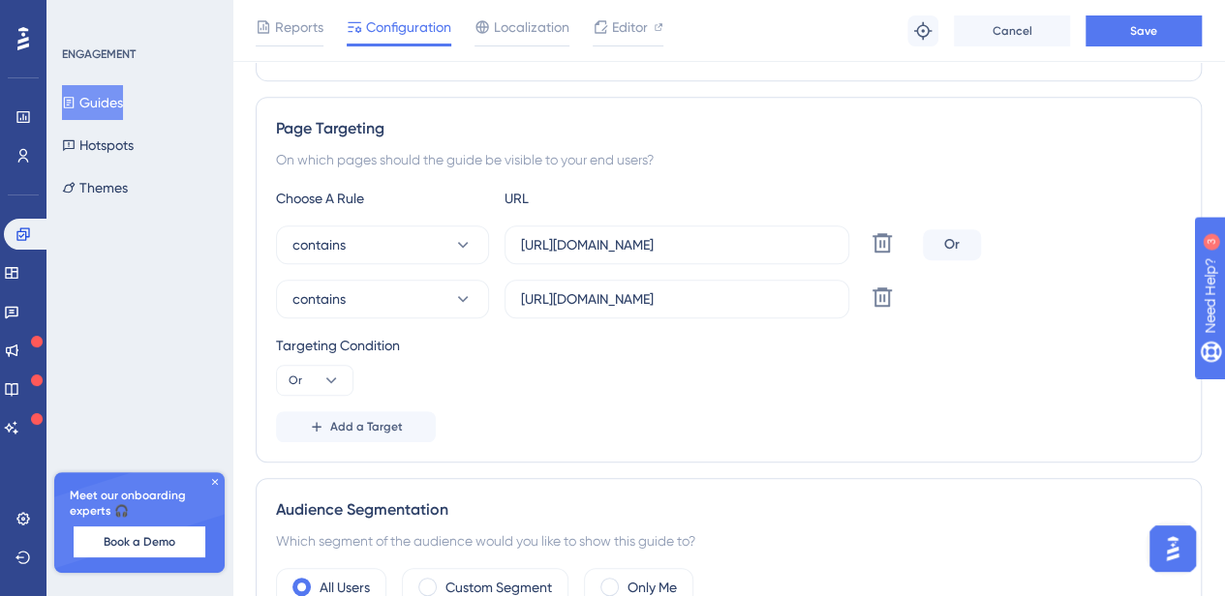
scroll to position [363, 0]
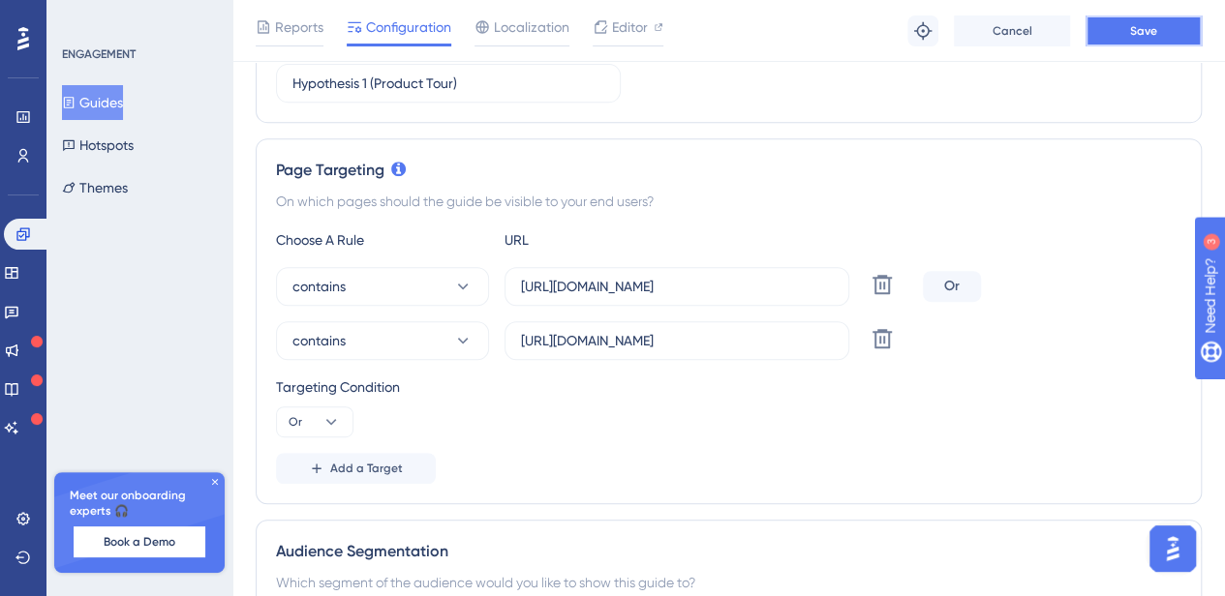
click at [1140, 38] on button "Save" at bounding box center [1143, 30] width 116 height 31
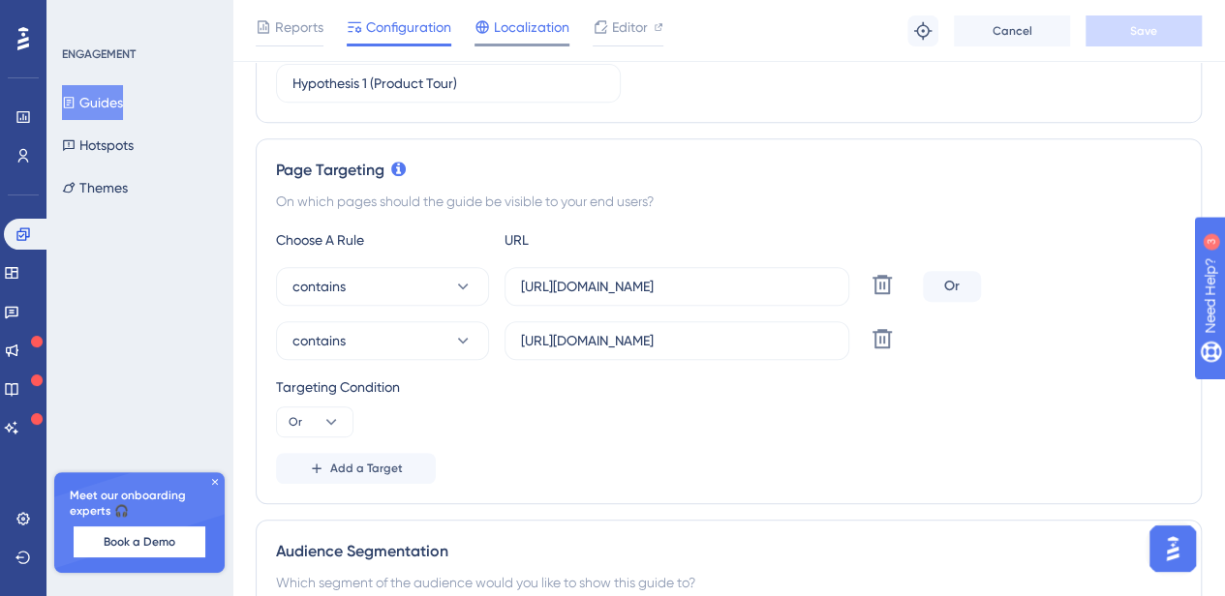
click at [551, 23] on span "Localization" at bounding box center [532, 26] width 76 height 23
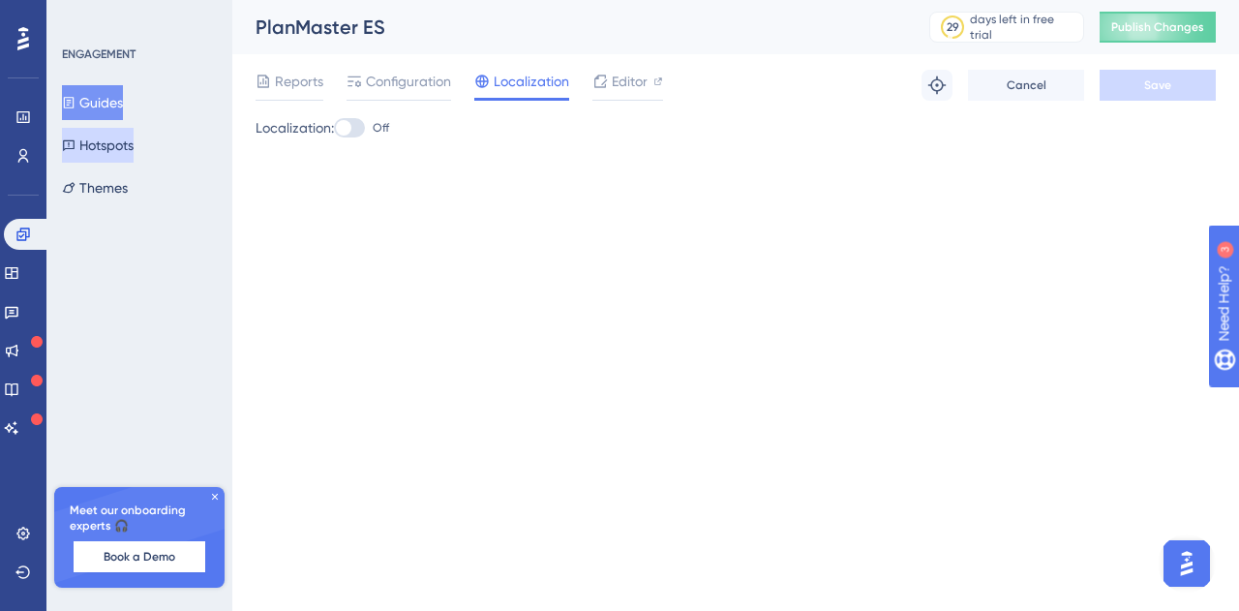
click at [134, 150] on button "Hotspots" at bounding box center [98, 145] width 72 height 35
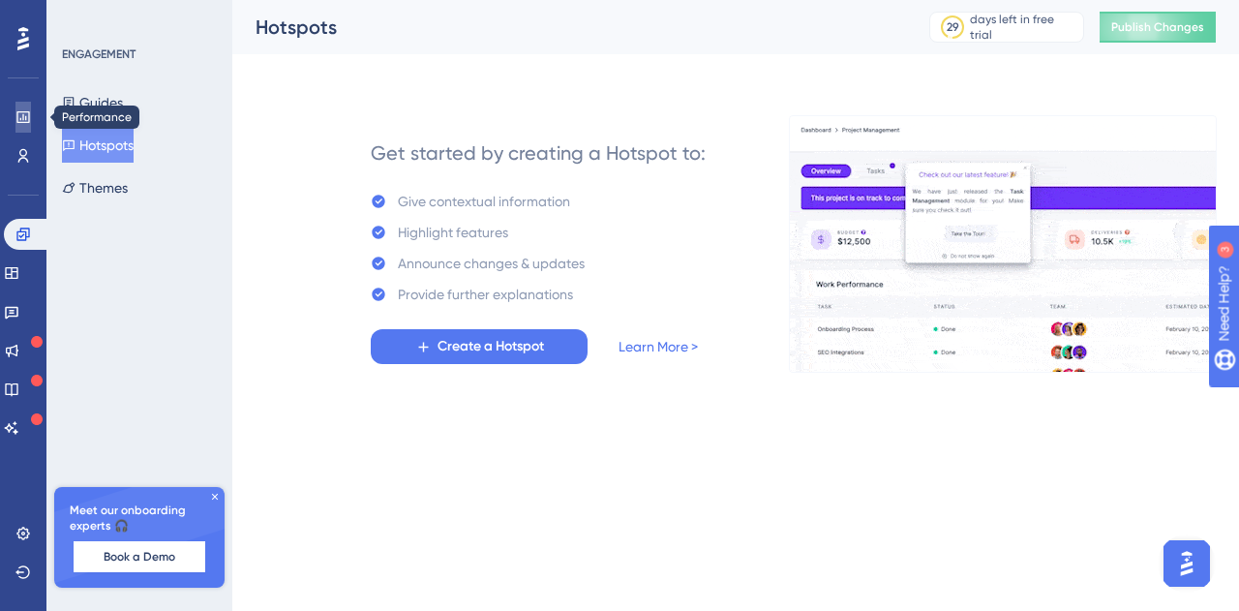
click at [25, 109] on icon at bounding box center [22, 116] width 15 height 15
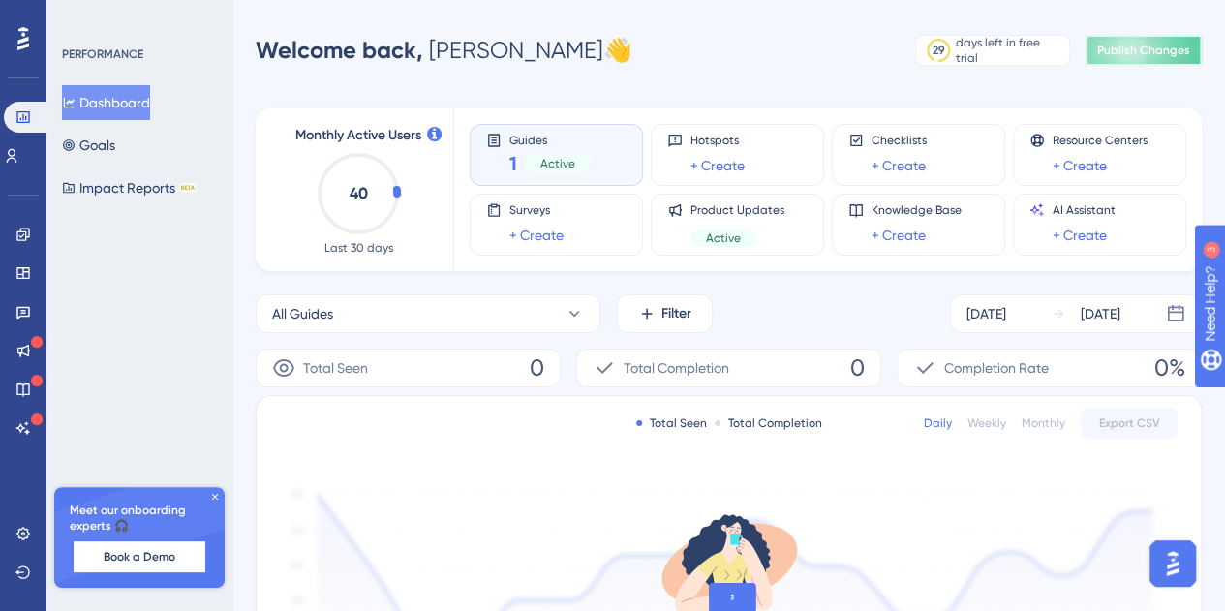
click at [1195, 57] on button "Publish Changes" at bounding box center [1143, 50] width 116 height 31
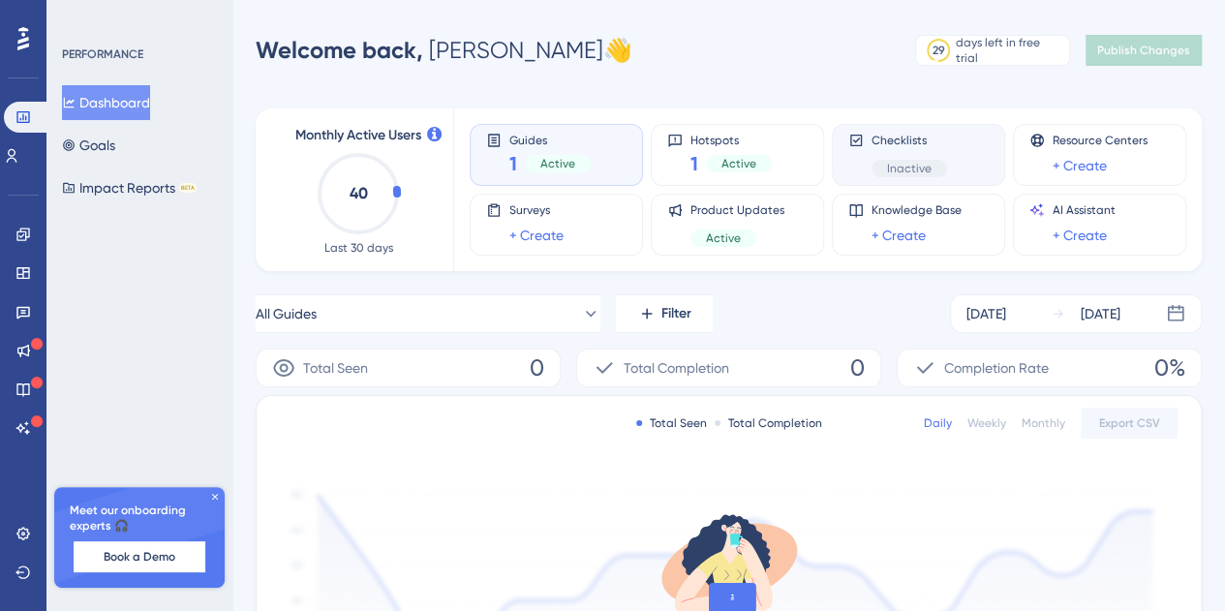
click at [918, 154] on div "Checklists Inactive" at bounding box center [909, 155] width 76 height 45
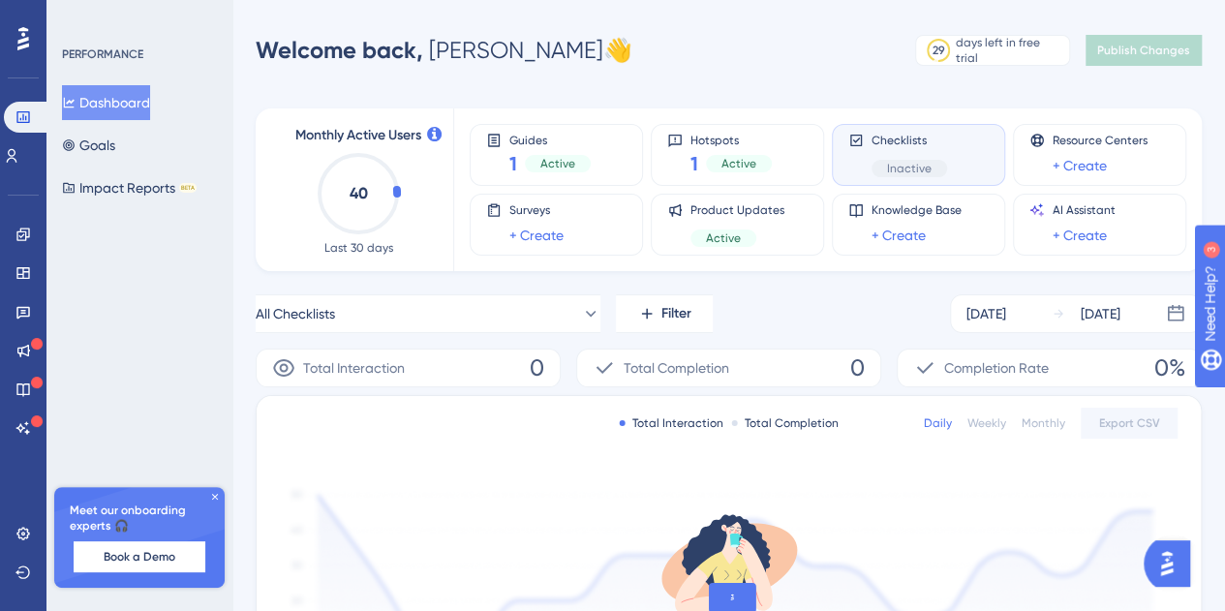
click at [918, 154] on div "Checklists Inactive" at bounding box center [909, 155] width 76 height 45
